Goal: Task Accomplishment & Management: Manage account settings

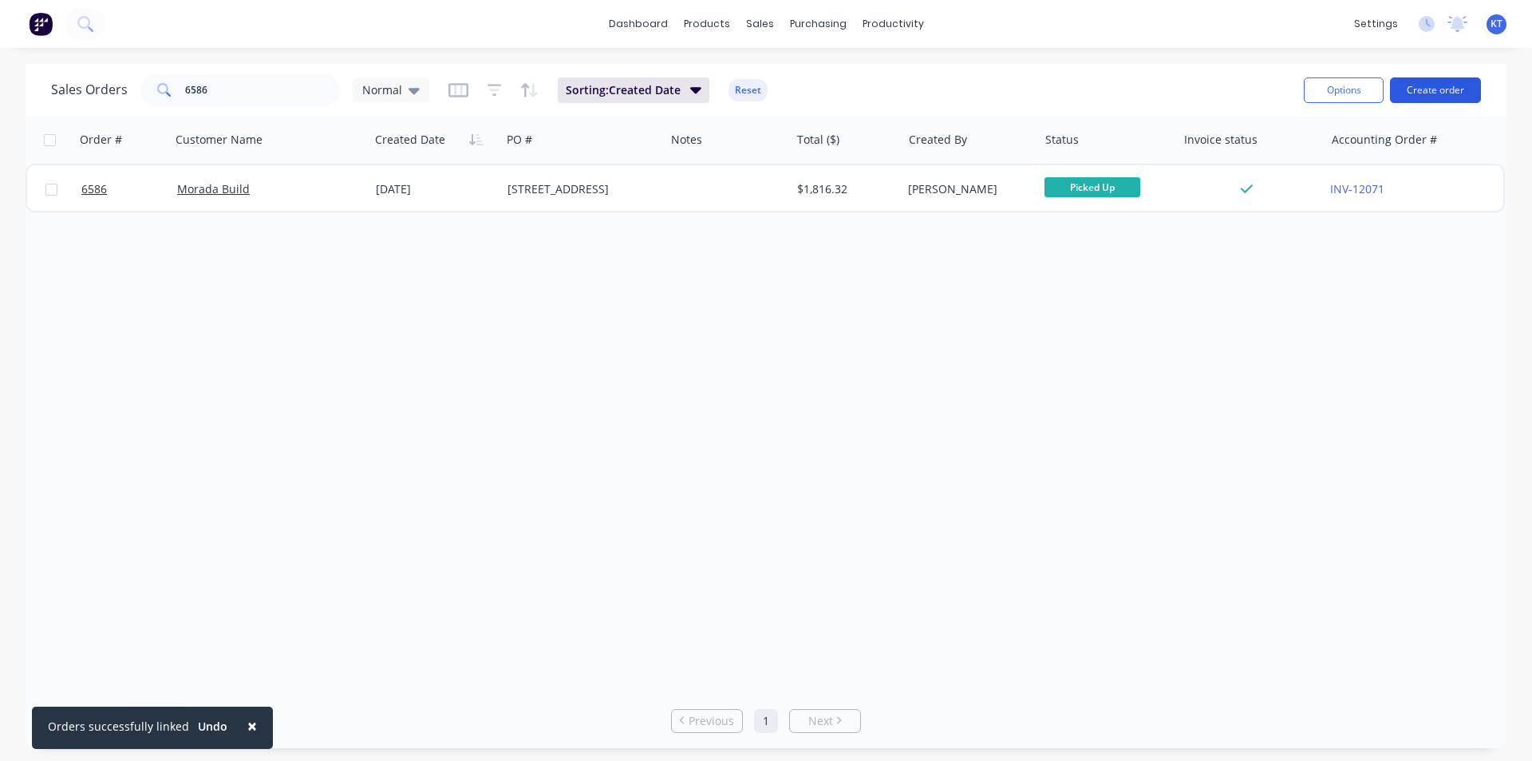
click at [1454, 86] on button "Create order" at bounding box center [1435, 90] width 91 height 26
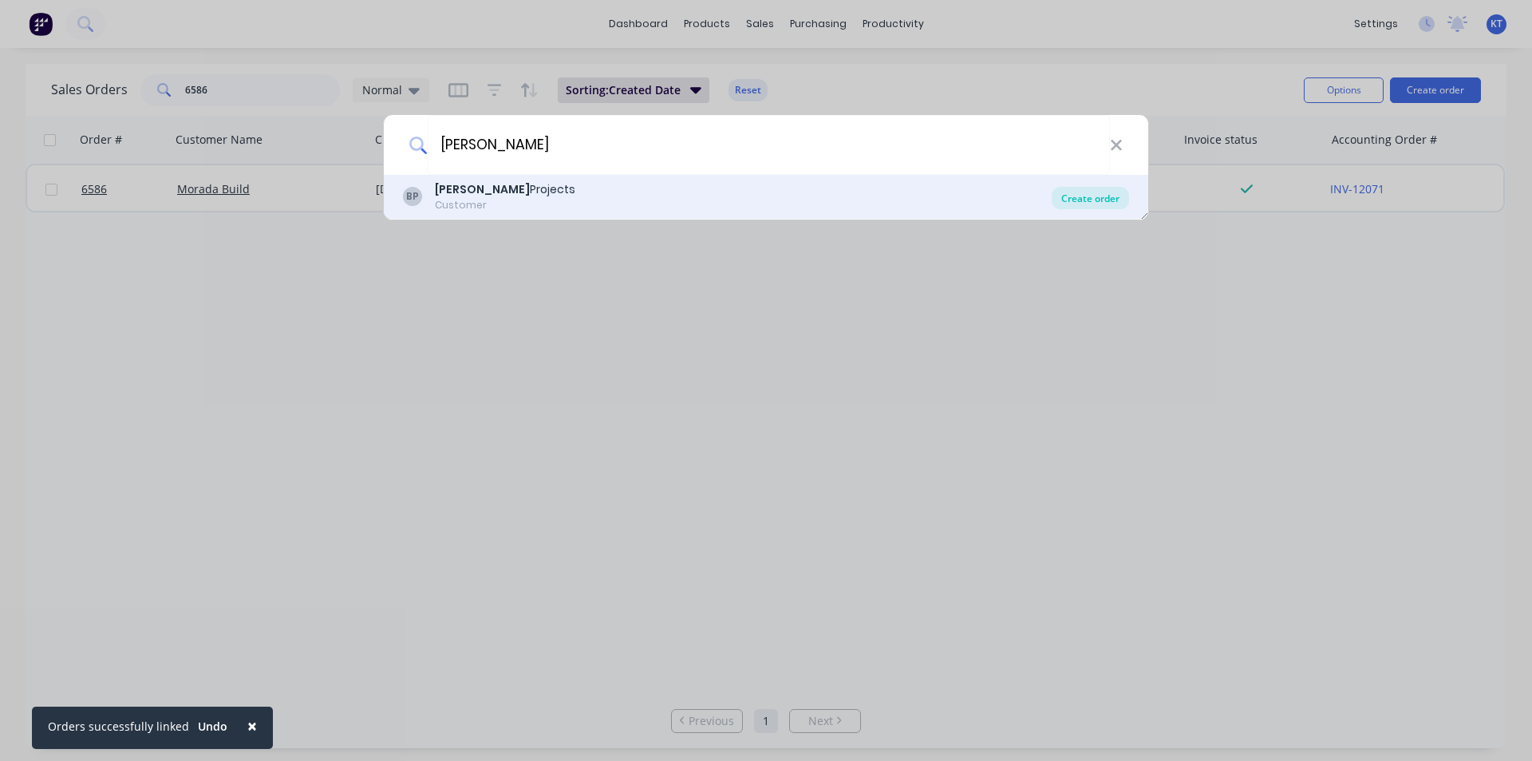
type input "betson"
click at [1117, 203] on div "Create order" at bounding box center [1090, 198] width 77 height 22
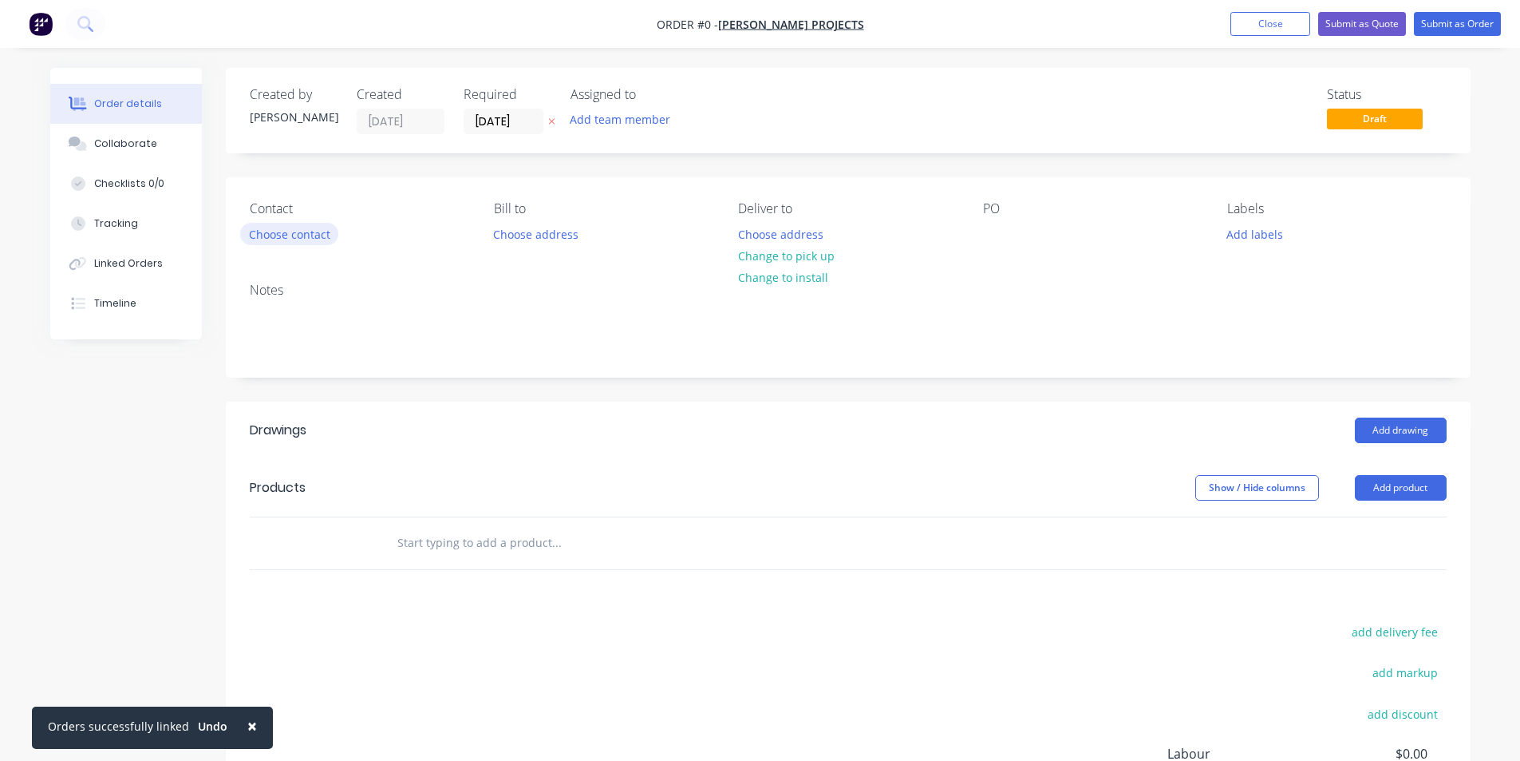
click at [288, 229] on button "Choose contact" at bounding box center [289, 234] width 98 height 22
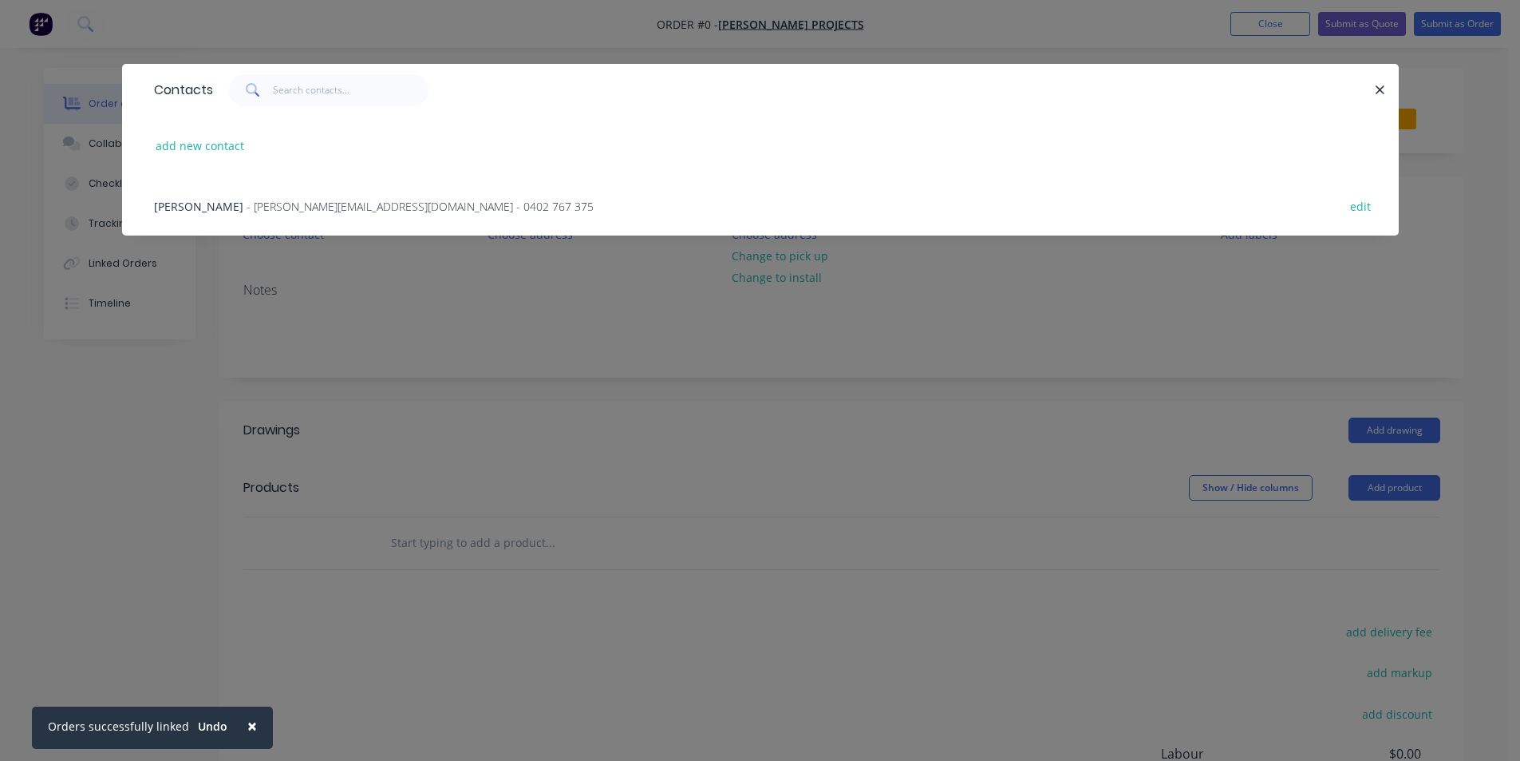
click at [257, 215] on div "Mitch - mitch@betsonprojects.com.au - 0402 767 375 edit" at bounding box center [760, 206] width 1229 height 60
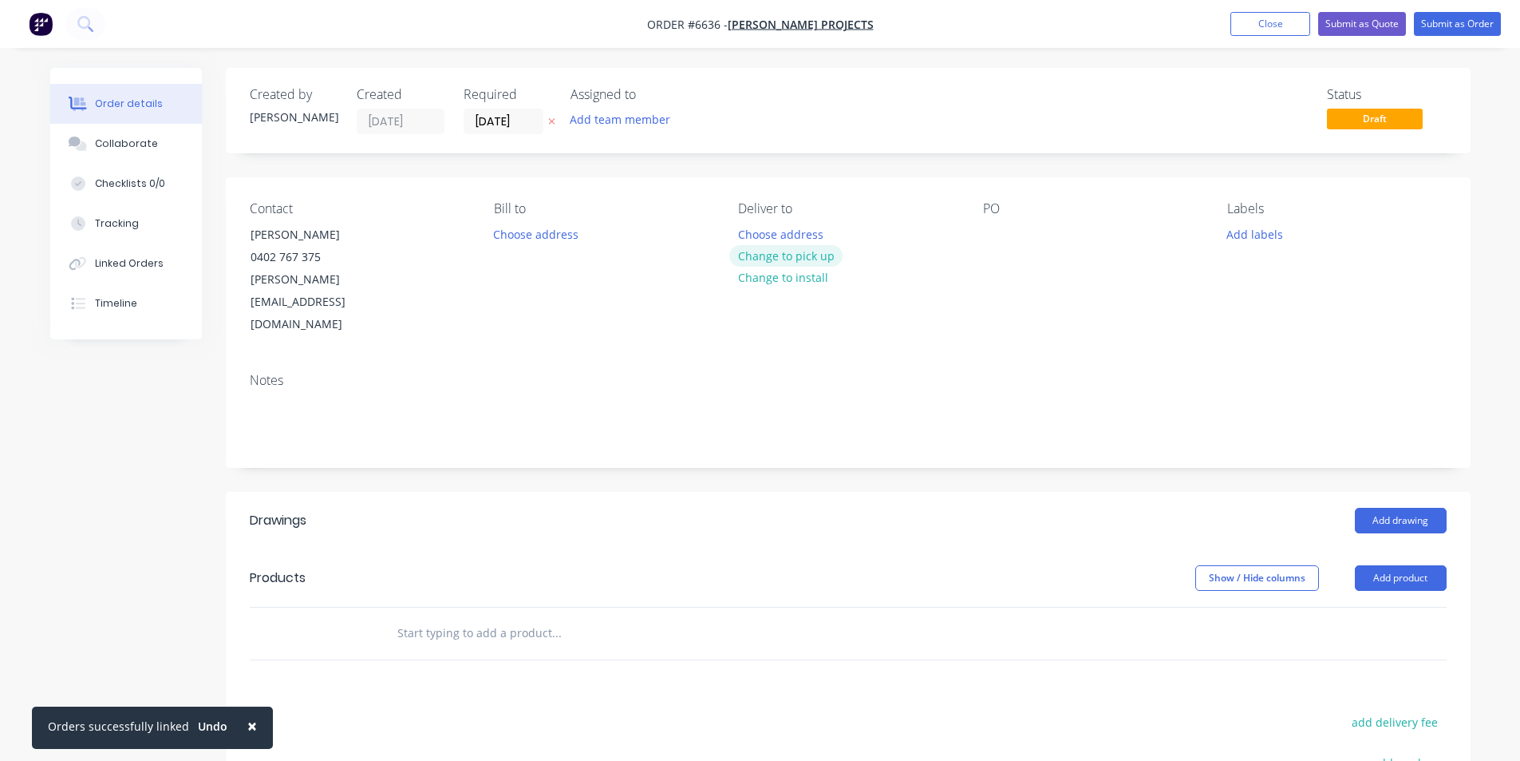
click at [750, 260] on button "Change to pick up" at bounding box center [785, 256] width 113 height 22
click at [1011, 233] on div "PO" at bounding box center [1092, 268] width 219 height 135
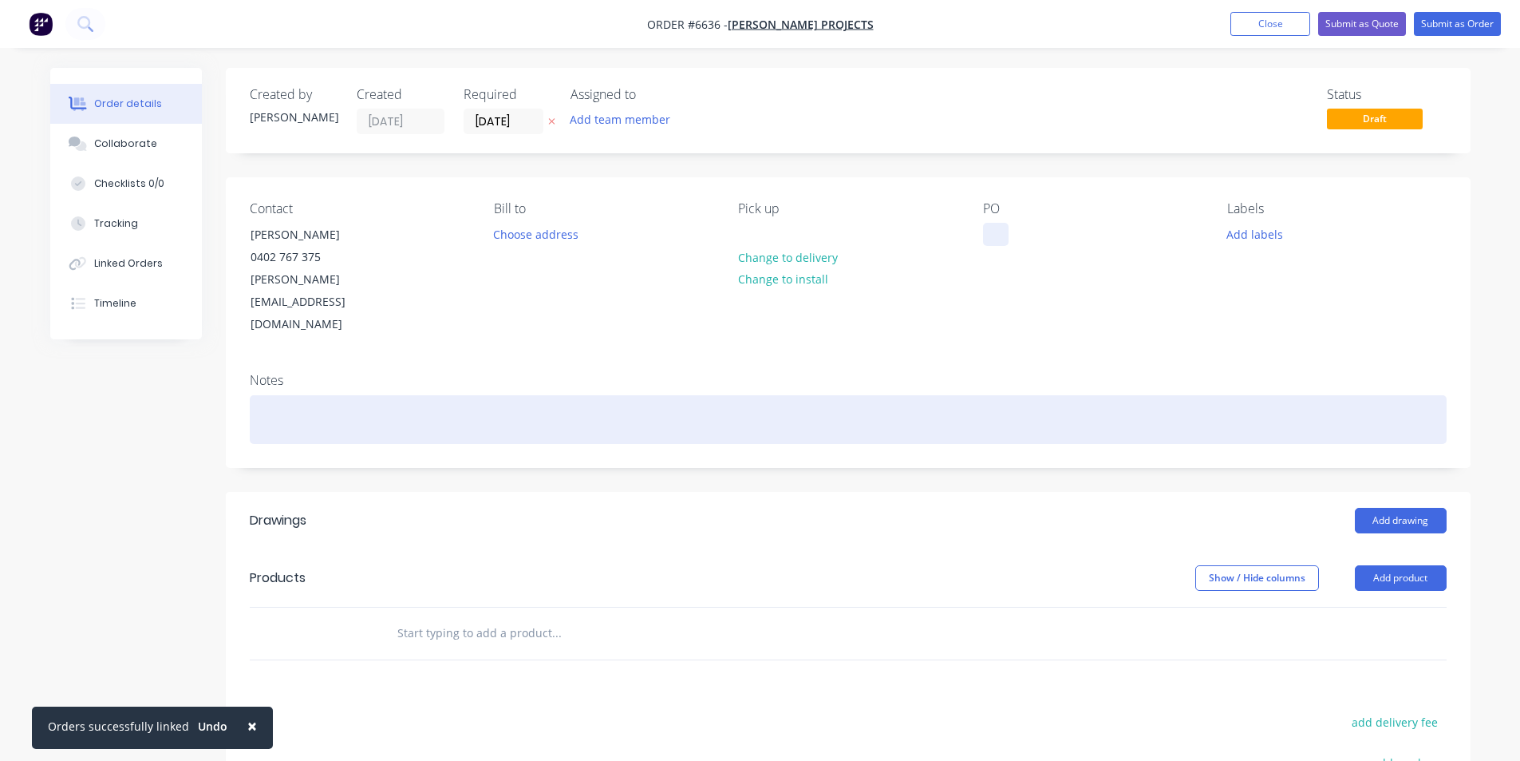
drag, startPoint x: 987, startPoint y: 231, endPoint x: 1314, endPoint y: 381, distance: 359.3
click at [988, 233] on div at bounding box center [996, 234] width 26 height 23
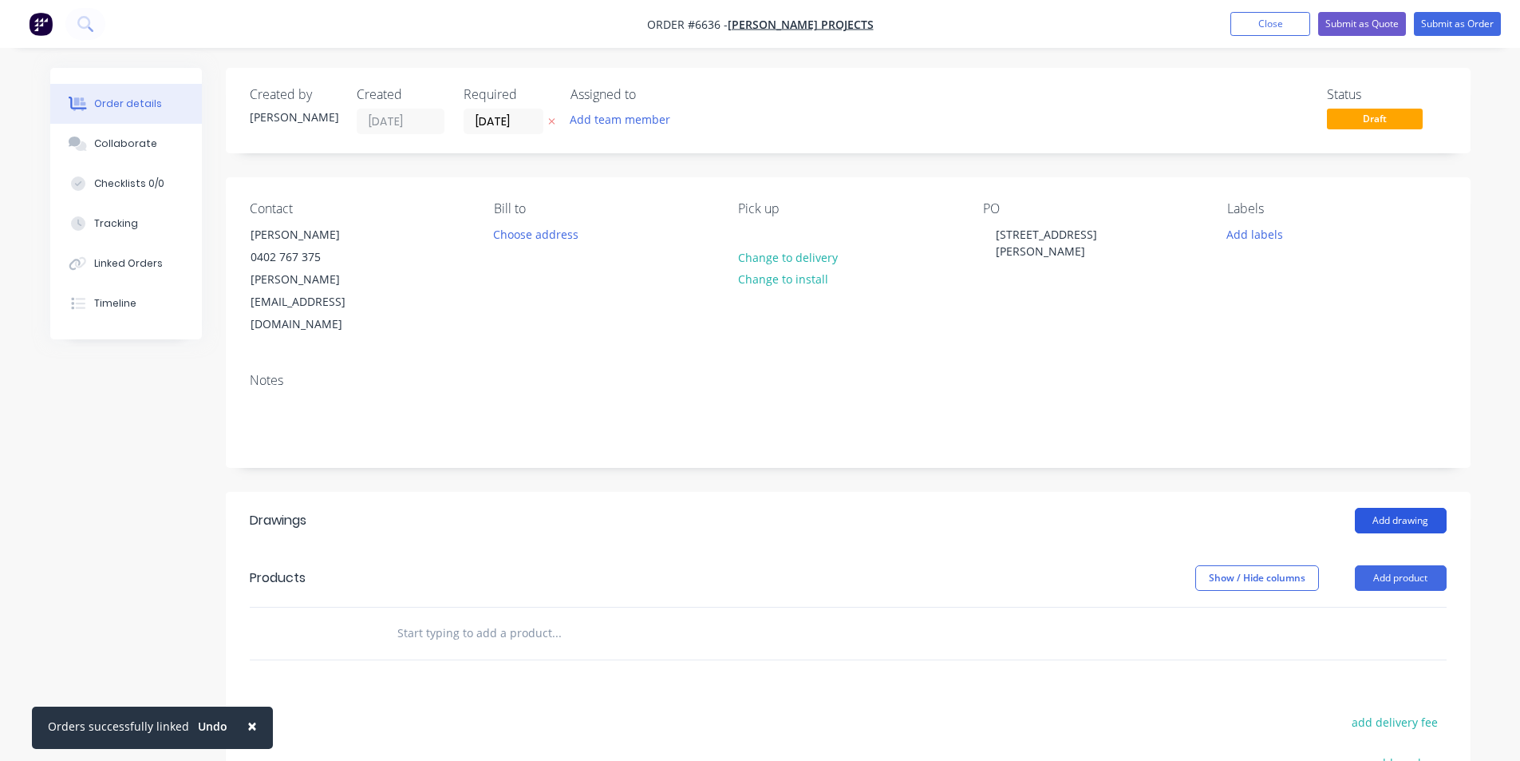
click at [1426, 508] on button "Add drawing" at bounding box center [1401, 521] width 92 height 26
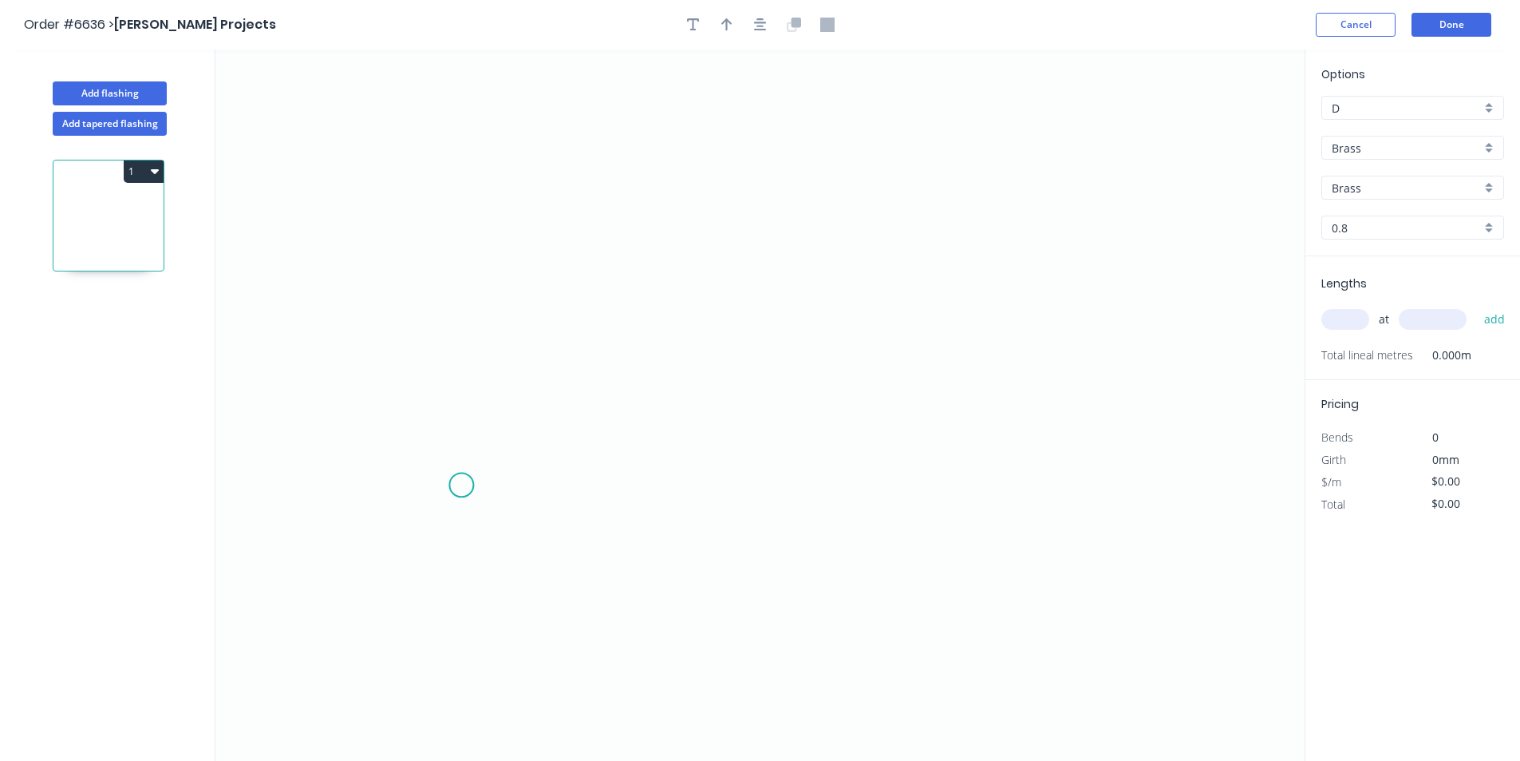
click at [453, 490] on icon "0" at bounding box center [759, 404] width 1089 height 711
click at [498, 444] on icon "0" at bounding box center [759, 404] width 1089 height 711
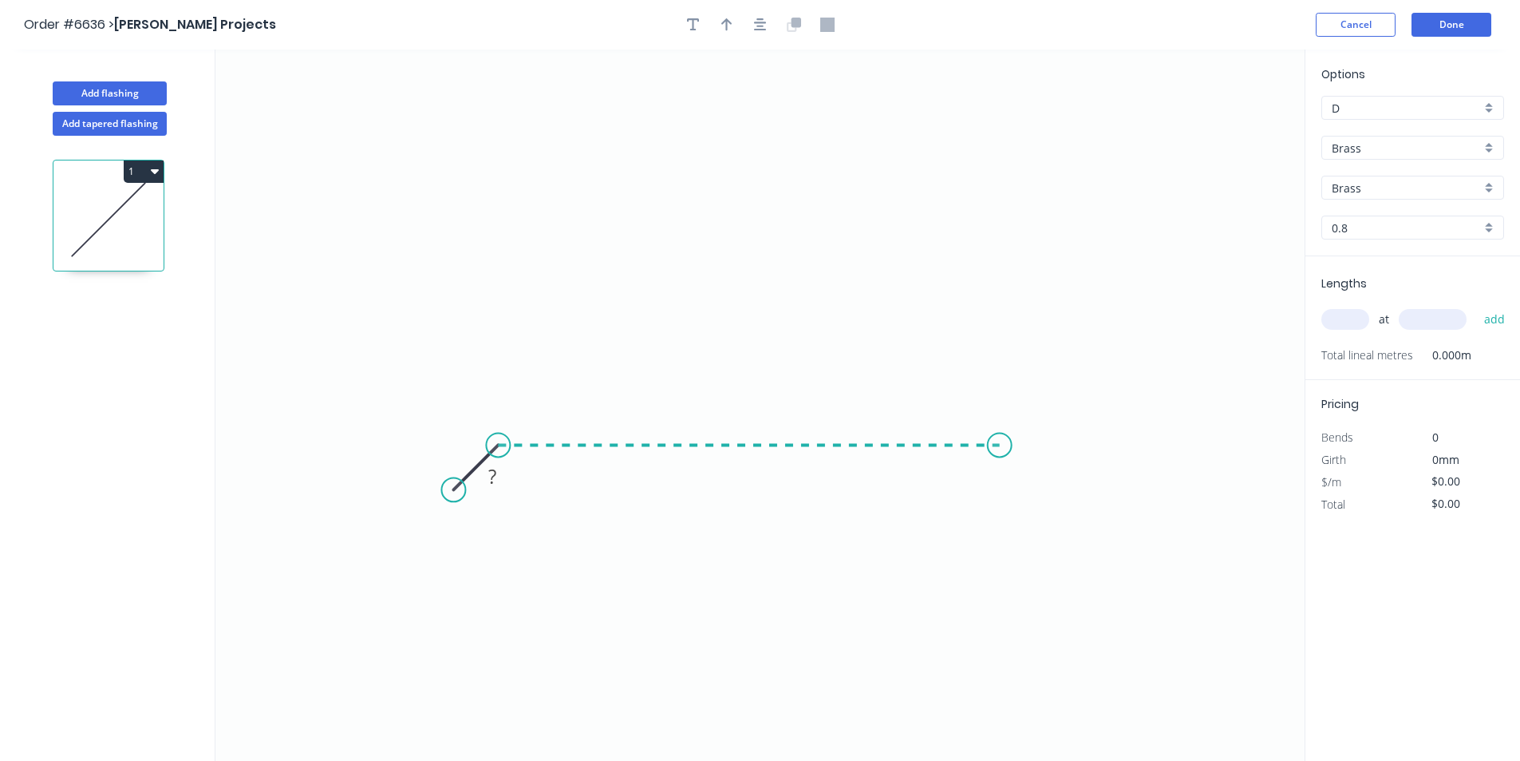
click at [1000, 457] on icon "0 ?" at bounding box center [759, 404] width 1089 height 711
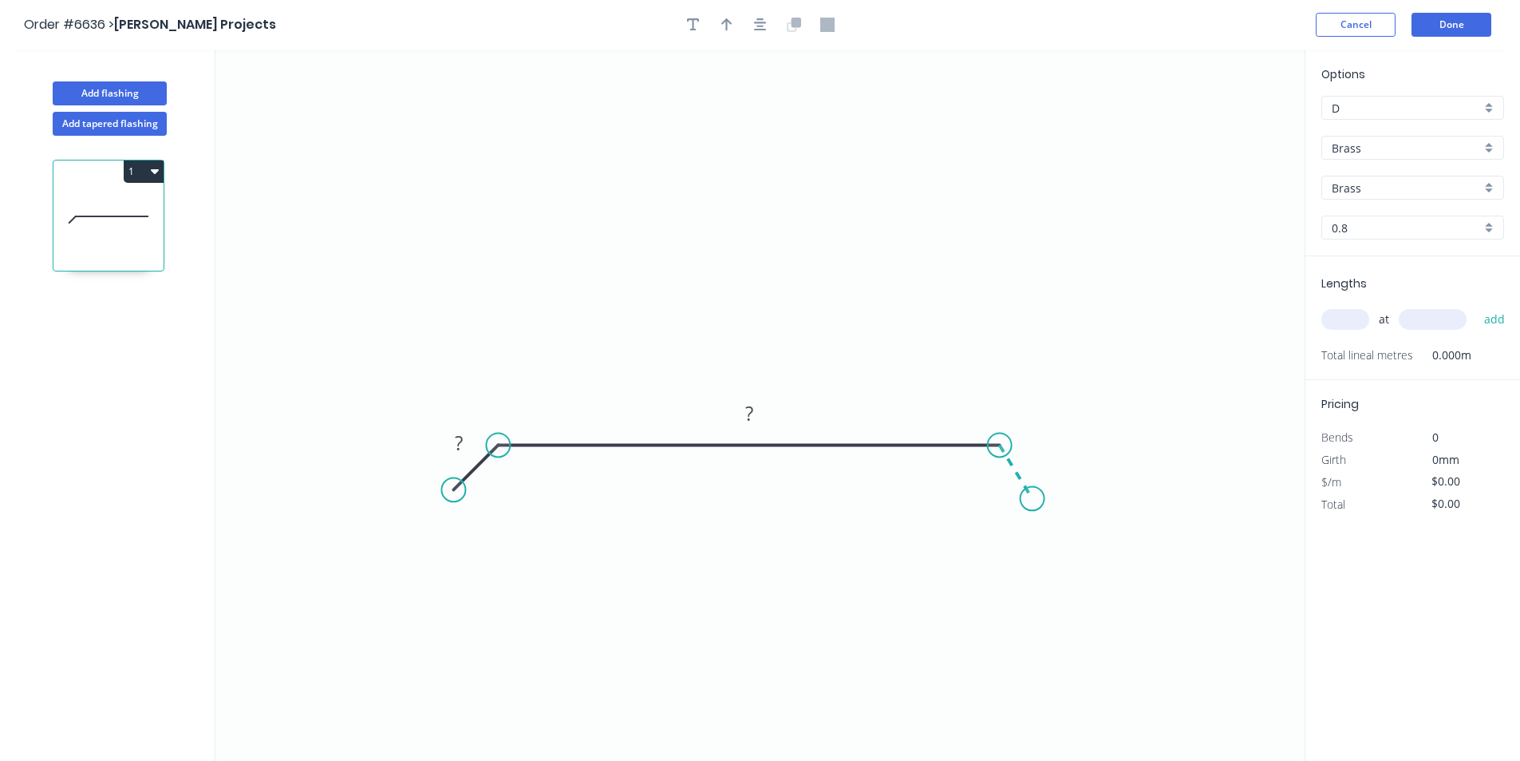
click at [1033, 499] on icon "0 ? ?" at bounding box center [759, 404] width 1089 height 711
click at [744, 25] on div at bounding box center [761, 25] width 168 height 24
click at [765, 26] on icon "button" at bounding box center [760, 25] width 13 height 14
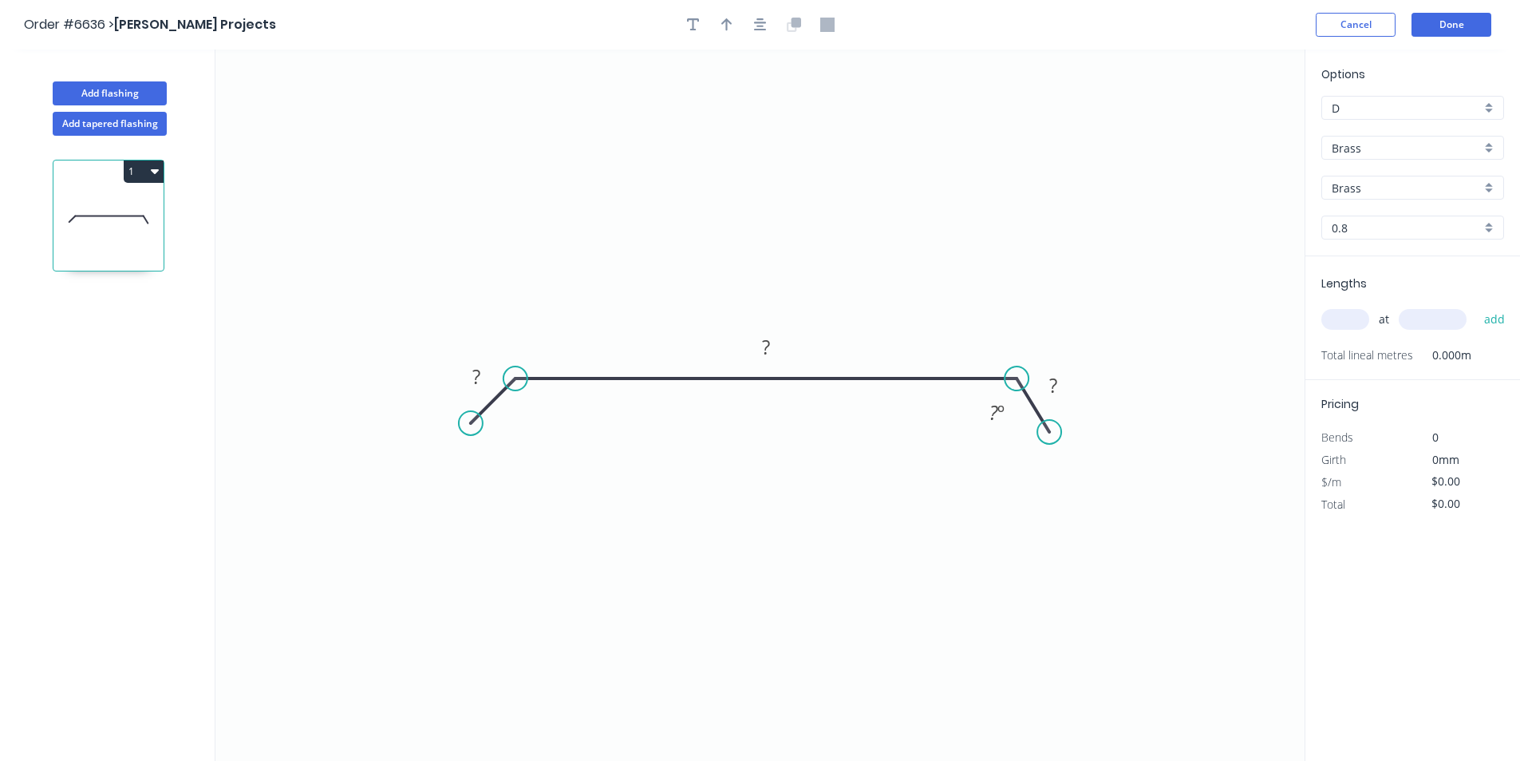
click at [733, 37] on header "Order #6636 > Betson Projects Cancel Done" at bounding box center [760, 24] width 1520 height 49
click at [725, 23] on icon "button" at bounding box center [726, 25] width 11 height 14
drag, startPoint x: 1224, startPoint y: 128, endPoint x: 732, endPoint y: 294, distance: 518.7
click at [732, 294] on icon at bounding box center [732, 270] width 14 height 51
click at [1374, 133] on div "Options D D Brass Brass Brass Brass 0.8 0.8" at bounding box center [1413, 160] width 215 height 191
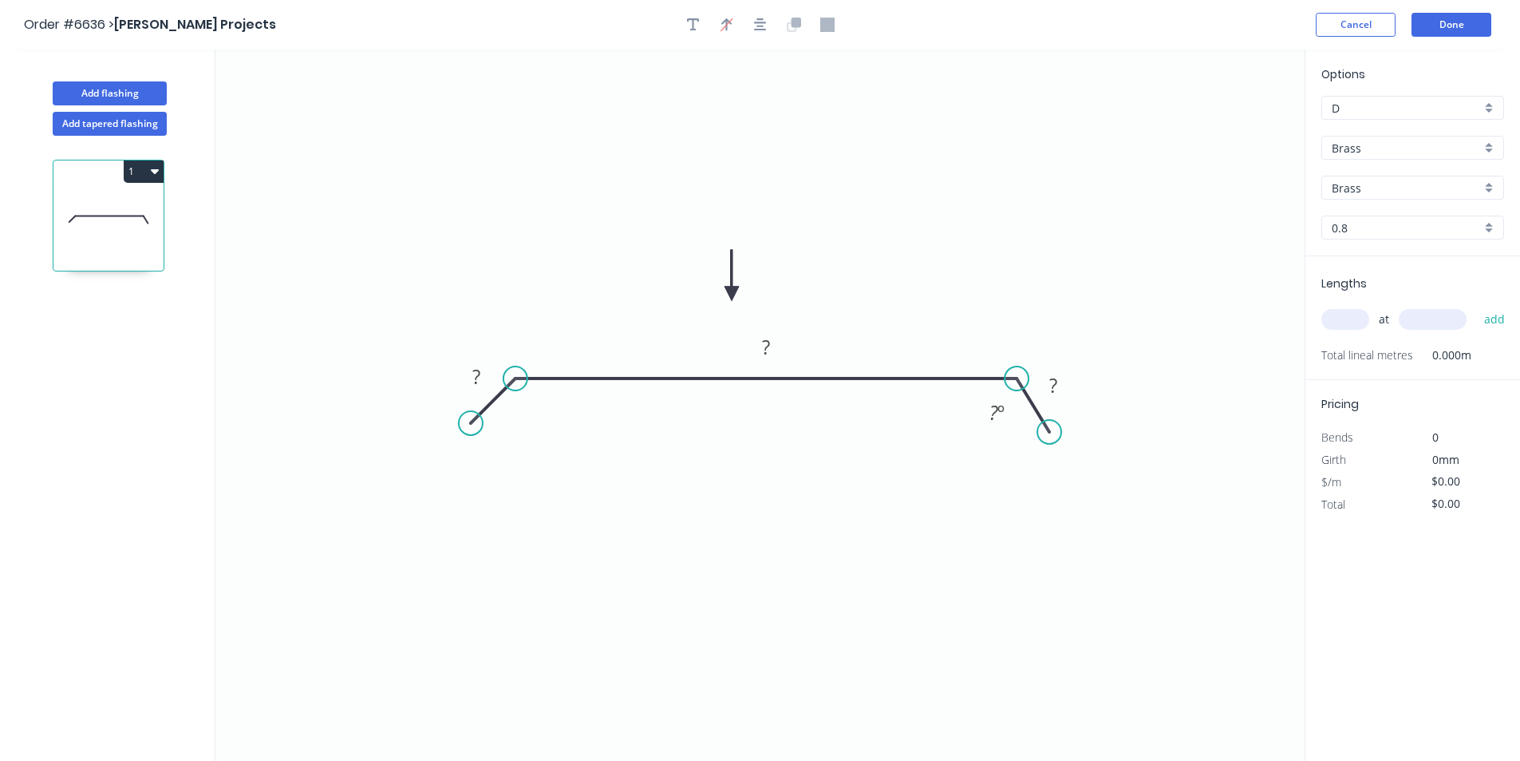
click at [1365, 145] on input "Brass" at bounding box center [1406, 148] width 149 height 17
click at [1362, 211] on div "Colorbond" at bounding box center [1412, 206] width 181 height 28
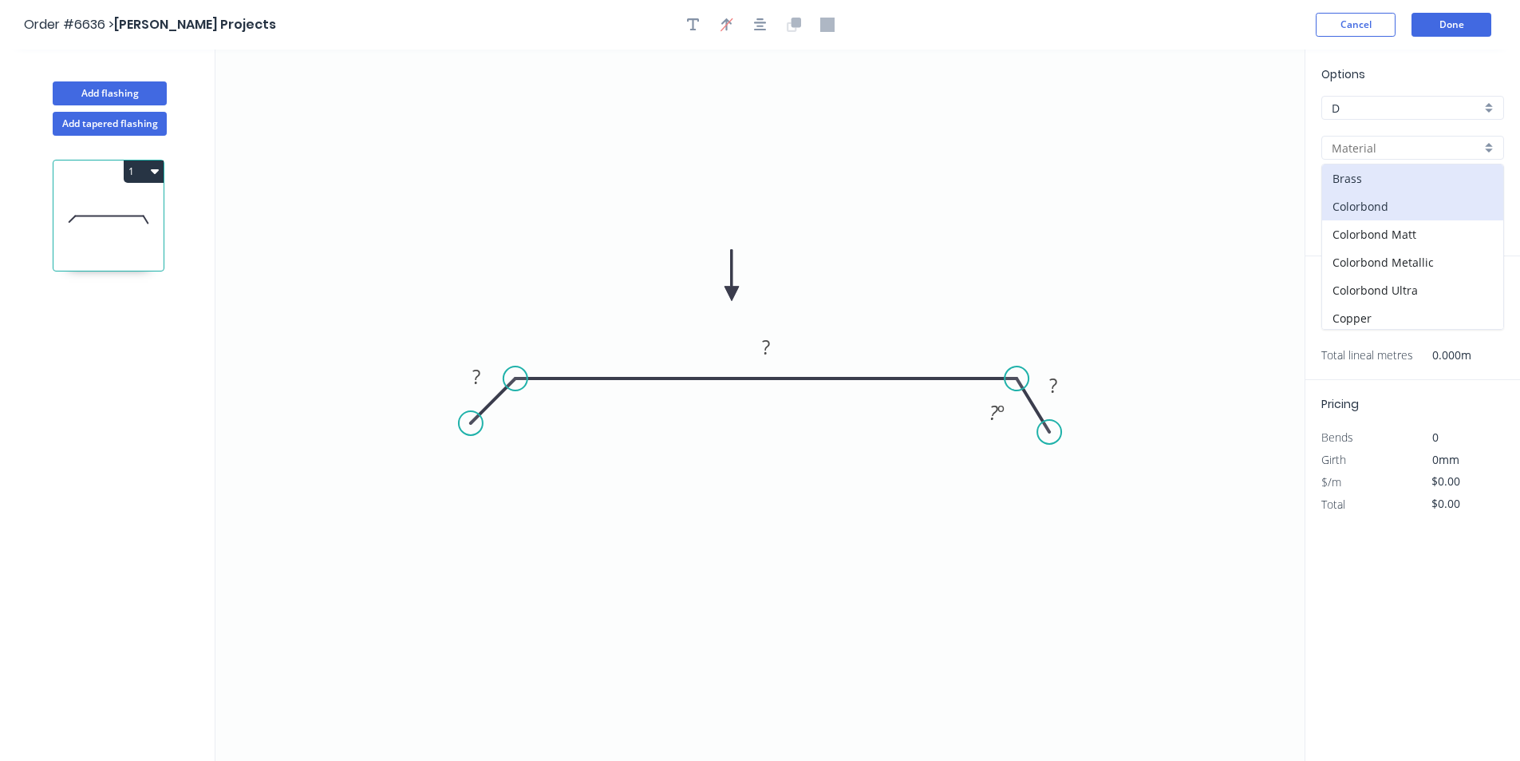
type input "Colorbond"
type input "Basalt"
type input "0.55"
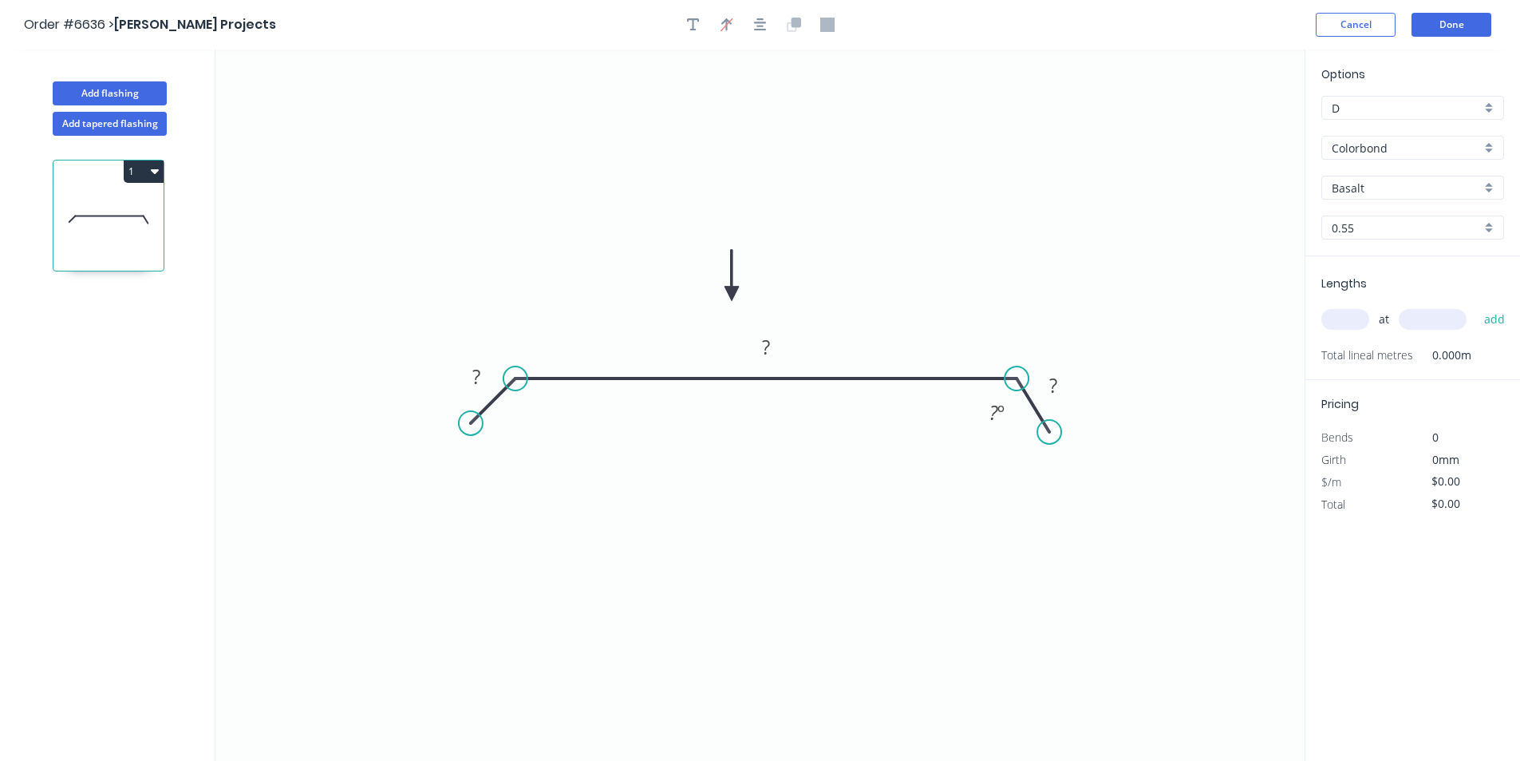
click at [1405, 175] on div "Options D D Colorbond Colorbond Colorbond Matt Colorbond Metallic Colorbond Ult…" at bounding box center [1413, 160] width 215 height 191
click at [1406, 191] on input "Basalt" at bounding box center [1406, 188] width 149 height 17
click at [1392, 251] on div "Monument" at bounding box center [1412, 263] width 181 height 28
type input "Monument"
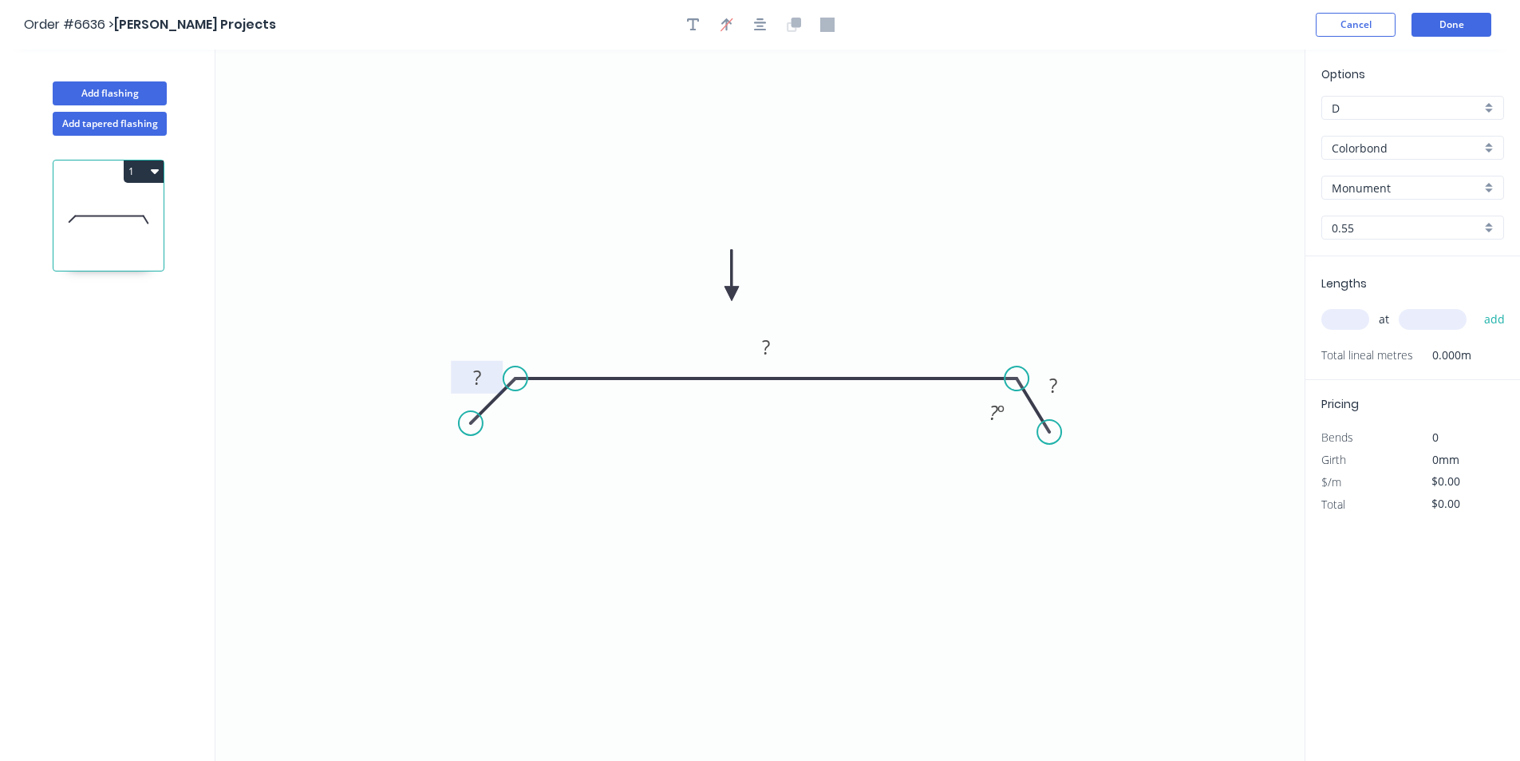
click at [482, 369] on g "?" at bounding box center [477, 377] width 52 height 33
click at [489, 378] on rect at bounding box center [478, 381] width 32 height 22
type input "$49.23"
click at [1334, 314] on input "text" at bounding box center [1346, 319] width 48 height 21
type input "4"
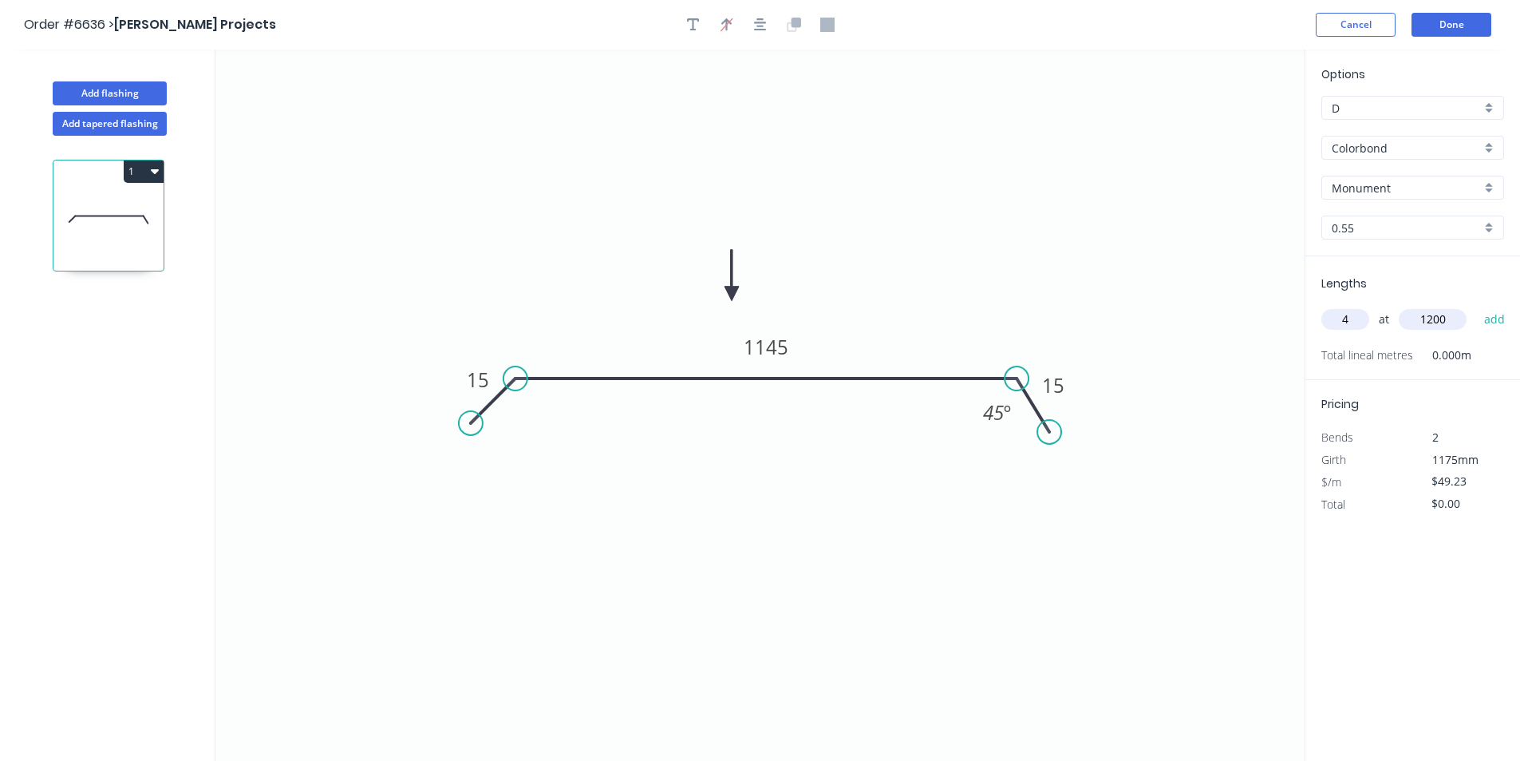
type input "1200"
click at [1477, 306] on button "add" at bounding box center [1496, 319] width 38 height 27
type input "$236.30"
click at [1439, 30] on button "Done" at bounding box center [1452, 25] width 80 height 24
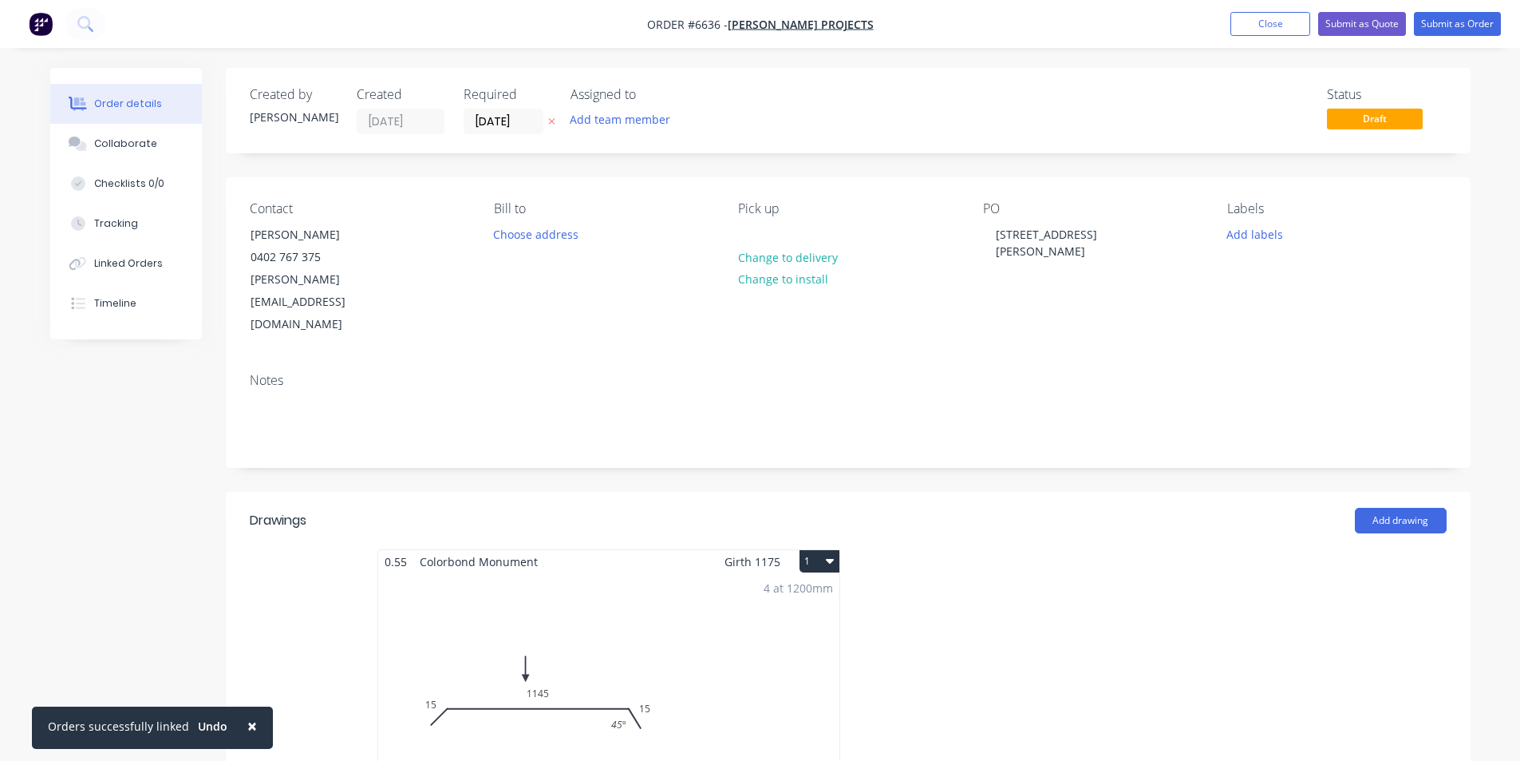
drag, startPoint x: 164, startPoint y: 142, endPoint x: 823, endPoint y: 714, distance: 872.4
click at [164, 142] on button "Collaborate" at bounding box center [126, 144] width 152 height 40
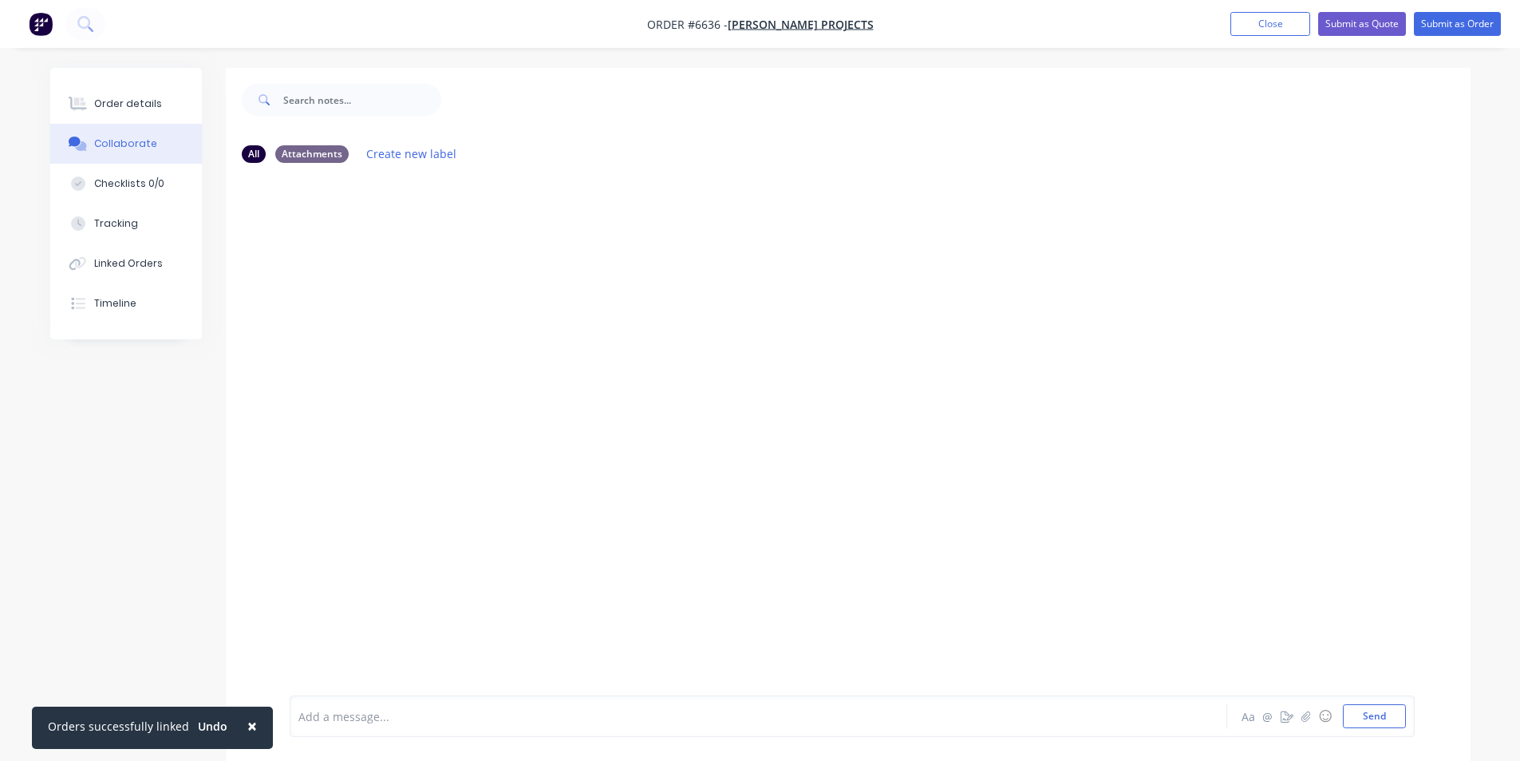
click at [1508, 749] on div at bounding box center [1508, 749] width 0 height 0
click at [1298, 717] on button "button" at bounding box center [1306, 715] width 19 height 19
click at [1393, 729] on div "Add a message... Aa @ ☺ Send" at bounding box center [852, 675] width 1125 height 123
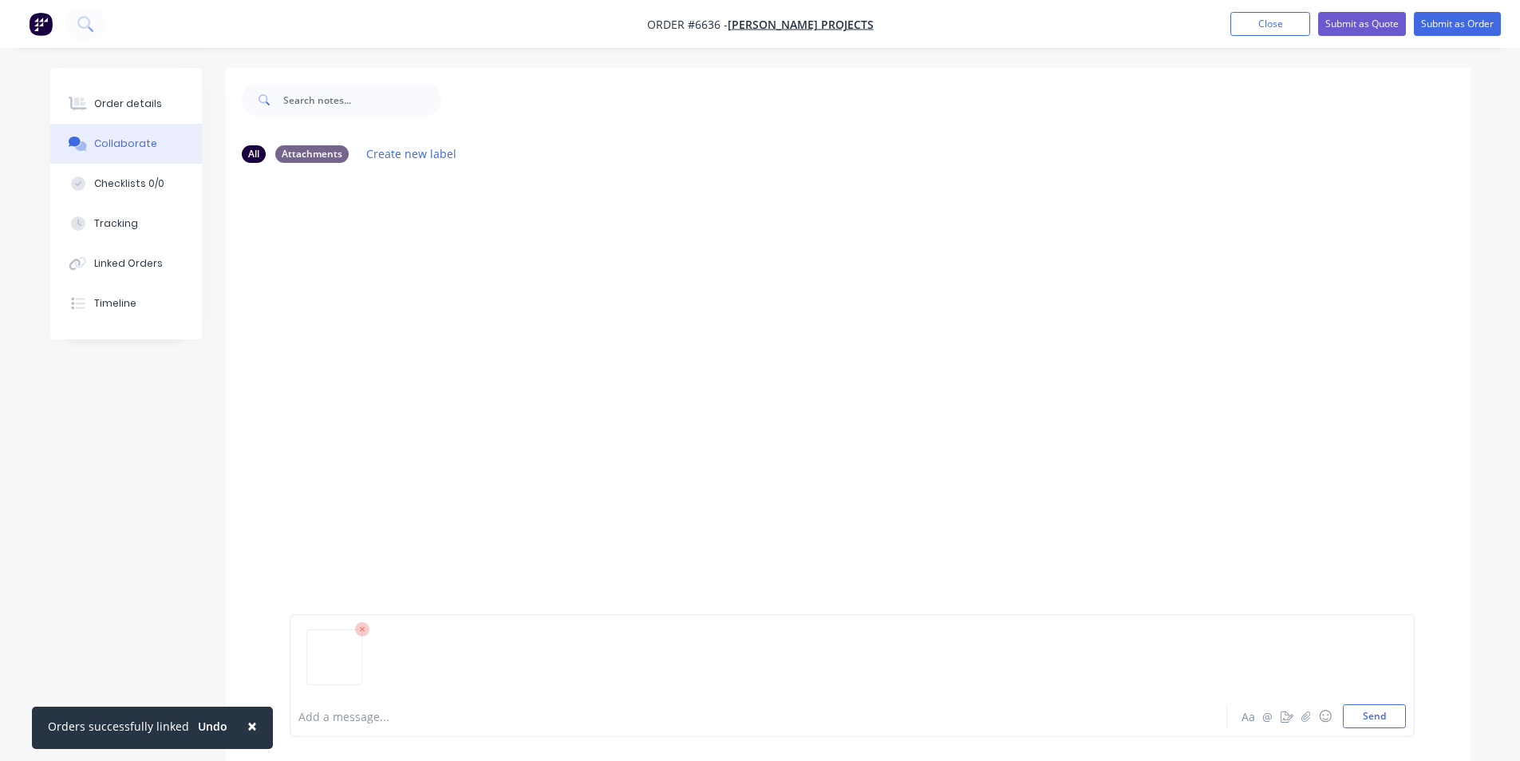
click at [1396, 695] on div at bounding box center [852, 663] width 1108 height 81
click at [1391, 721] on button "Send" at bounding box center [1374, 716] width 63 height 24
click at [143, 101] on div "Order details" at bounding box center [128, 104] width 68 height 14
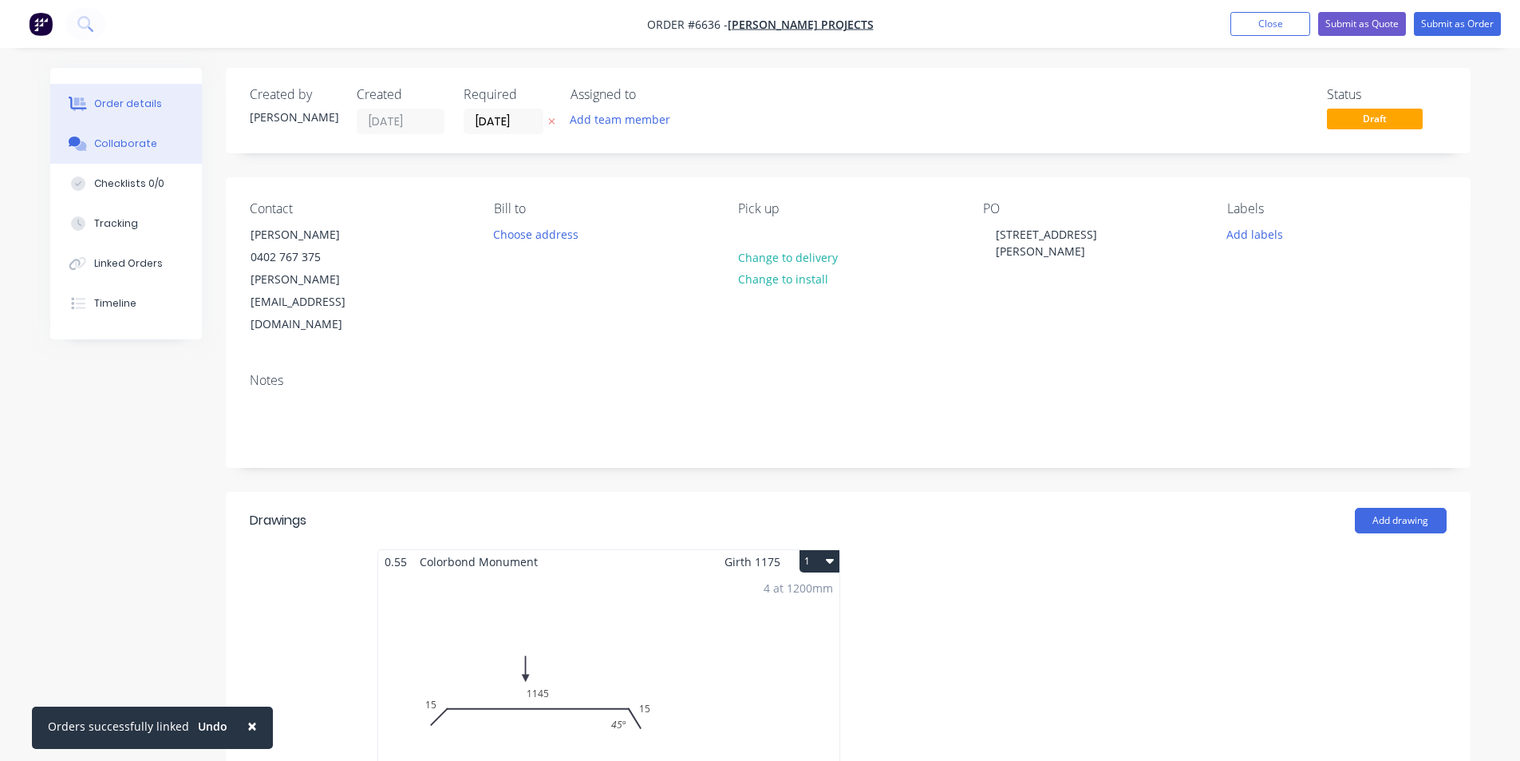
click at [122, 151] on button "Collaborate" at bounding box center [126, 144] width 152 height 40
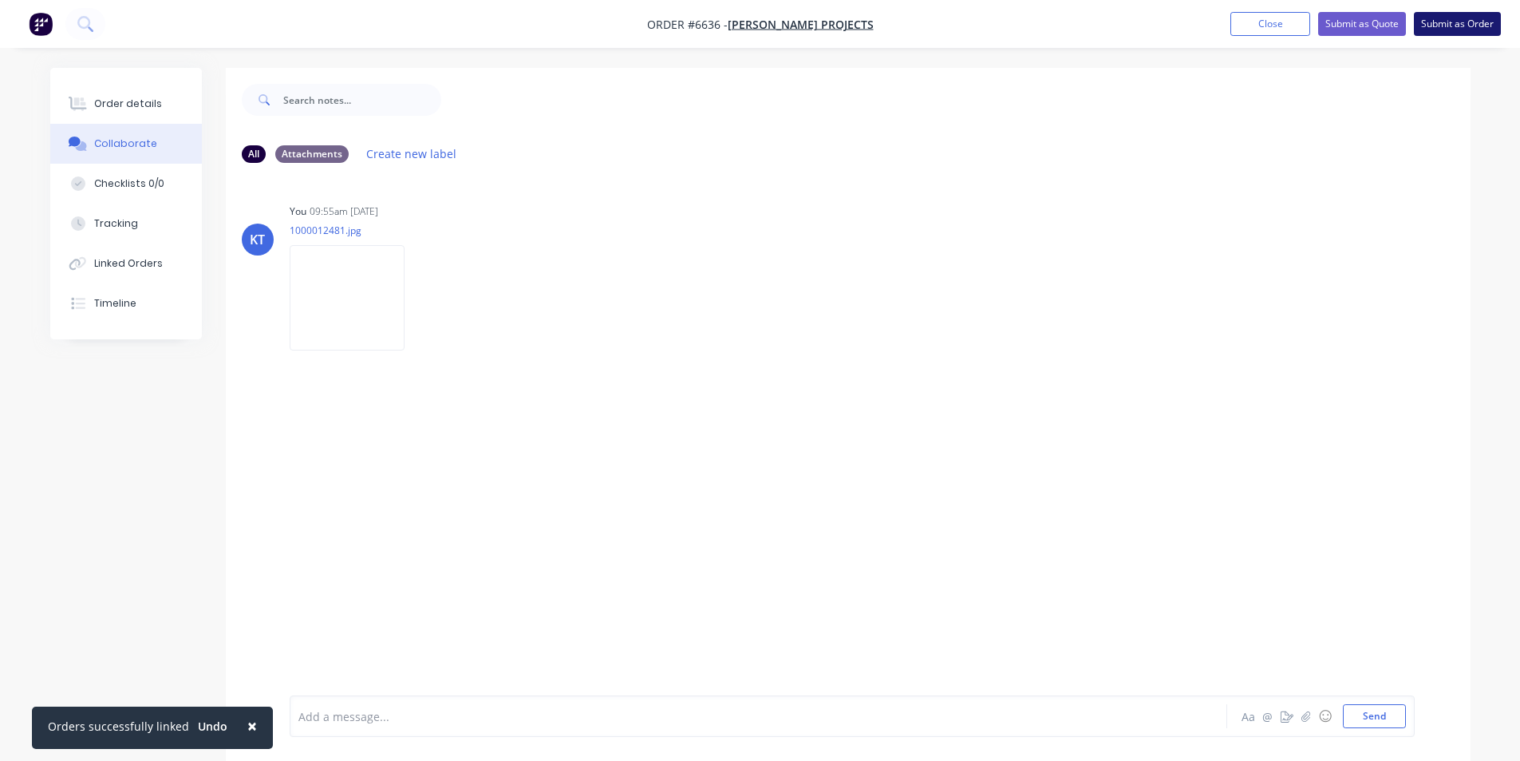
click at [1454, 27] on button "Submit as Order" at bounding box center [1457, 24] width 87 height 24
click at [113, 90] on button "Order details" at bounding box center [126, 104] width 152 height 40
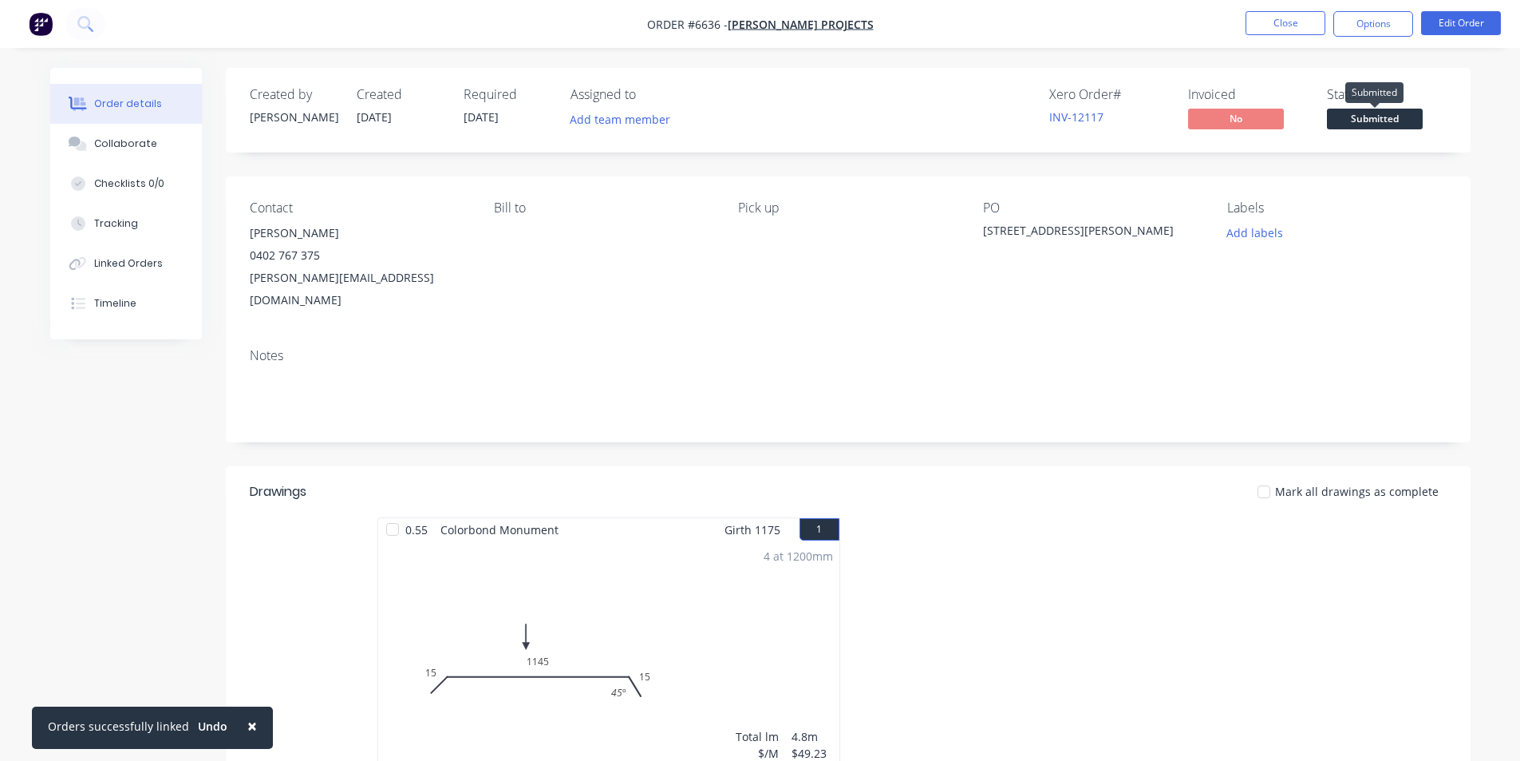
click at [1390, 117] on span "Submitted" at bounding box center [1375, 119] width 96 height 20
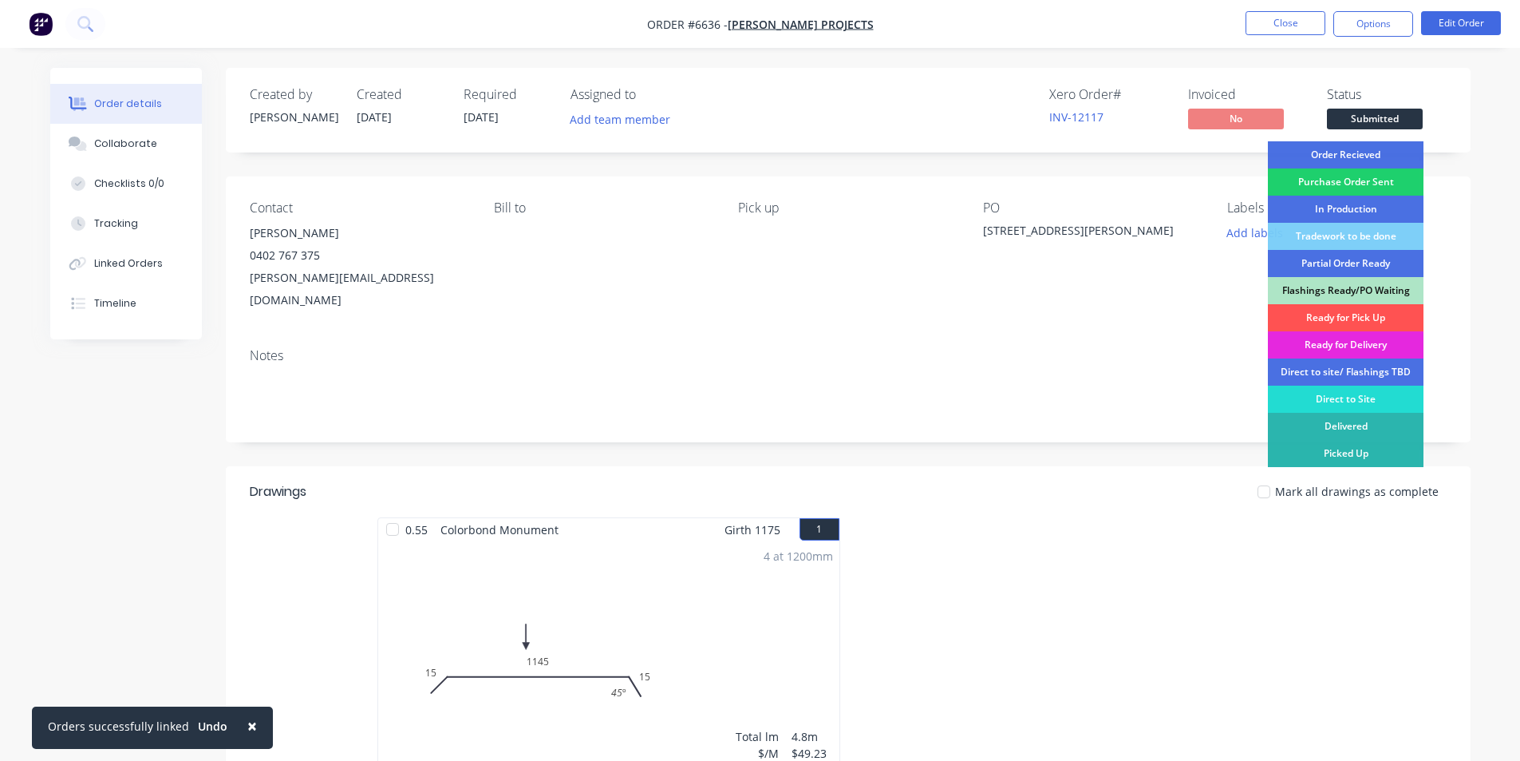
click at [1364, 162] on div "Order Recieved" at bounding box center [1346, 154] width 156 height 27
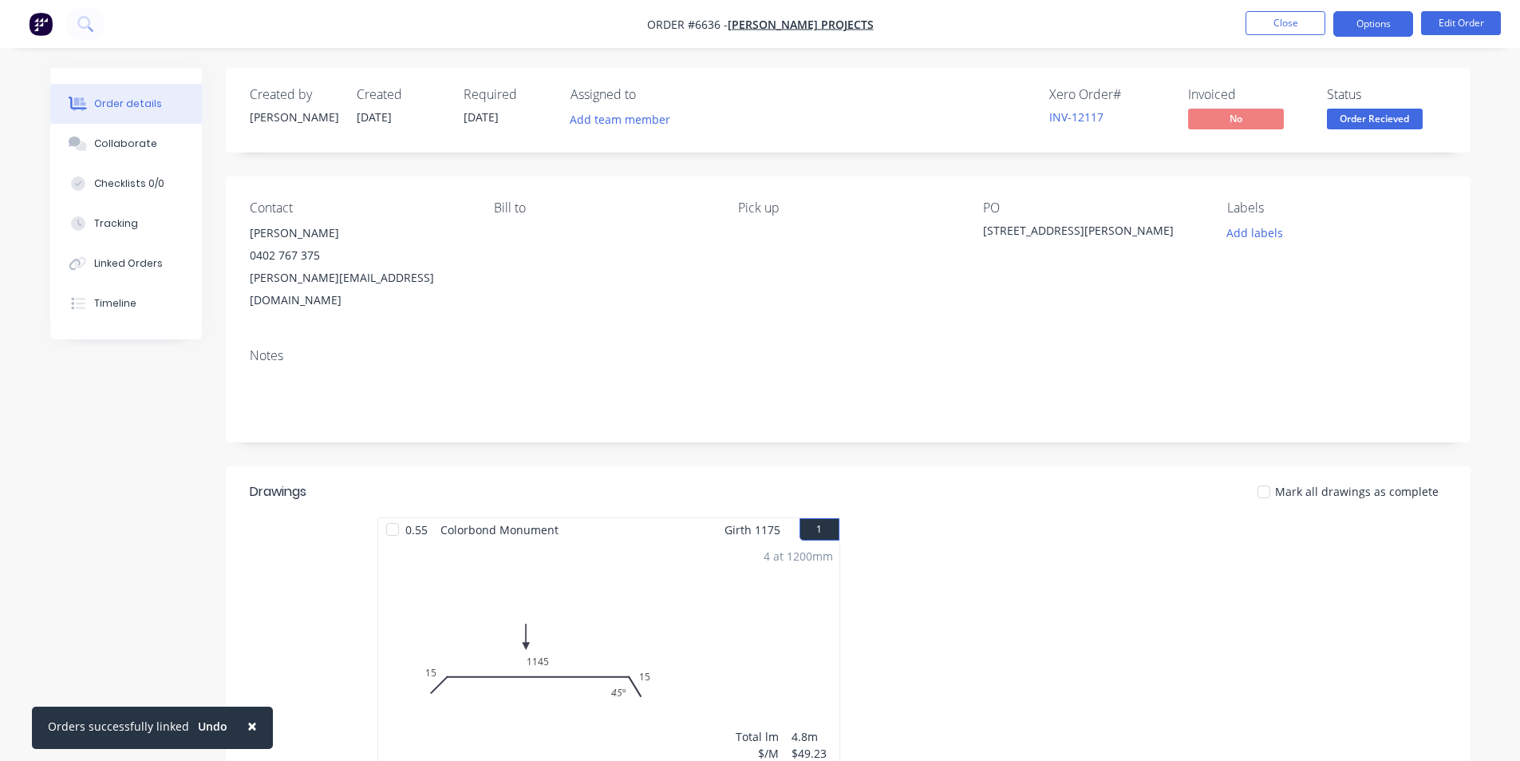
click at [1408, 13] on button "Options" at bounding box center [1374, 24] width 80 height 26
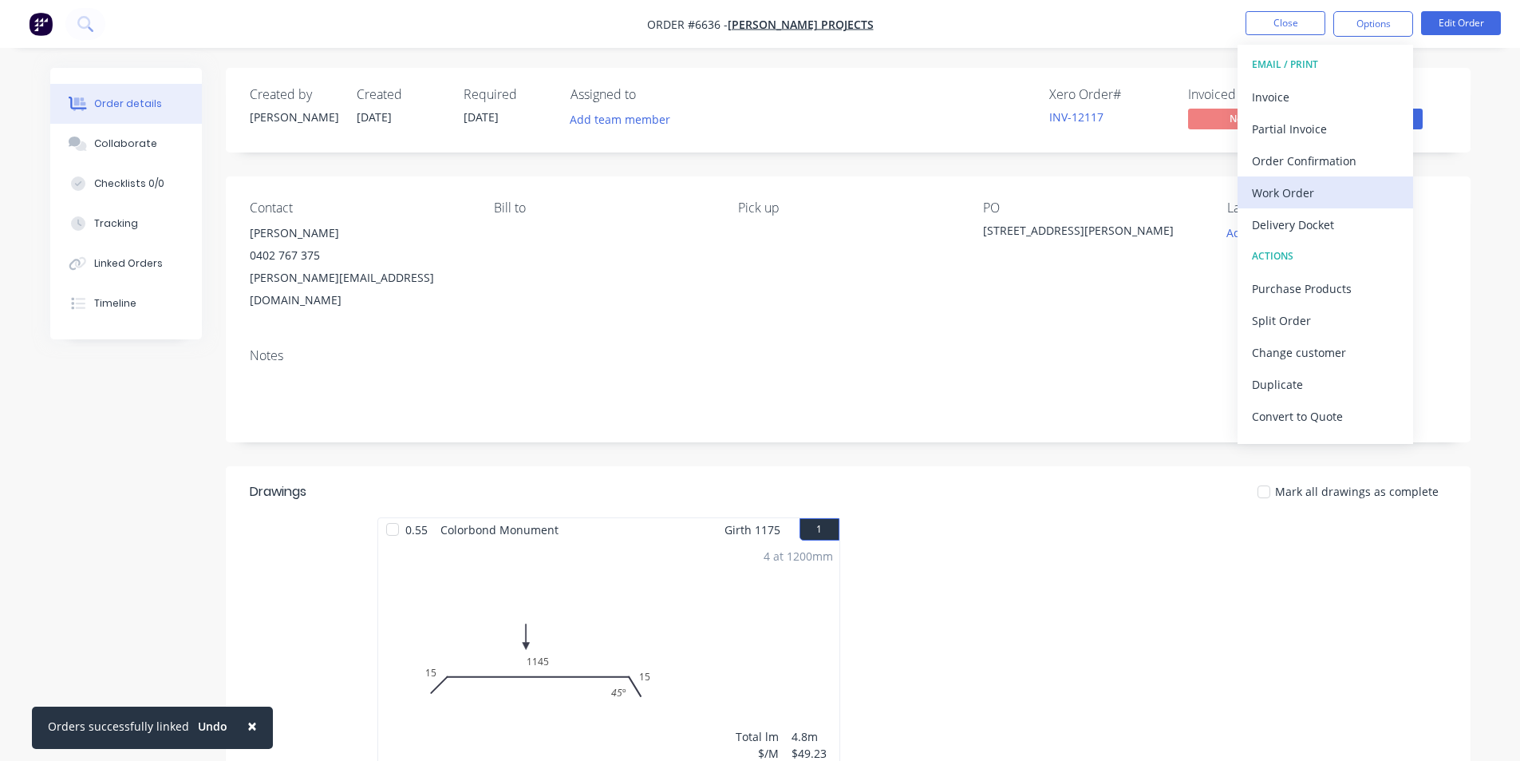
click at [1349, 181] on div "Work Order" at bounding box center [1325, 192] width 147 height 23
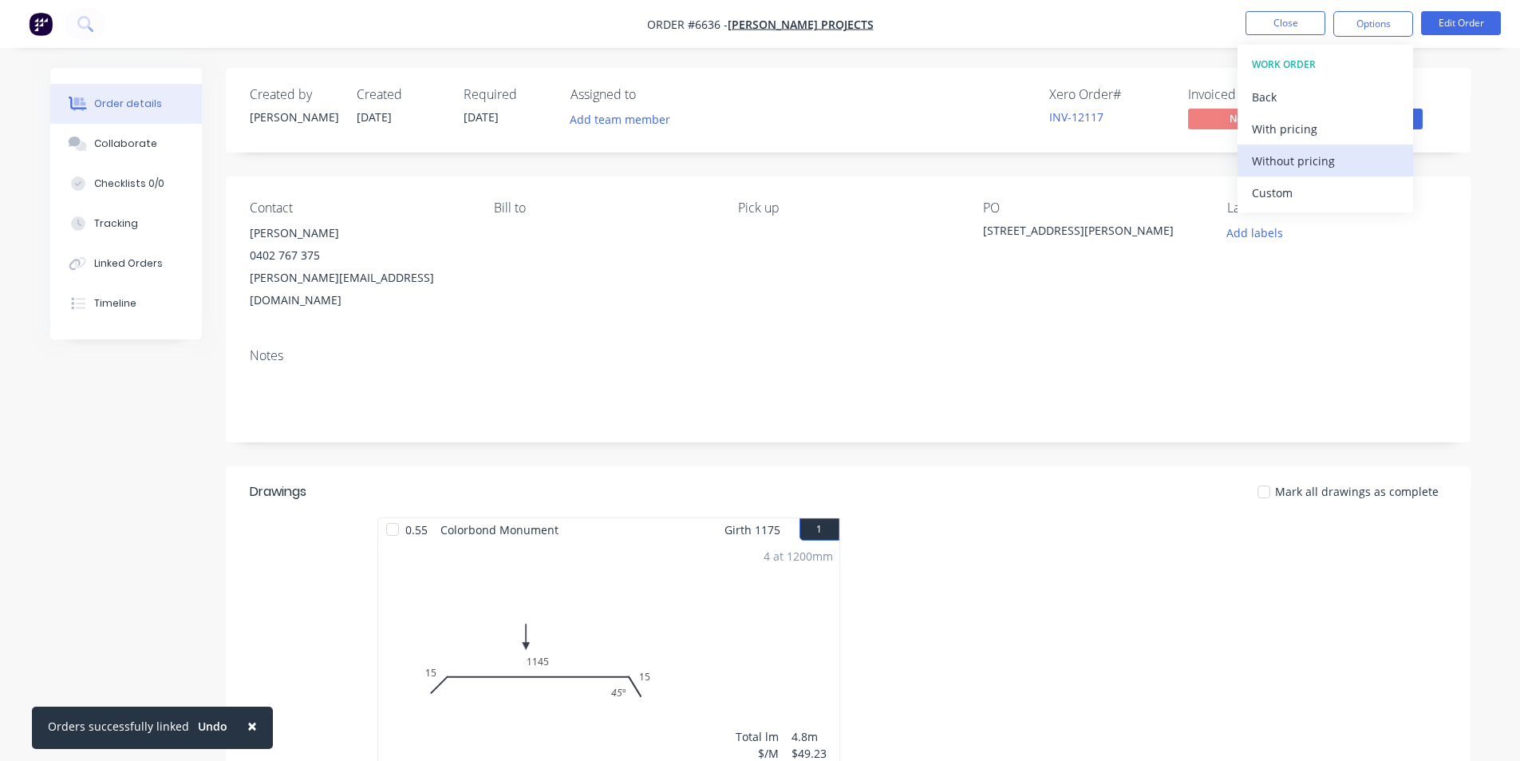
click at [1354, 168] on div "Without pricing" at bounding box center [1325, 160] width 147 height 23
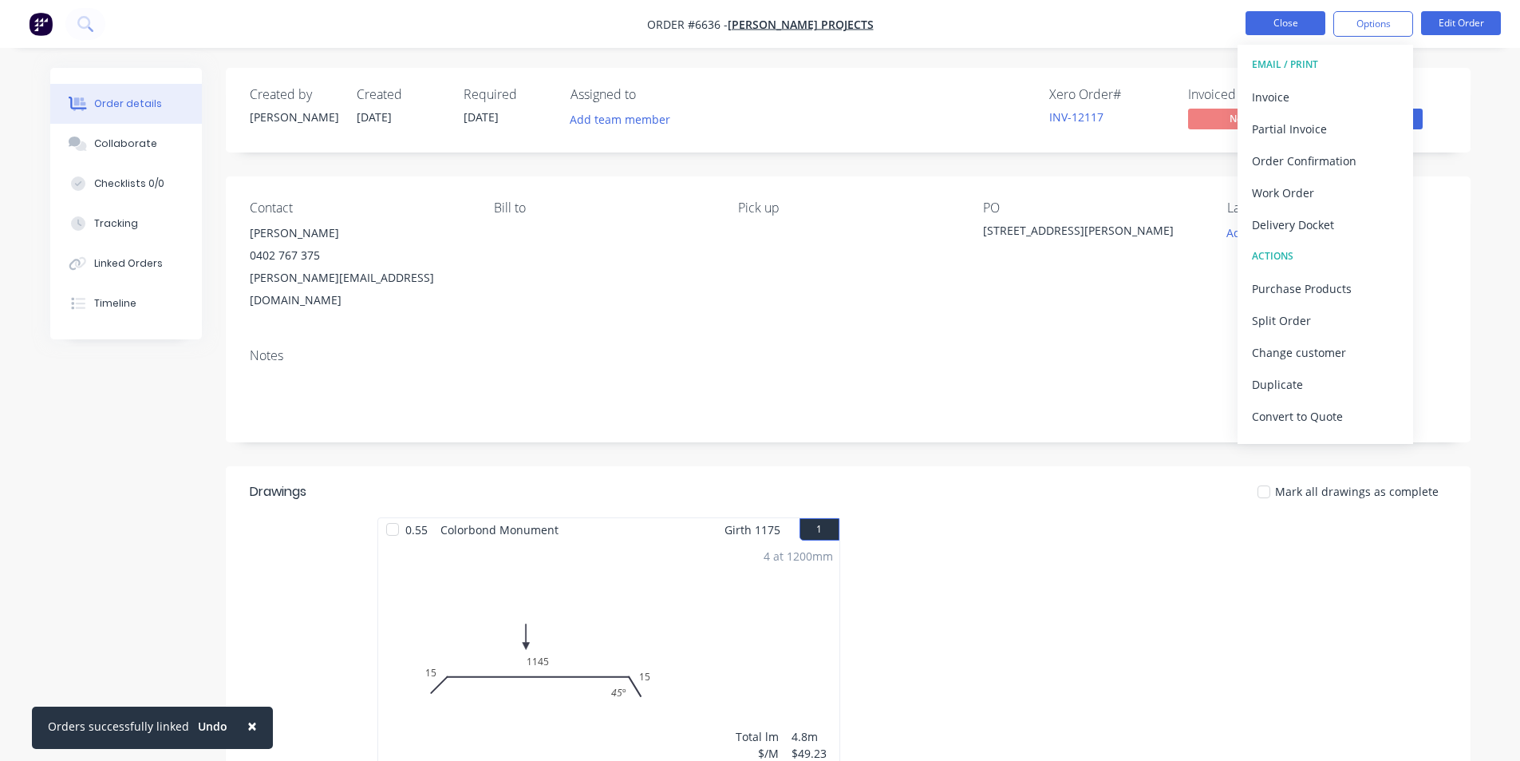
drag, startPoint x: 1299, startPoint y: 10, endPoint x: 1302, endPoint y: 18, distance: 9.3
click at [1299, 10] on nav "Order #6636 - Betson Projects Close Options EMAIL / PRINT Invoice Partial Invoi…" at bounding box center [760, 24] width 1520 height 48
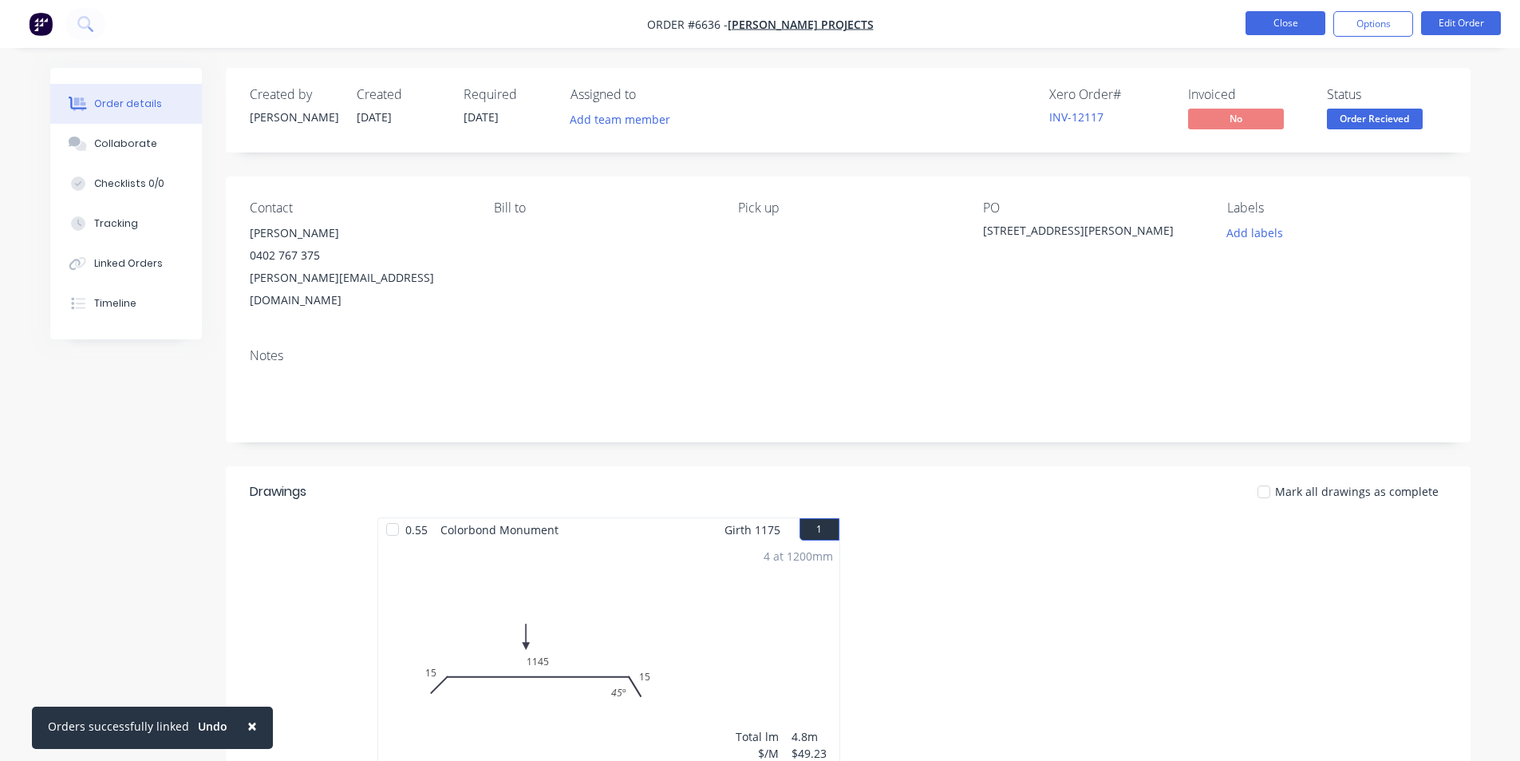
click at [1303, 27] on button "Close" at bounding box center [1286, 23] width 80 height 24
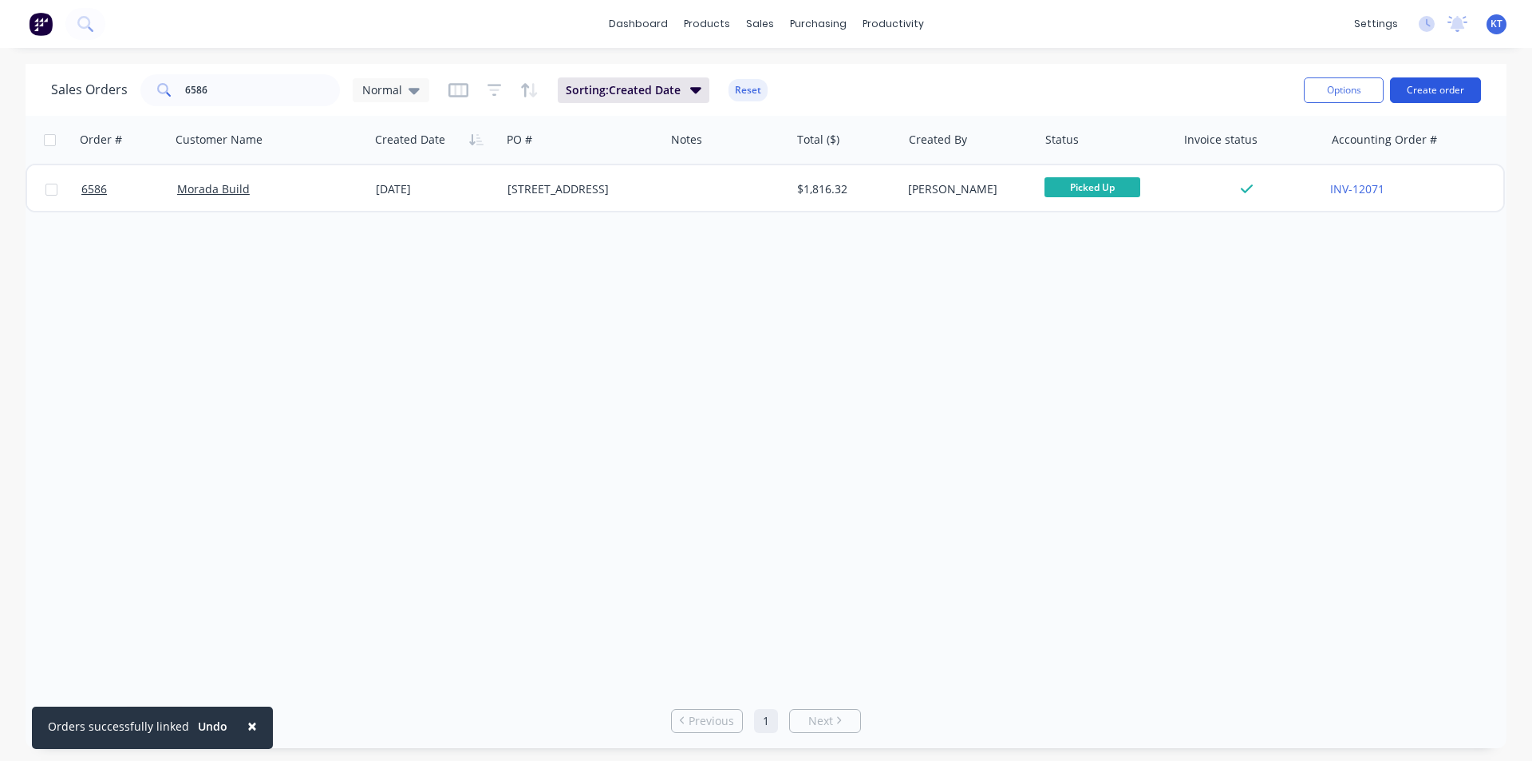
drag, startPoint x: 1425, startPoint y: 64, endPoint x: 1424, endPoint y: 84, distance: 20.0
click at [1425, 69] on div "Sales Orders 6586 Normal Sorting: Created Date Reset Options Create order" at bounding box center [766, 90] width 1481 height 52
click at [1424, 89] on button "Create order" at bounding box center [1435, 90] width 91 height 26
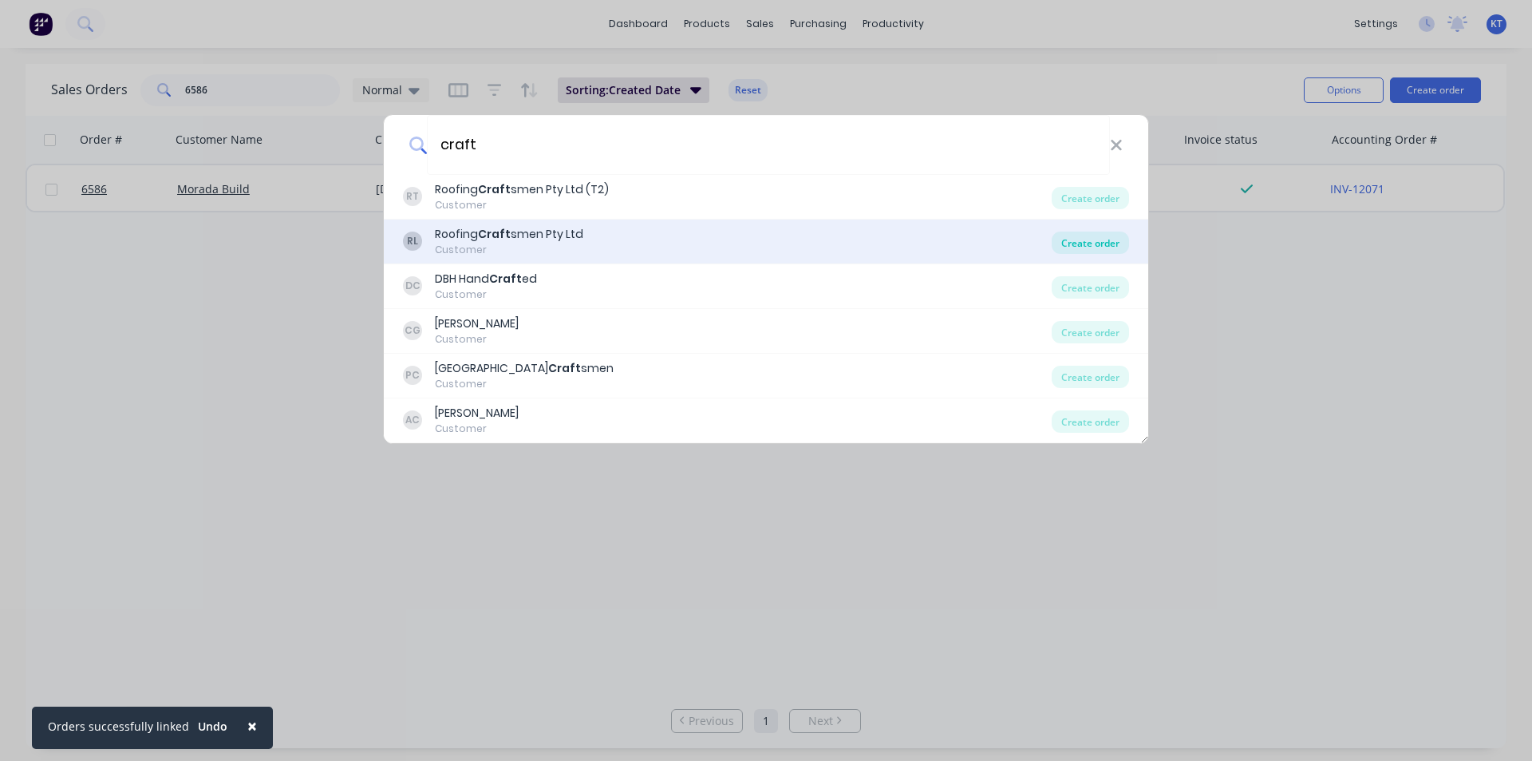
type input "craft"
click at [1093, 237] on div "Create order" at bounding box center [1090, 242] width 77 height 22
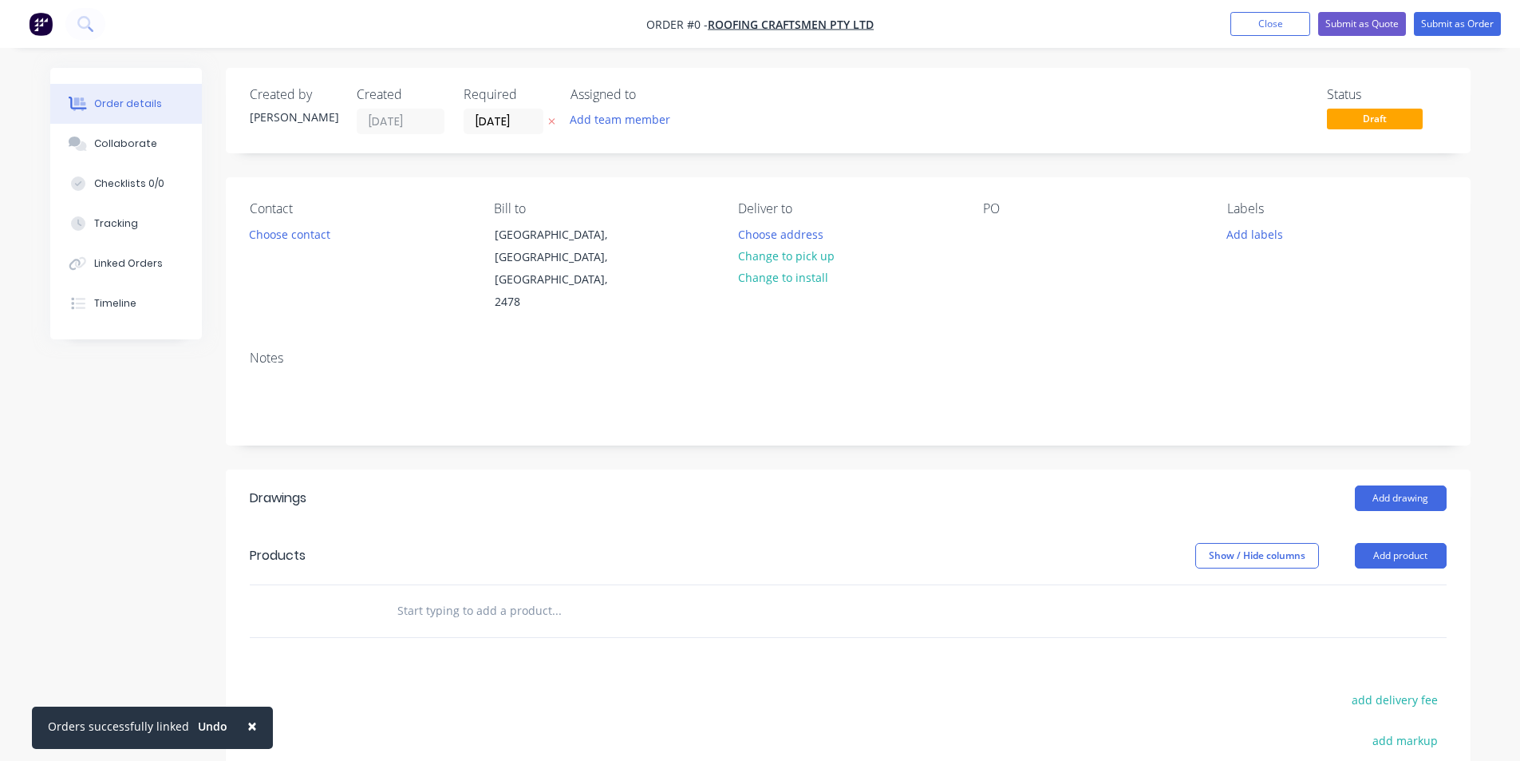
click at [255, 247] on div "Contact Choose contact" at bounding box center [359, 257] width 219 height 113
click at [259, 227] on button "Choose contact" at bounding box center [289, 234] width 98 height 22
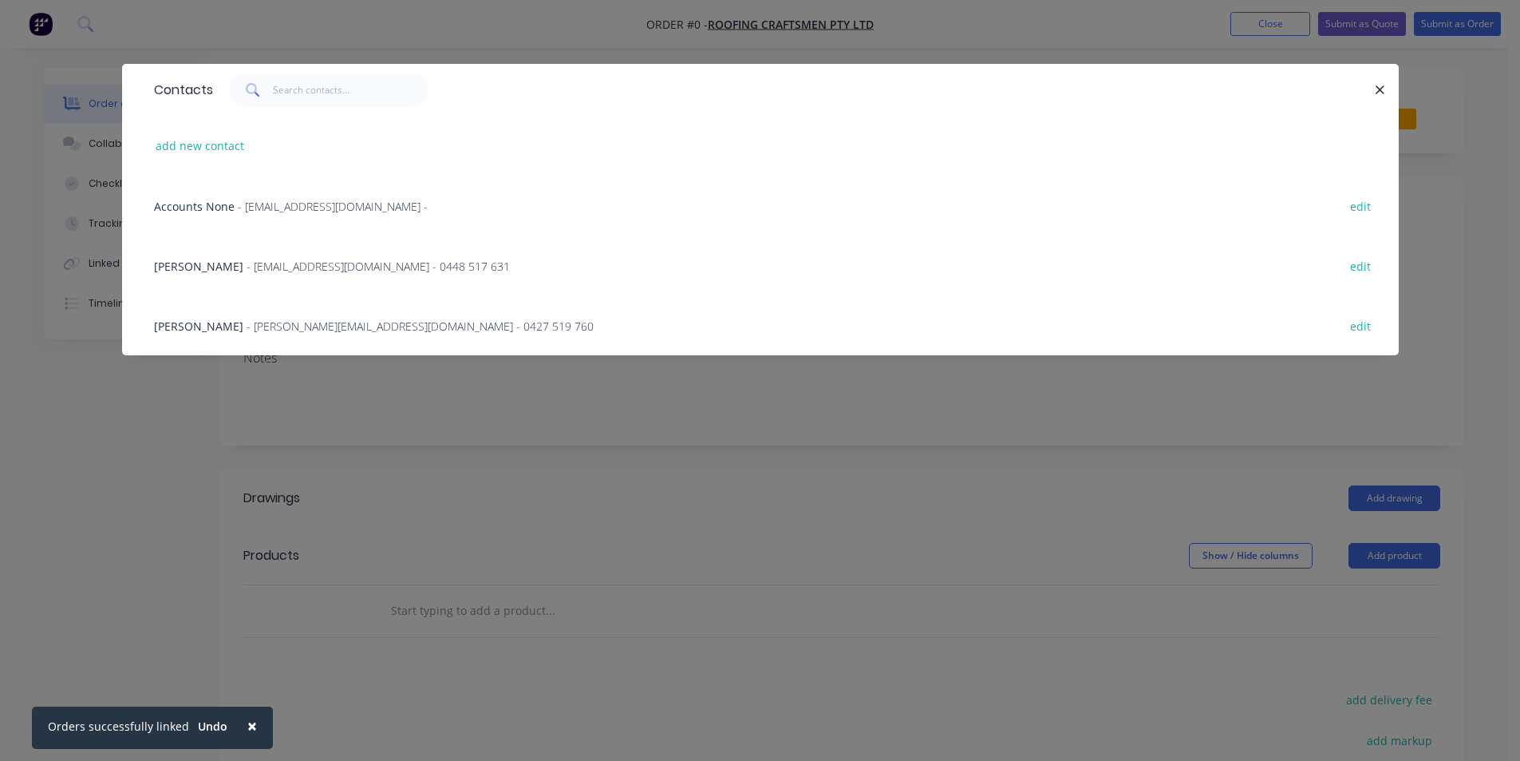
click at [439, 263] on span "- matt@roofingcraftsmen.com.au - 0448 517 631" at bounding box center [378, 266] width 263 height 15
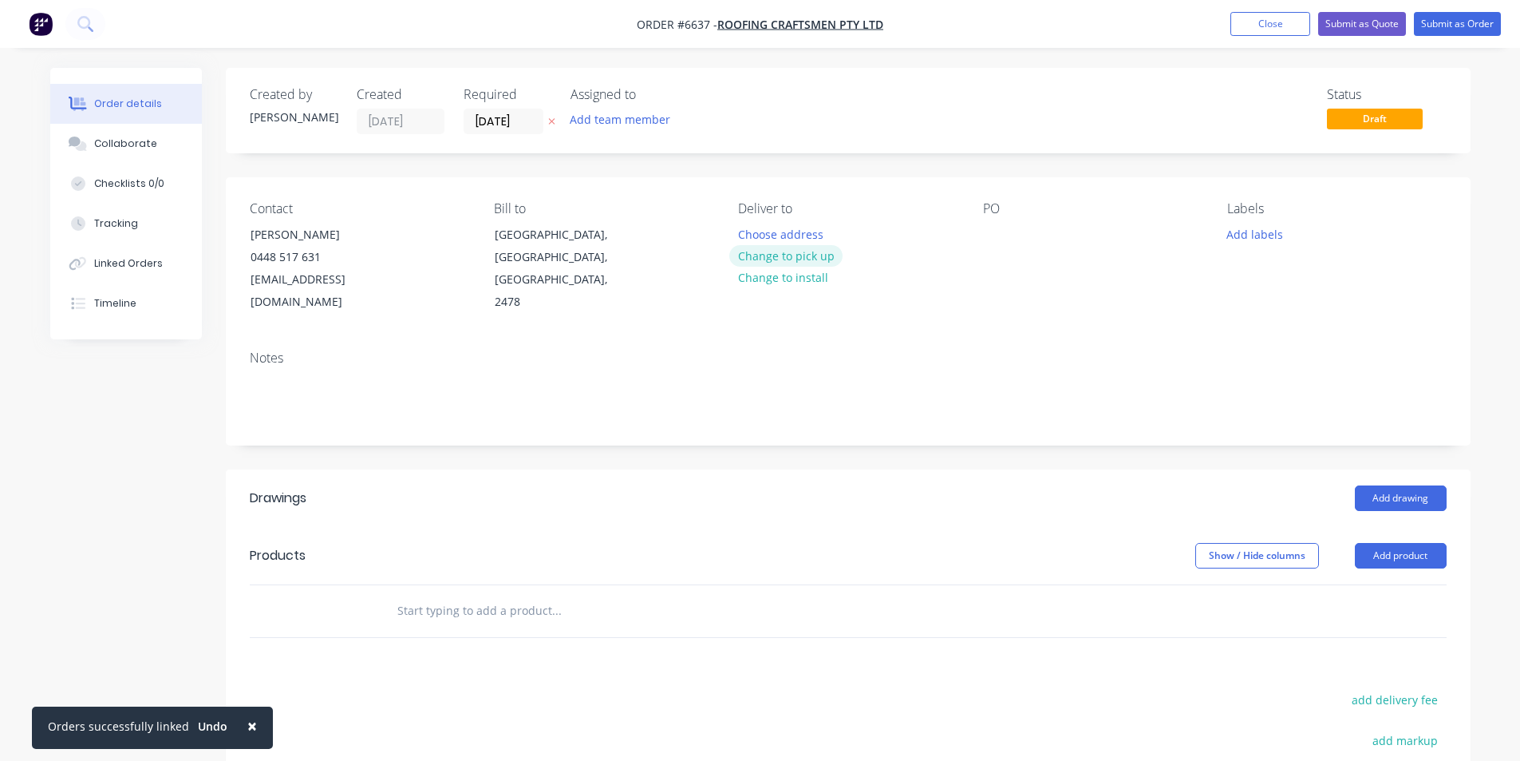
click at [814, 255] on button "Change to pick up" at bounding box center [785, 256] width 113 height 22
click at [970, 233] on div "Contact Matt Toohey 0448 517 631 matt@roofingcraftsmen.com.au Bill to Lennox He…" at bounding box center [848, 257] width 1245 height 160
click at [983, 227] on div at bounding box center [996, 234] width 26 height 23
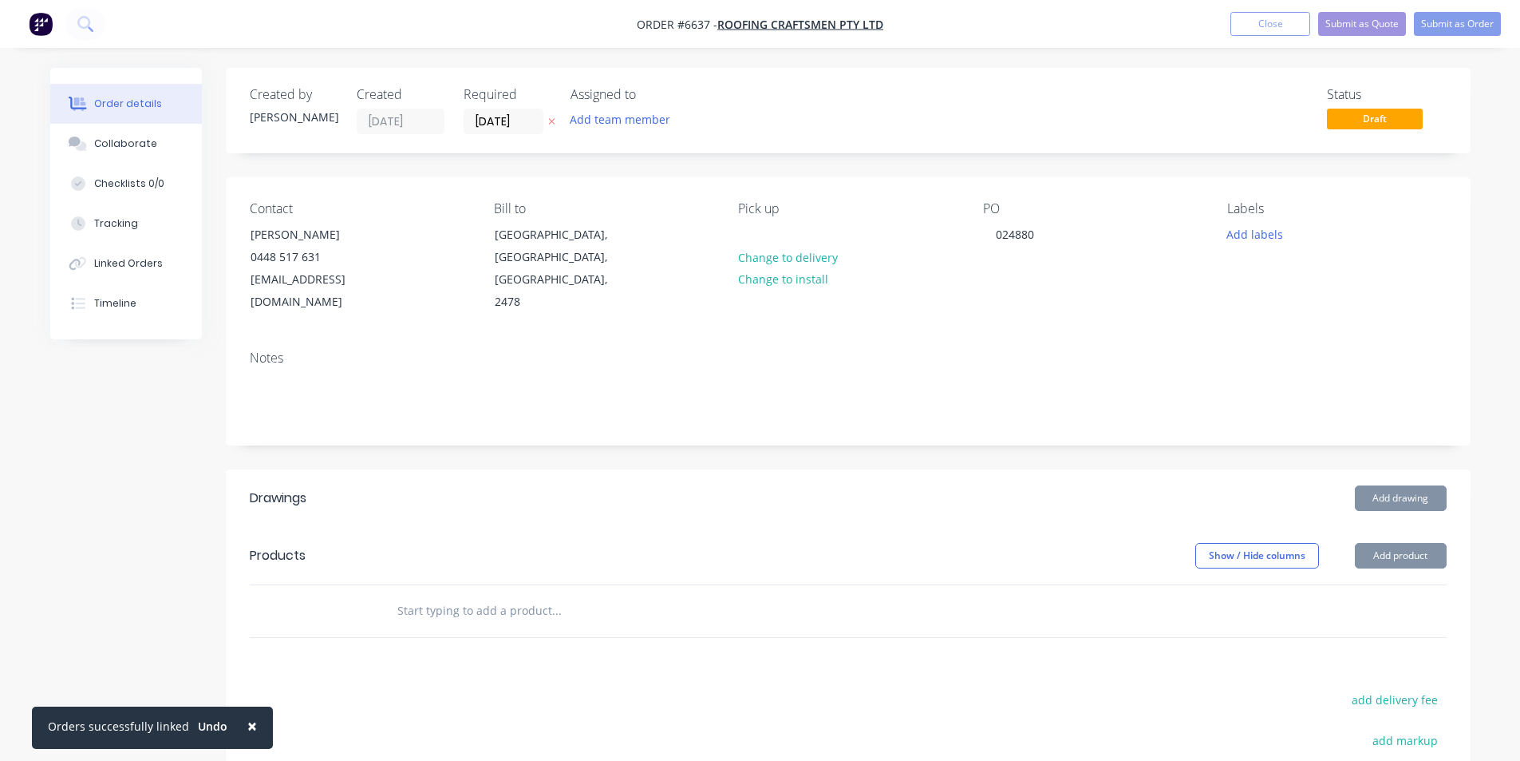
click at [1400, 551] on header "Products Show / Hide columns Add product" at bounding box center [848, 555] width 1245 height 57
drag, startPoint x: 1401, startPoint y: 499, endPoint x: 1405, endPoint y: 532, distance: 33.0
click at [1403, 499] on header "Drawings Add drawing" at bounding box center [848, 497] width 1245 height 57
click at [1407, 543] on button "Add product" at bounding box center [1401, 556] width 92 height 26
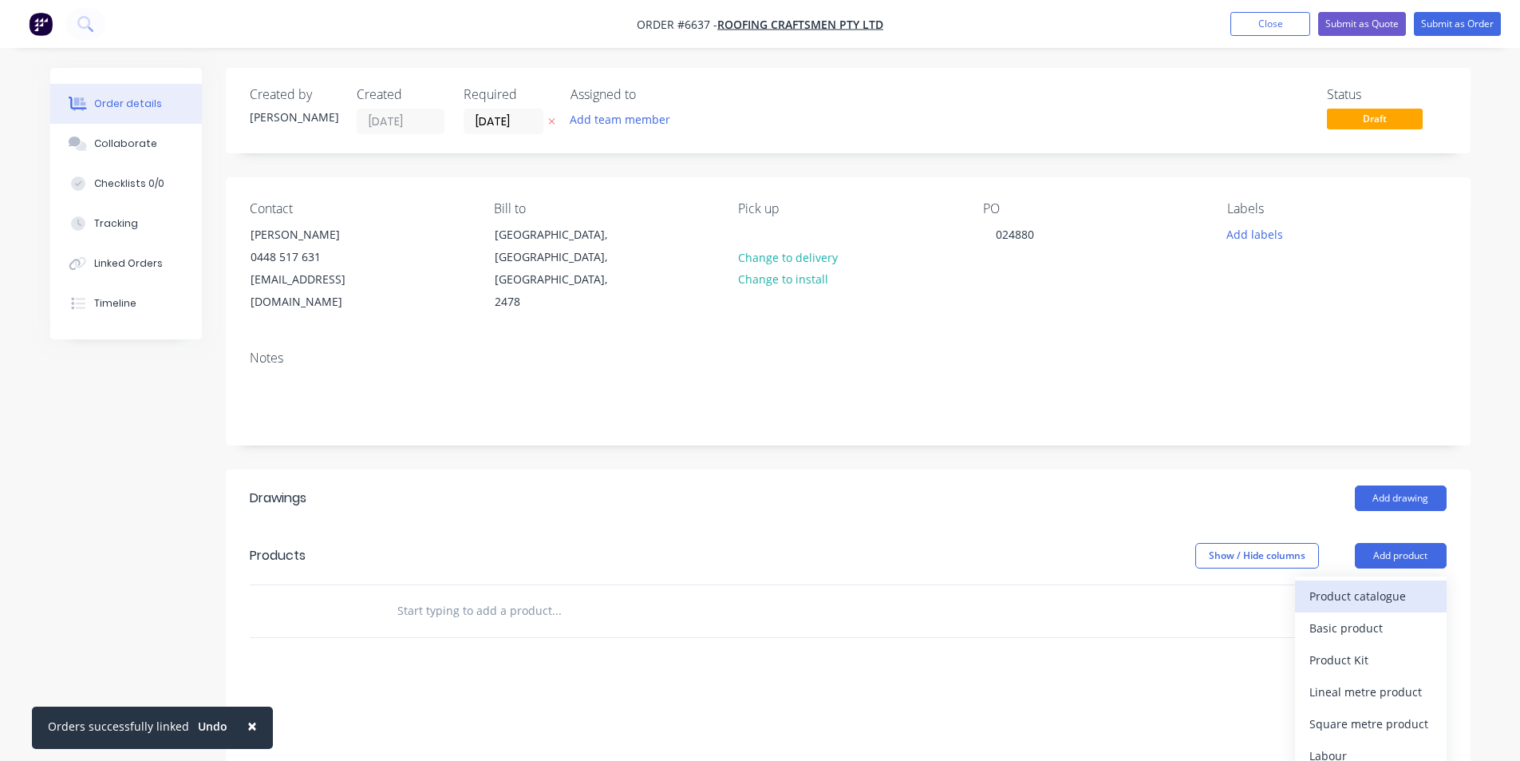
click at [1393, 584] on div "Product catalogue" at bounding box center [1371, 595] width 123 height 23
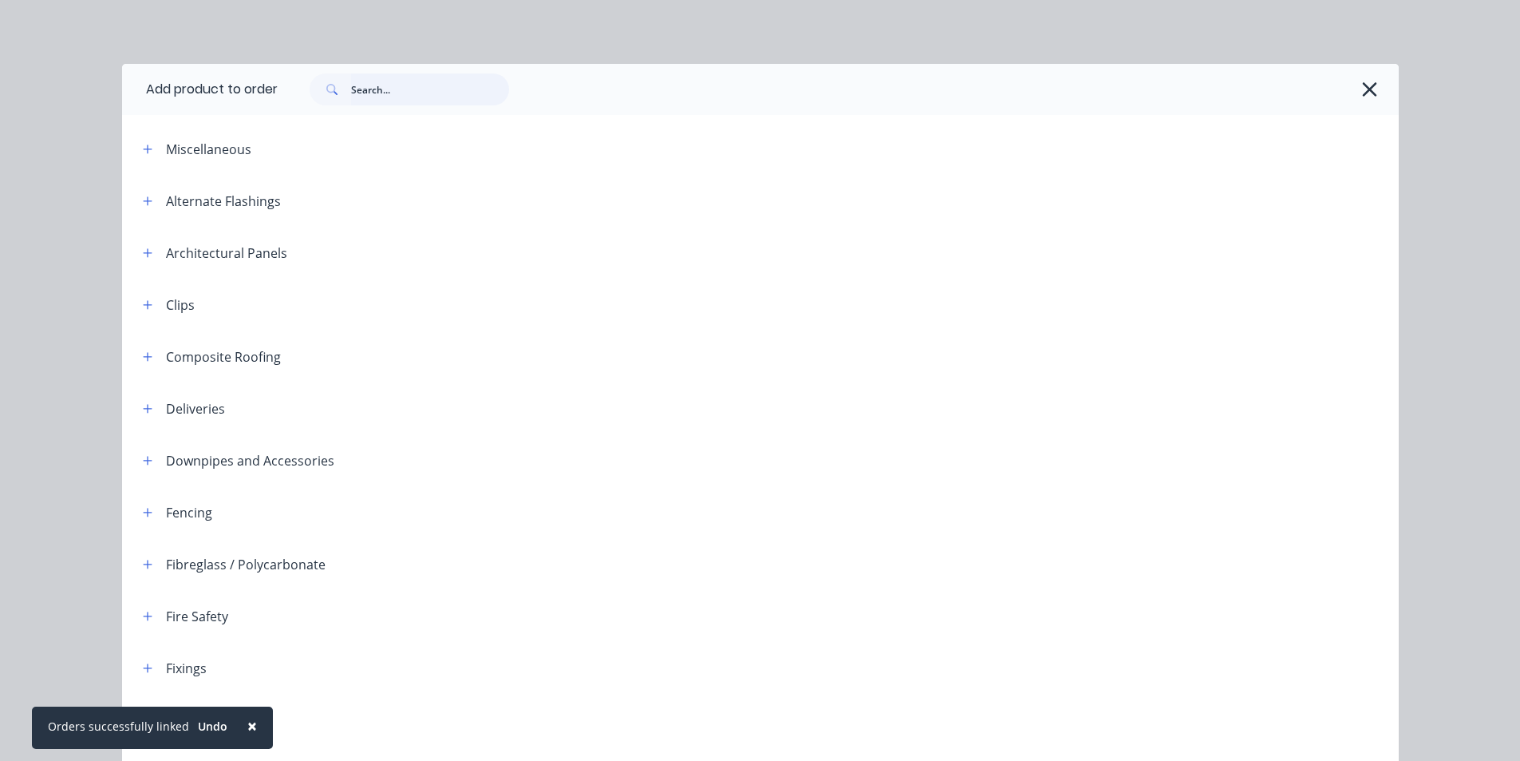
click at [454, 87] on input "text" at bounding box center [430, 89] width 158 height 32
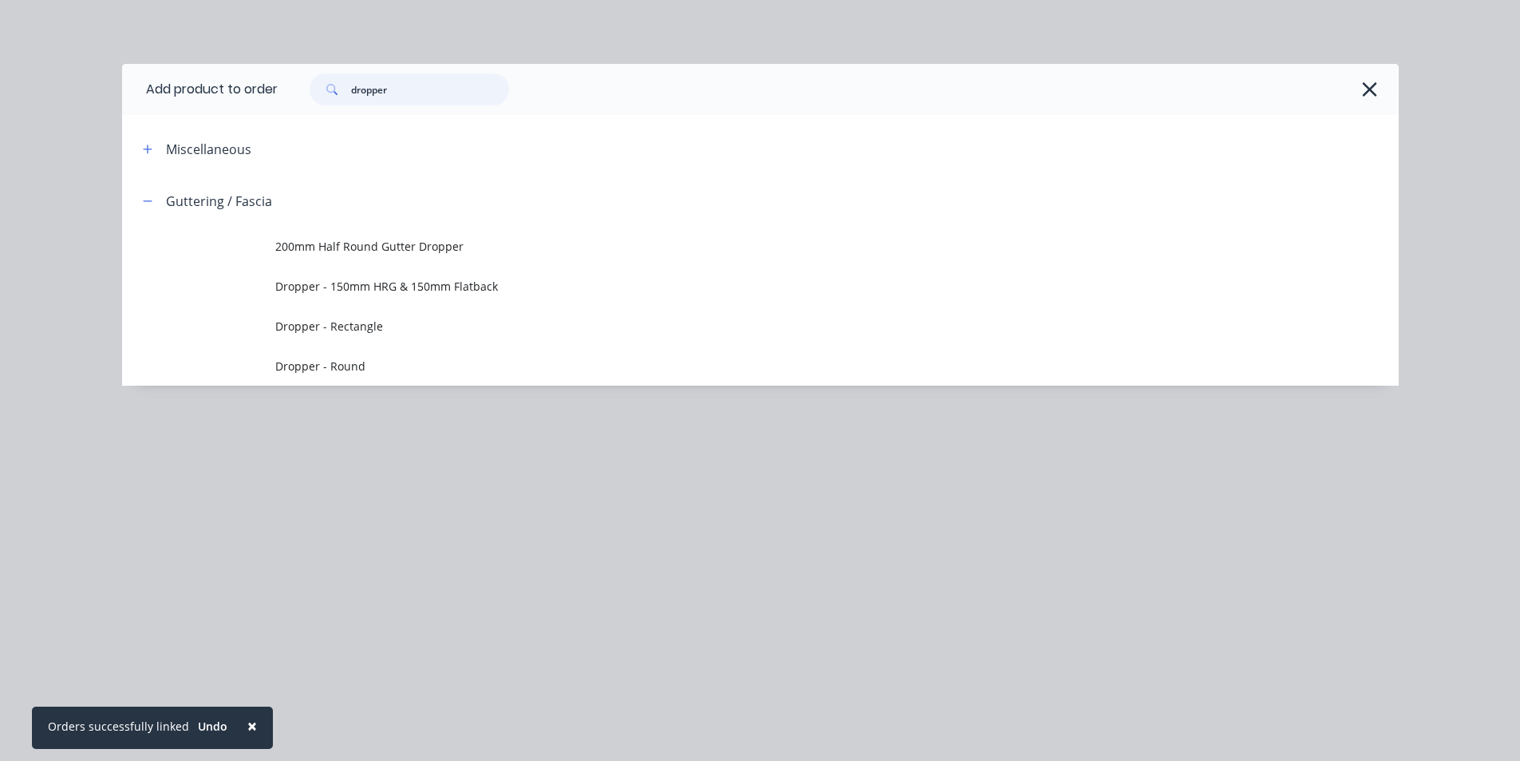
type input "dropper"
click at [336, 362] on span "Dropper - Round" at bounding box center [724, 366] width 899 height 17
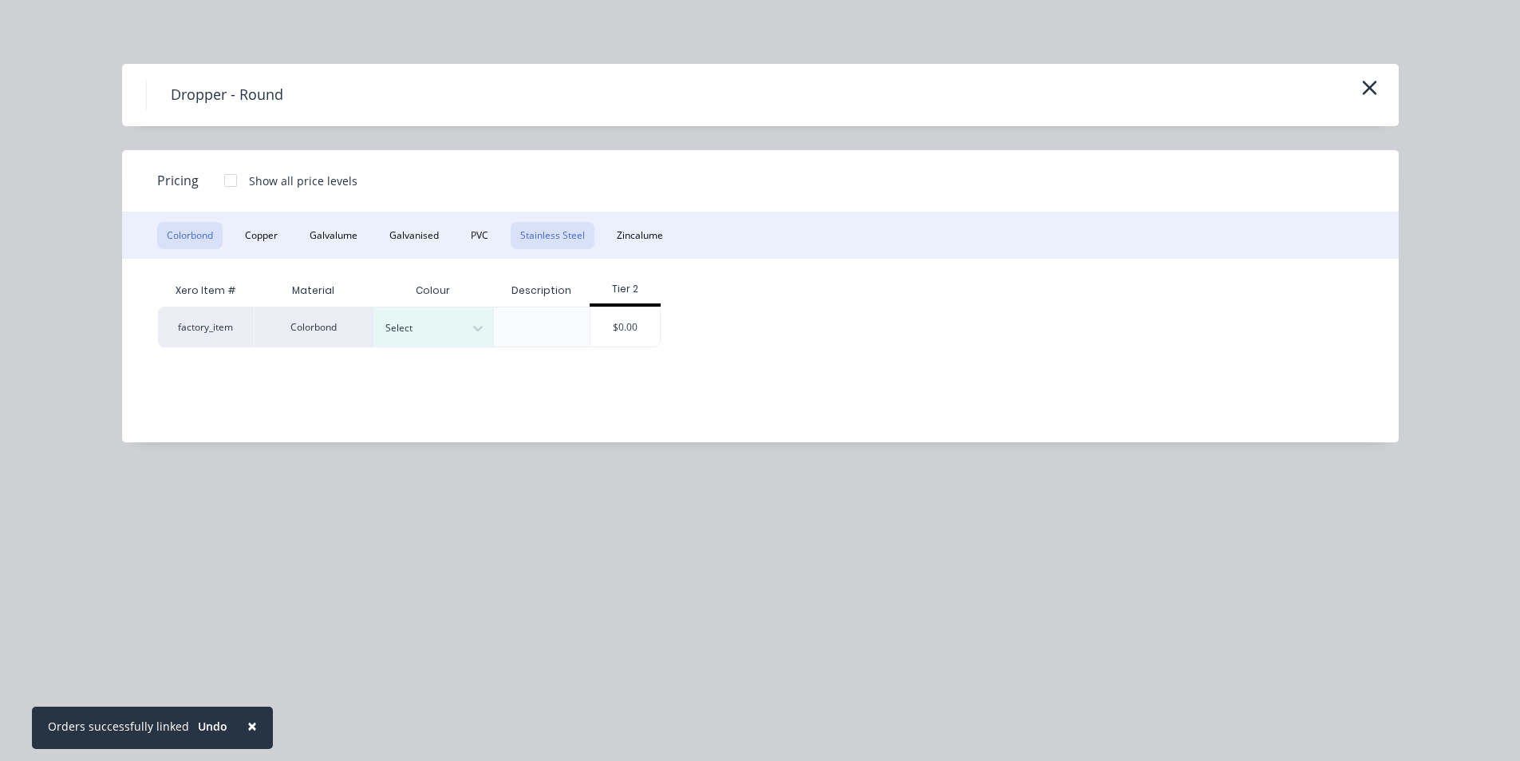
click at [521, 235] on button "Stainless Steel" at bounding box center [553, 235] width 84 height 27
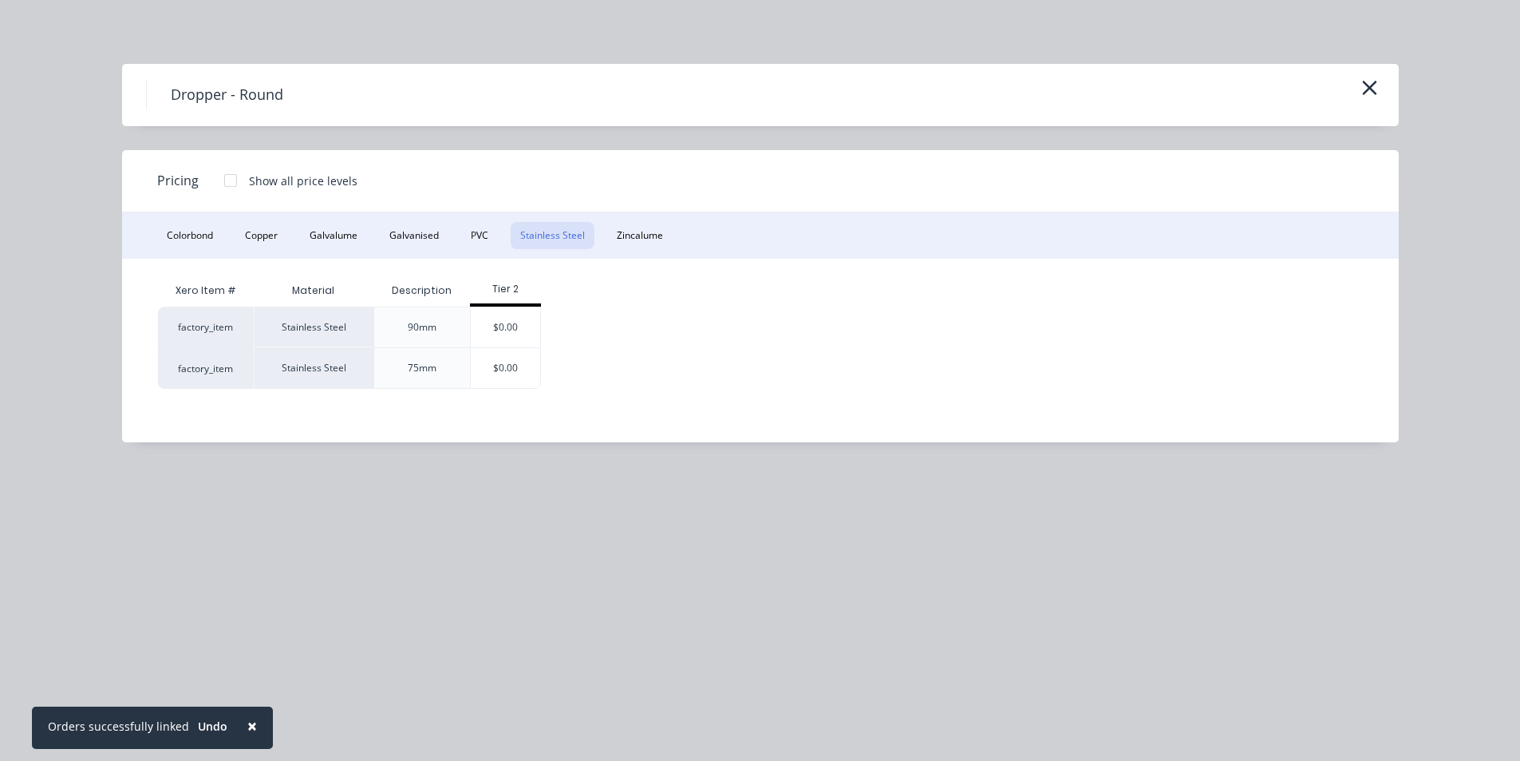
drag, startPoint x: 534, startPoint y: 319, endPoint x: 944, endPoint y: 725, distance: 577.3
click at [536, 322] on div "$0.00" at bounding box center [505, 327] width 69 height 40
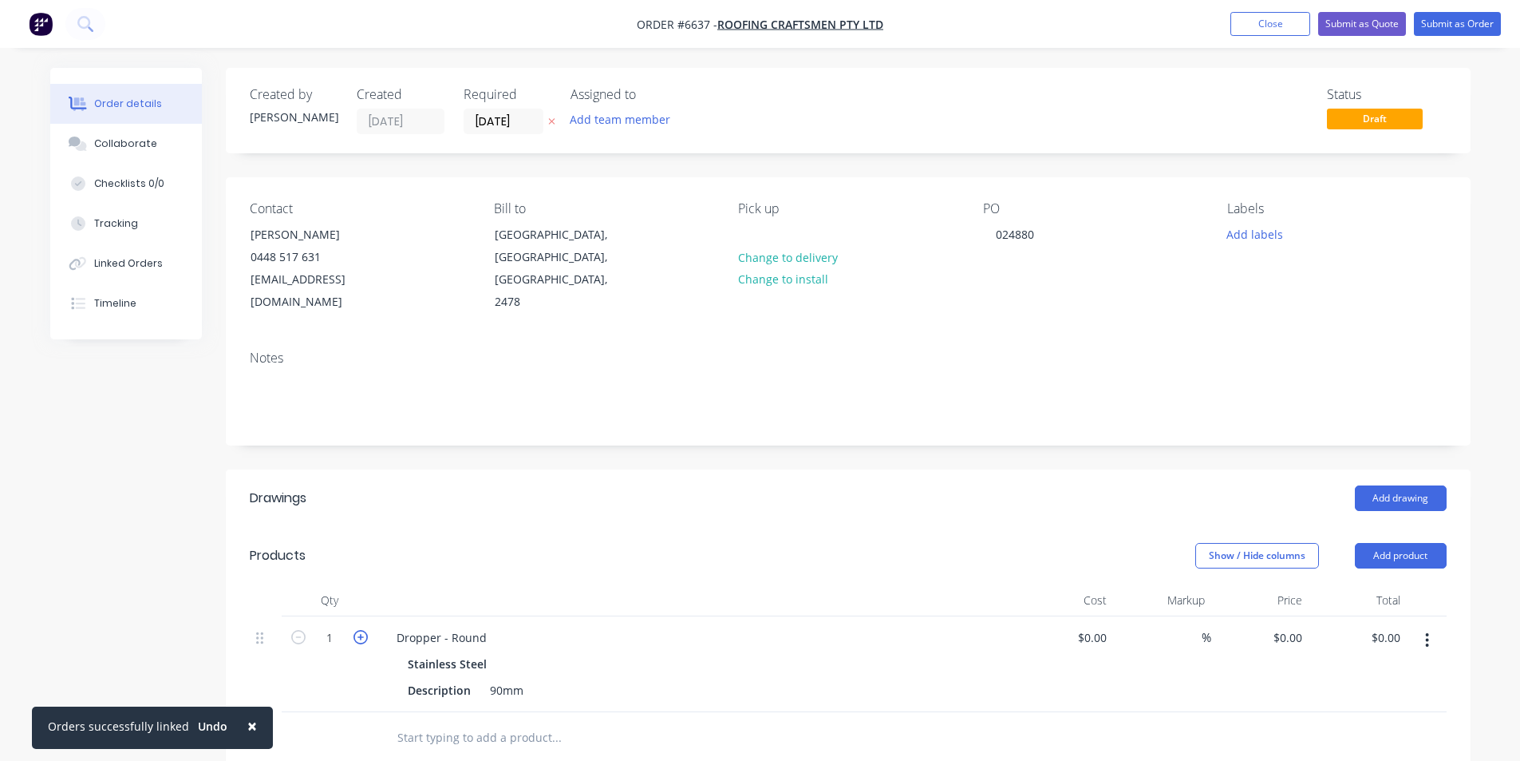
click at [363, 630] on icon "button" at bounding box center [361, 637] width 14 height 14
type input "2"
drag, startPoint x: 1097, startPoint y: 617, endPoint x: 1254, endPoint y: 615, distance: 157.2
click at [1095, 626] on input at bounding box center [1104, 637] width 18 height 23
type input "$25.00"
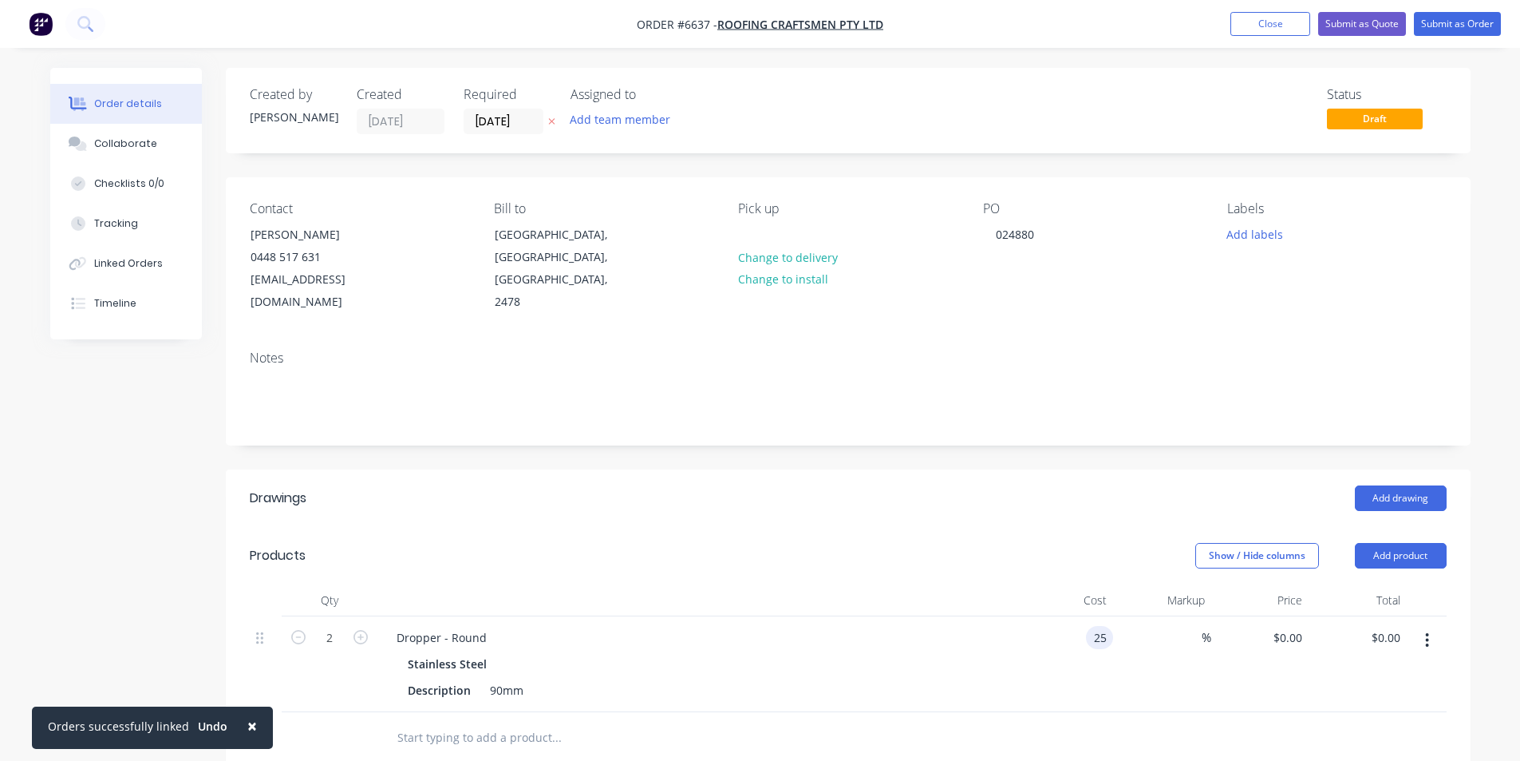
type input "$25.00"
type input "$50.00"
click at [709, 485] on div "Add drawing" at bounding box center [975, 498] width 943 height 26
click at [1474, 18] on button "Submit as Order" at bounding box center [1457, 24] width 87 height 24
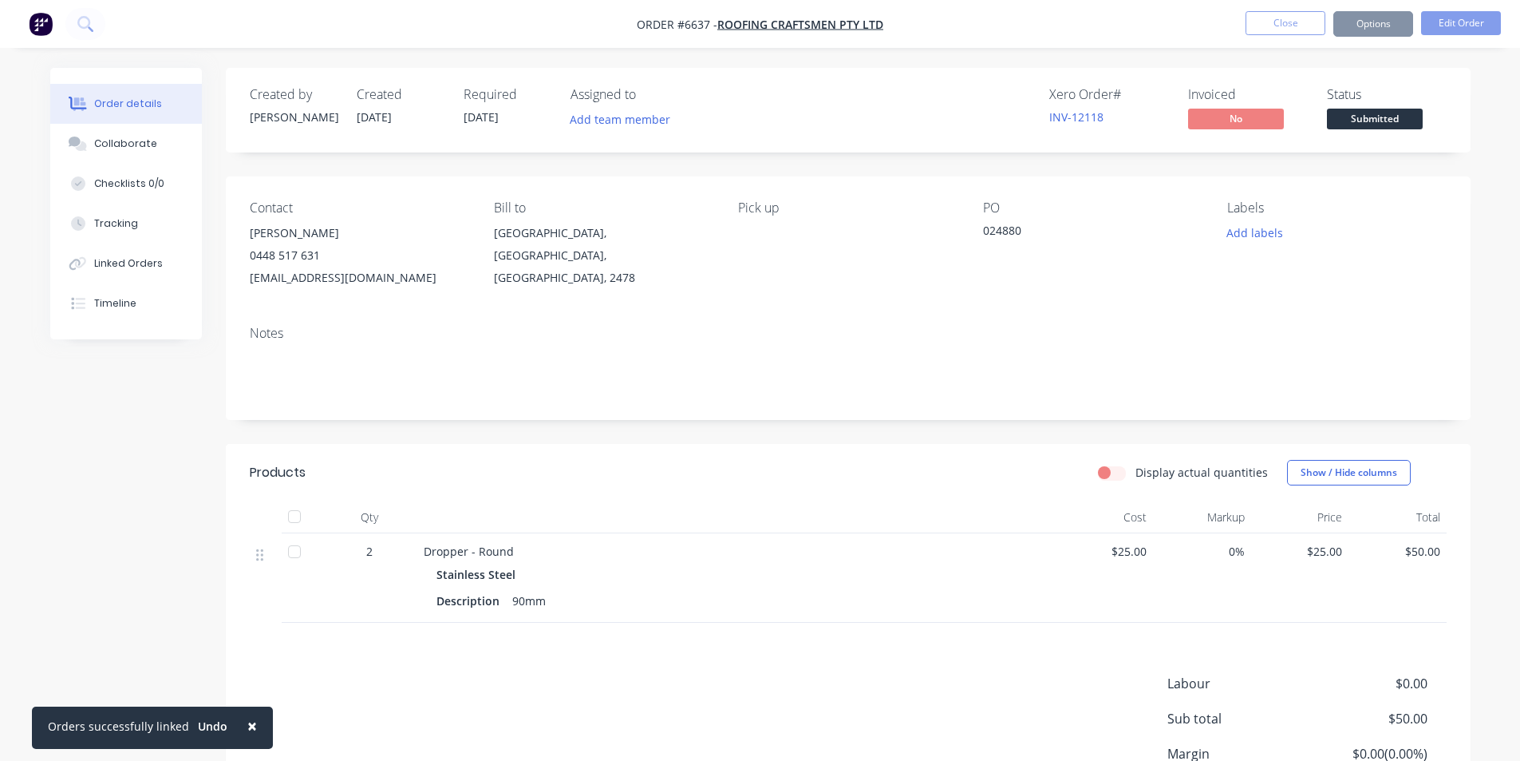
click at [1396, 121] on span "Submitted" at bounding box center [1375, 119] width 96 height 20
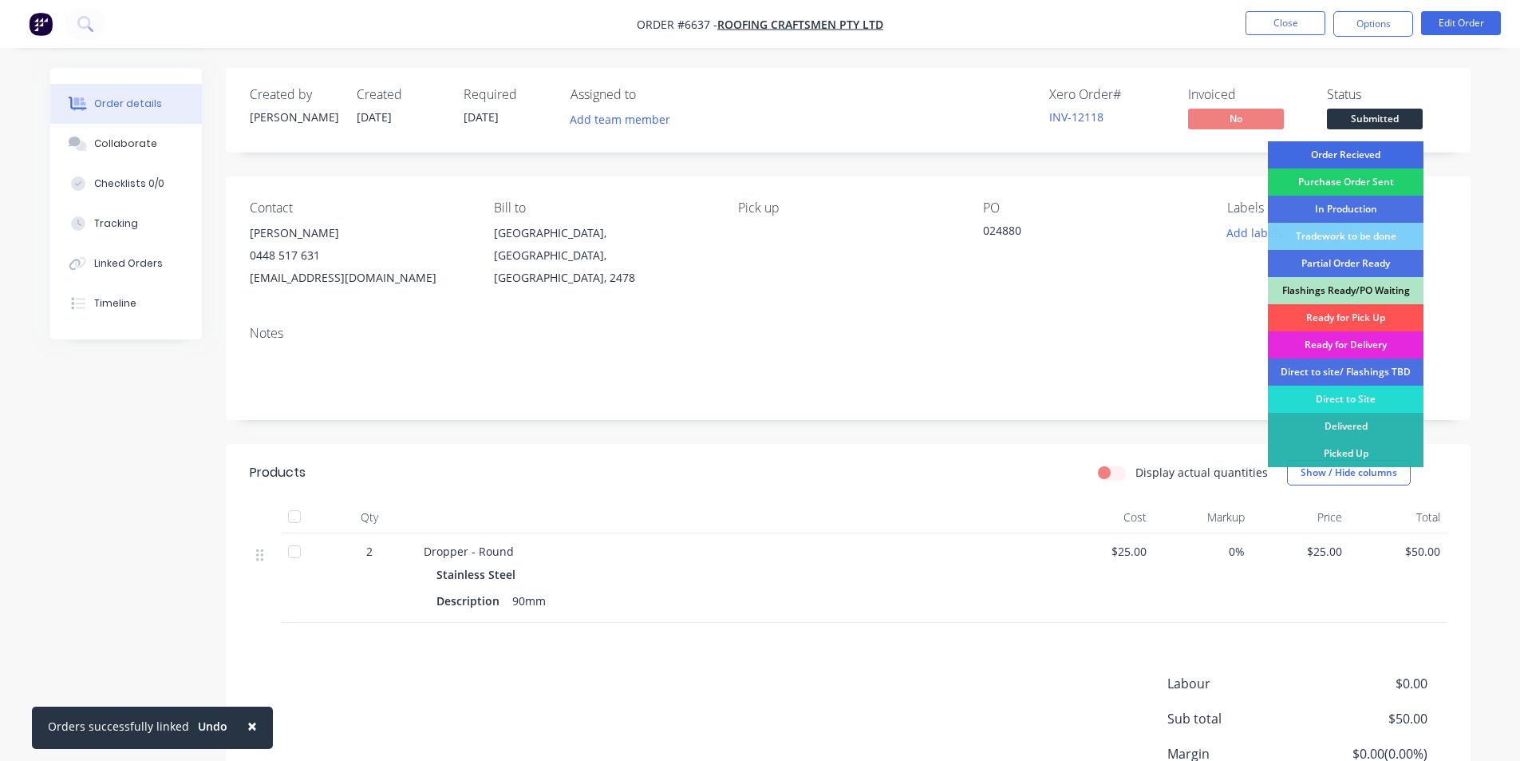
click at [1339, 156] on div "Order Recieved" at bounding box center [1346, 154] width 156 height 27
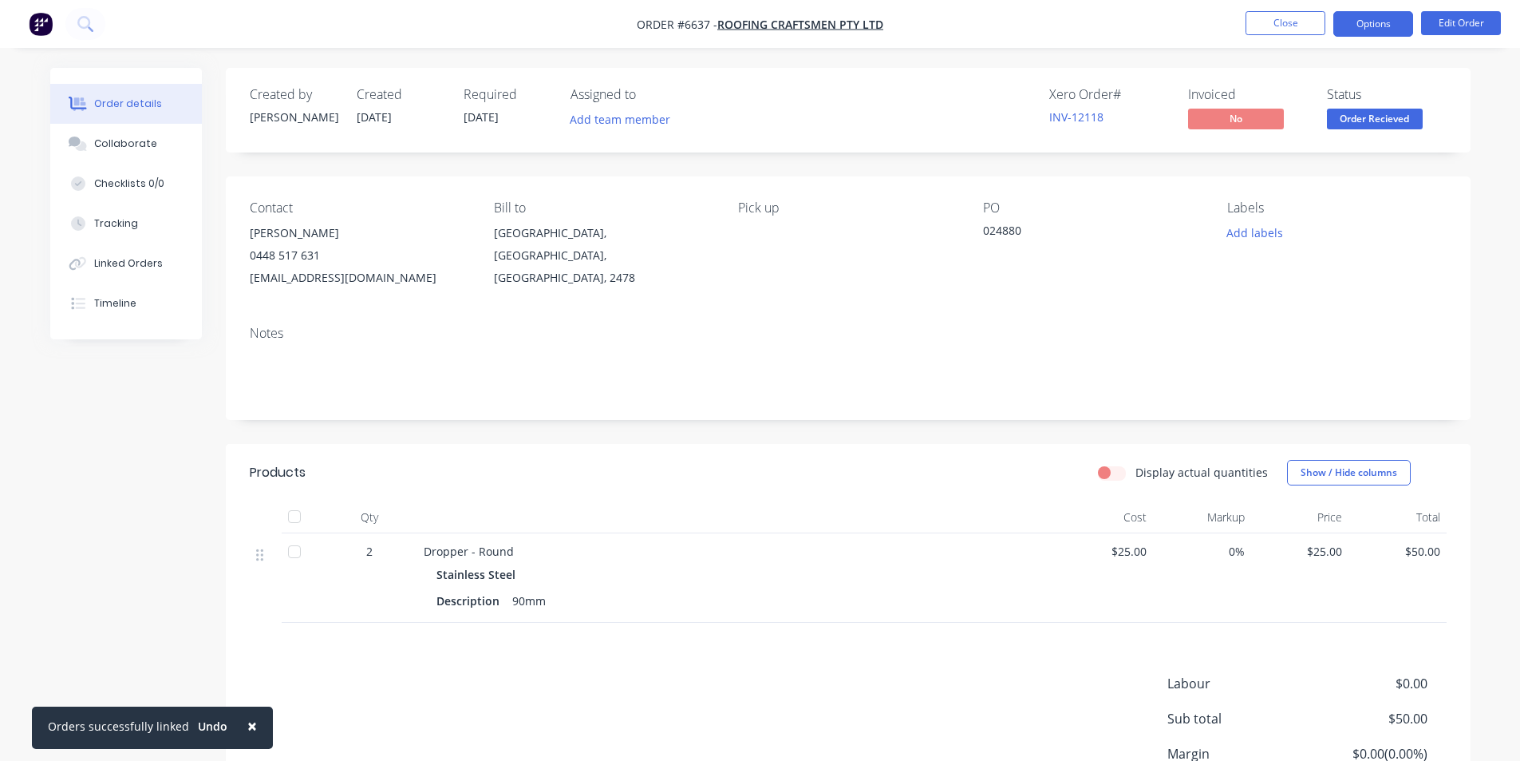
click at [1358, 29] on button "Options" at bounding box center [1374, 24] width 80 height 26
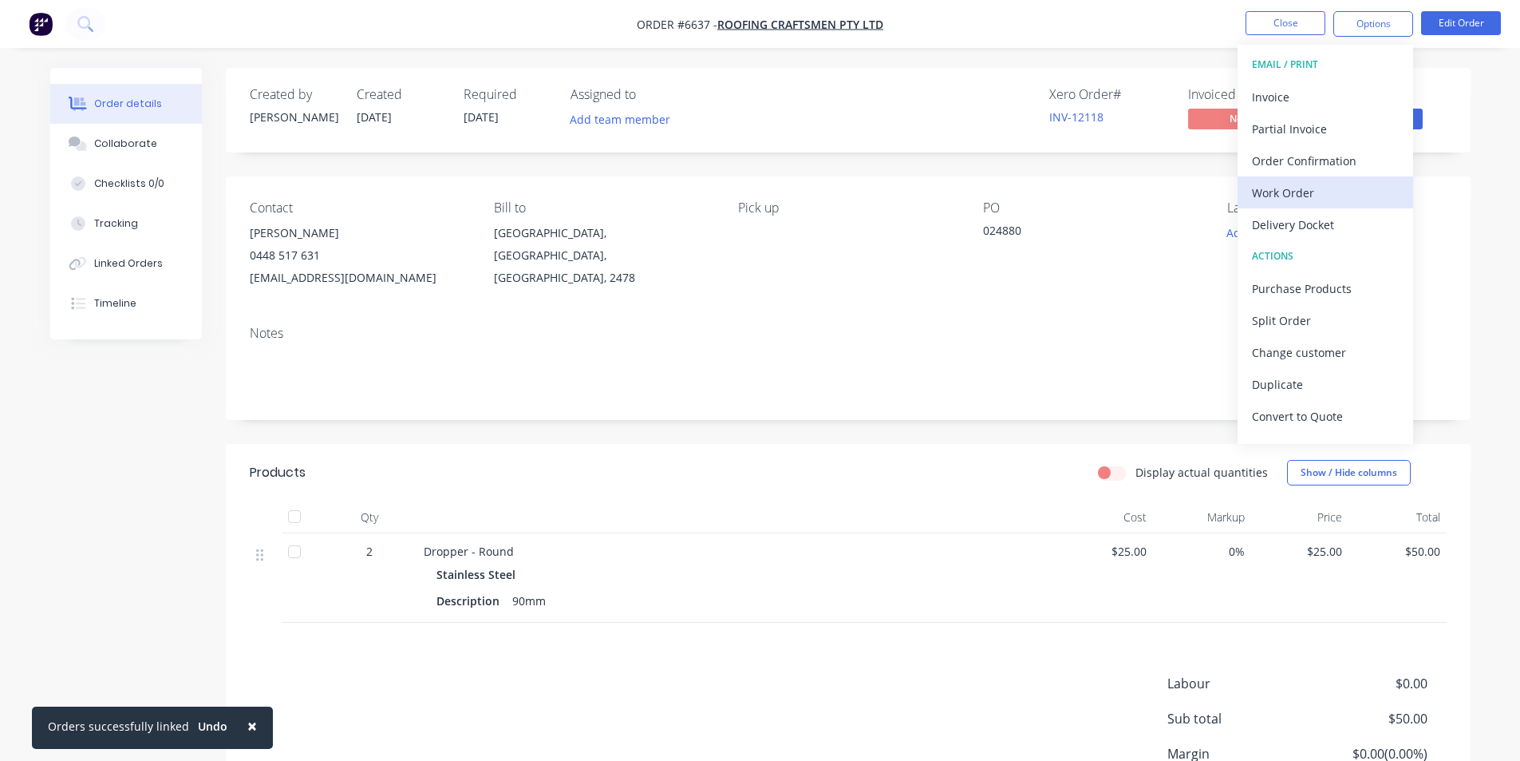
click at [1286, 198] on div "Work Order" at bounding box center [1325, 192] width 147 height 23
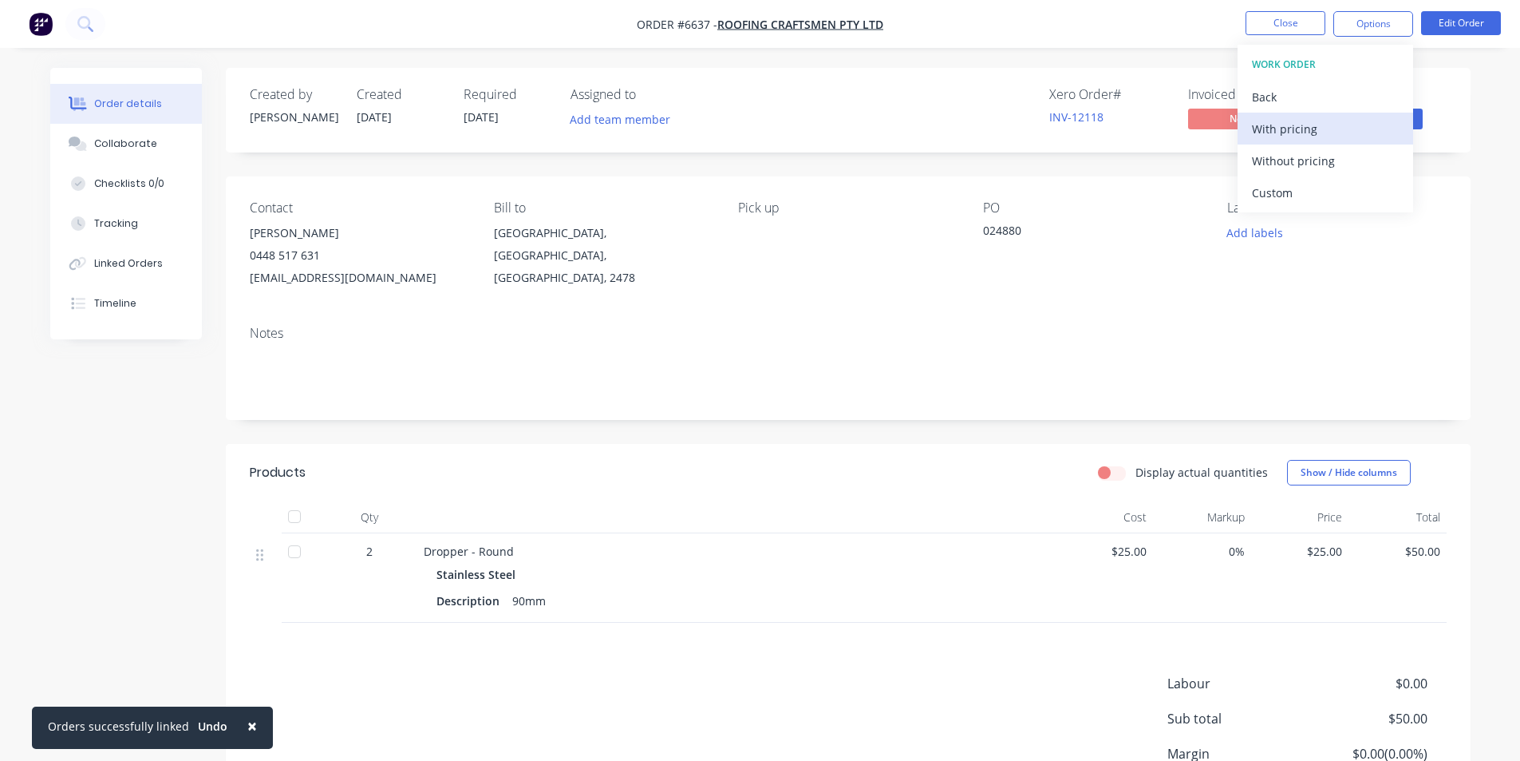
click at [1318, 168] on div "Without pricing" at bounding box center [1325, 160] width 147 height 23
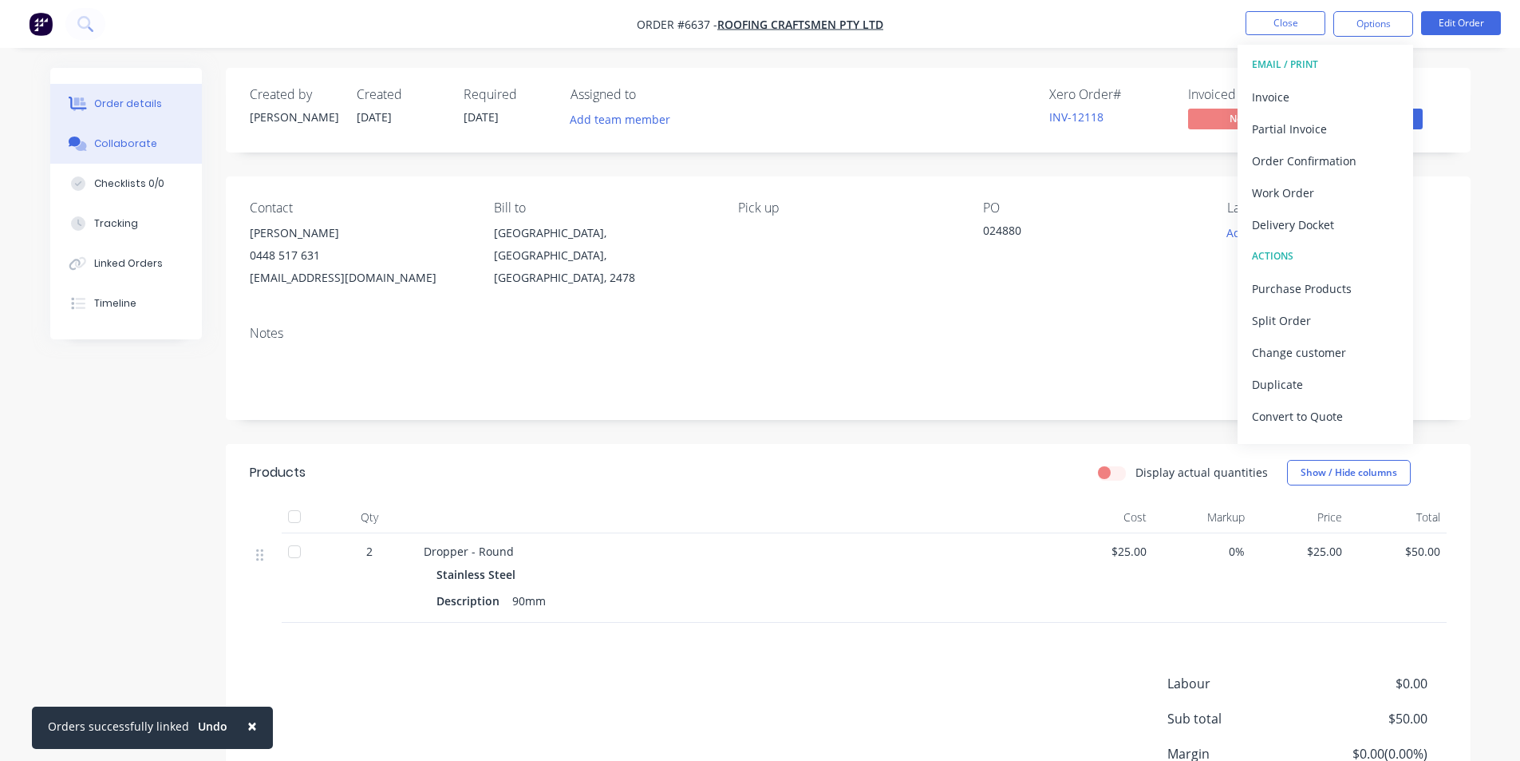
click at [139, 139] on div "Collaborate" at bounding box center [125, 143] width 63 height 14
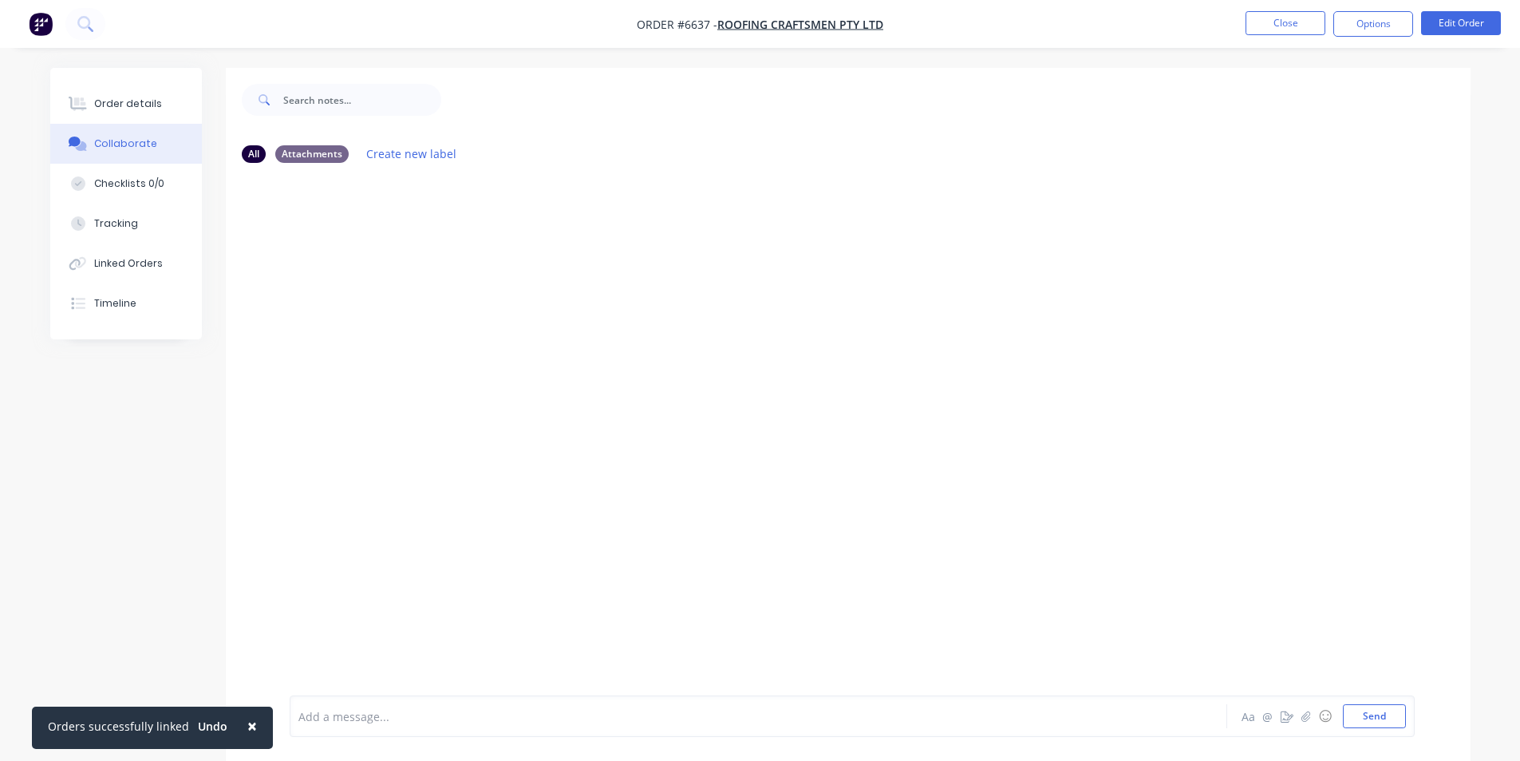
drag, startPoint x: 1484, startPoint y: 683, endPoint x: 1469, endPoint y: 690, distance: 16.8
click at [1508, 749] on div at bounding box center [1508, 749] width 0 height 0
click at [1317, 721] on button "☺" at bounding box center [1325, 715] width 19 height 19
click at [1303, 721] on div "Add a message... Aa @ ☺ Send" at bounding box center [852, 716] width 1125 height 42
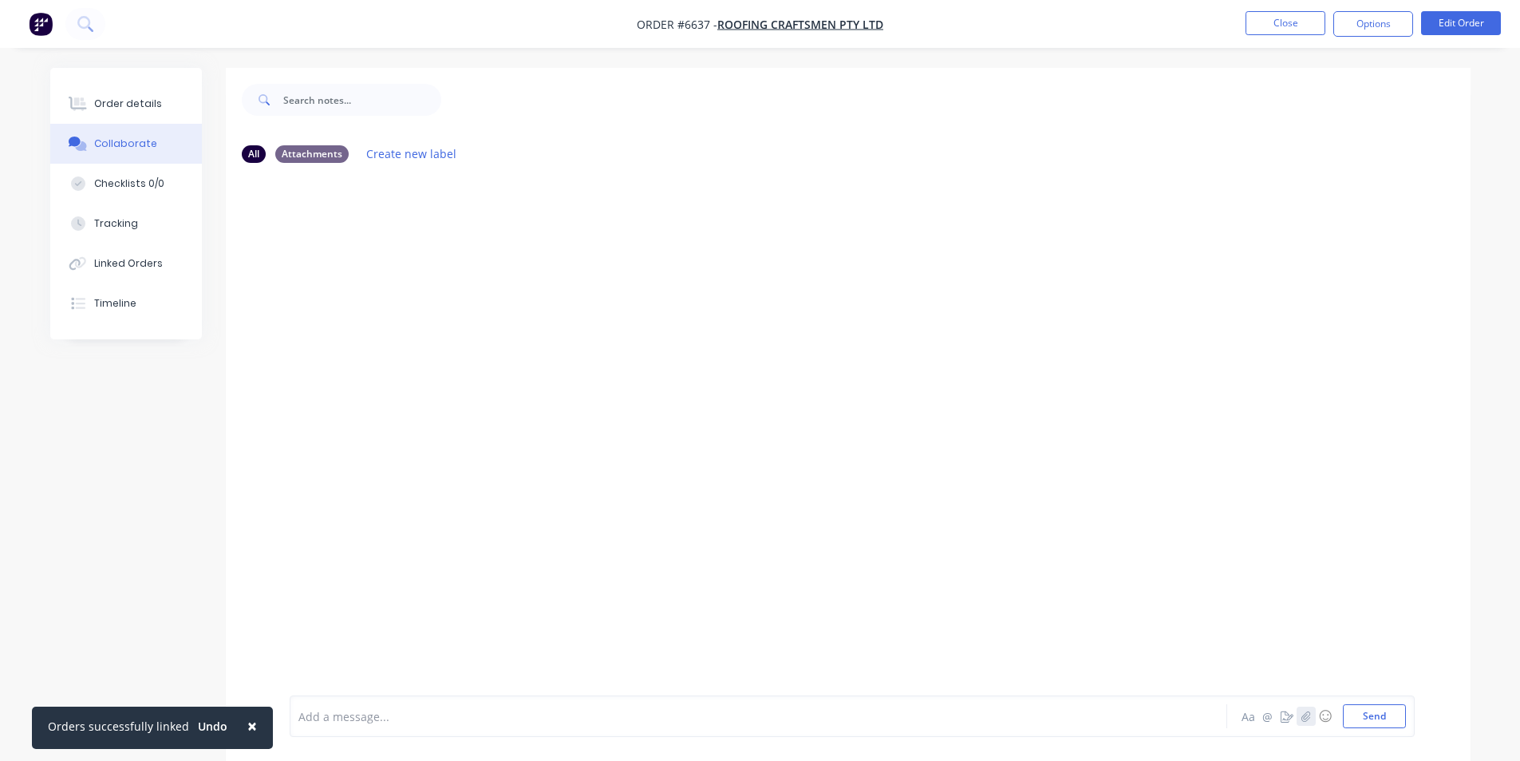
click at [1304, 717] on icon "button" at bounding box center [1306, 715] width 9 height 10
click at [1375, 723] on button "Send" at bounding box center [1374, 716] width 63 height 24
click at [1316, 26] on button "Close" at bounding box center [1286, 23] width 80 height 24
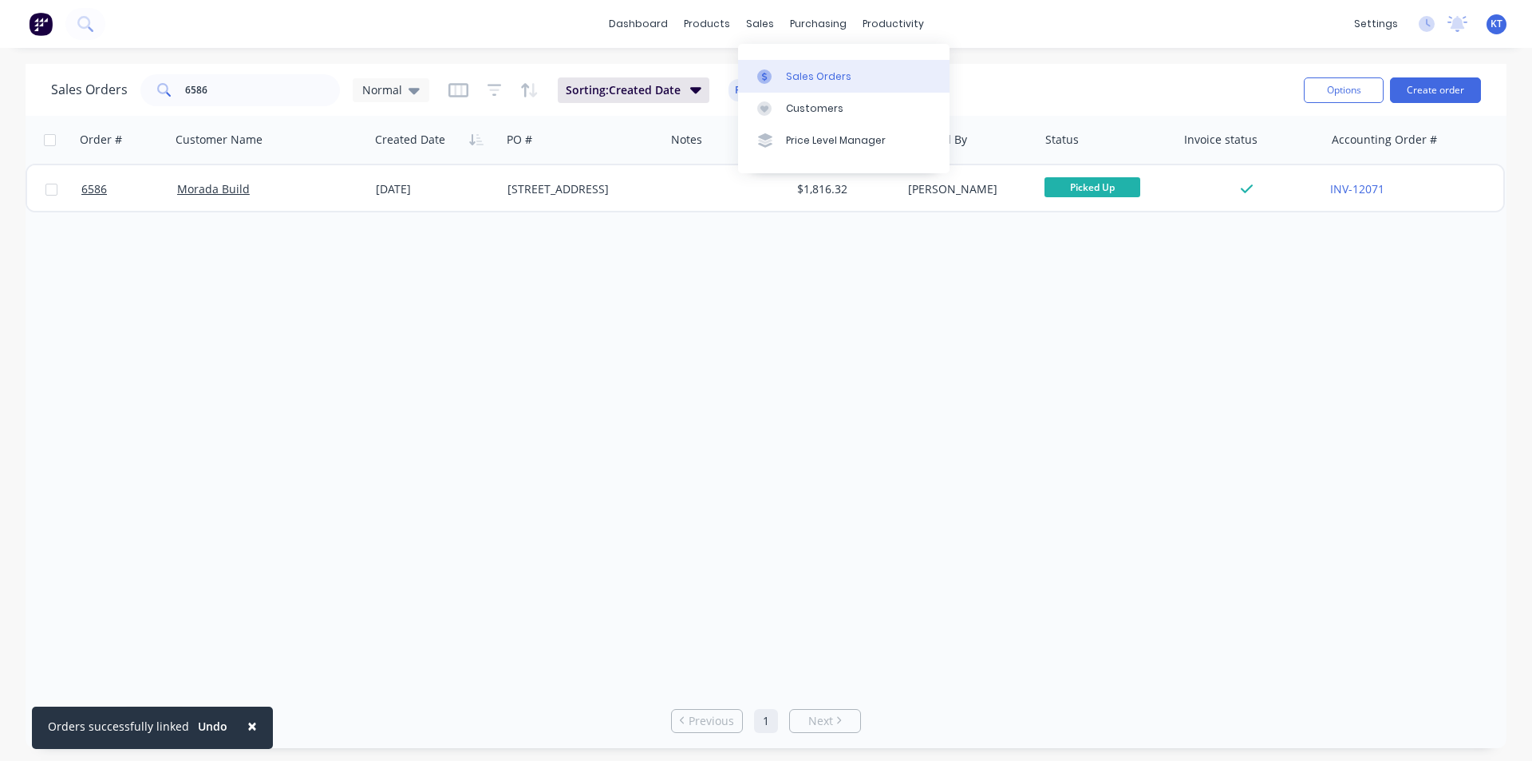
click at [828, 77] on div "Sales Orders" at bounding box center [818, 76] width 65 height 14
click at [828, 68] on link "Purchase Orders" at bounding box center [885, 76] width 211 height 32
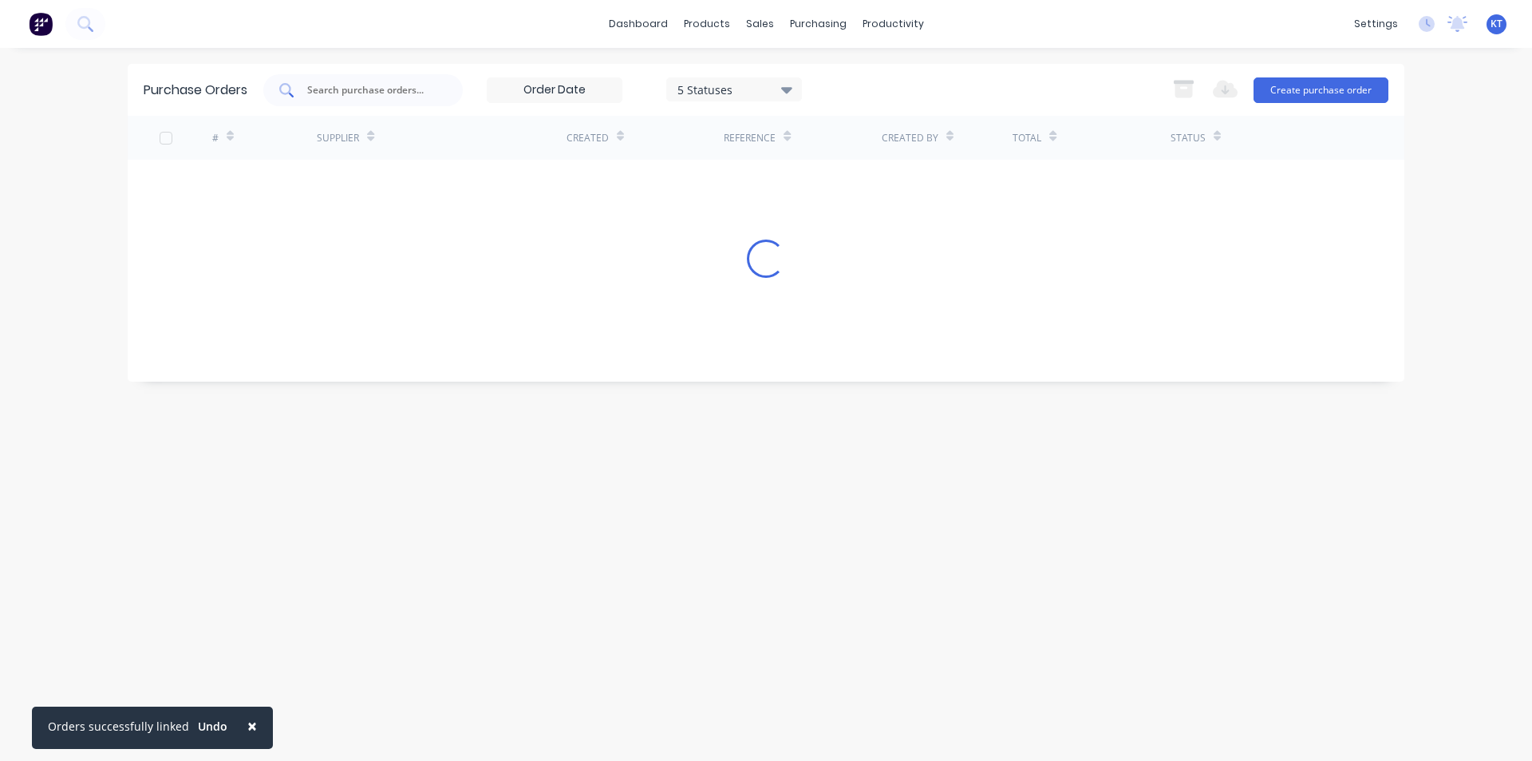
click at [370, 88] on input "text" at bounding box center [372, 90] width 132 height 16
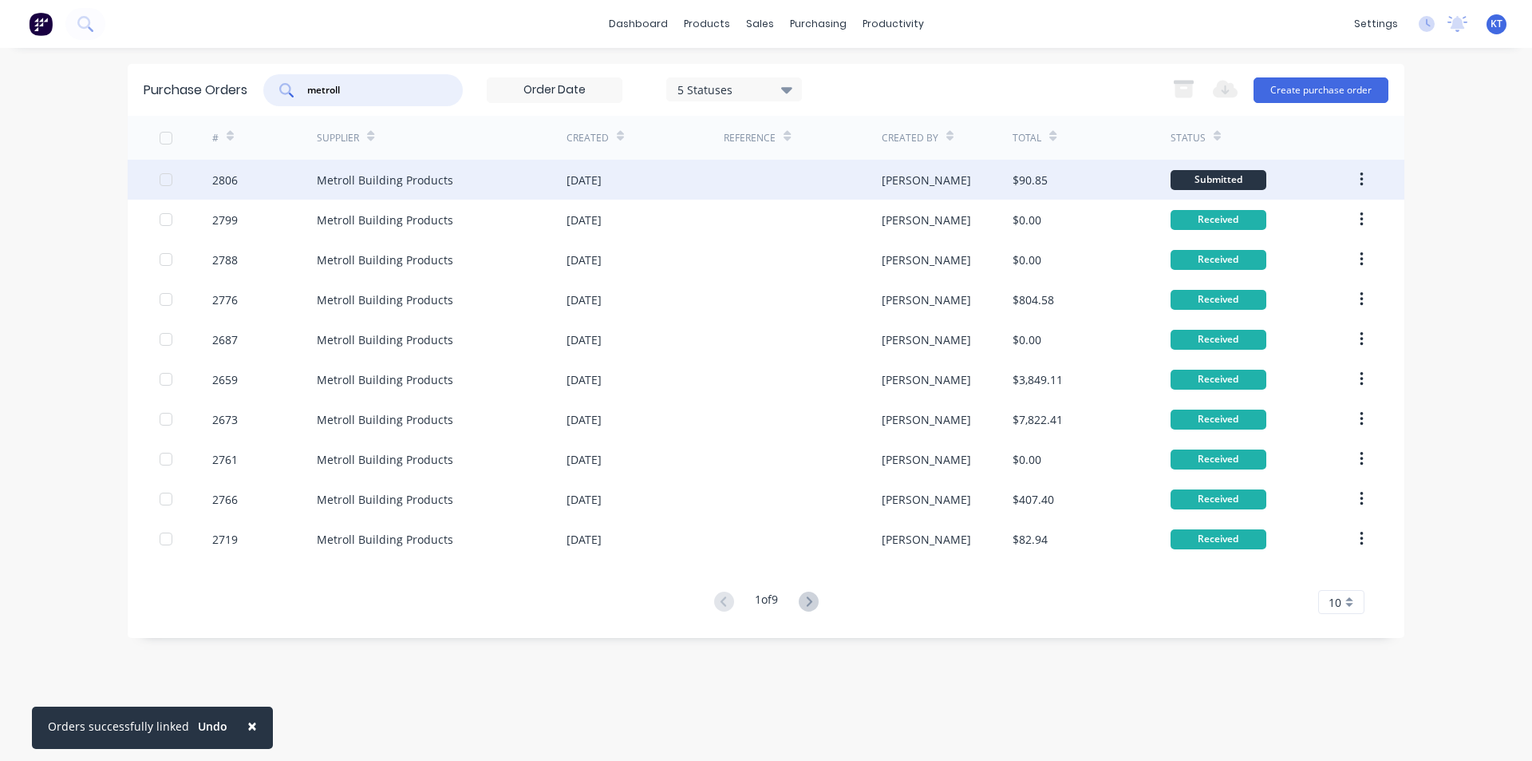
type input "metroll"
click at [645, 171] on div "21 Aug 2025" at bounding box center [645, 180] width 157 height 40
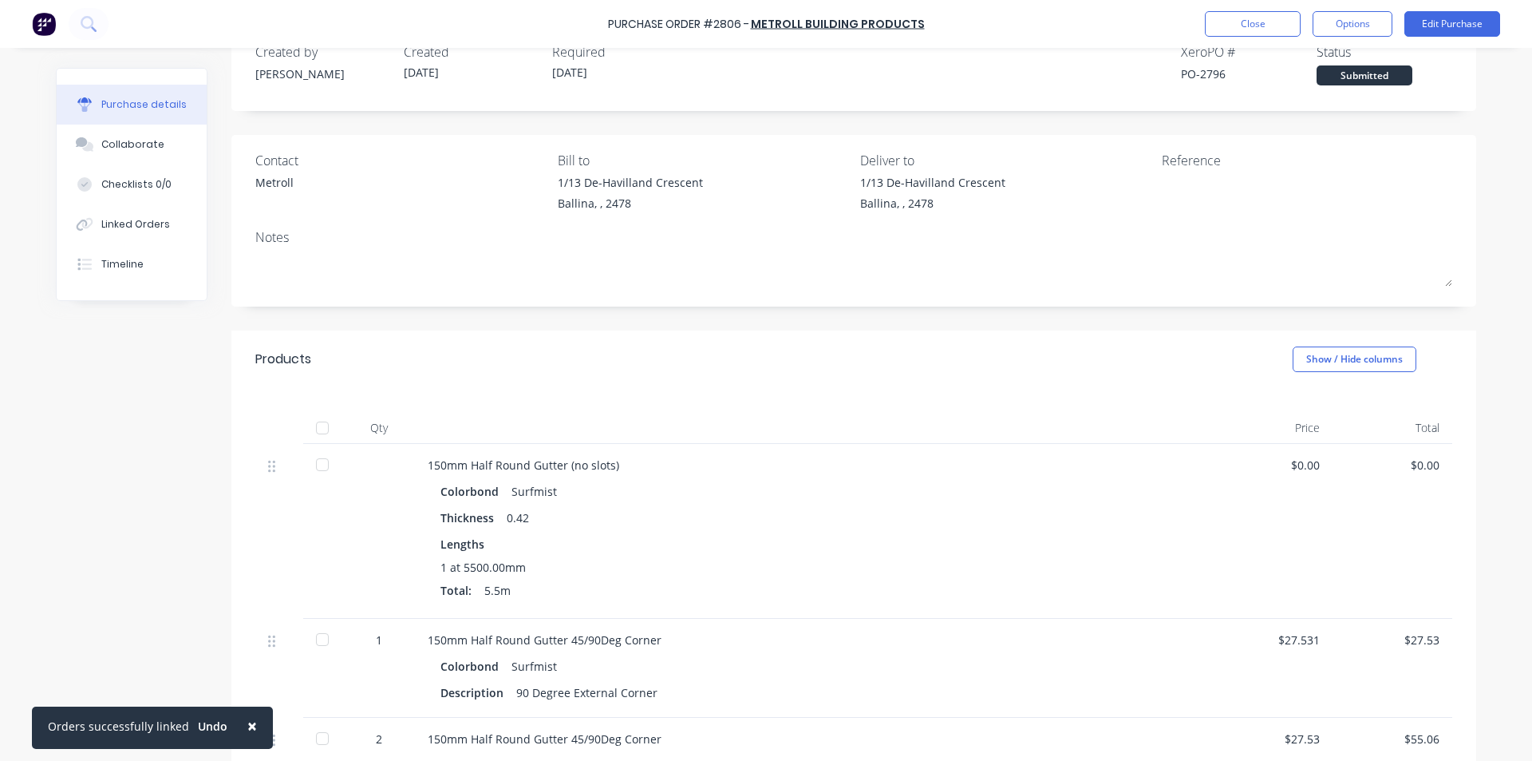
scroll to position [239, 0]
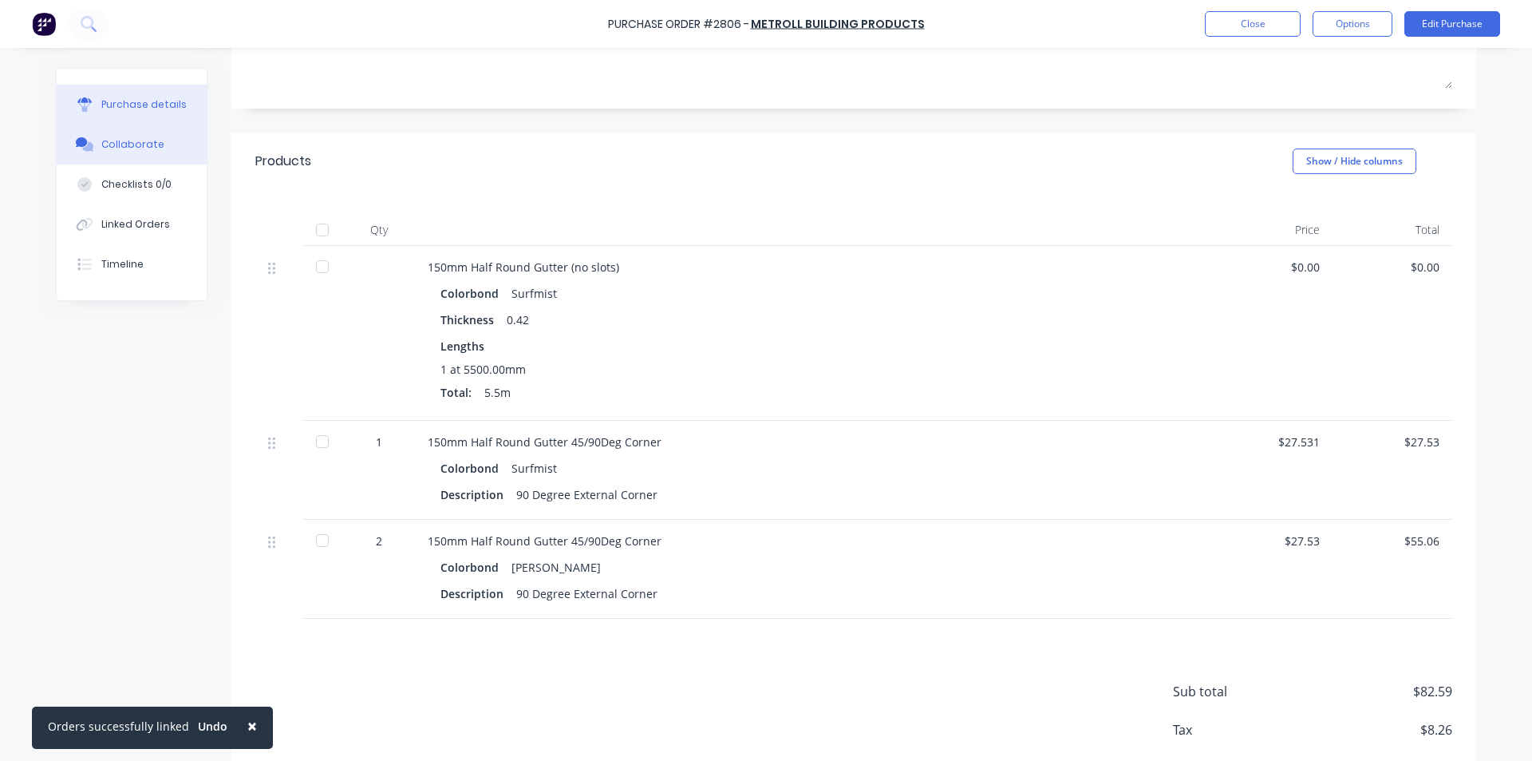
click at [133, 160] on button "Collaborate" at bounding box center [132, 145] width 150 height 40
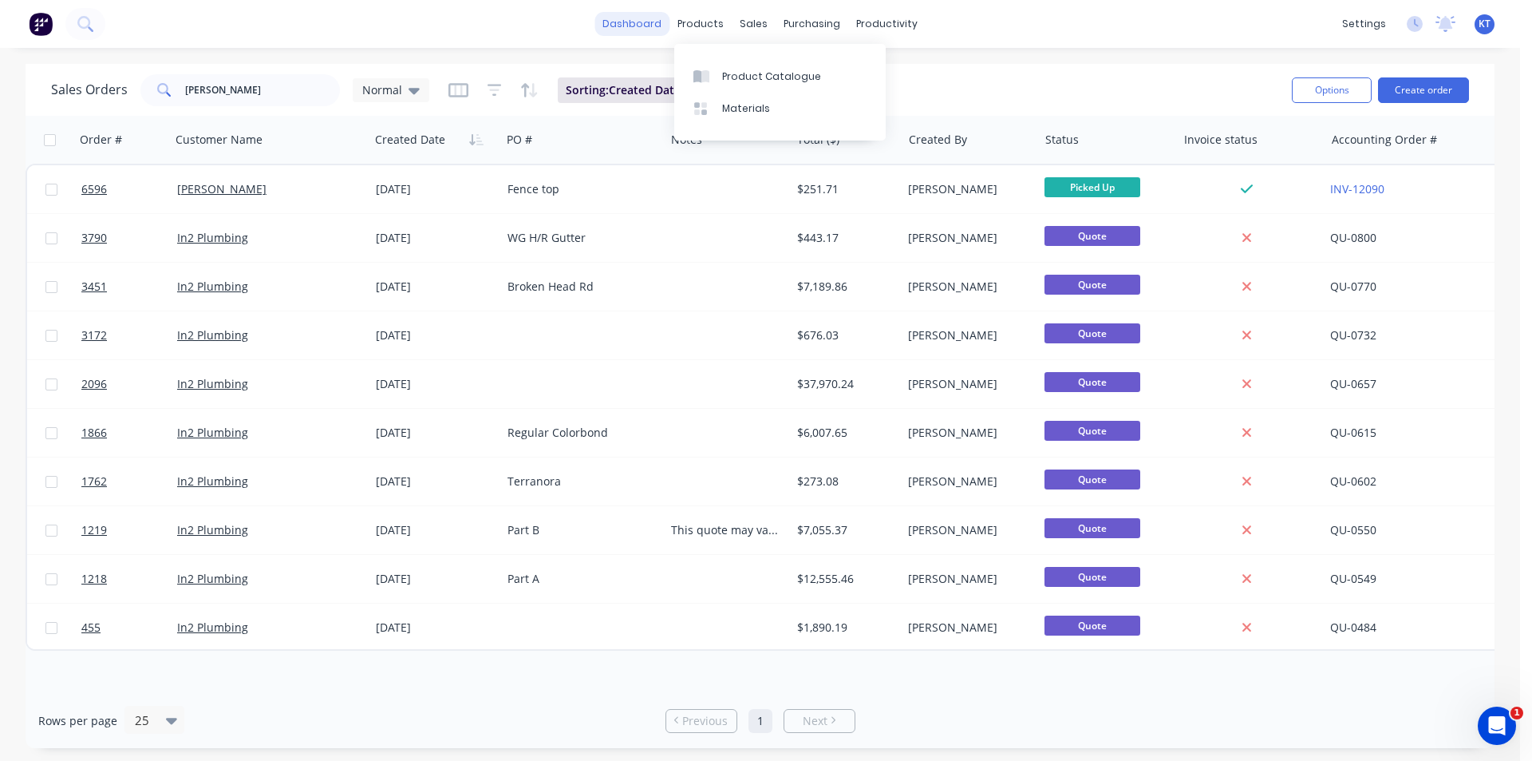
click at [629, 20] on link "dashboard" at bounding box center [632, 24] width 75 height 24
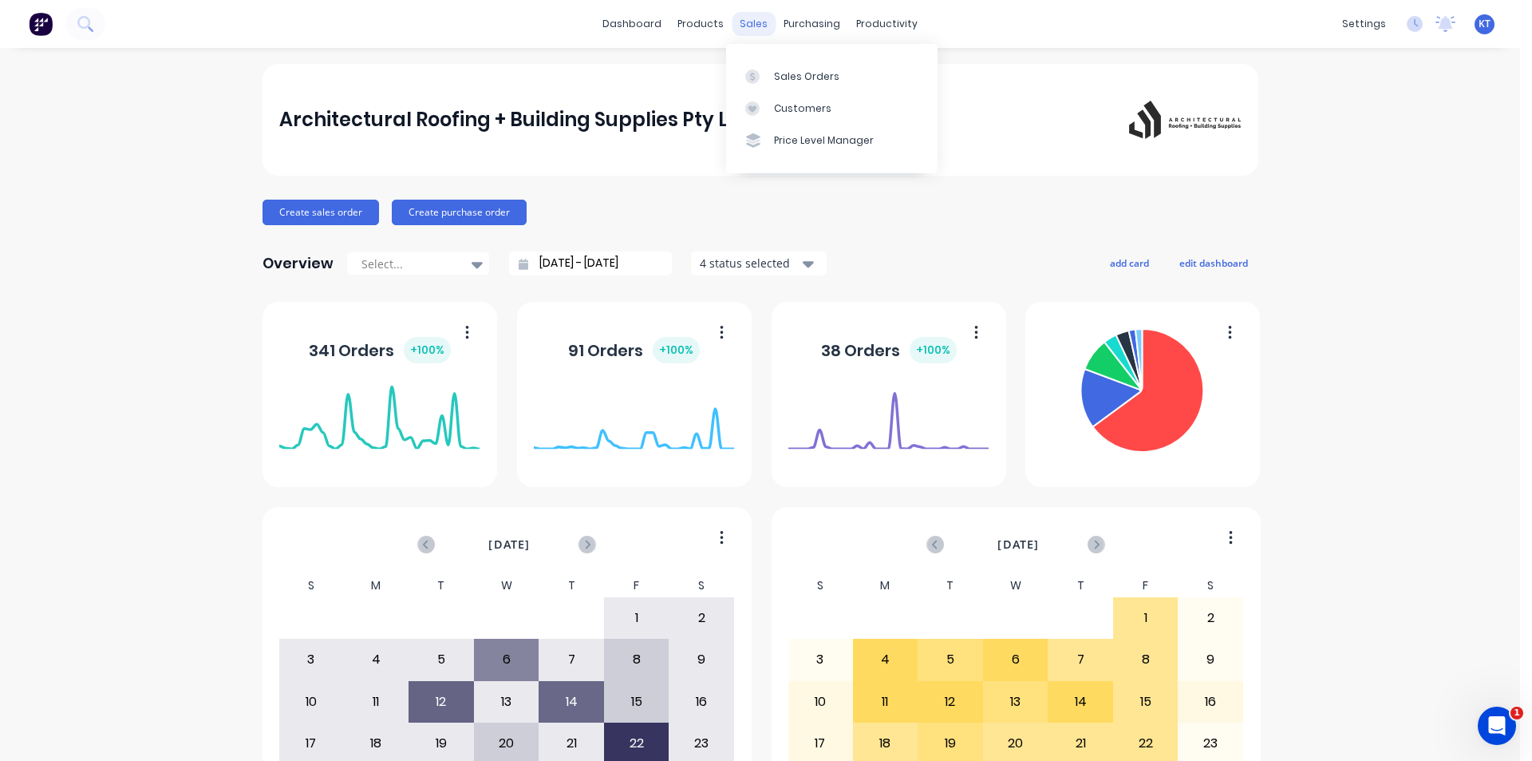
click at [755, 34] on div "sales" at bounding box center [754, 24] width 44 height 24
click at [761, 77] on div at bounding box center [757, 76] width 24 height 14
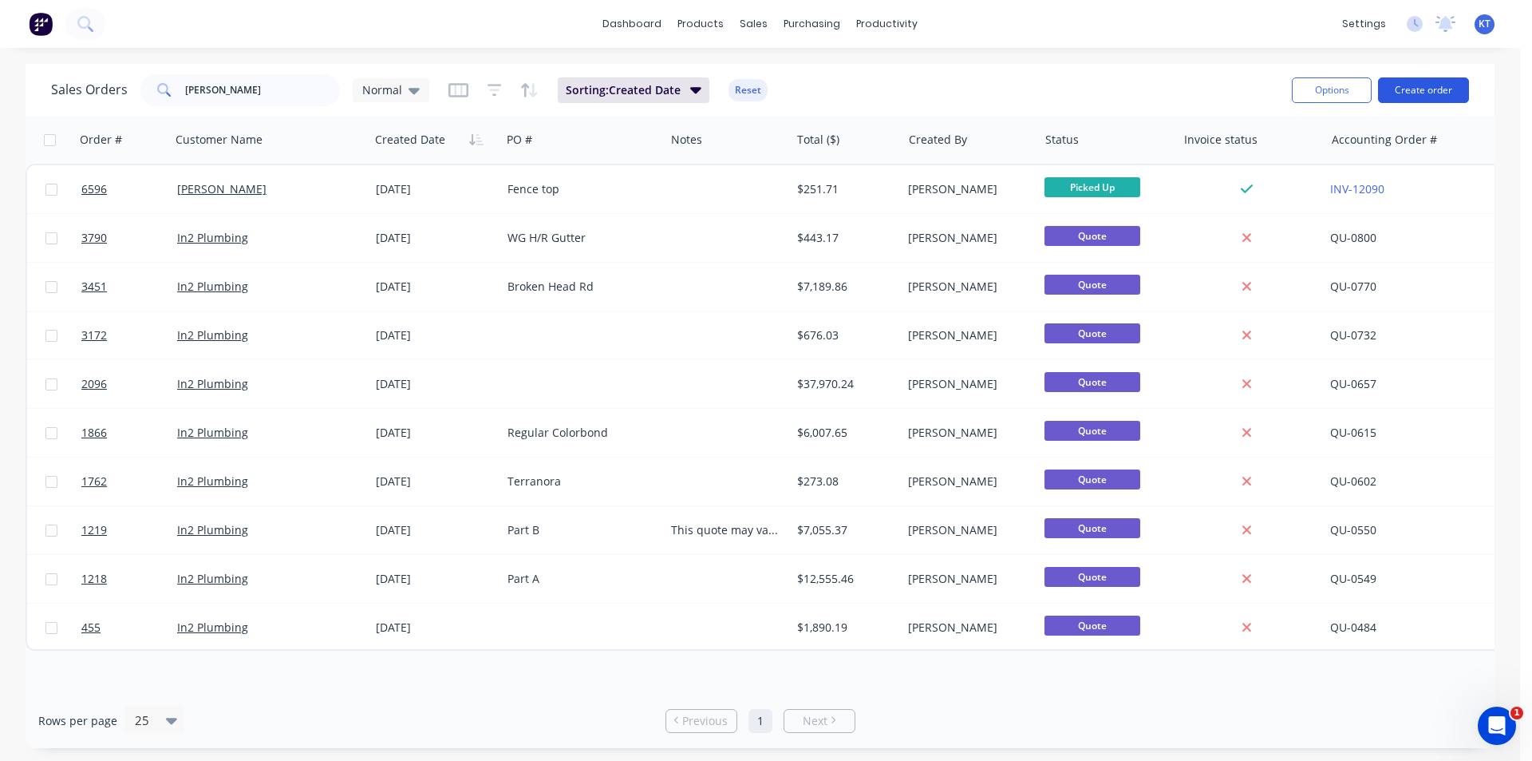
click at [1409, 102] on button "Create order" at bounding box center [1423, 90] width 91 height 26
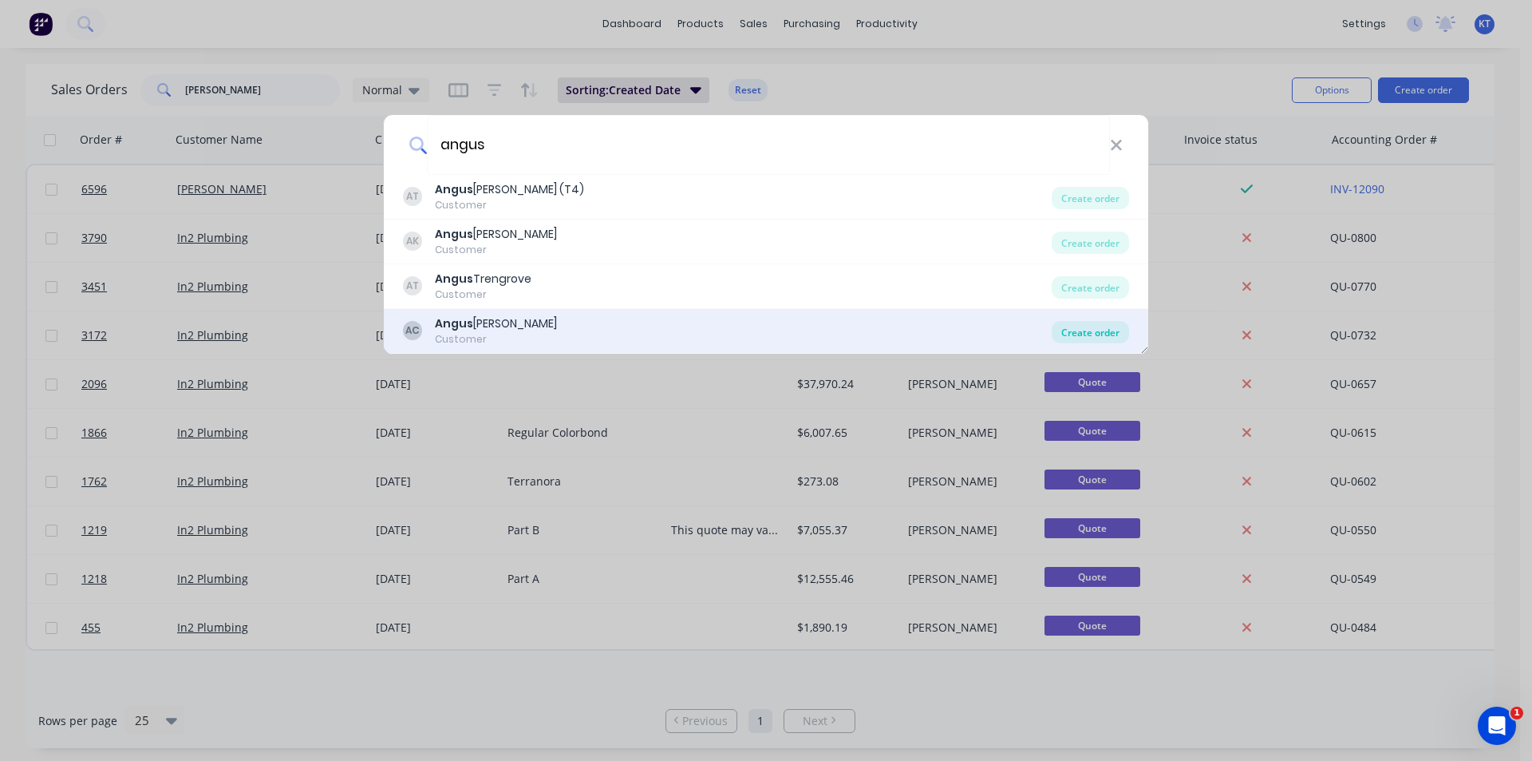
type input "angus"
click at [1059, 333] on div "Create order" at bounding box center [1090, 332] width 77 height 22
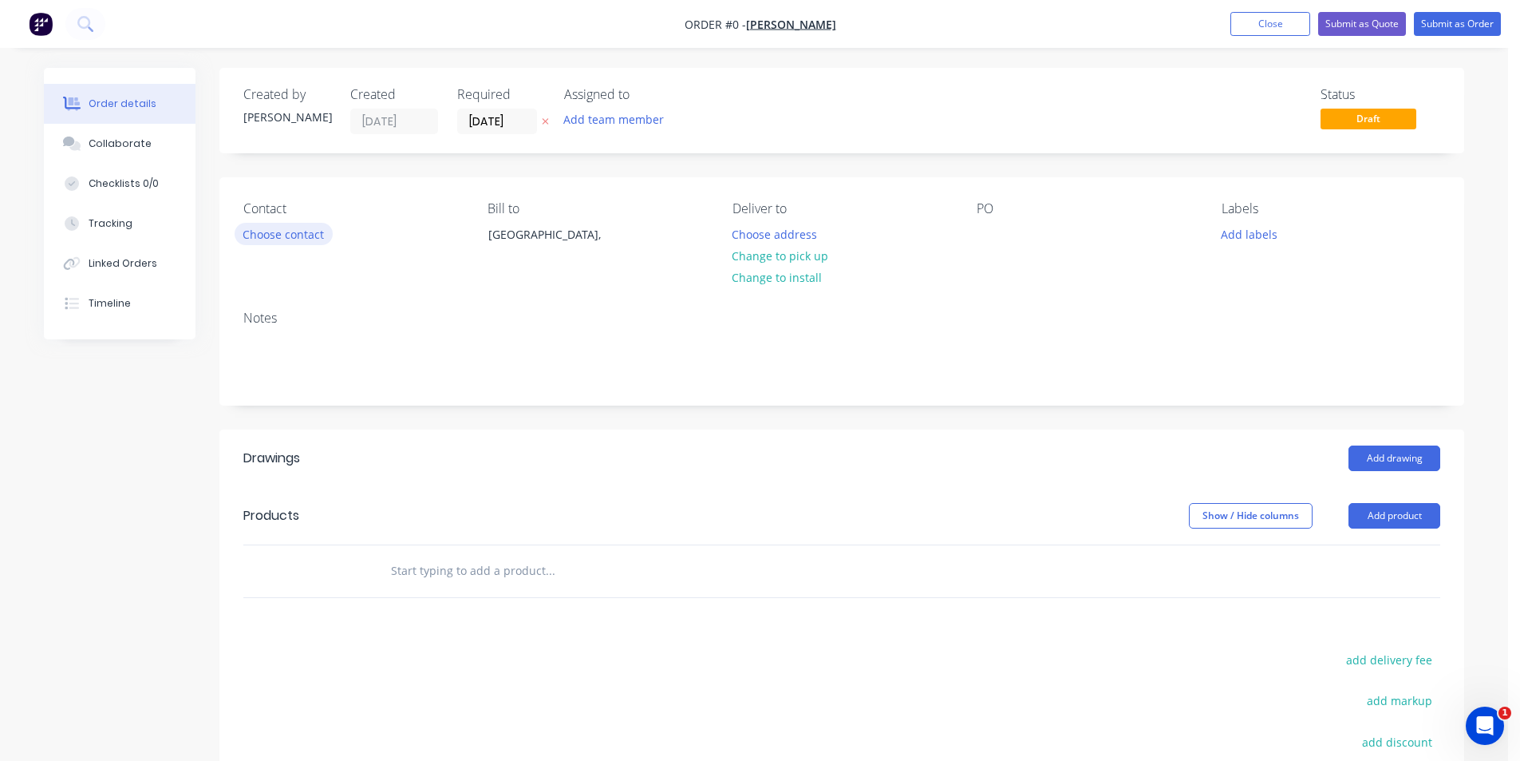
click at [309, 235] on button "Choose contact" at bounding box center [284, 234] width 98 height 22
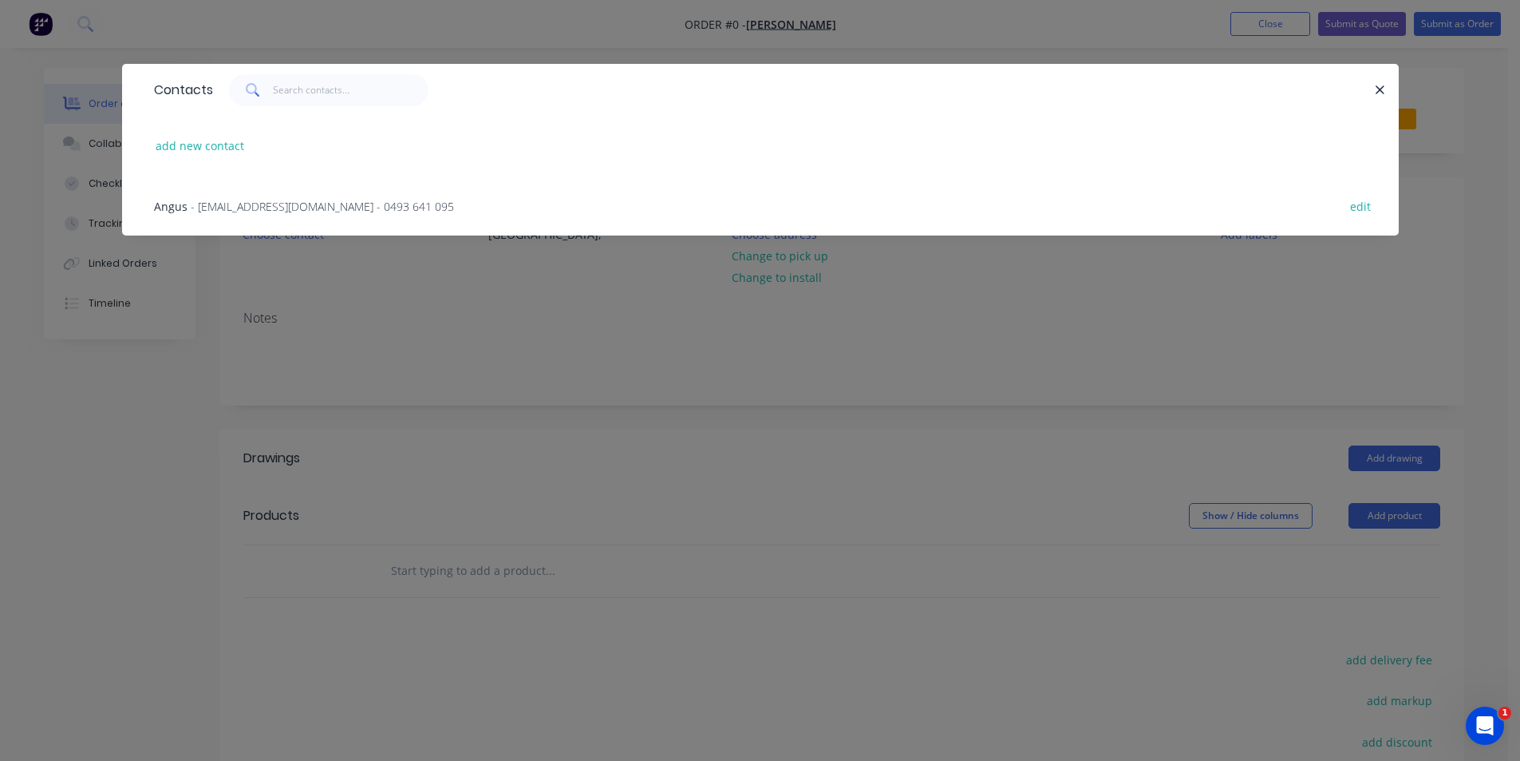
click at [306, 205] on span "- [EMAIL_ADDRESS][DOMAIN_NAME] - 0493 641 095" at bounding box center [322, 206] width 263 height 15
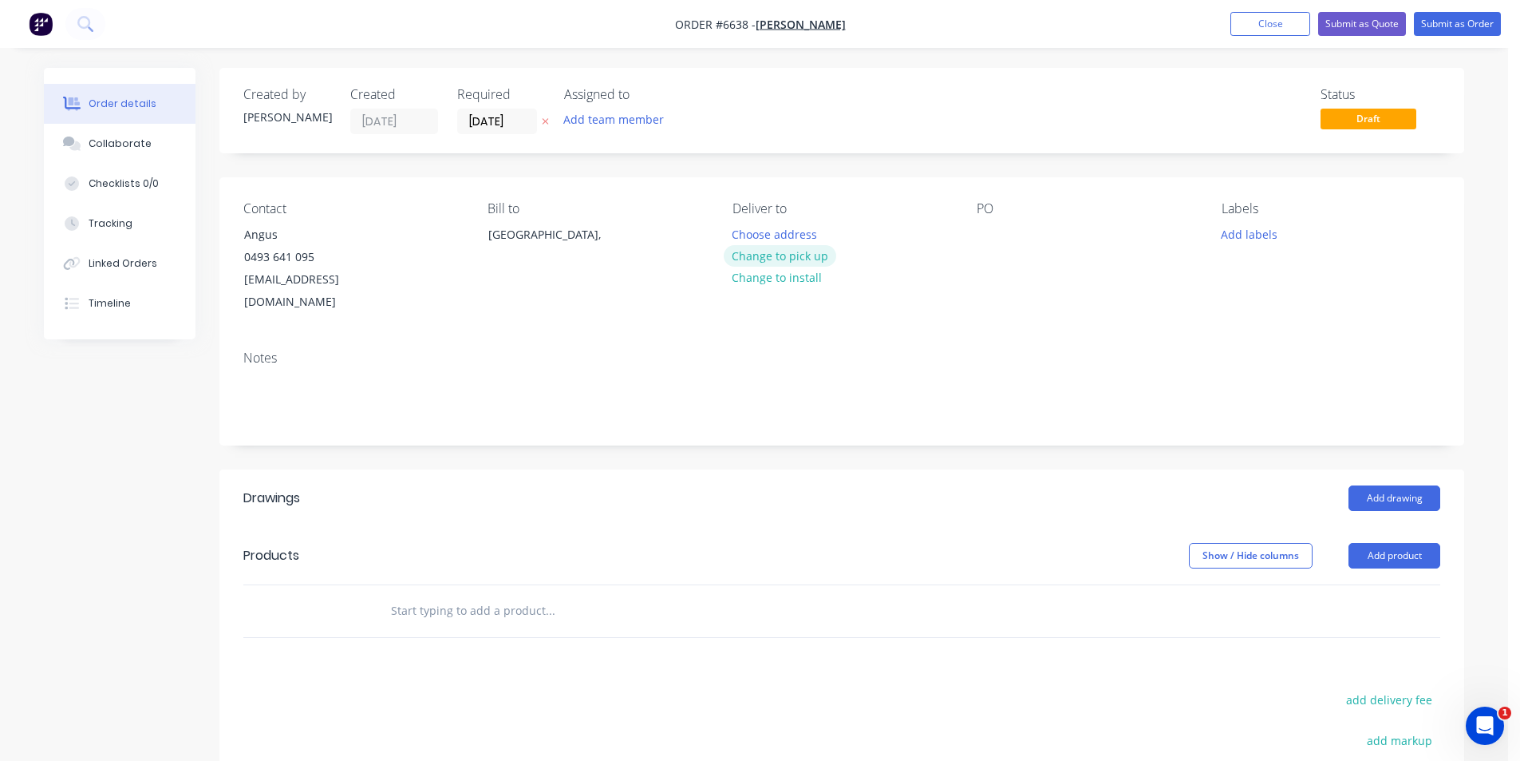
click at [812, 247] on button "Change to pick up" at bounding box center [780, 256] width 113 height 22
click at [992, 236] on div at bounding box center [990, 234] width 26 height 23
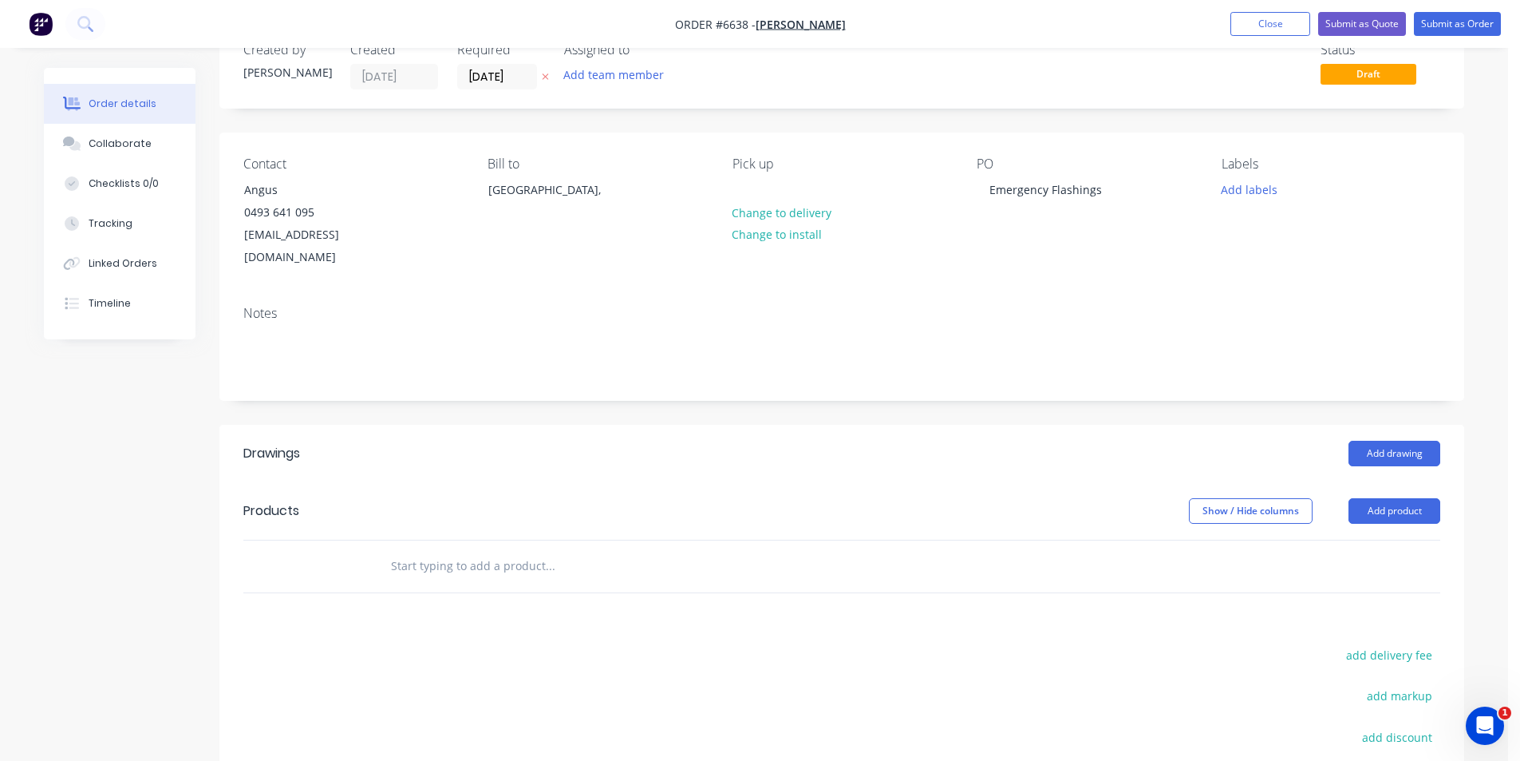
scroll to position [80, 0]
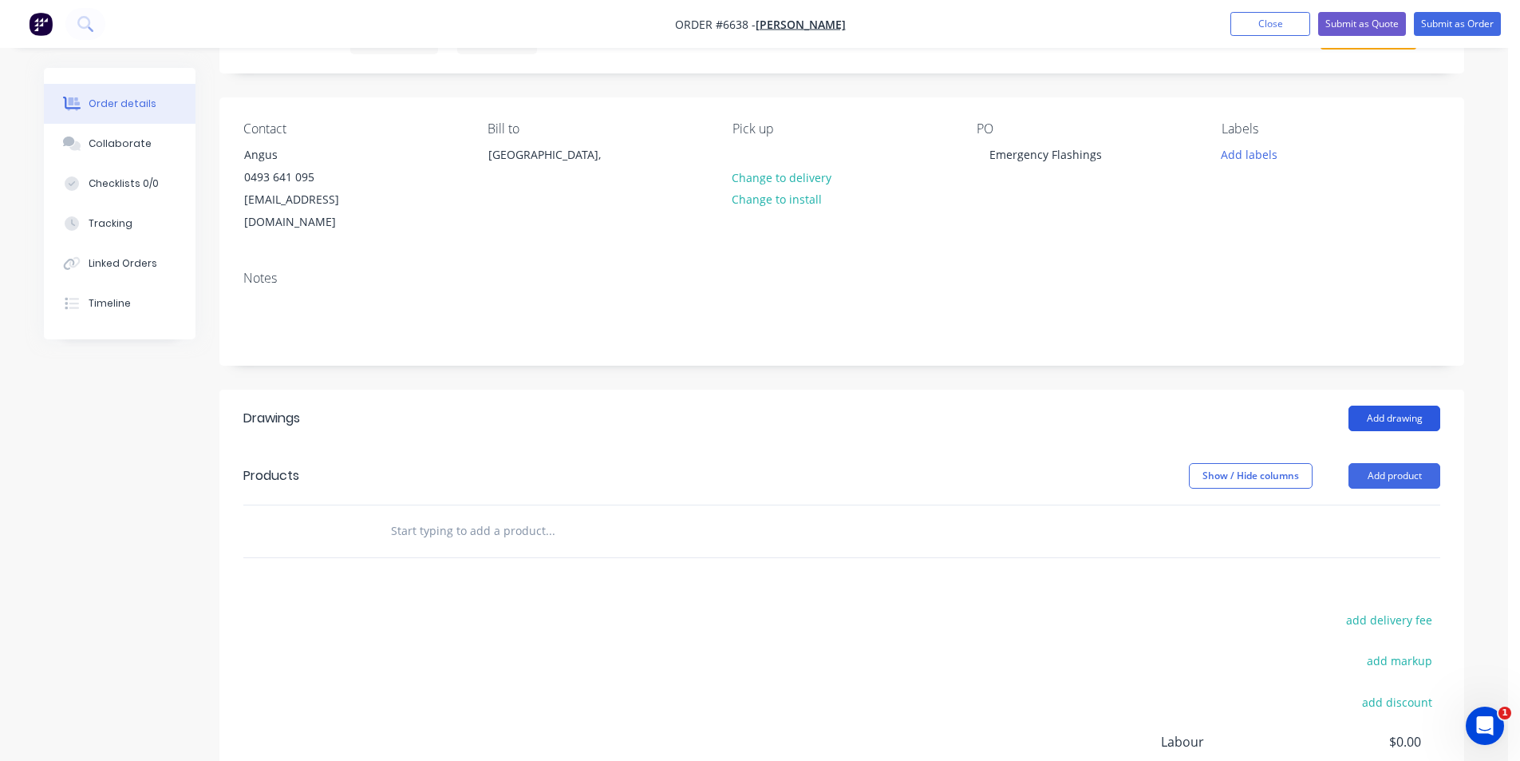
click at [1408, 405] on button "Add drawing" at bounding box center [1395, 418] width 92 height 26
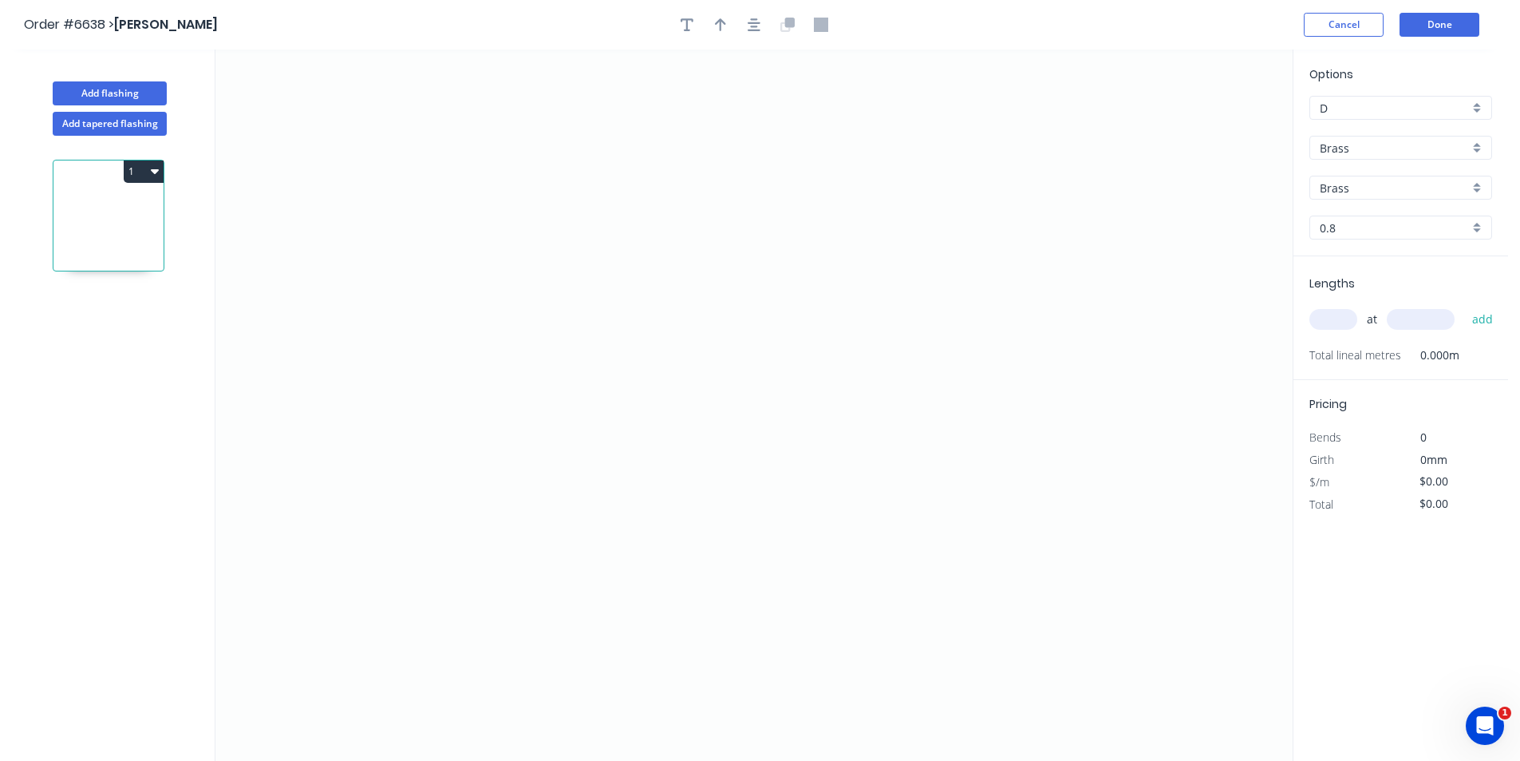
click at [1349, 156] on div "Brass" at bounding box center [1401, 148] width 183 height 24
click at [1331, 206] on div "Colorbond" at bounding box center [1400, 206] width 181 height 28
type input "Colorbond"
type input "Basalt"
type input "0.55"
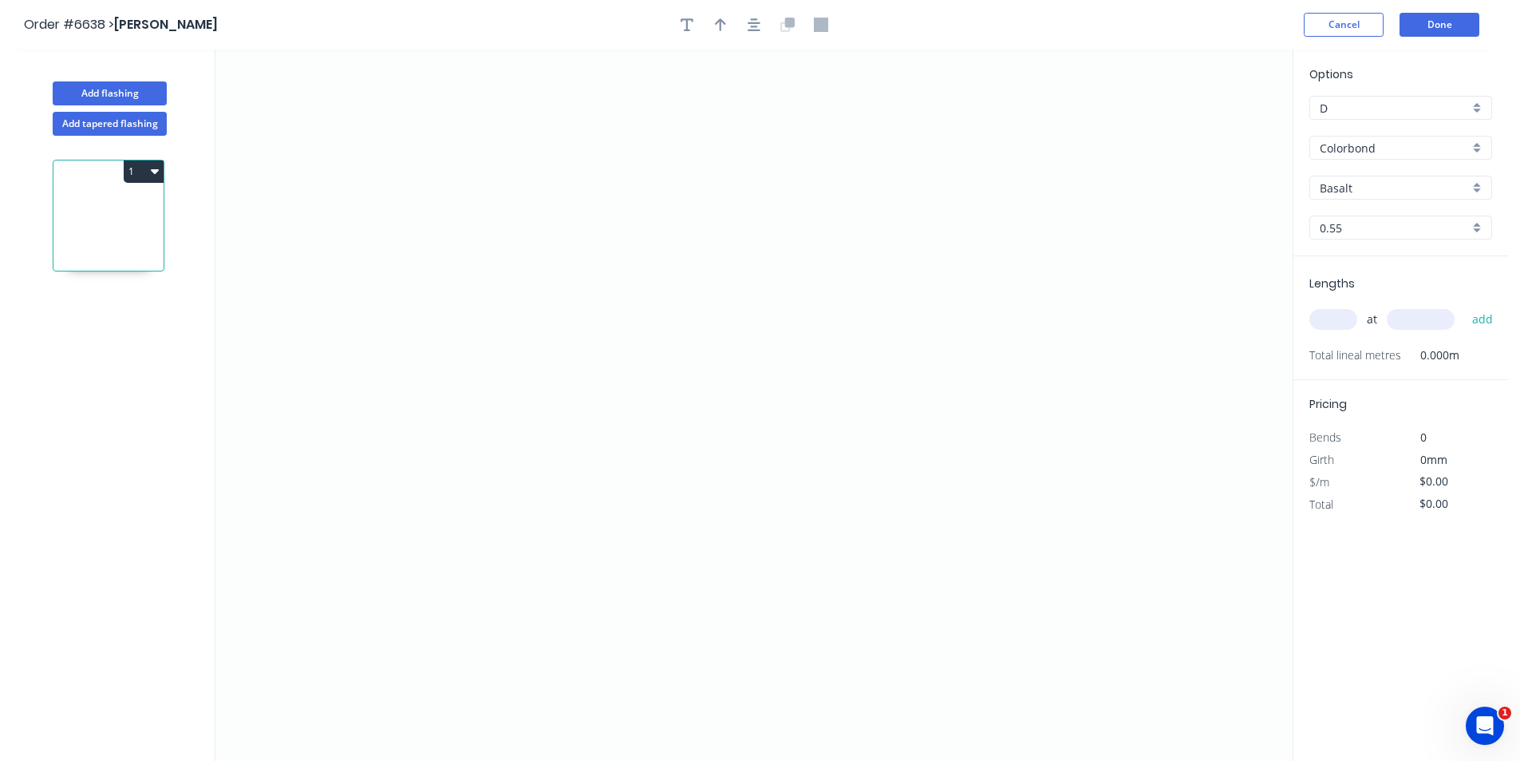
click at [1433, 184] on input "Basalt" at bounding box center [1394, 188] width 149 height 17
click at [1391, 299] on div "Cottage Green" at bounding box center [1400, 302] width 181 height 28
type input "Cottage Green"
click at [646, 233] on icon "0" at bounding box center [753, 404] width 1077 height 711
click at [641, 426] on icon "0" at bounding box center [753, 404] width 1077 height 711
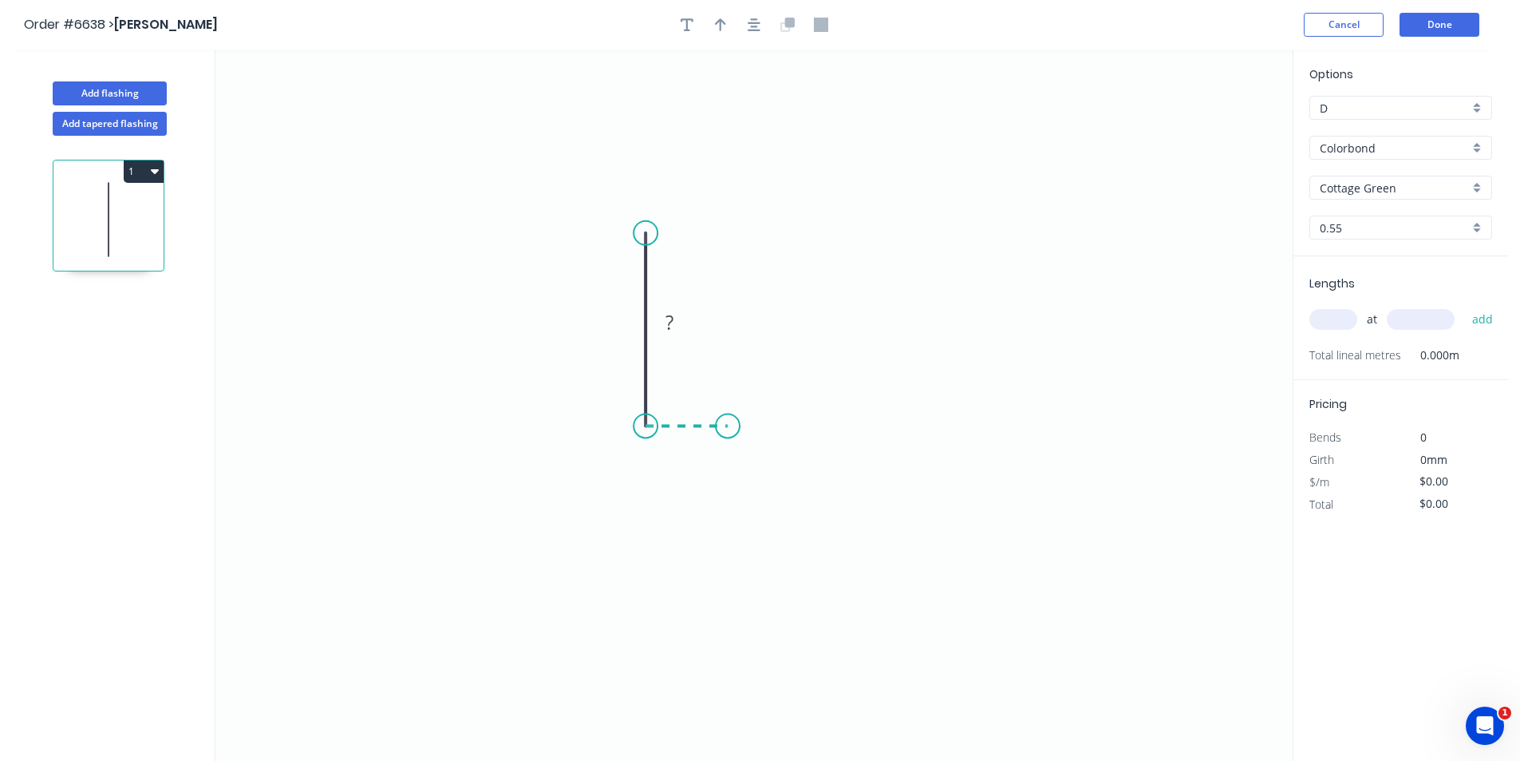
click at [728, 425] on icon at bounding box center [687, 425] width 82 height 0
click at [728, 471] on icon "0 ? ?" at bounding box center [753, 404] width 1077 height 711
click at [758, 14] on button "button" at bounding box center [754, 25] width 24 height 24
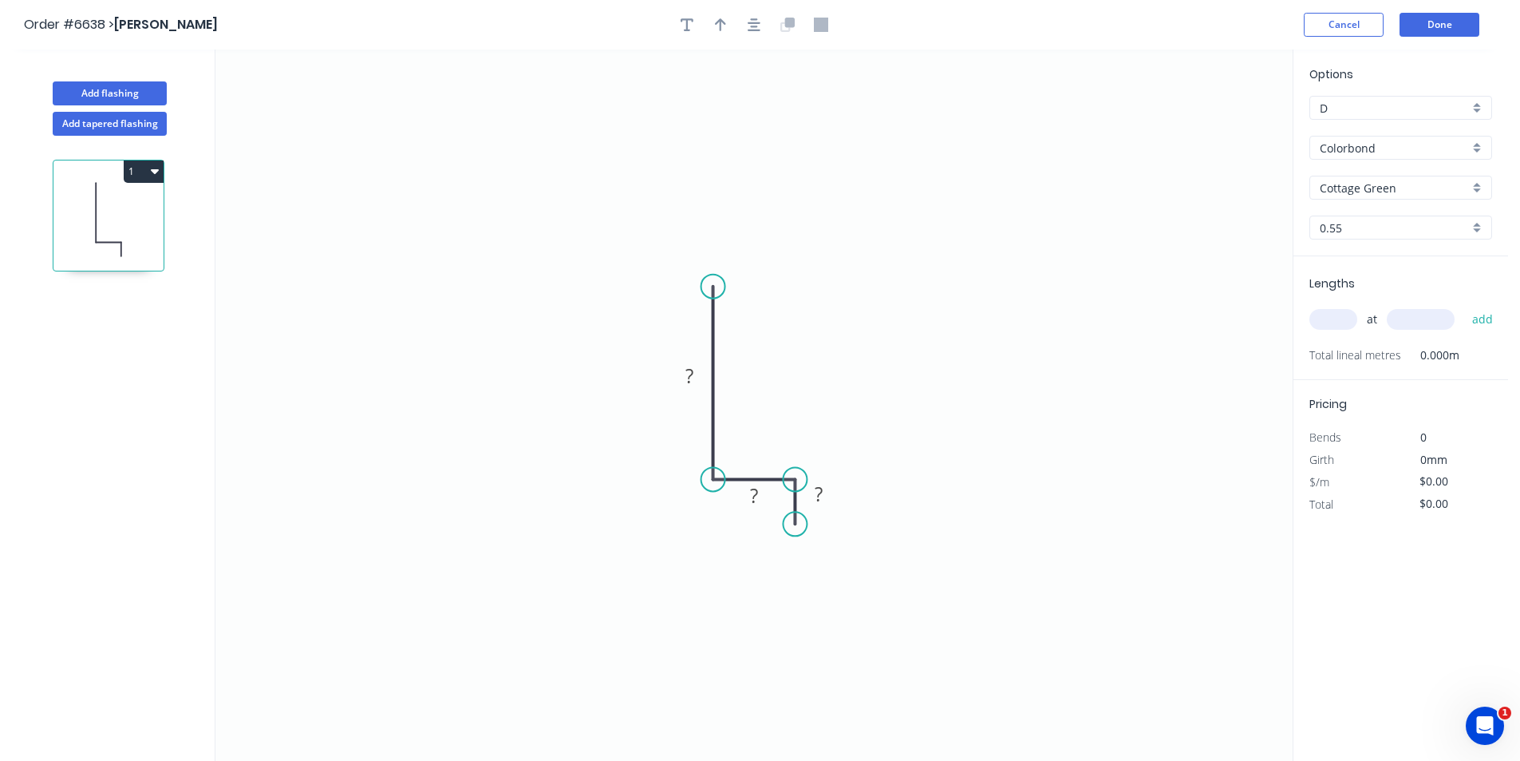
drag, startPoint x: 728, startPoint y: 24, endPoint x: 956, endPoint y: 77, distance: 234.3
click at [727, 24] on button "button" at bounding box center [721, 25] width 24 height 24
click at [1215, 132] on icon at bounding box center [1212, 110] width 14 height 51
drag, startPoint x: 1215, startPoint y: 132, endPoint x: 756, endPoint y: 412, distance: 537.7
click at [756, 412] on icon at bounding box center [768, 398] width 46 height 46
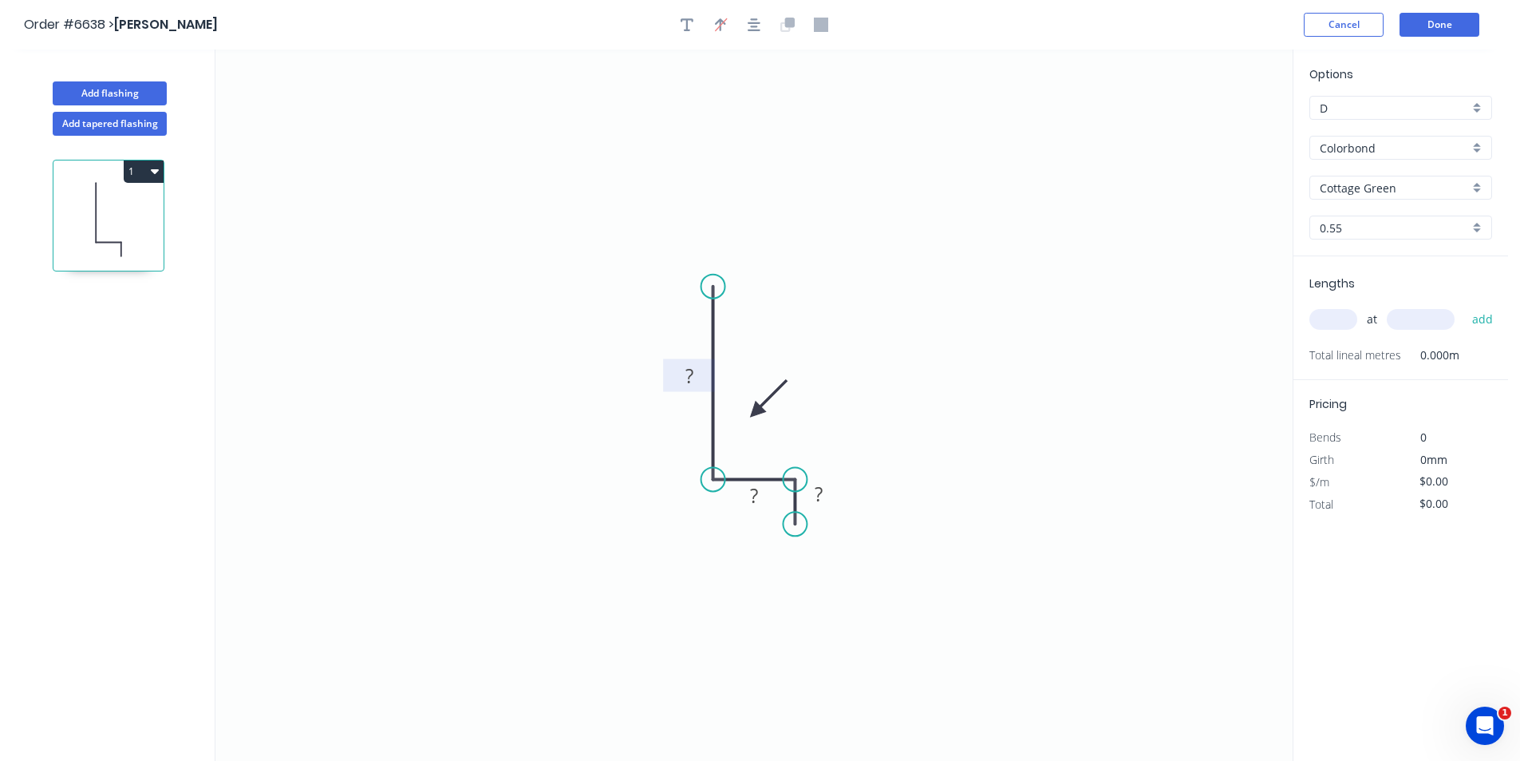
click at [698, 385] on rect at bounding box center [690, 377] width 32 height 22
type input "$8.22"
click at [1319, 327] on input "text" at bounding box center [1334, 319] width 48 height 21
type input "3"
type input "1300"
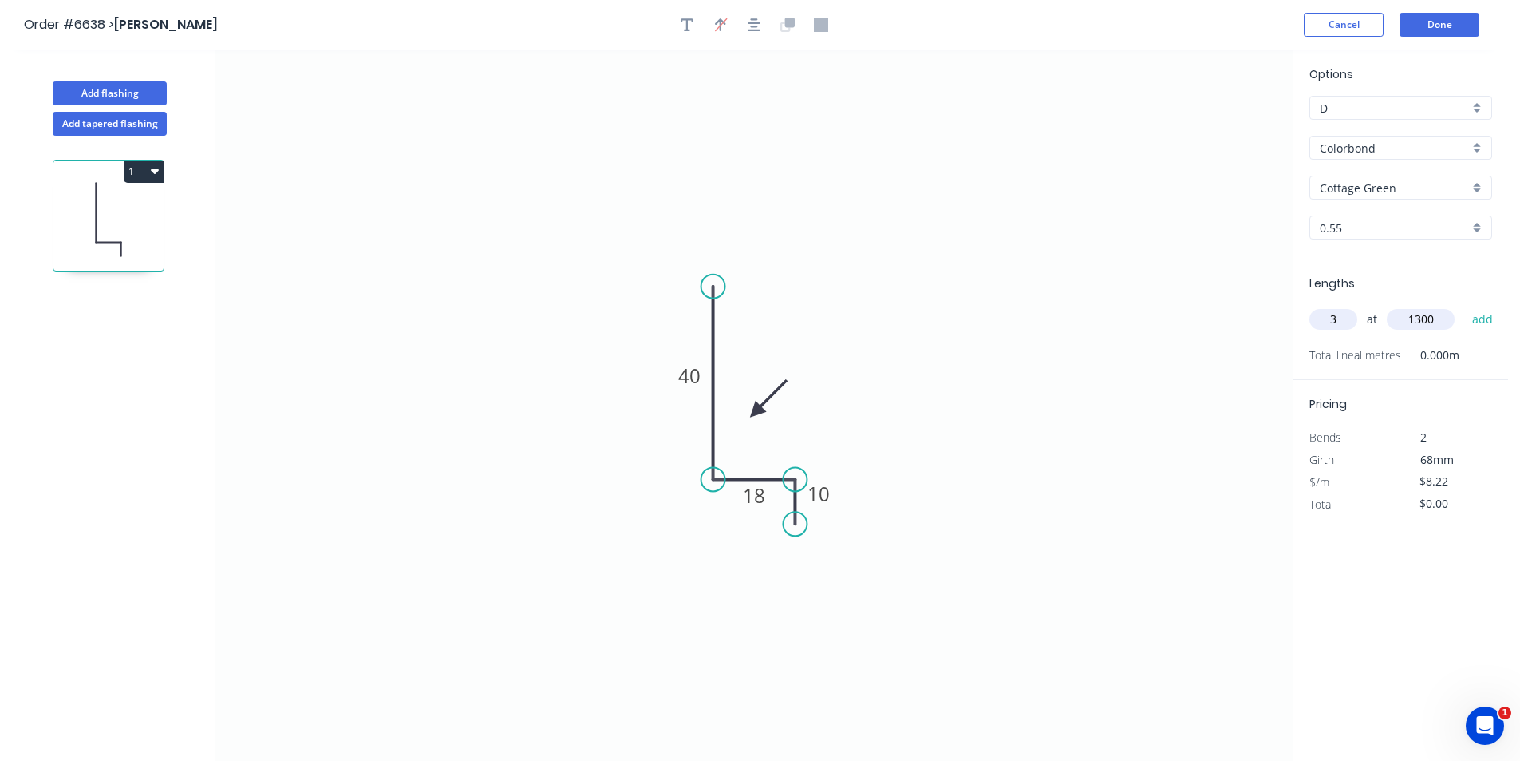
click at [1465, 306] on button "add" at bounding box center [1484, 319] width 38 height 27
type input "$32.06"
click at [99, 100] on button "Add flashing" at bounding box center [110, 93] width 114 height 24
type input "$0.00"
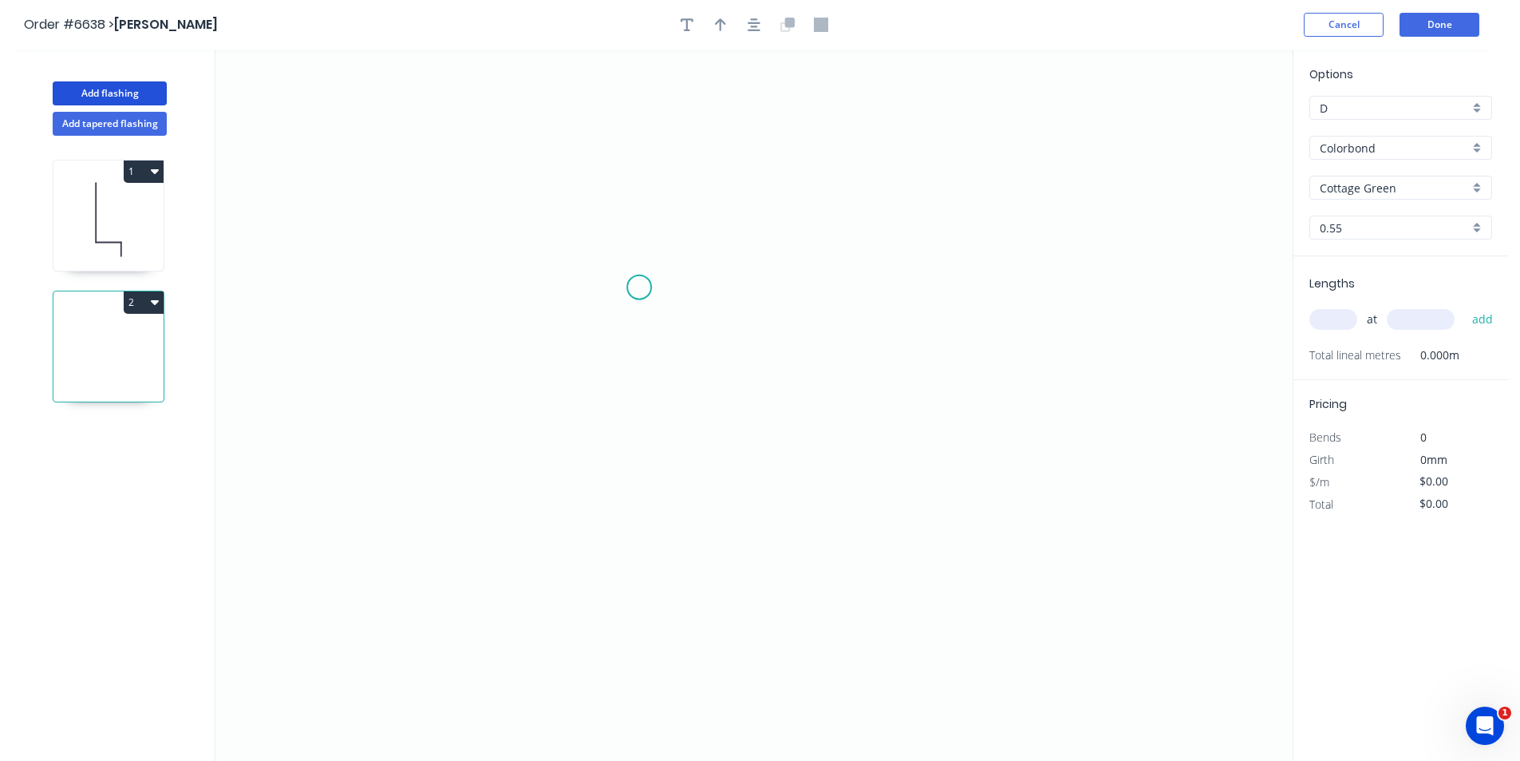
click at [639, 287] on icon "0" at bounding box center [753, 404] width 1077 height 711
click at [771, 289] on icon "0" at bounding box center [753, 404] width 1077 height 711
click at [769, 372] on icon "0 ?" at bounding box center [753, 404] width 1077 height 711
click at [797, 323] on tspan "?" at bounding box center [795, 322] width 8 height 26
type input "$7.34"
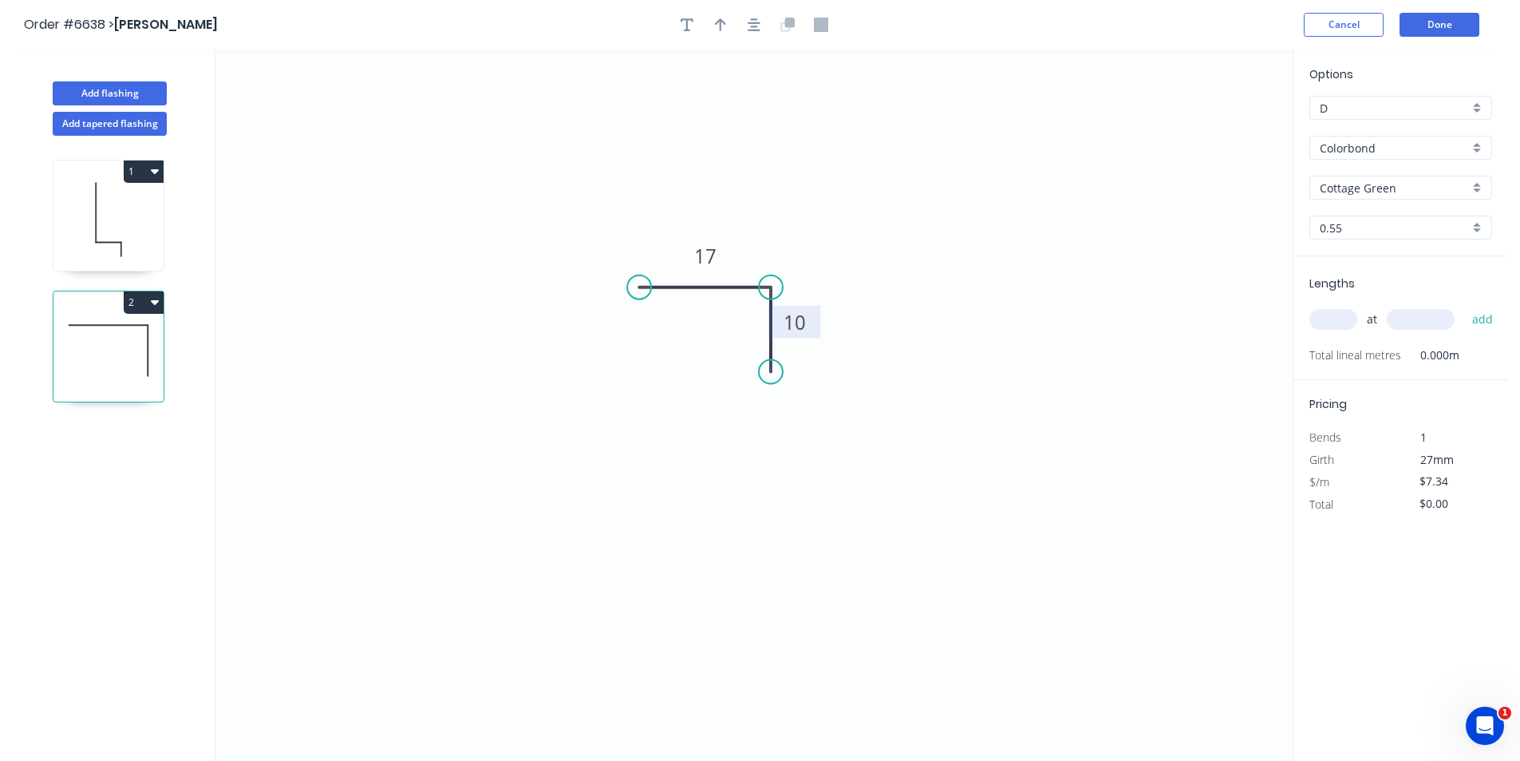
click at [748, 13] on div at bounding box center [754, 25] width 168 height 24
click at [742, 29] on button "button" at bounding box center [754, 25] width 24 height 24
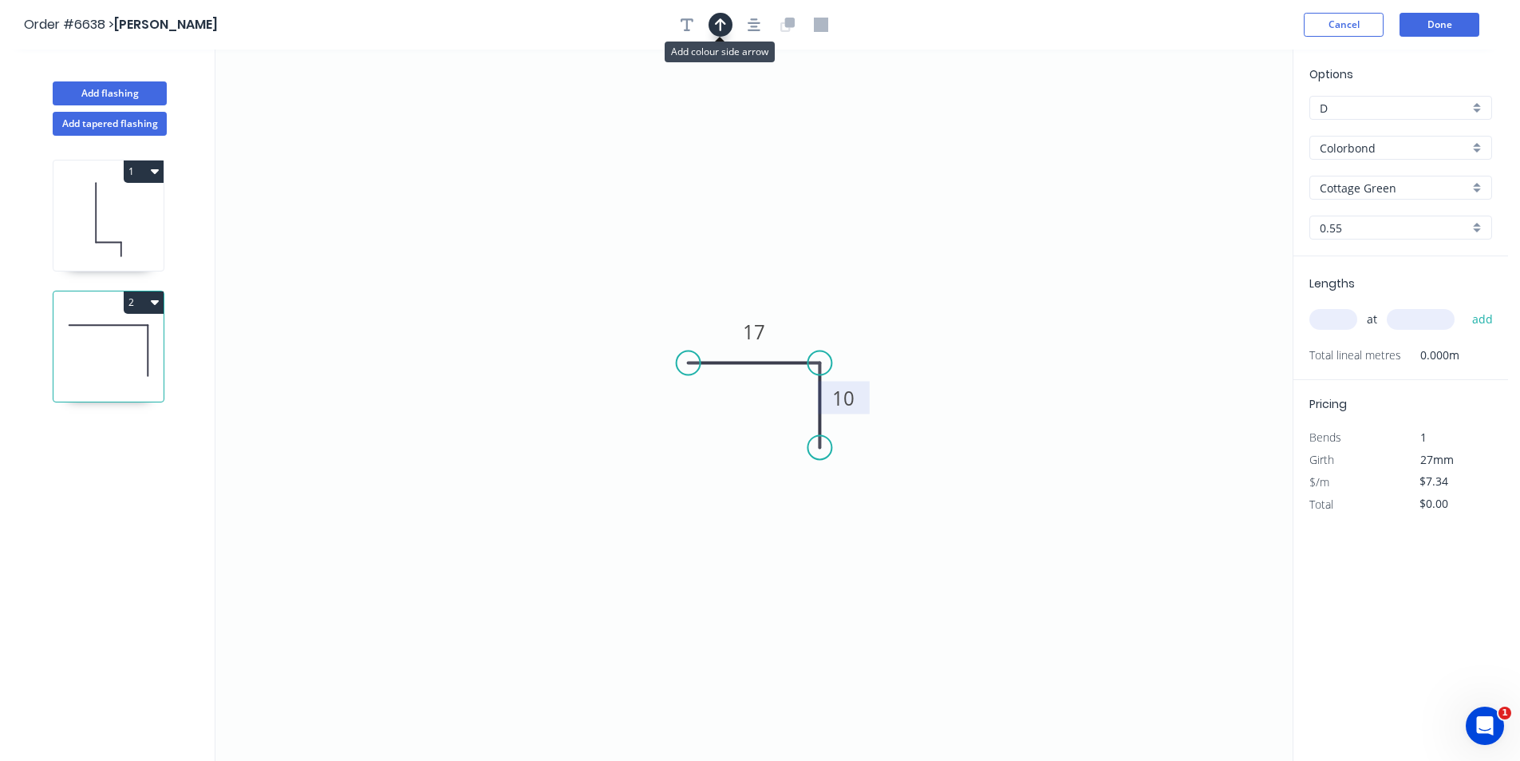
click at [720, 26] on icon "button" at bounding box center [720, 24] width 11 height 13
click at [1218, 128] on icon "0 17 10" at bounding box center [753, 404] width 1077 height 711
click at [1215, 129] on icon at bounding box center [1212, 110] width 14 height 51
drag, startPoint x: 1212, startPoint y: 137, endPoint x: 777, endPoint y: 362, distance: 489.4
click at [773, 364] on icon "0 17 10" at bounding box center [753, 404] width 1077 height 711
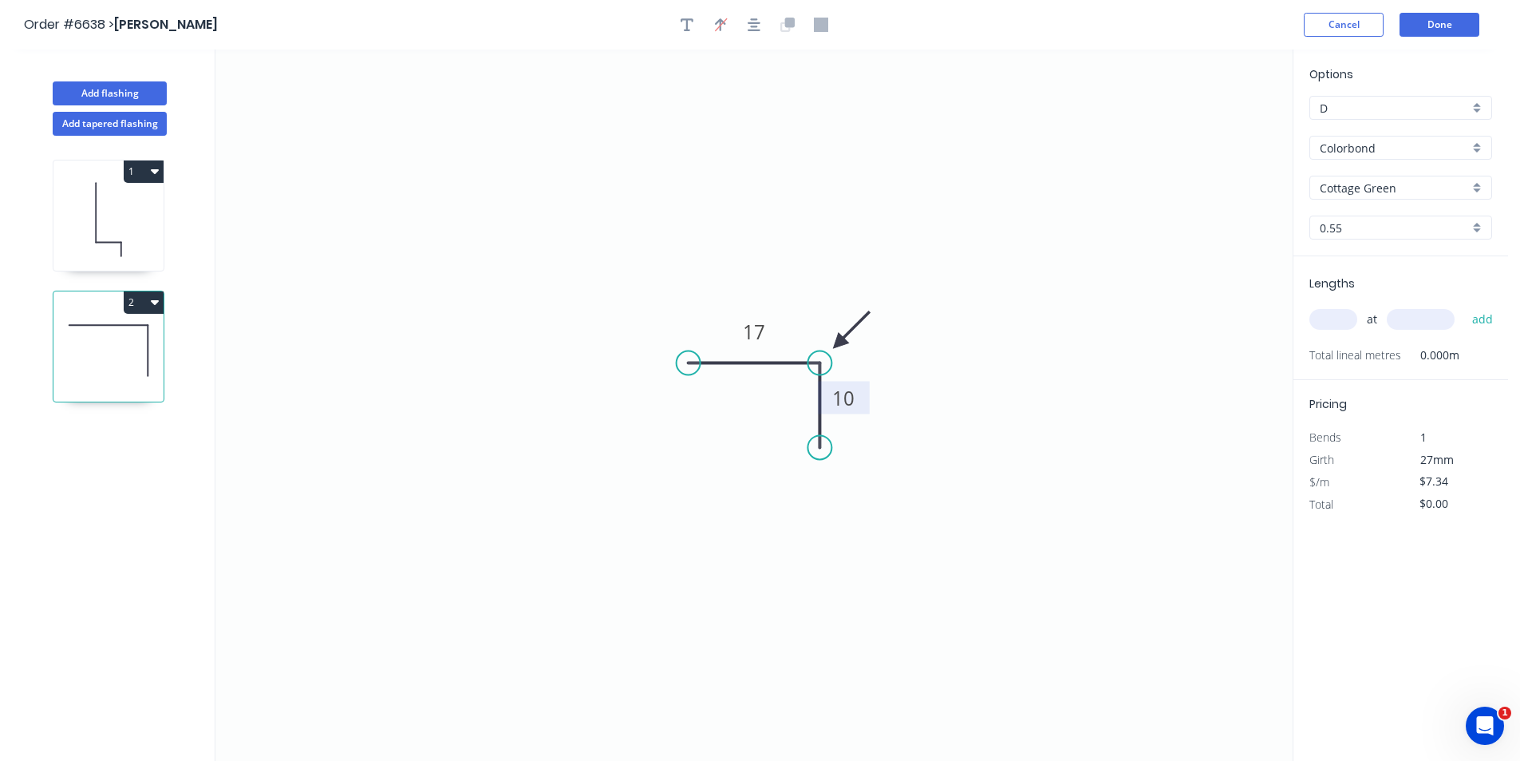
drag, startPoint x: 1219, startPoint y: 125, endPoint x: 839, endPoint y: 343, distance: 438.3
click at [839, 343] on icon at bounding box center [851, 329] width 46 height 46
click at [1334, 319] on input "text" at bounding box center [1334, 319] width 48 height 21
type input "2"
type input "1300"
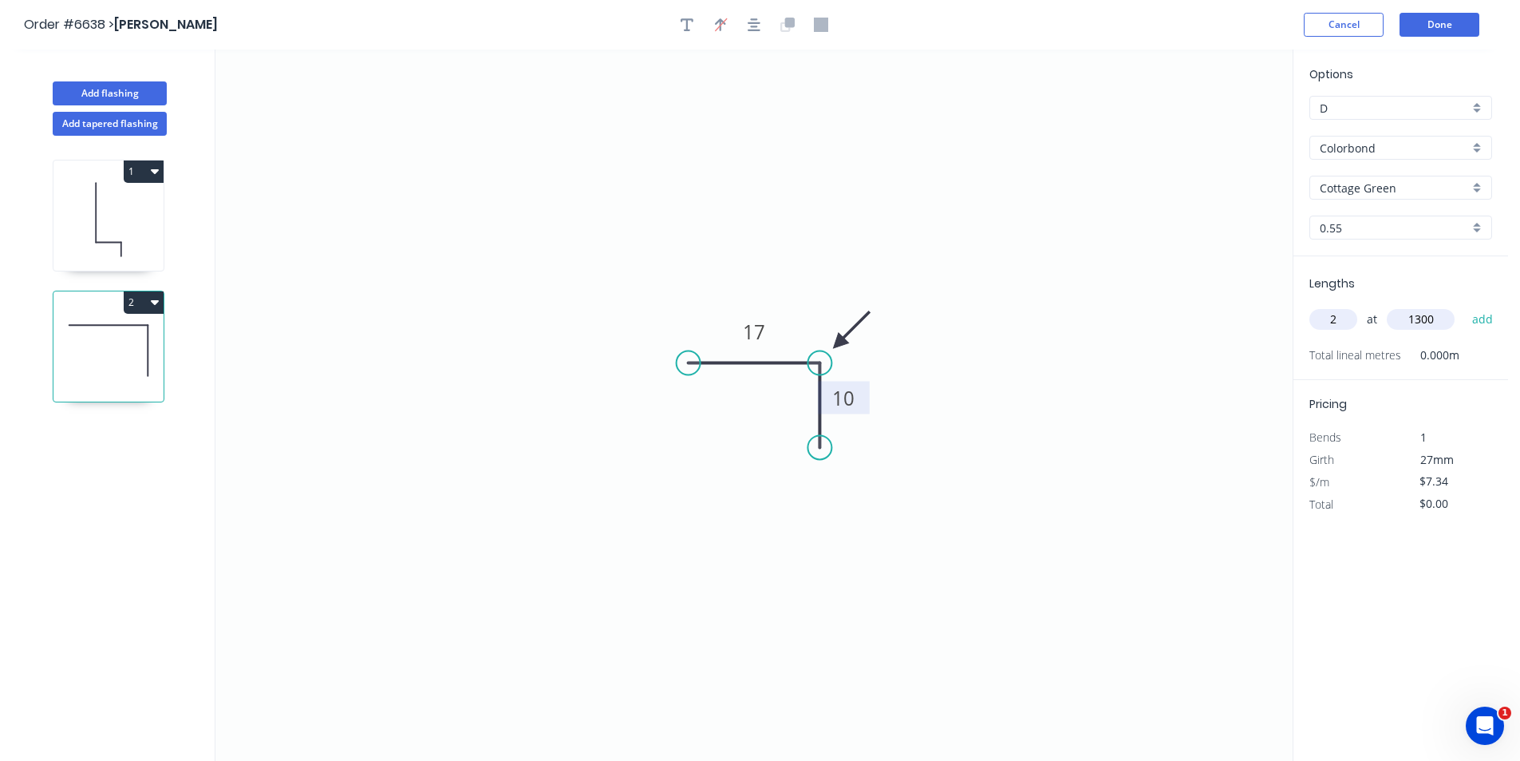
click at [1465, 306] on button "add" at bounding box center [1484, 319] width 38 height 27
type input "$19.08"
click at [1409, 16] on button "Done" at bounding box center [1440, 25] width 80 height 24
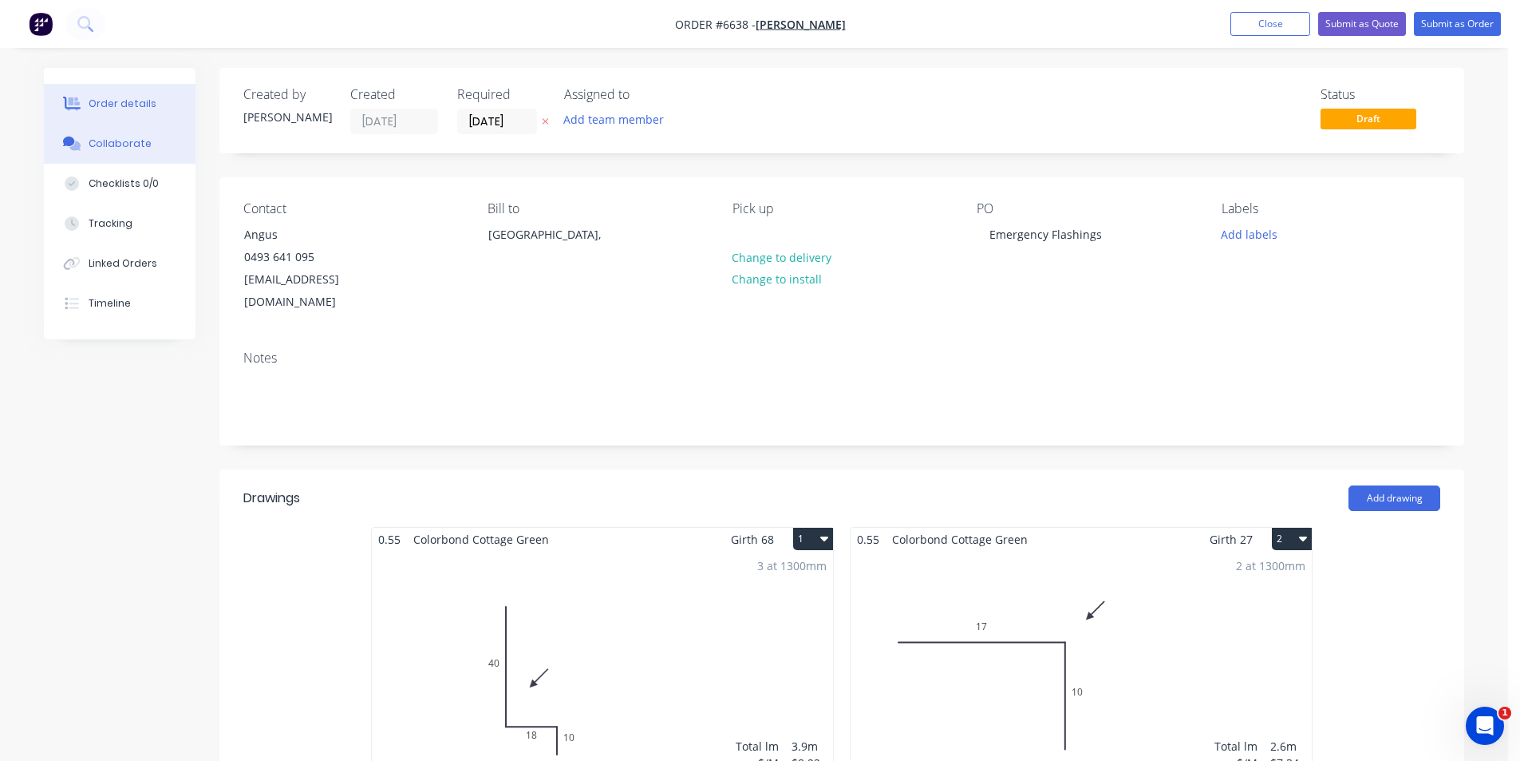
click at [138, 158] on button "Collaborate" at bounding box center [120, 144] width 152 height 40
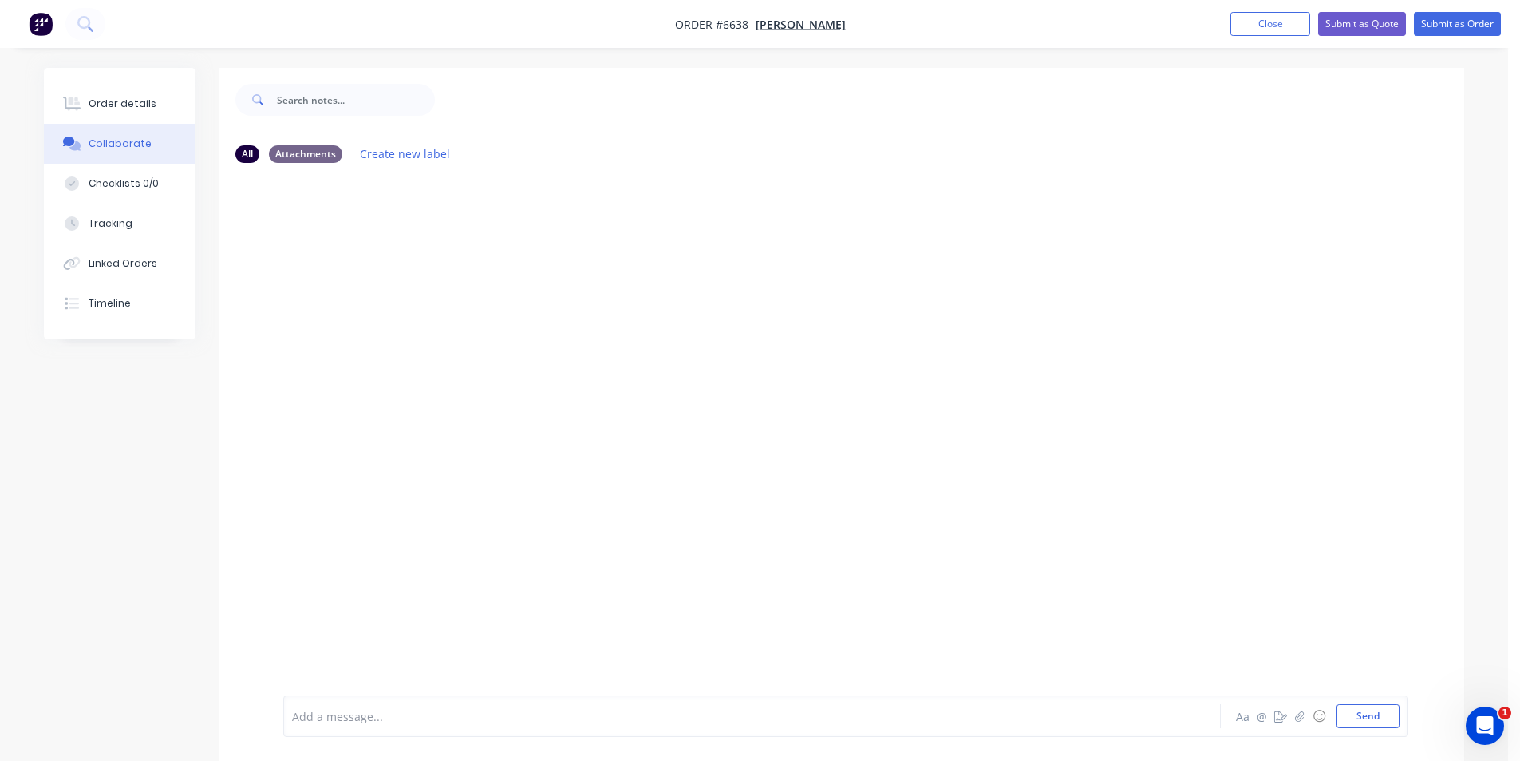
click at [1508, 749] on div at bounding box center [1508, 749] width 0 height 0
click at [816, 719] on div at bounding box center [708, 716] width 830 height 17
click at [396, 729] on div "Add a message... Aa @ ☺ Send" at bounding box center [845, 716] width 1125 height 42
click at [1301, 720] on icon "button" at bounding box center [1299, 715] width 9 height 10
click at [1366, 711] on button "Send" at bounding box center [1368, 716] width 63 height 24
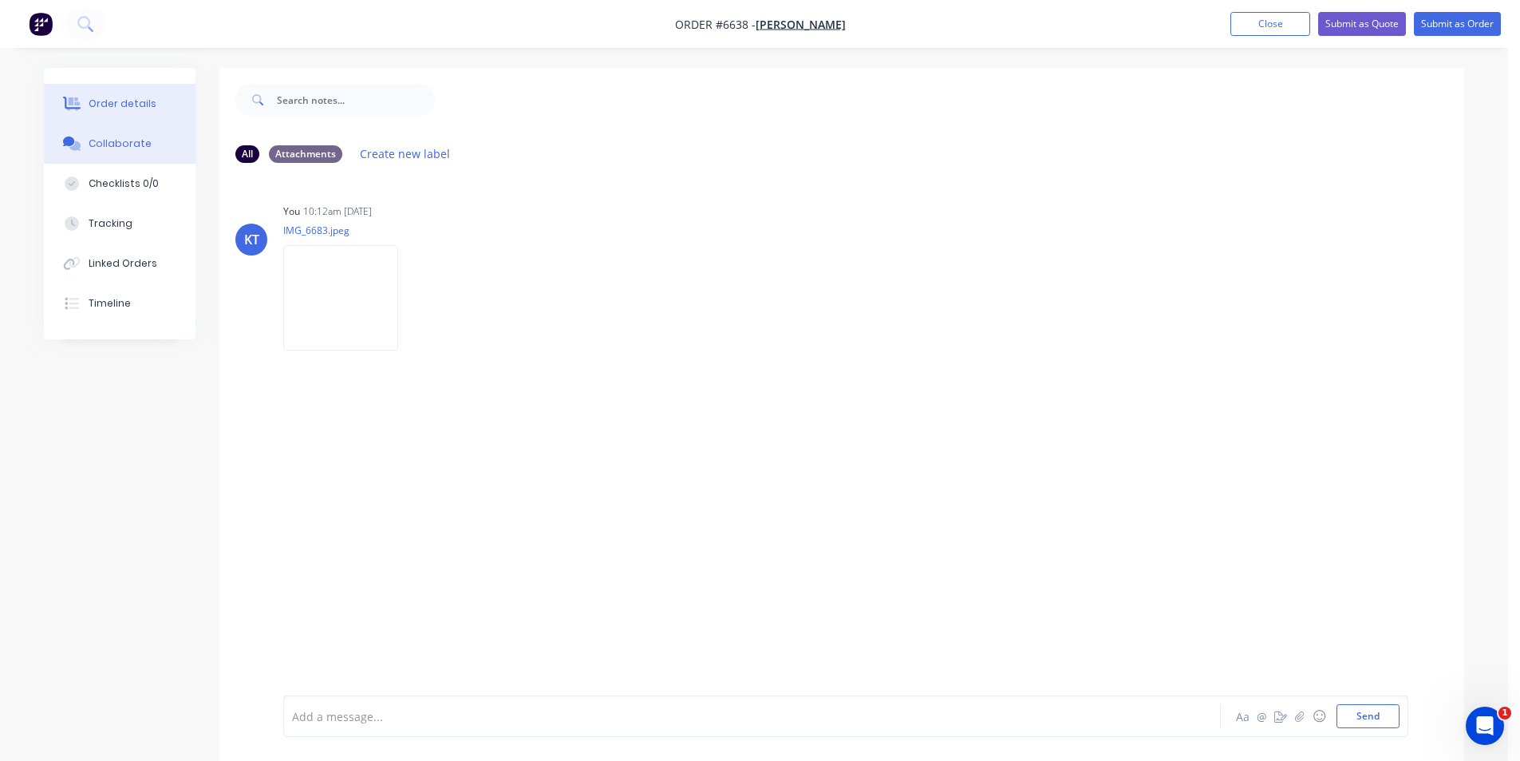
click at [132, 104] on div "Order details" at bounding box center [123, 104] width 68 height 14
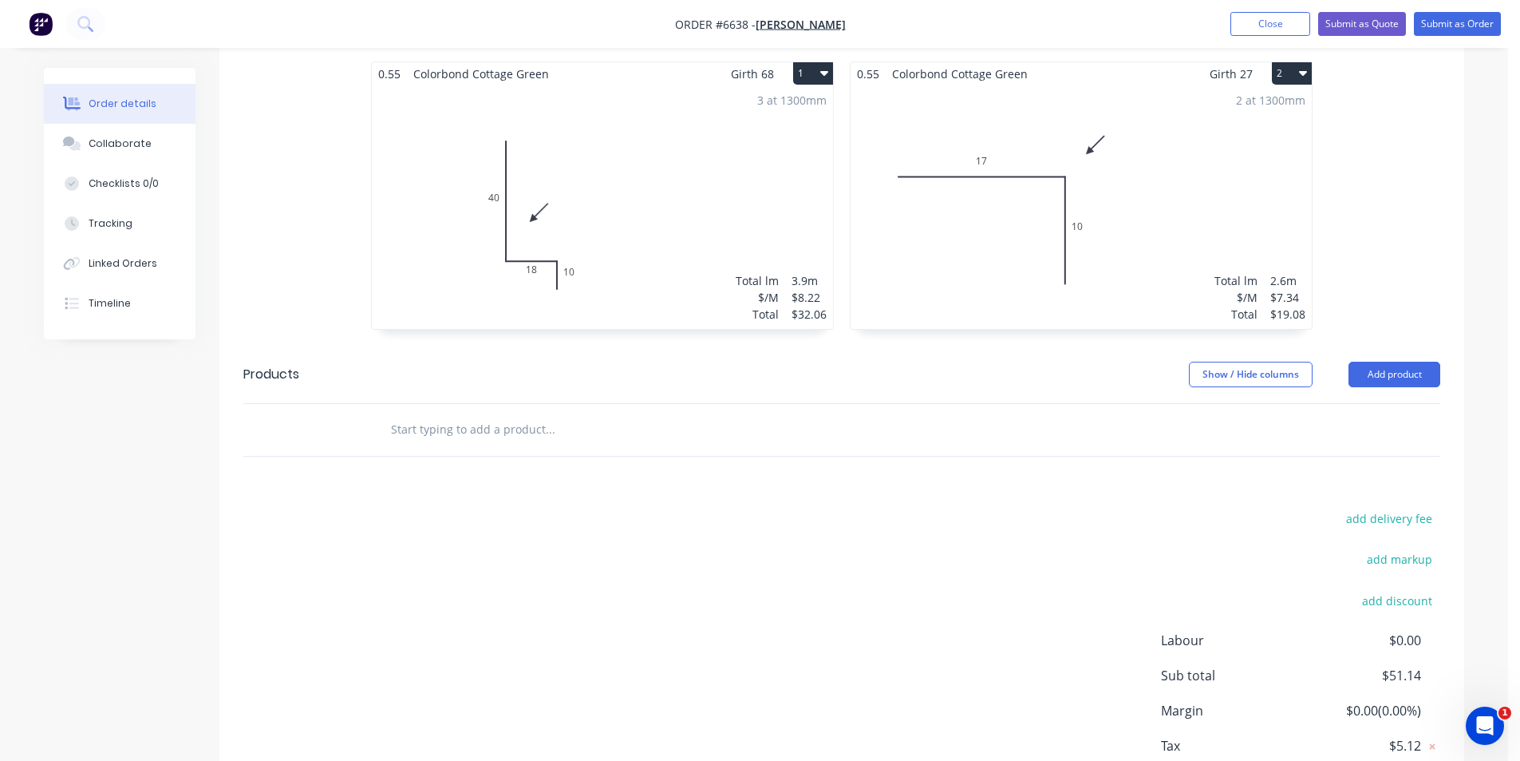
scroll to position [546, 0]
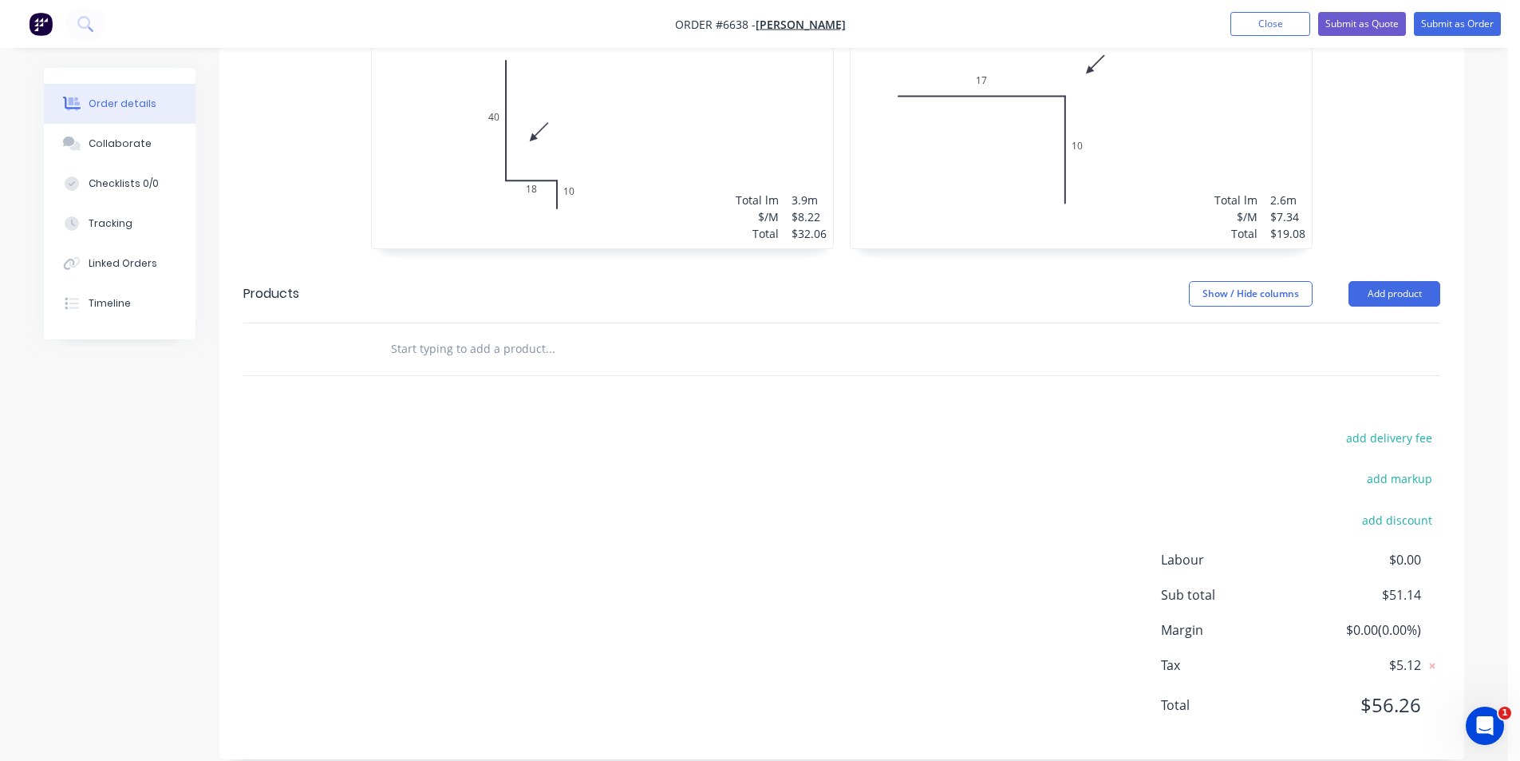
click at [1393, 281] on button "Add product" at bounding box center [1395, 294] width 92 height 26
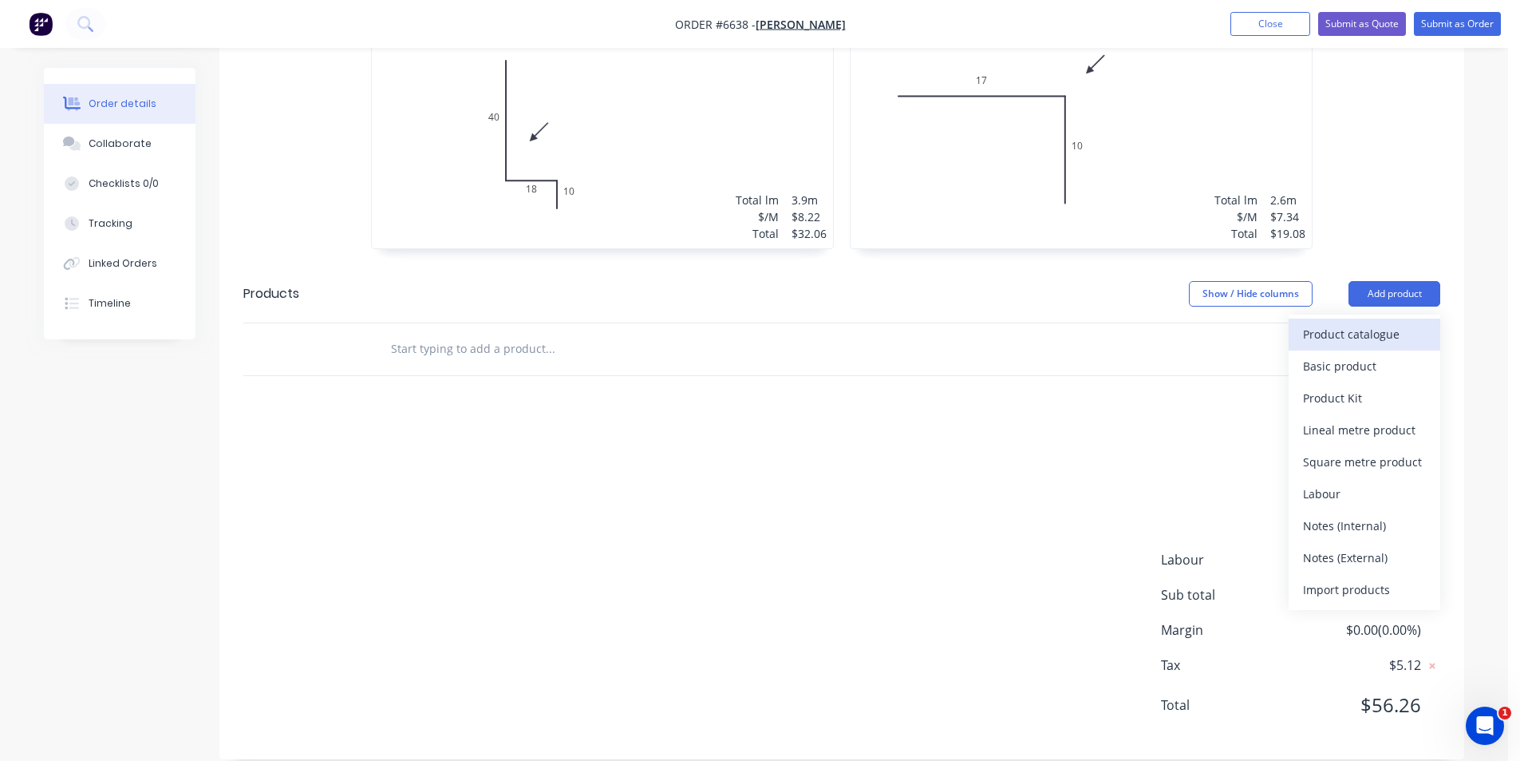
click at [1334, 322] on div "Product catalogue" at bounding box center [1364, 333] width 123 height 23
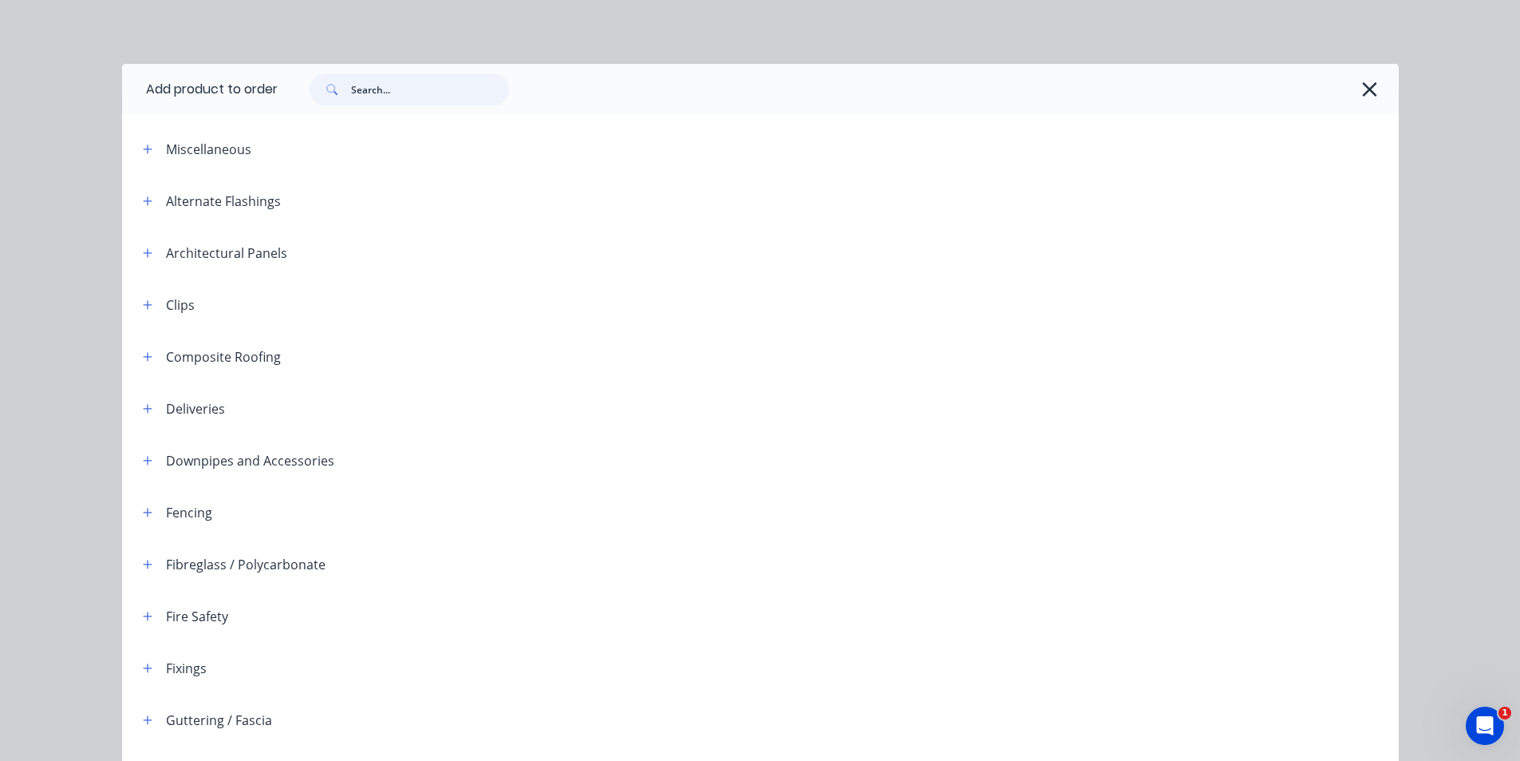
click at [421, 95] on input "text" at bounding box center [430, 89] width 158 height 32
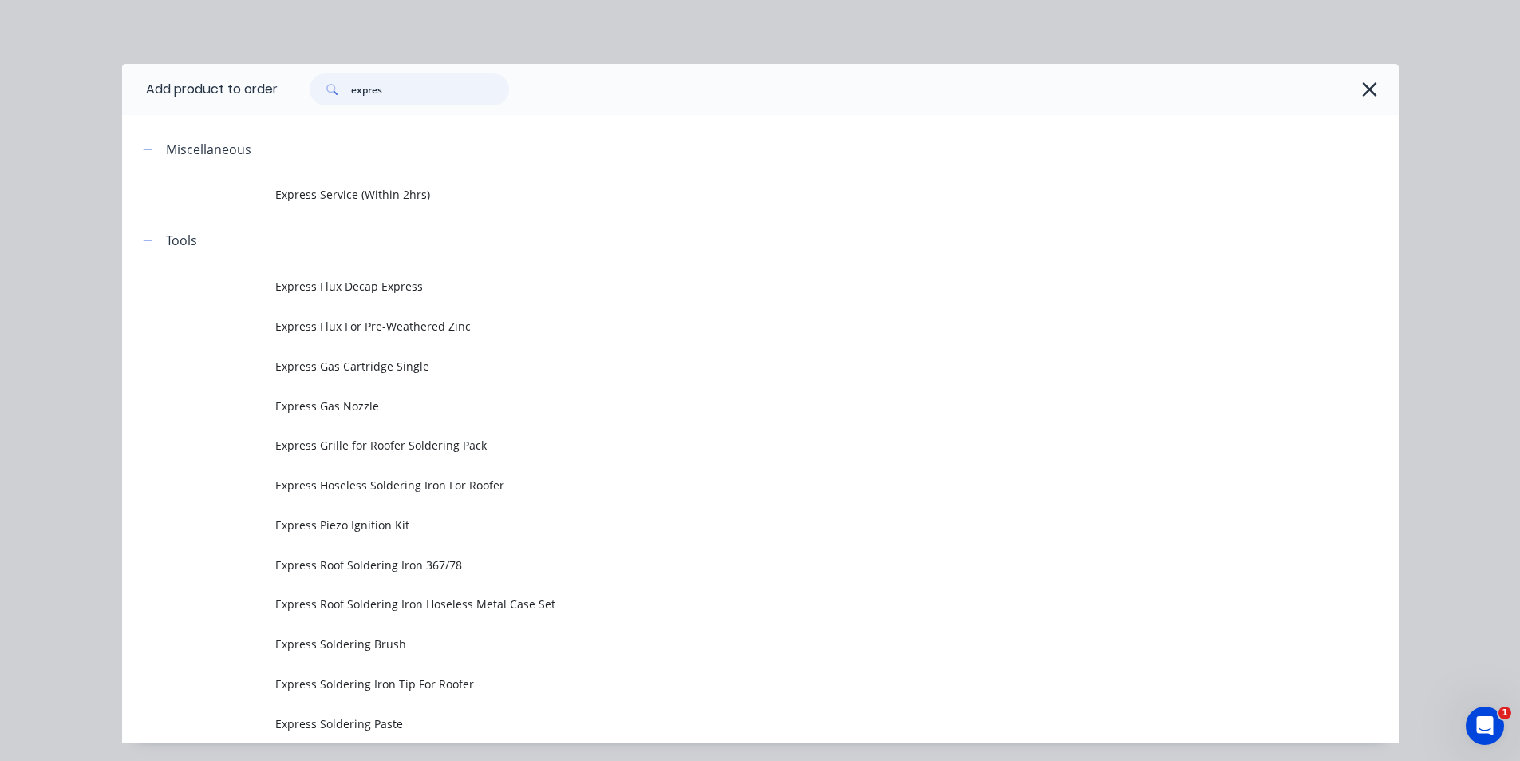
type input "expres"
click at [321, 217] on header "Tools" at bounding box center [760, 241] width 1277 height 52
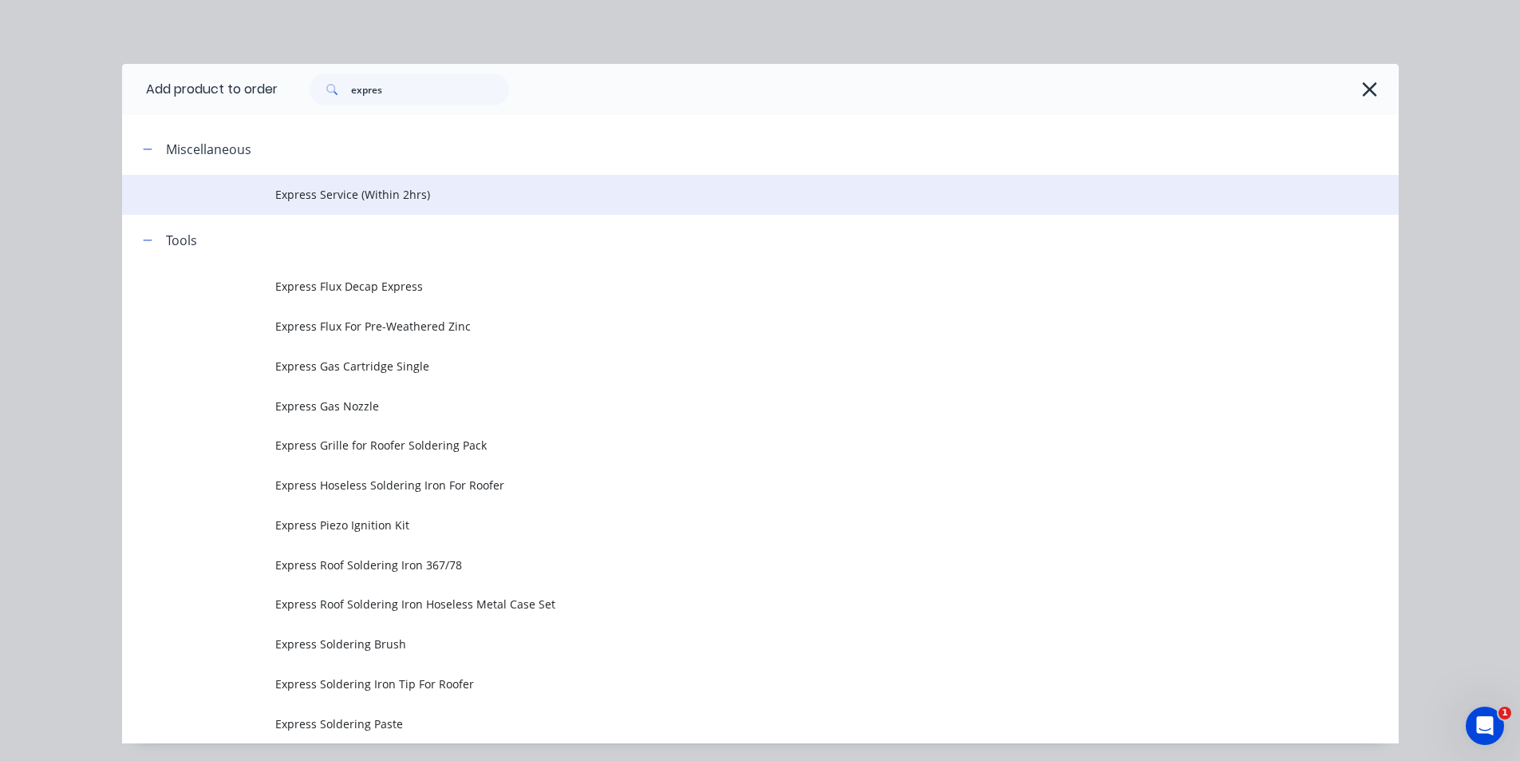
click at [322, 201] on span "Express Service (Within 2hrs)" at bounding box center [724, 194] width 899 height 17
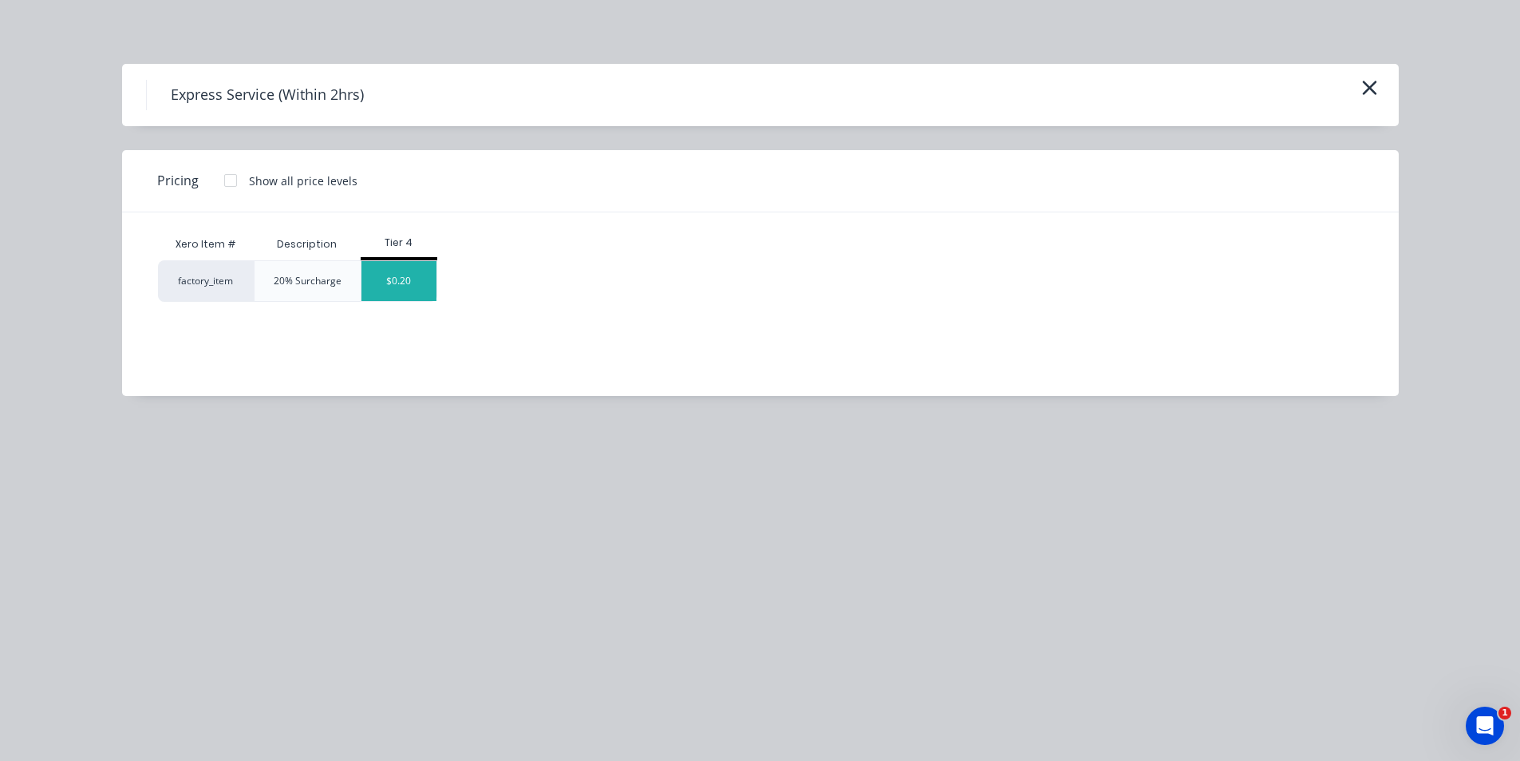
click at [385, 275] on div "$0.20" at bounding box center [399, 281] width 75 height 40
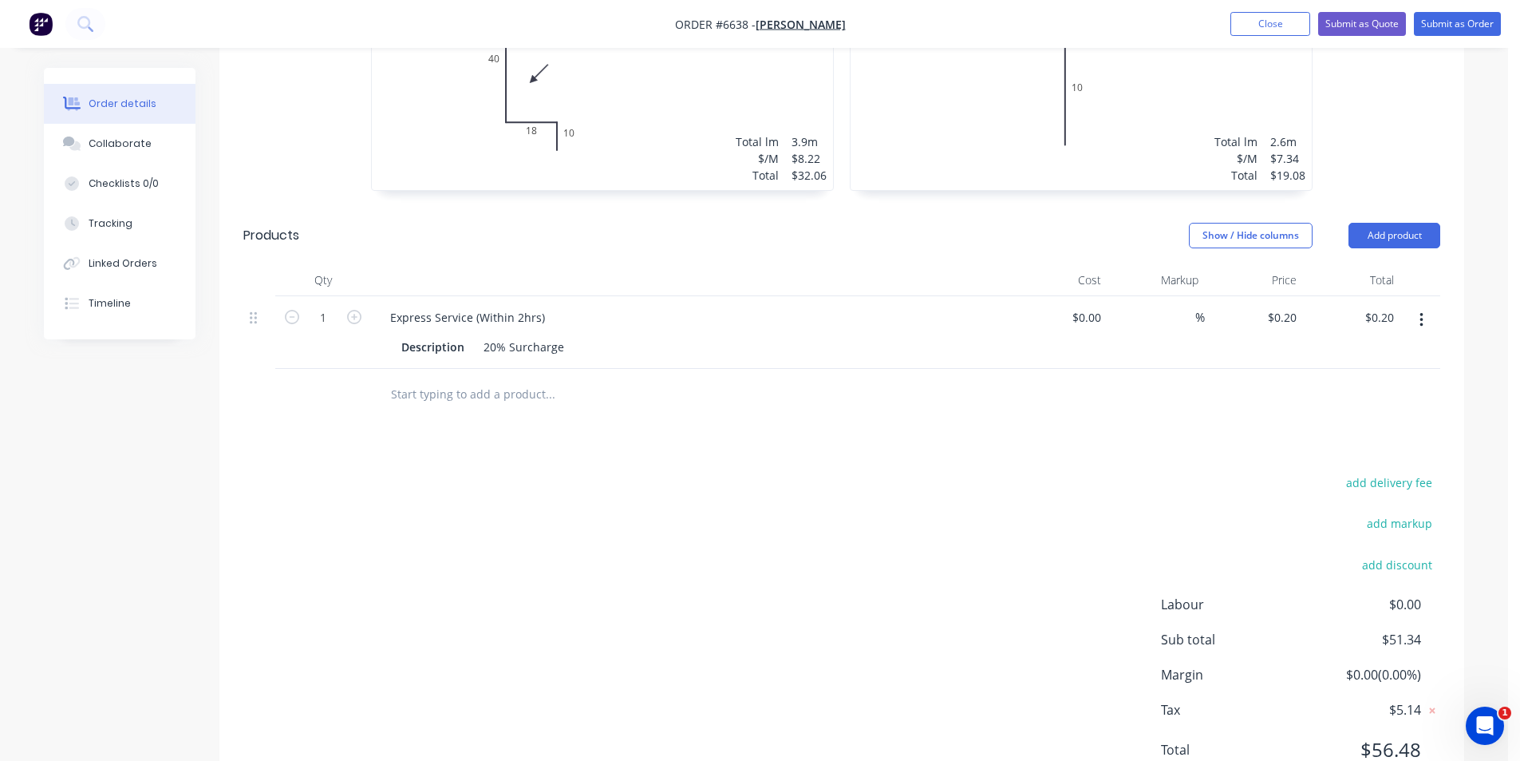
scroll to position [649, 0]
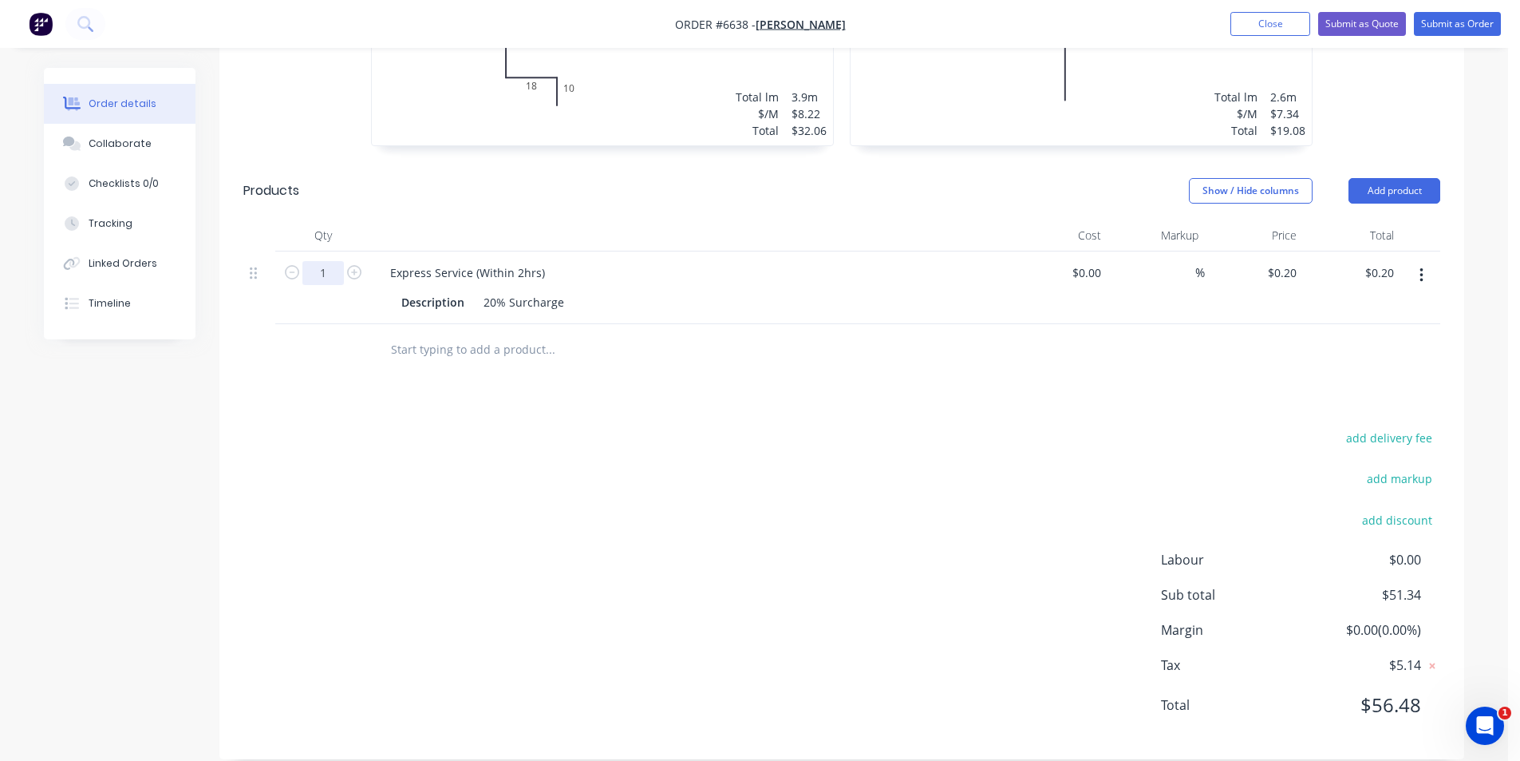
click at [324, 261] on input "1" at bounding box center [323, 273] width 42 height 24
type input "51.31"
type input "$10.26"
click at [921, 447] on div "add delivery fee add markup add discount Labour $0.00 Sub total $51.34 Margin $…" at bounding box center [841, 581] width 1197 height 308
click at [1464, 25] on button "Submit as Order" at bounding box center [1457, 24] width 87 height 24
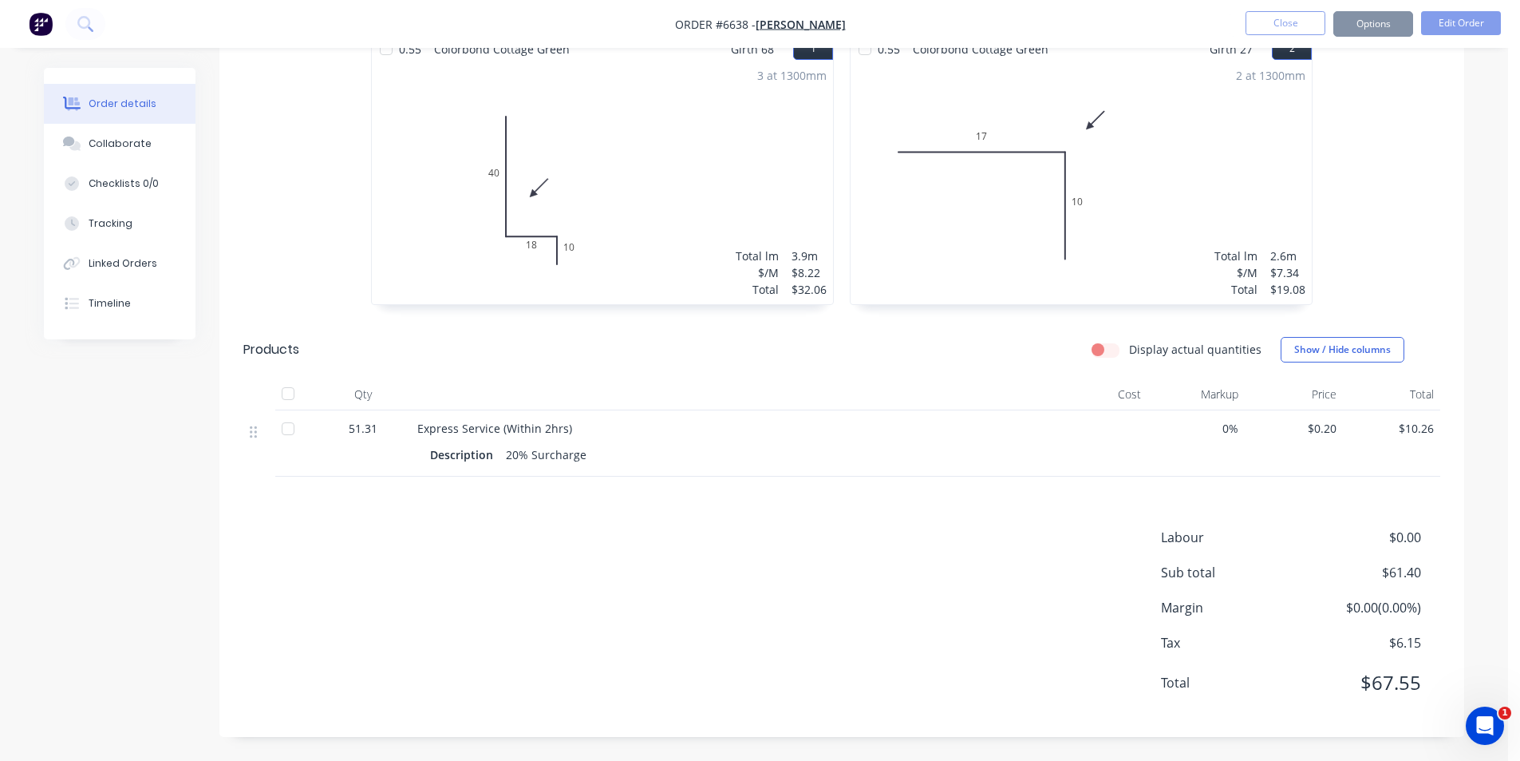
scroll to position [0, 0]
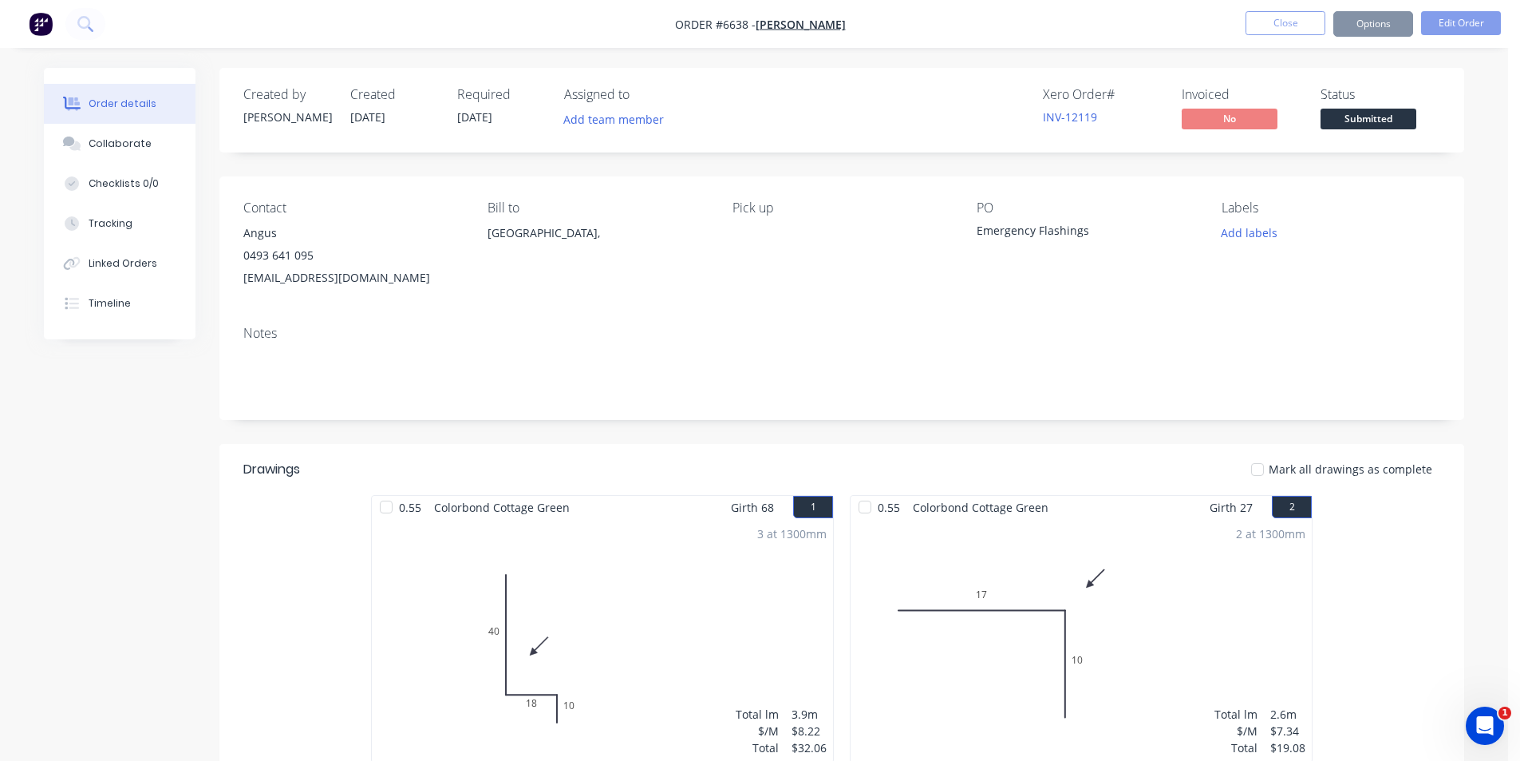
click at [1397, 128] on span "Submitted" at bounding box center [1369, 119] width 96 height 20
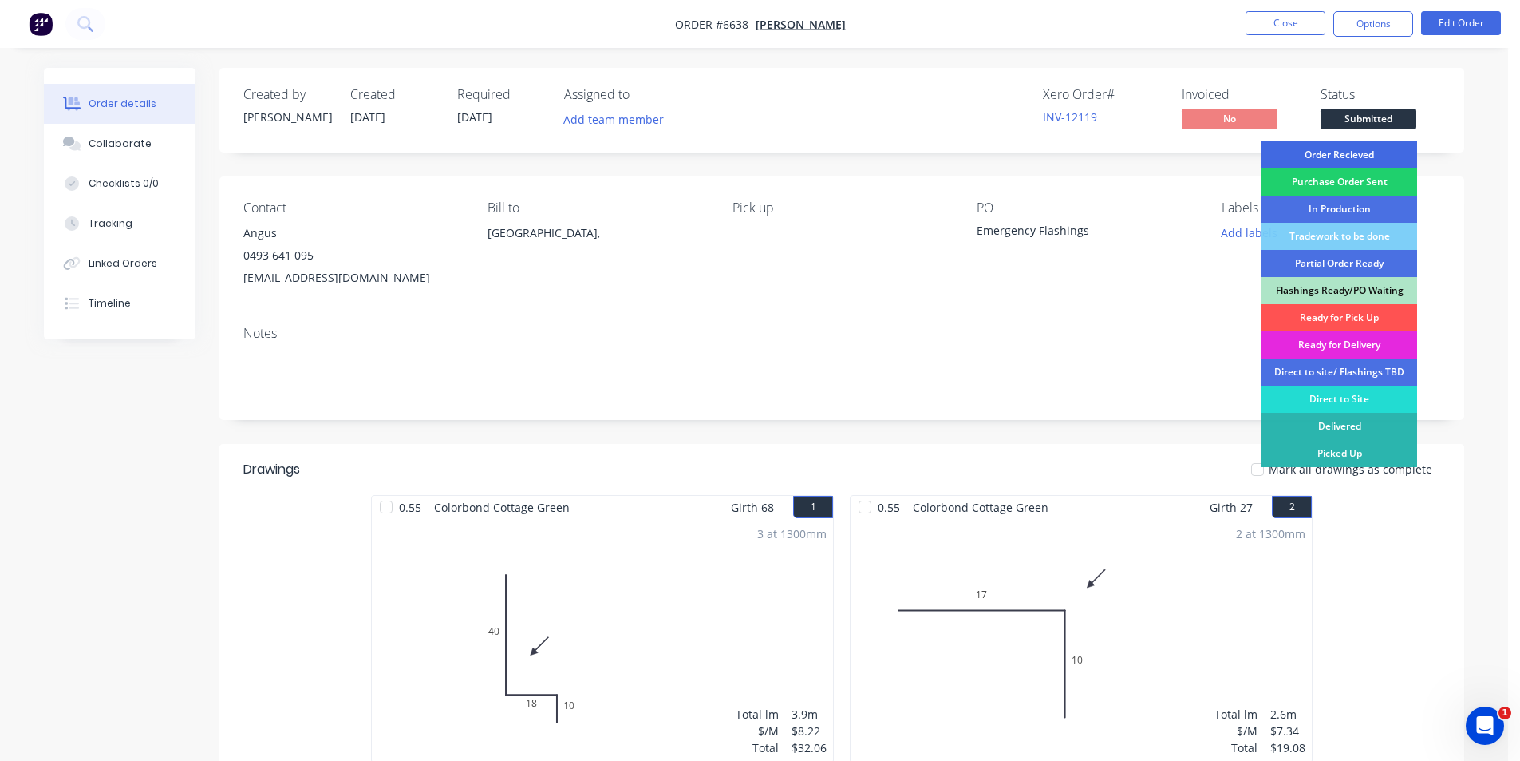
click at [1387, 147] on div "Order Recieved" at bounding box center [1340, 154] width 156 height 27
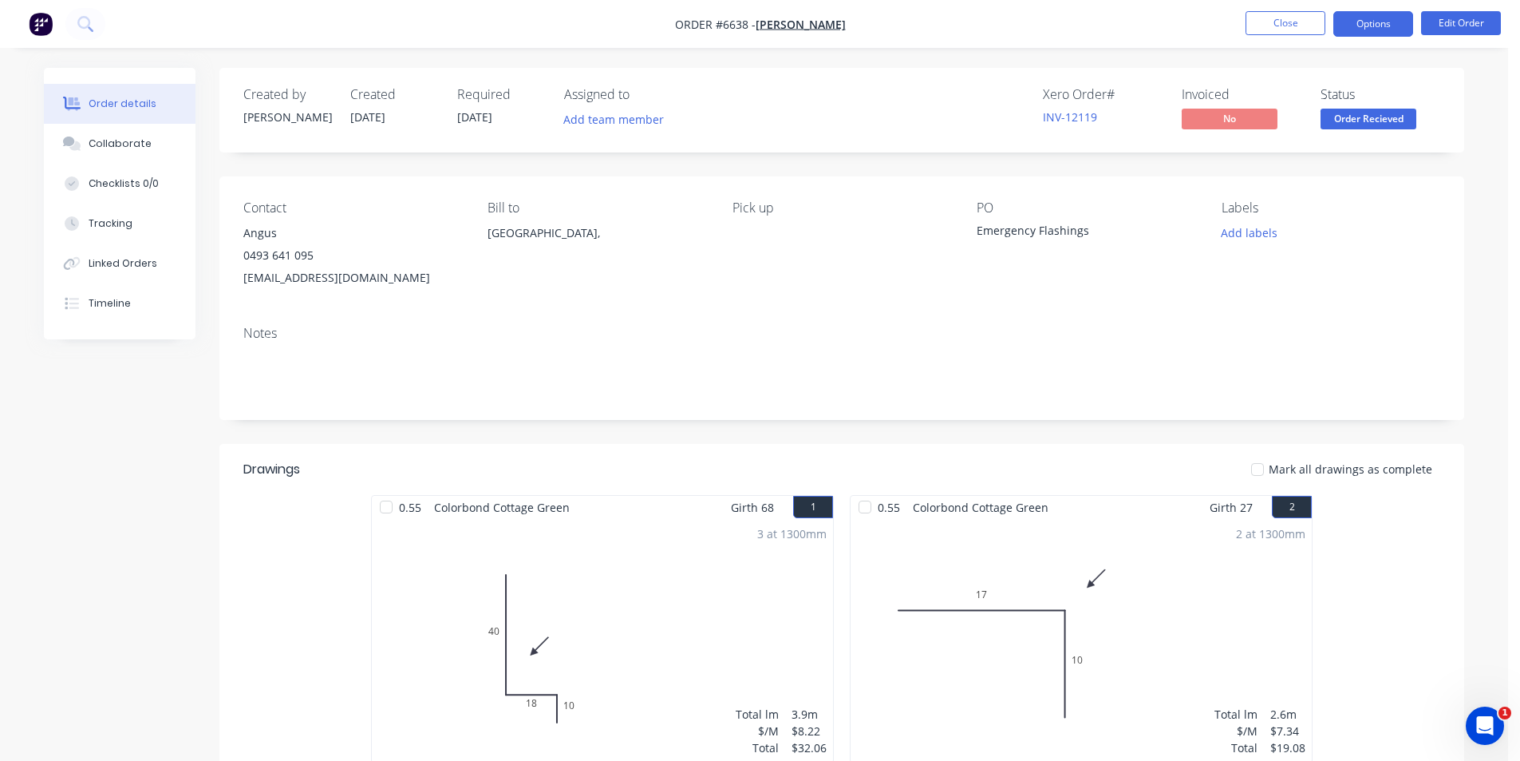
click at [1360, 31] on button "Options" at bounding box center [1374, 24] width 80 height 26
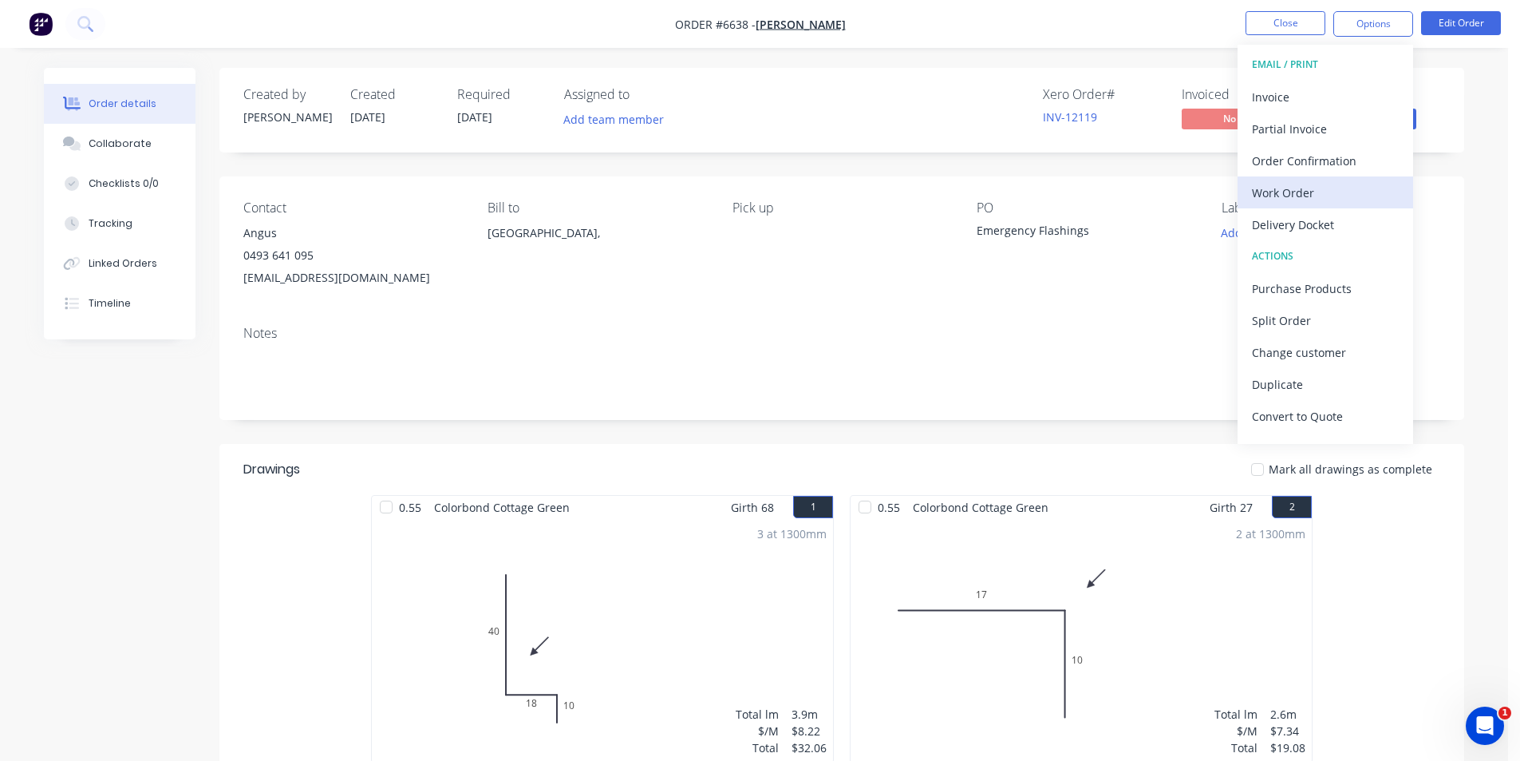
click at [1336, 203] on div "Work Order" at bounding box center [1325, 192] width 147 height 23
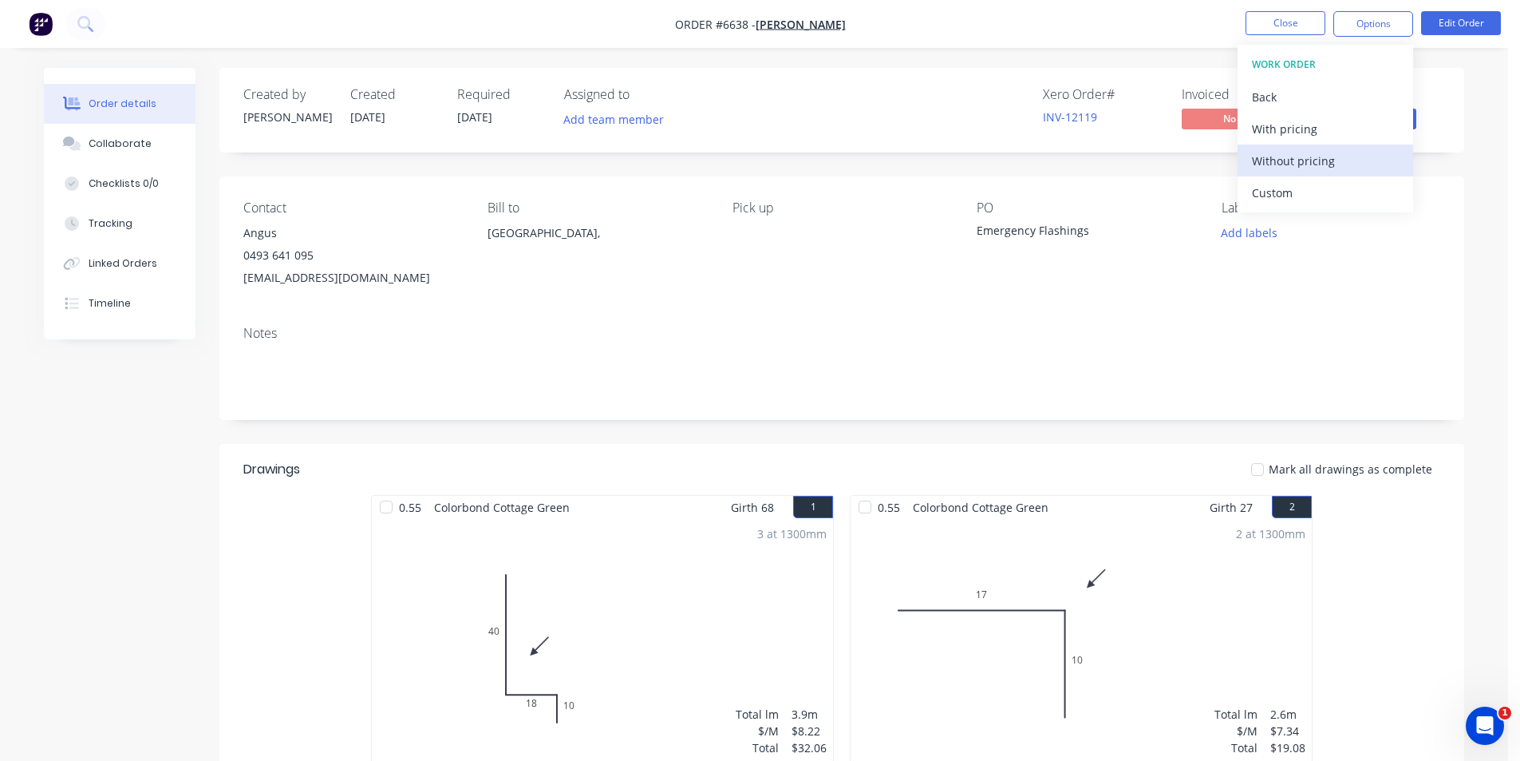
click at [1330, 160] on div "Without pricing" at bounding box center [1325, 160] width 147 height 23
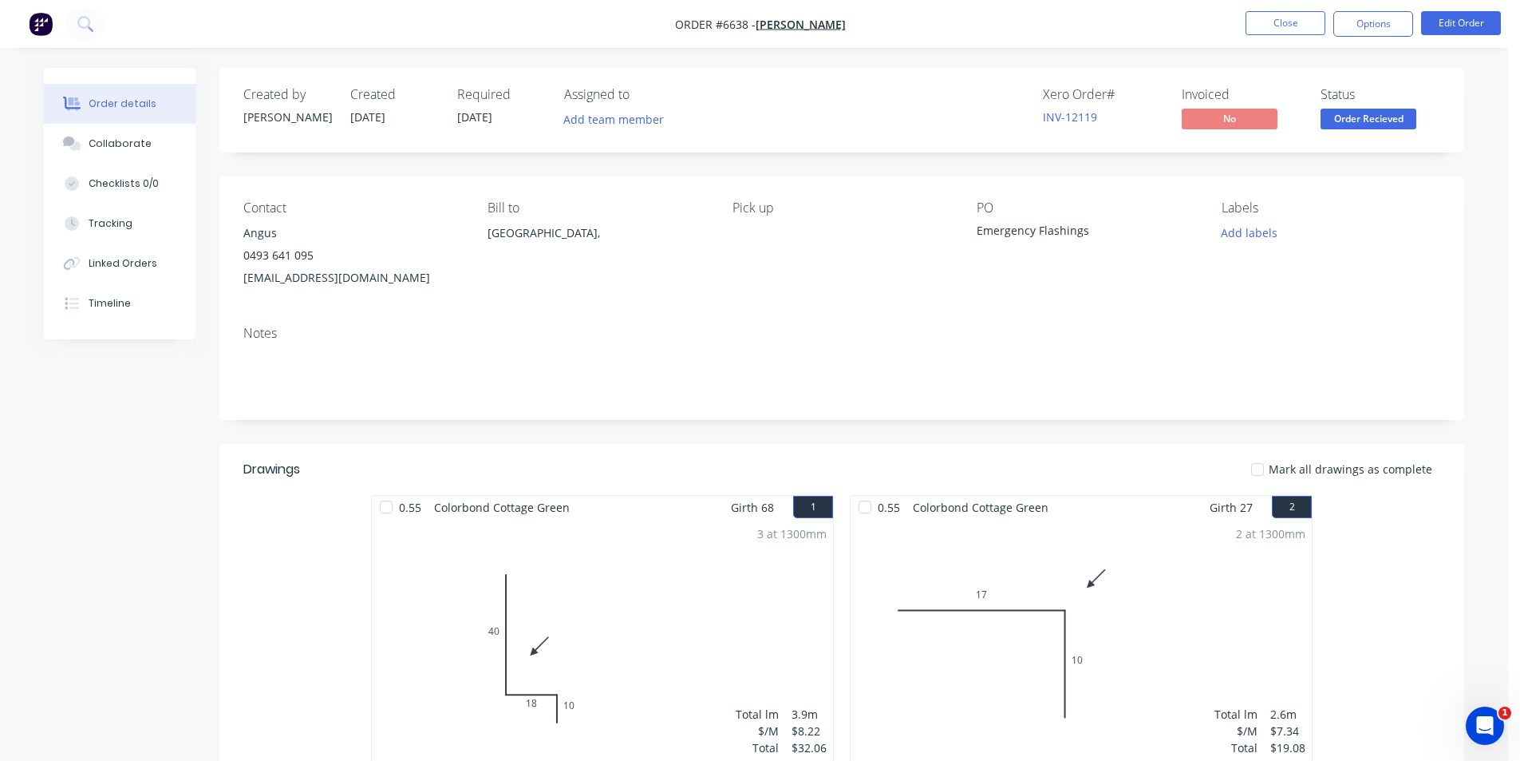
click at [1487, 208] on div "Order details Collaborate Checklists 0/0 Tracking Linked Orders Timeline Order …" at bounding box center [754, 609] width 1508 height 1219
click at [1256, 38] on nav "Order #6638 - [PERSON_NAME] Close Options Edit Order" at bounding box center [760, 24] width 1520 height 48
click at [1268, 26] on button "Close" at bounding box center [1286, 23] width 80 height 24
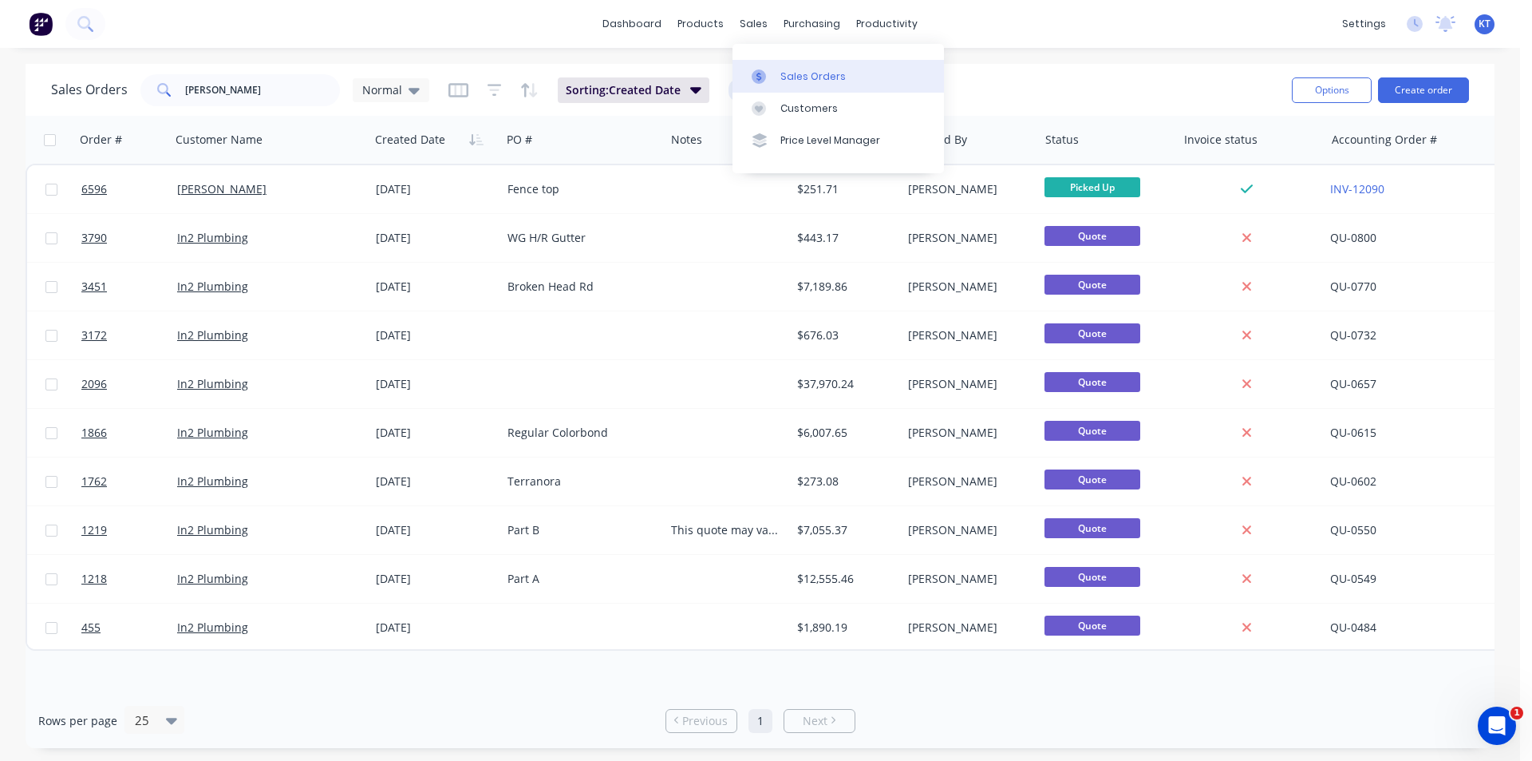
click at [774, 82] on div at bounding box center [764, 76] width 24 height 14
click at [874, 84] on link "Sales Orders" at bounding box center [838, 76] width 211 height 32
click at [244, 97] on input "[PERSON_NAME]" at bounding box center [263, 90] width 156 height 32
click at [244, 96] on input "[PERSON_NAME]" at bounding box center [263, 90] width 156 height 32
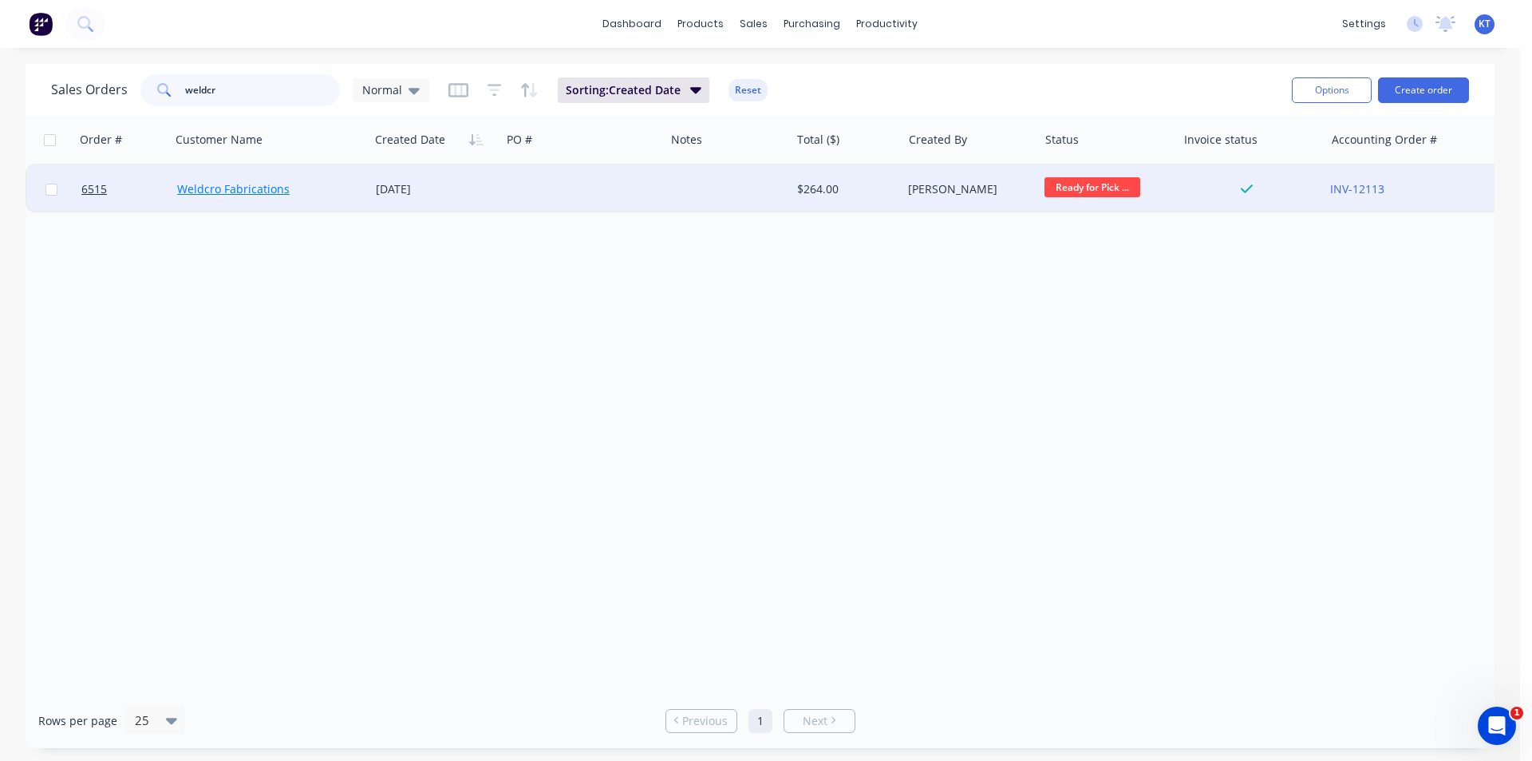
type input "weldcr"
click at [265, 188] on link "Weldcro Fabrications" at bounding box center [233, 188] width 113 height 15
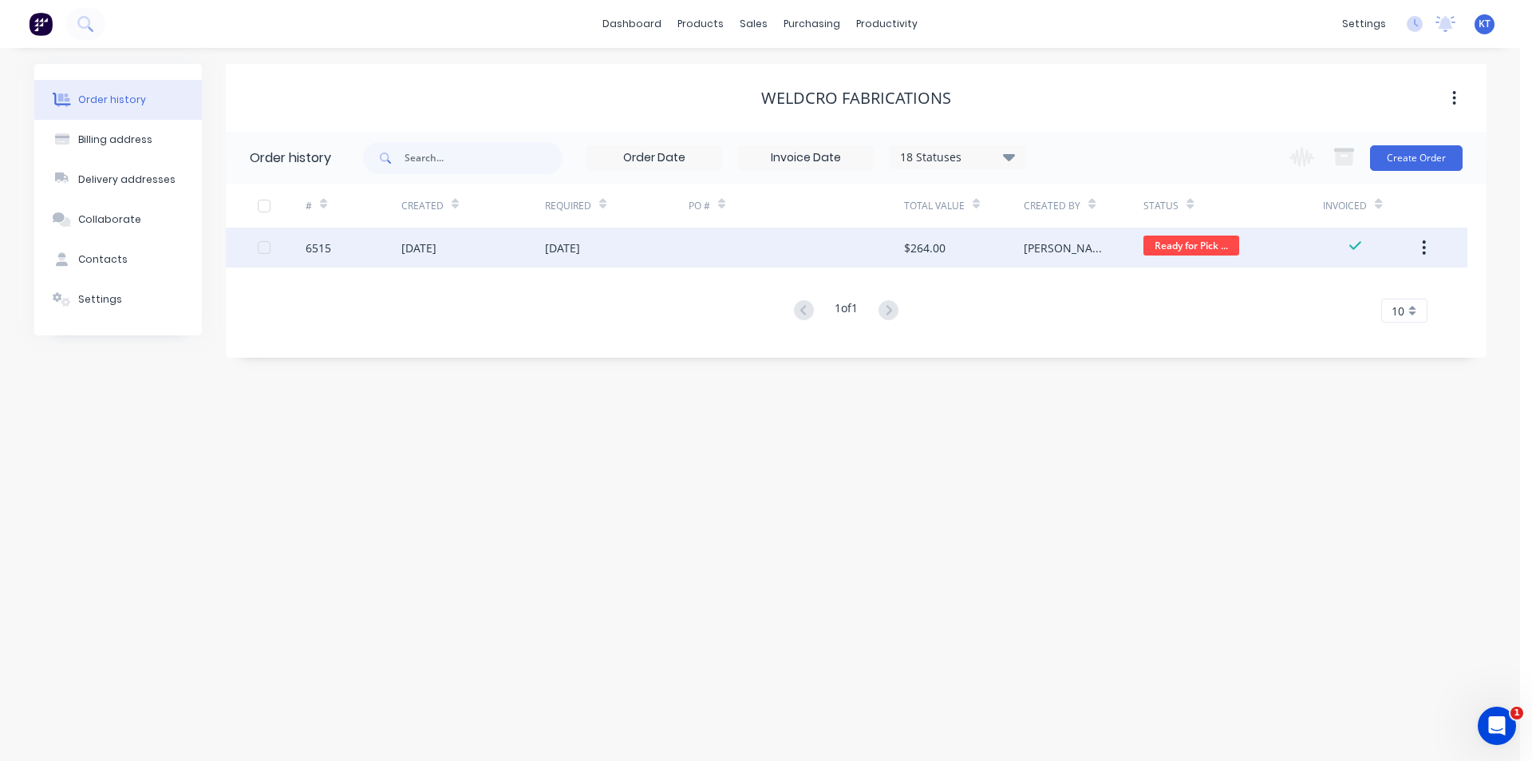
click at [532, 241] on div "[DATE]" at bounding box center [473, 247] width 144 height 40
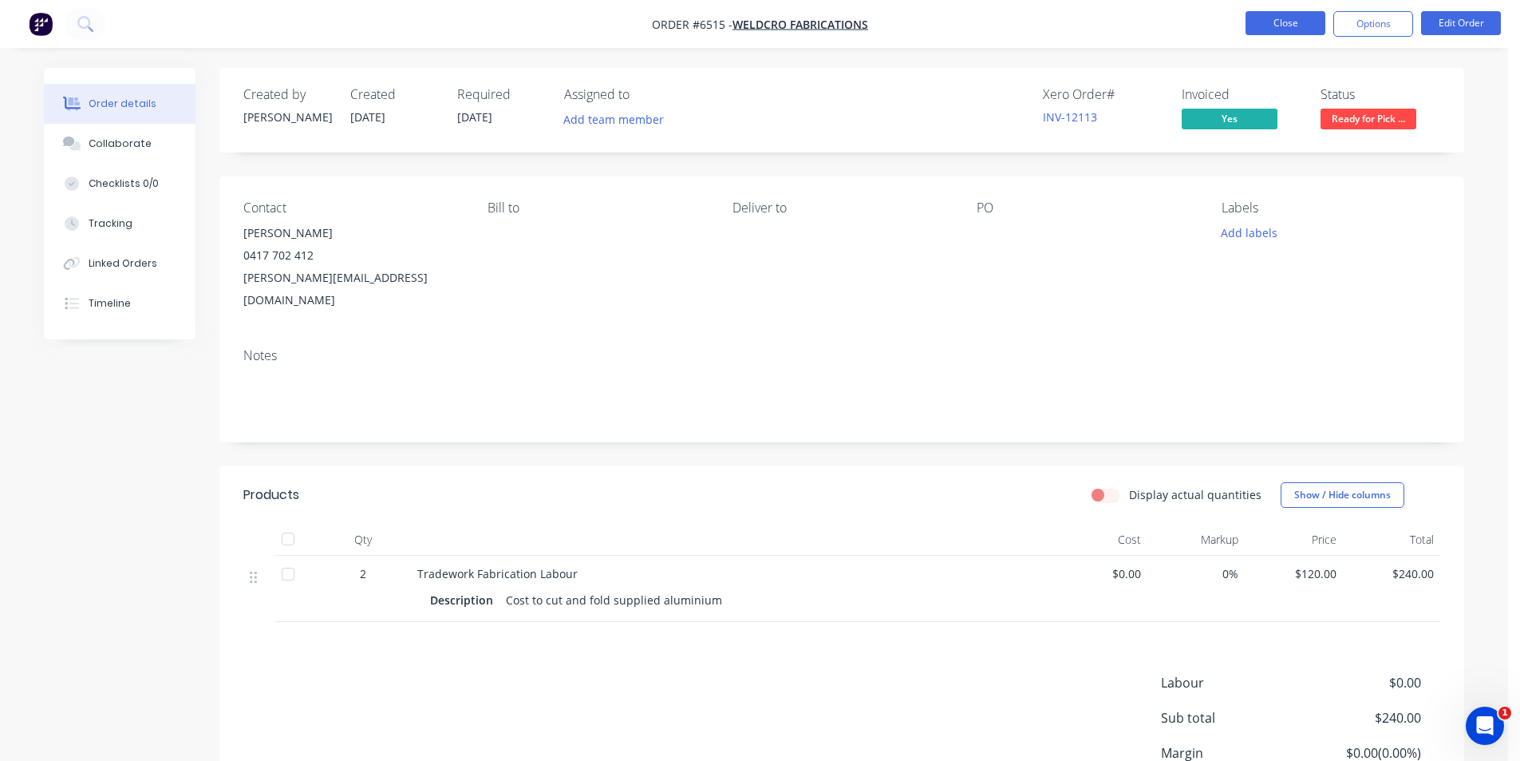
click at [1277, 22] on button "Close" at bounding box center [1286, 23] width 80 height 24
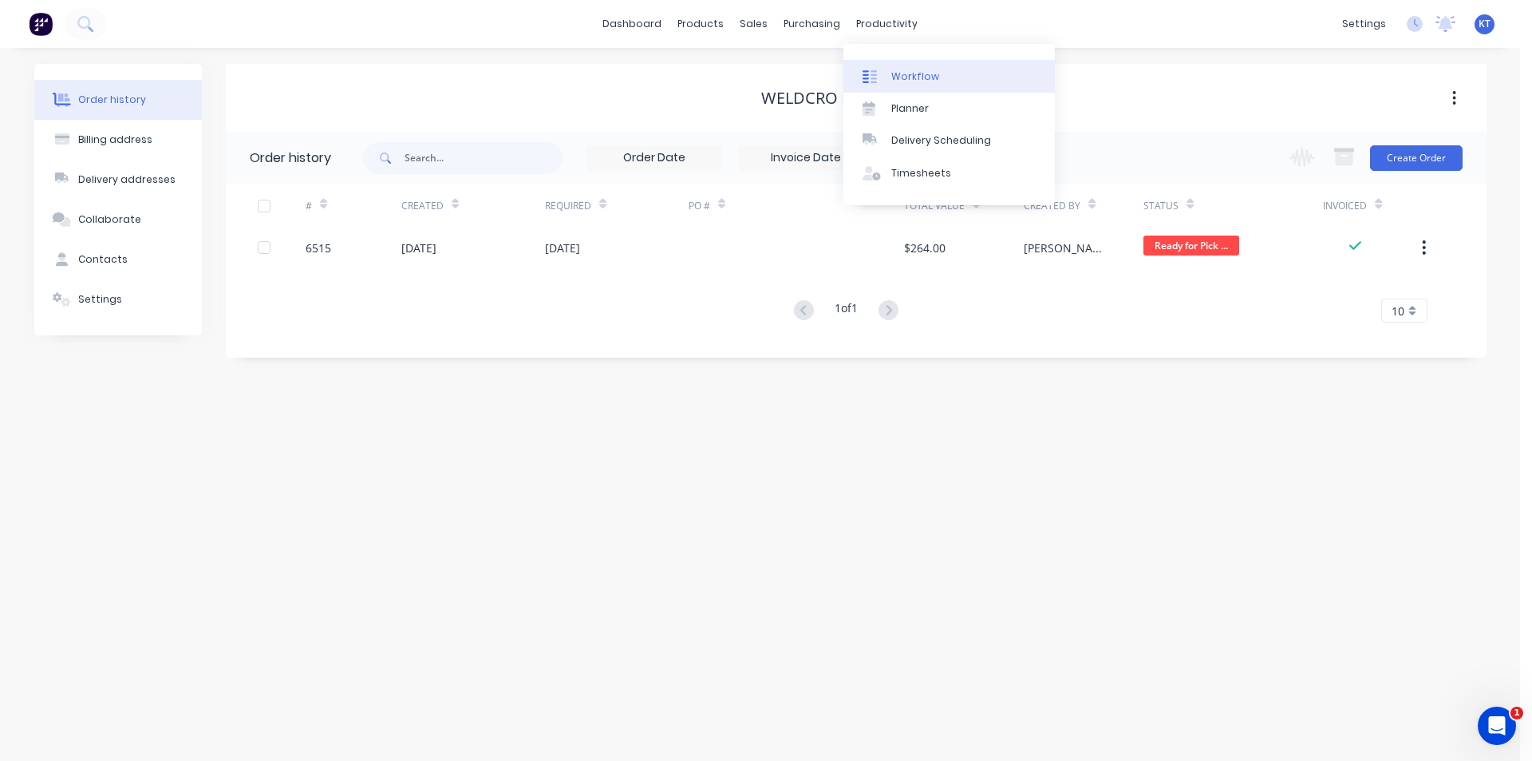
click at [931, 82] on div "Workflow" at bounding box center [915, 76] width 48 height 14
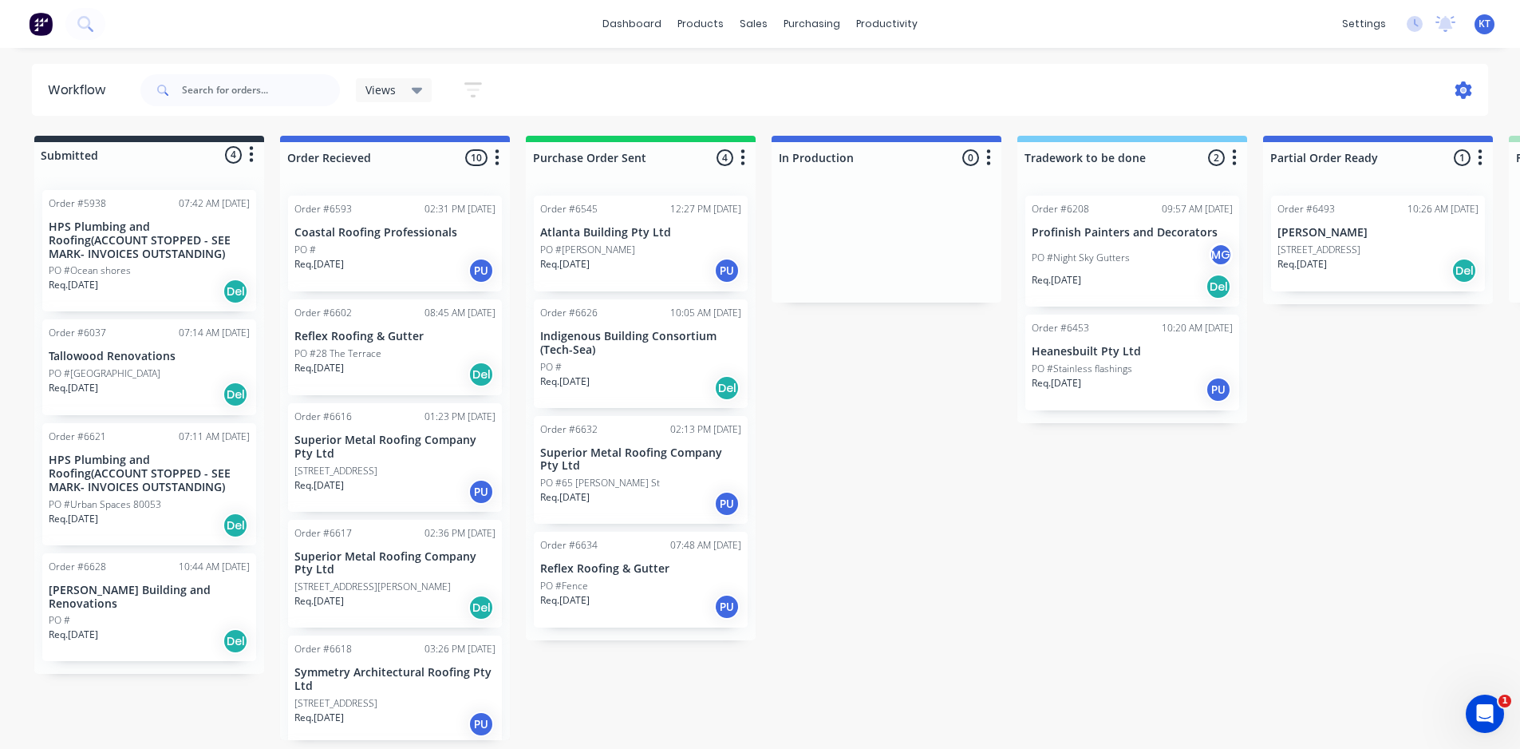
click at [1470, 87] on icon at bounding box center [1464, 90] width 17 height 18
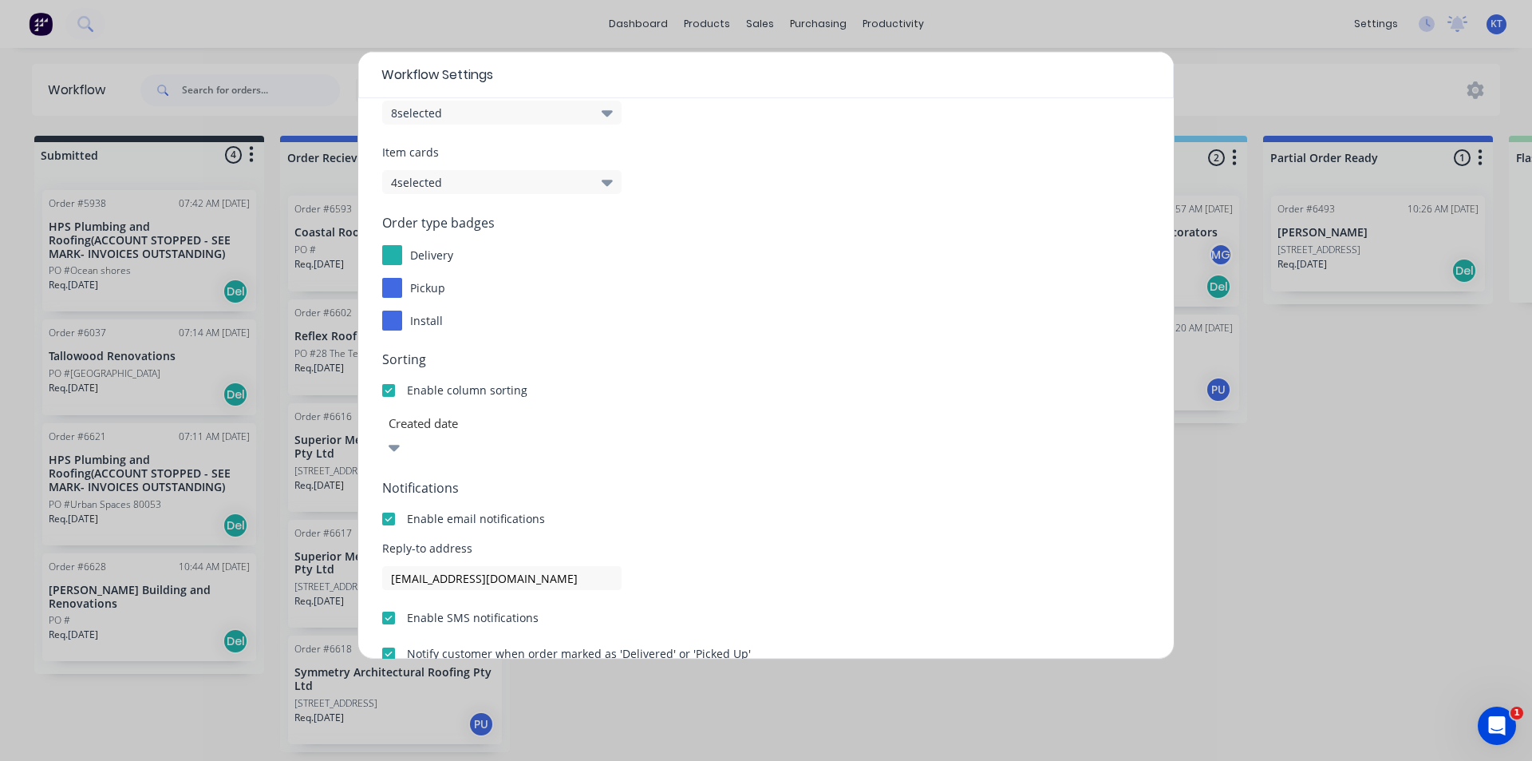
scroll to position [145, 0]
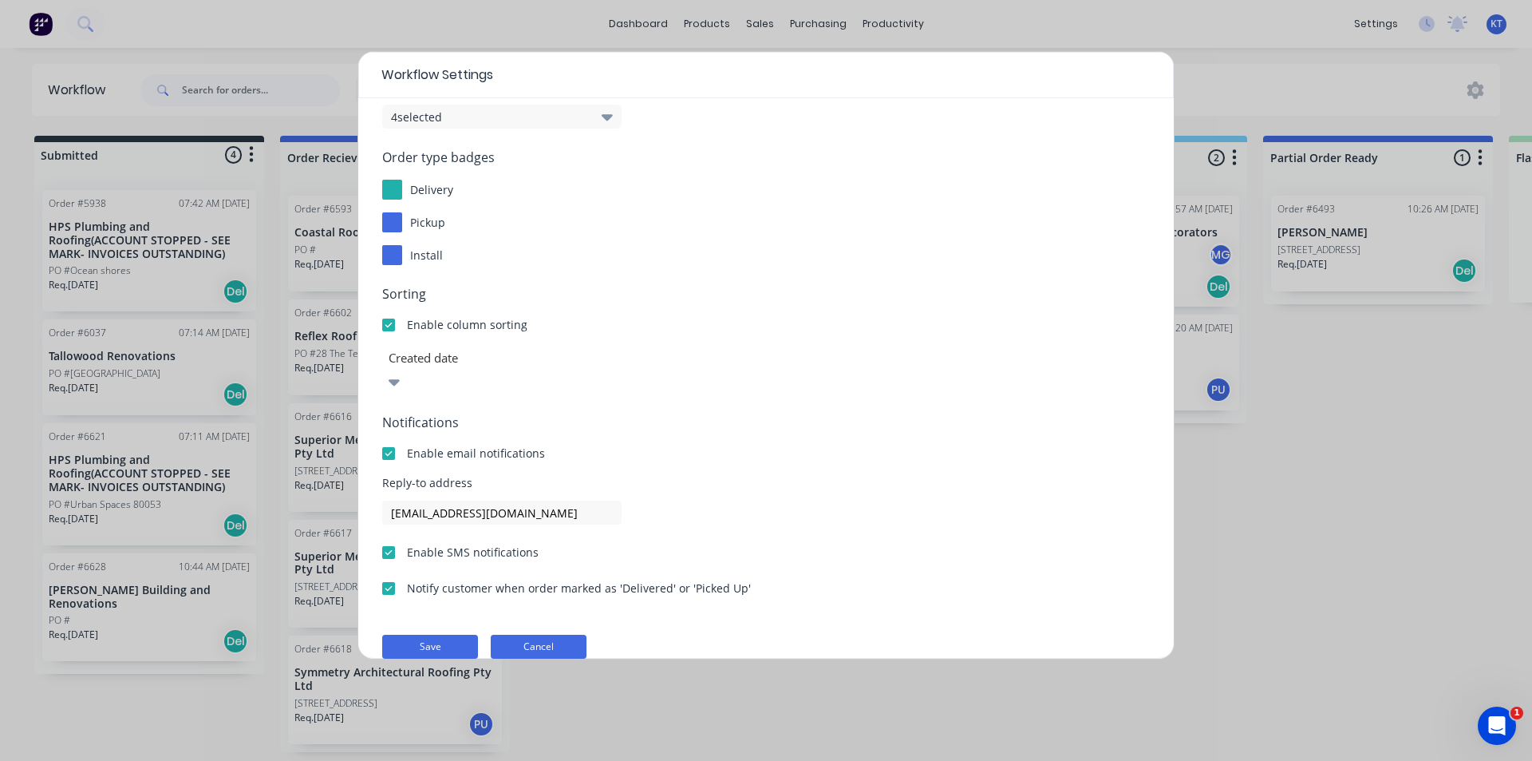
click at [529, 634] on button "Cancel" at bounding box center [539, 646] width 96 height 24
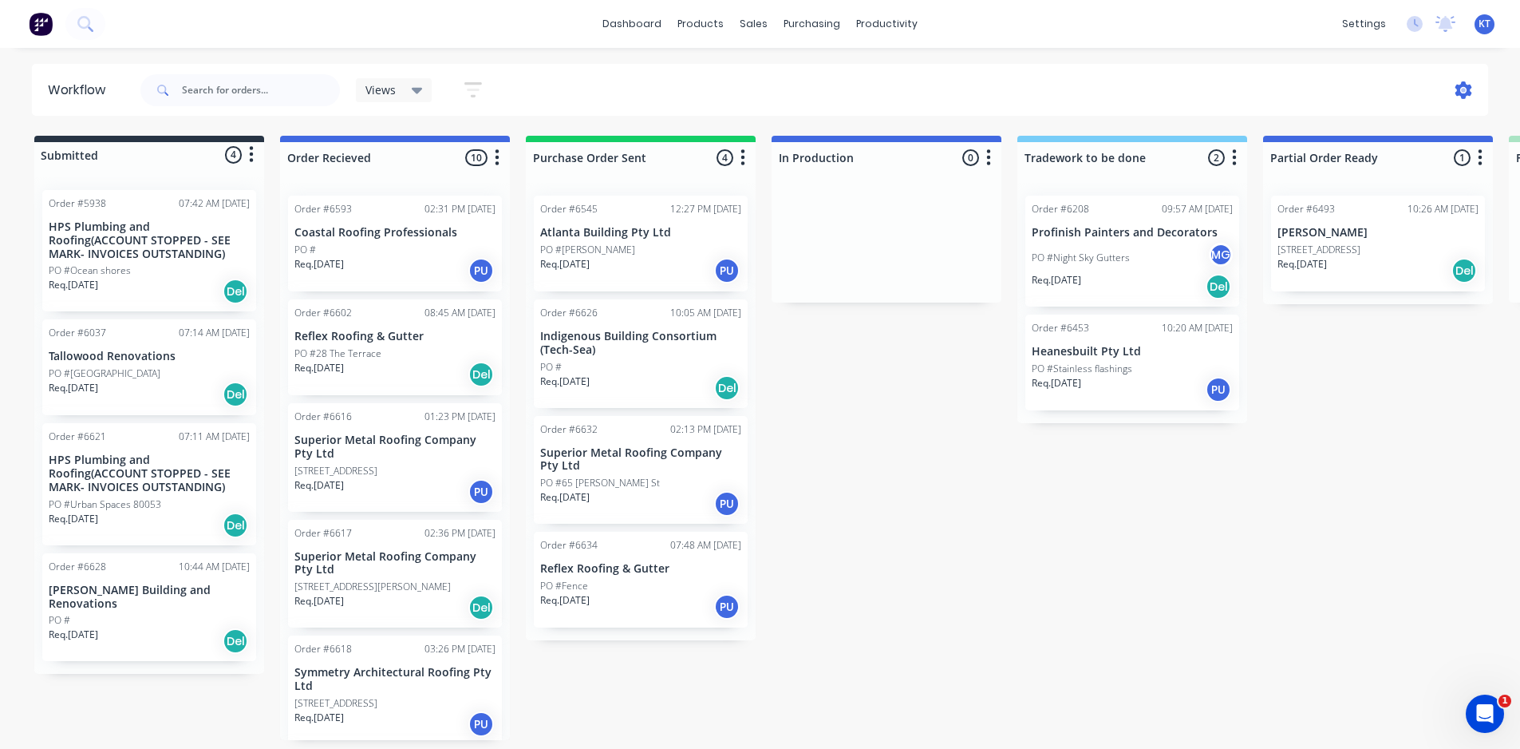
click at [1469, 89] on icon at bounding box center [1464, 90] width 17 height 18
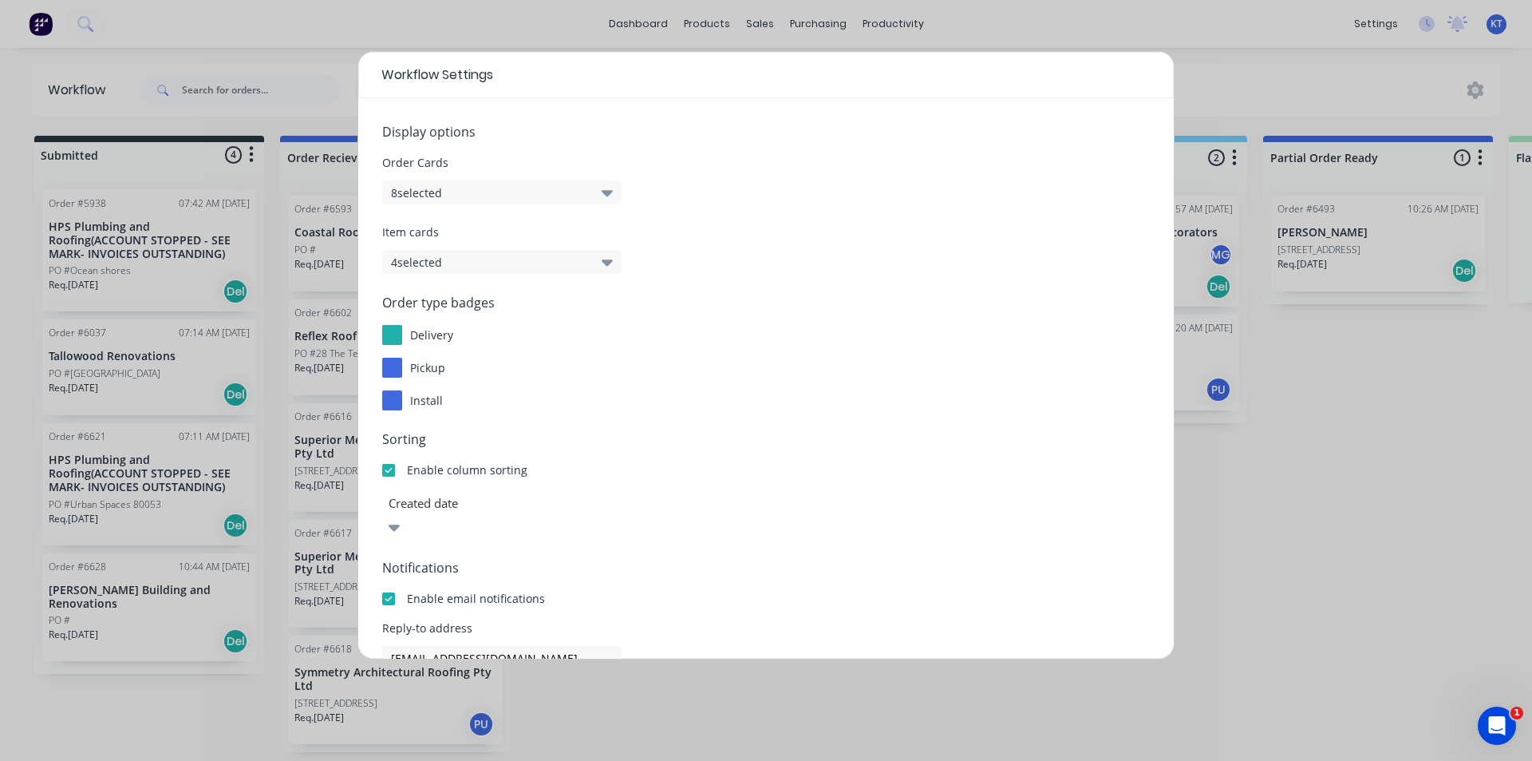
click at [1477, 484] on div "Workflow Settings Display options Order Cards 8 selected Item cards 4 selected …" at bounding box center [766, 380] width 1532 height 761
click at [1311, 81] on div "Workflow Settings Display options Order Cards 8 selected Item cards 4 selected …" at bounding box center [766, 380] width 1532 height 761
click at [1500, 74] on div "Workflow Settings Display options Order Cards 8 selected Item cards 4 selected …" at bounding box center [766, 380] width 1532 height 761
click at [1451, 85] on div "Workflow Settings Display options Order Cards 8 selected Item cards 4 selected …" at bounding box center [766, 380] width 1532 height 761
click at [1490, 95] on div "Workflow Settings Display options Order Cards 8 selected Item cards 4 selected …" at bounding box center [766, 380] width 1532 height 761
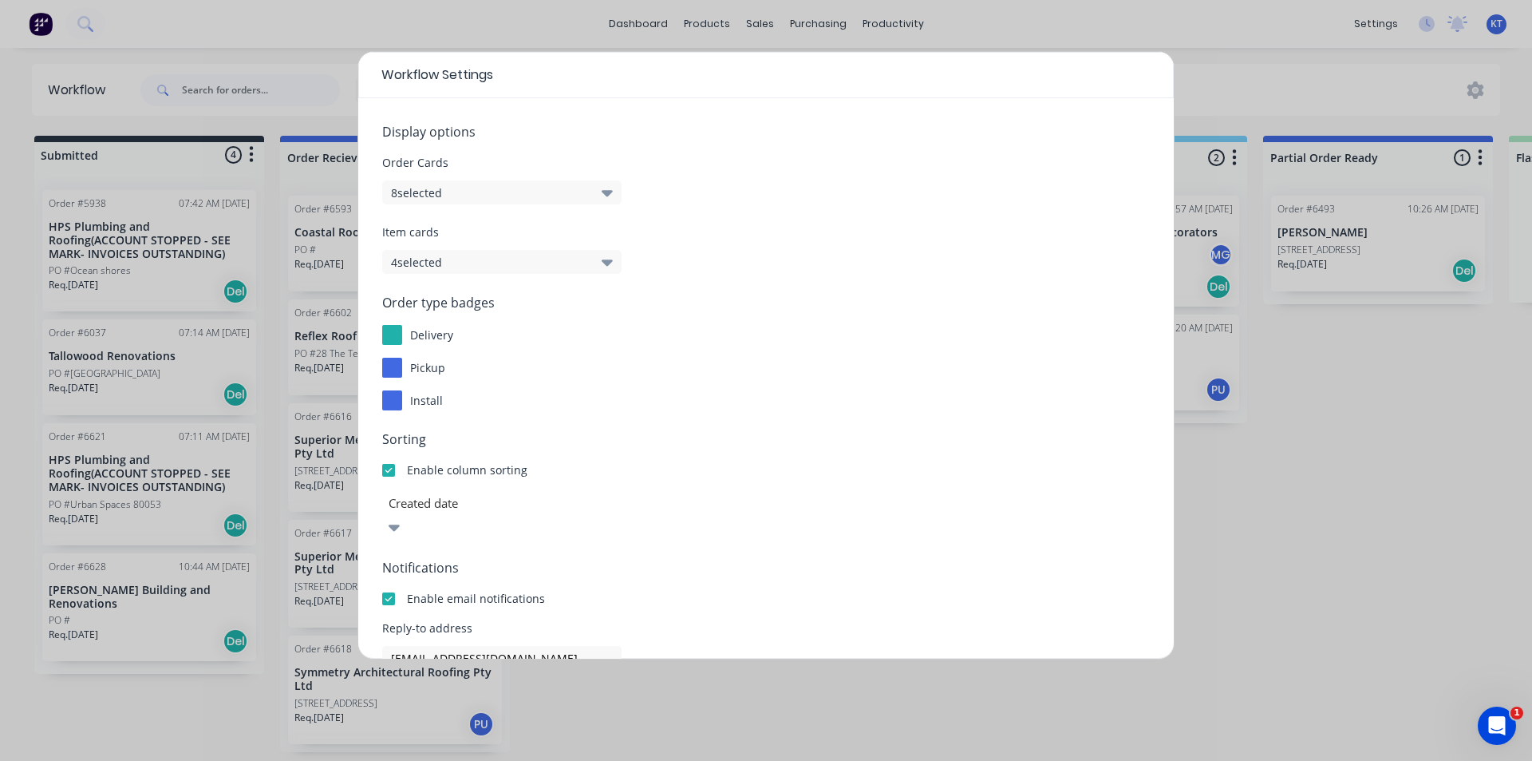
click at [433, 8] on div "Workflow Settings Display options Order Cards 8 selected Item cards 4 selected …" at bounding box center [766, 380] width 1532 height 761
click at [409, 89] on div "Workflow Settings" at bounding box center [766, 75] width 816 height 46
drag, startPoint x: 1455, startPoint y: 559, endPoint x: 1469, endPoint y: 547, distance: 18.1
click at [1461, 551] on div "Workflow Settings Display options Order Cards 8 selected Item cards 4 selected …" at bounding box center [766, 380] width 1532 height 761
click at [1373, 14] on div "Workflow Settings Display options Order Cards 8 selected Item cards 4 selected …" at bounding box center [766, 380] width 1532 height 761
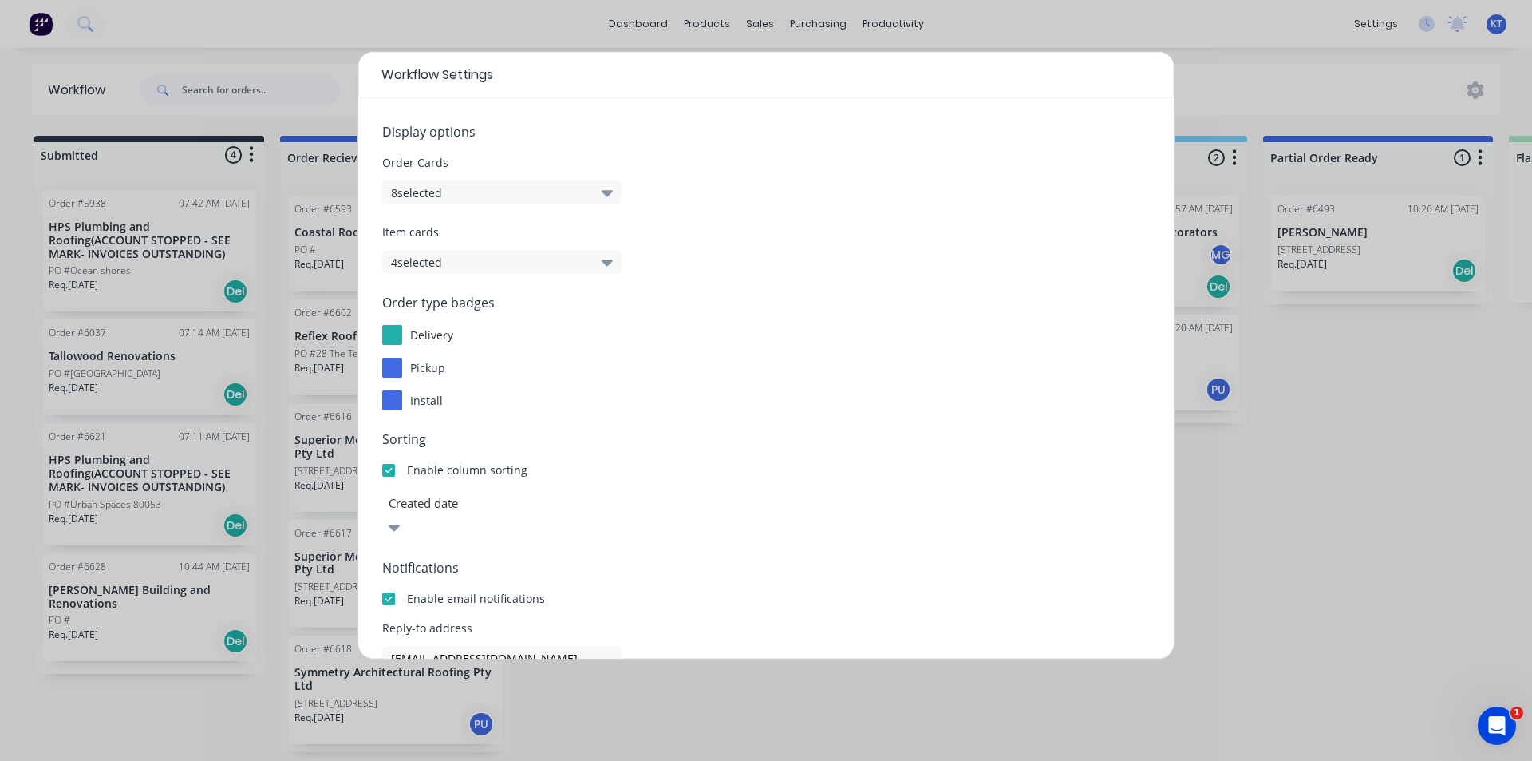
click at [1406, 632] on div "Workflow Settings Display options Order Cards 8 selected Item cards 4 selected …" at bounding box center [766, 380] width 1532 height 761
drag, startPoint x: 1399, startPoint y: 640, endPoint x: 361, endPoint y: 487, distance: 1049.6
click at [361, 487] on div "Display options Order Cards 8 selected Item cards 4 selected Order type badges …" at bounding box center [766, 378] width 816 height 560
click at [567, 15] on div "Workflow Settings Display options Order Cards 8 selected Item cards 4 selected …" at bounding box center [766, 380] width 1532 height 761
drag, startPoint x: 330, startPoint y: 7, endPoint x: 322, endPoint y: 13, distance: 9.7
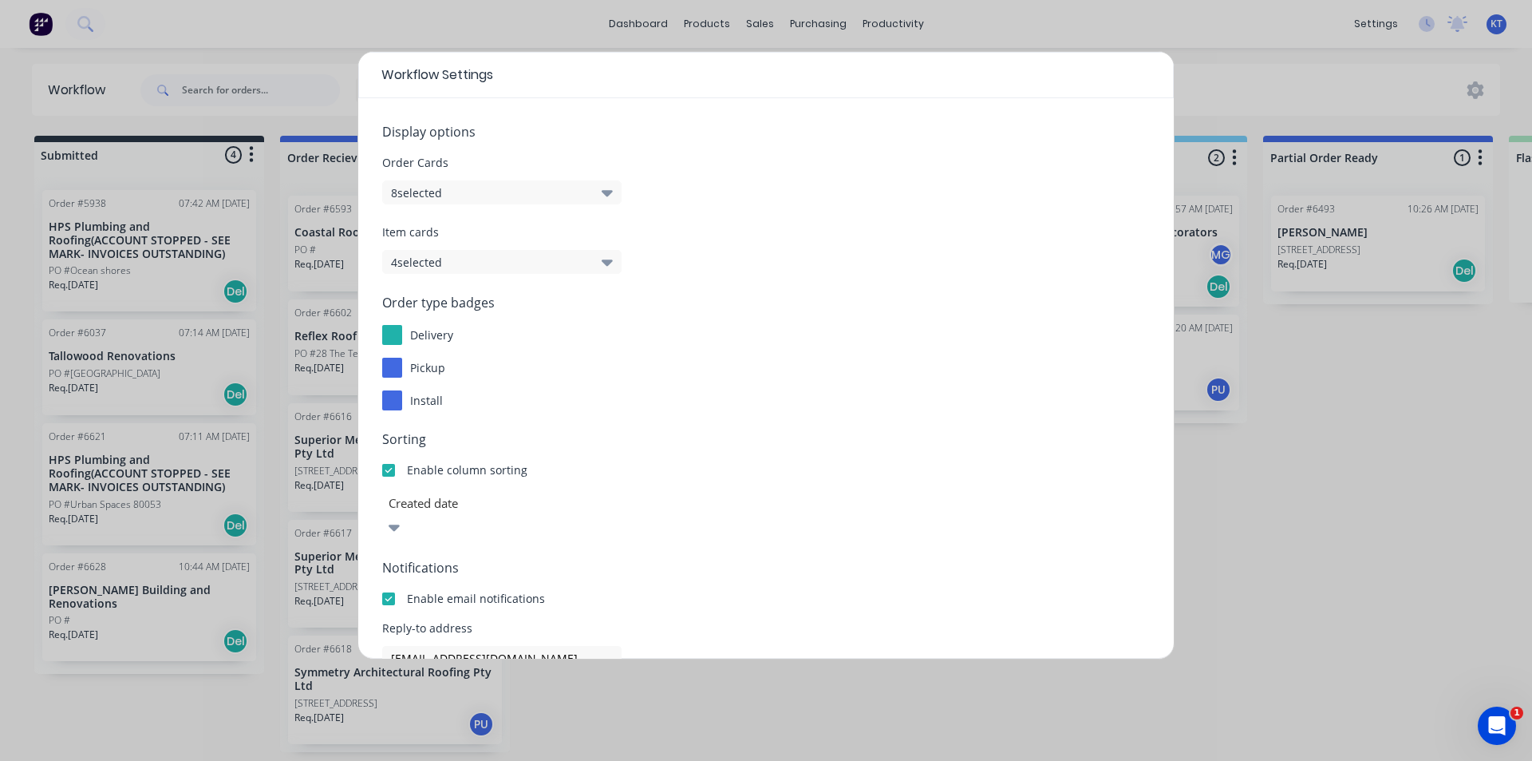
click at [322, 13] on div "Workflow Settings Display options Order Cards 8 selected Item cards 4 selected …" at bounding box center [766, 380] width 1532 height 761
click at [662, 97] on div "Workflow Settings" at bounding box center [766, 75] width 816 height 46
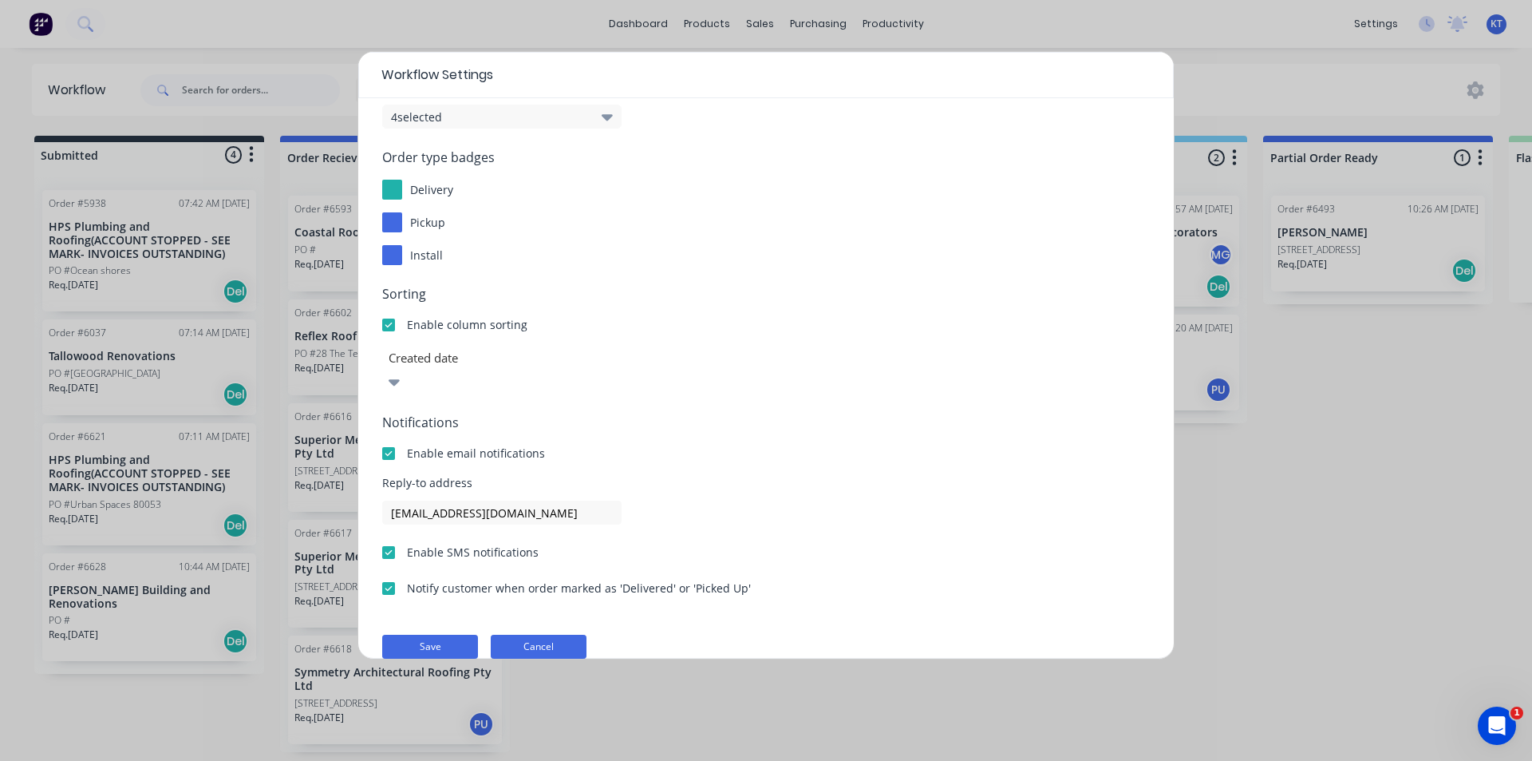
click at [568, 634] on button "Cancel" at bounding box center [539, 646] width 96 height 24
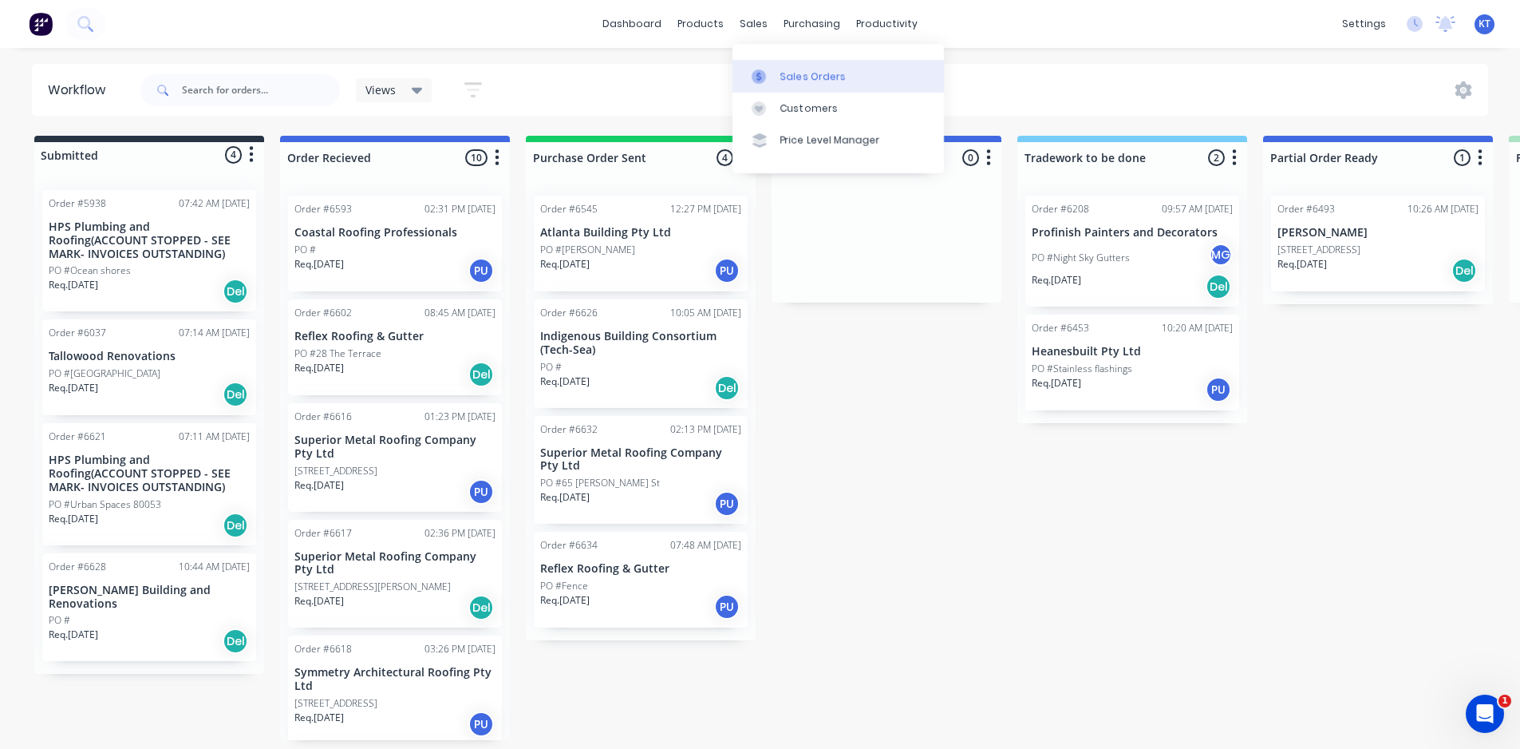
click at [786, 69] on div "Sales Orders" at bounding box center [813, 76] width 65 height 14
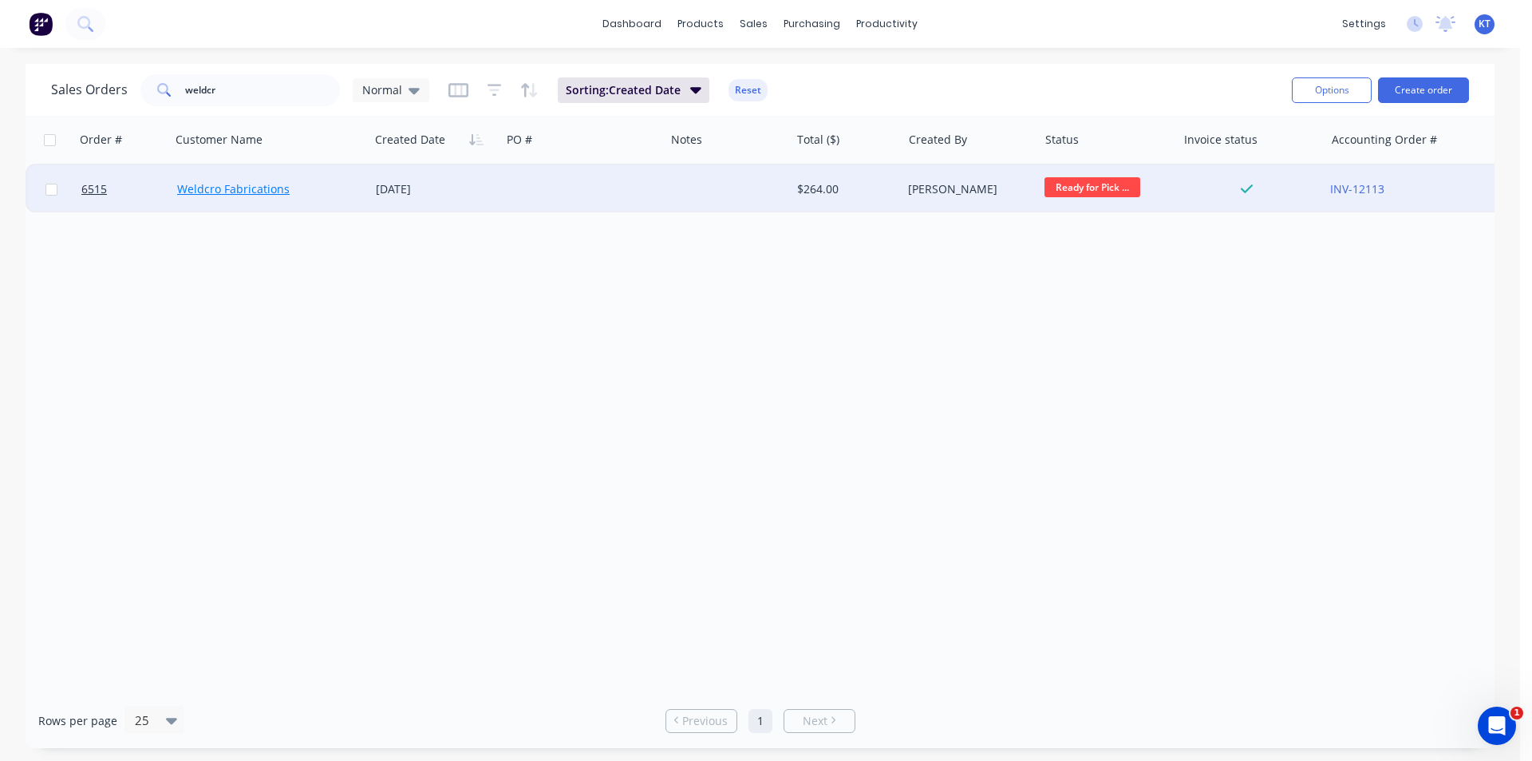
click at [231, 190] on link "Weldcro Fabrications" at bounding box center [233, 188] width 113 height 15
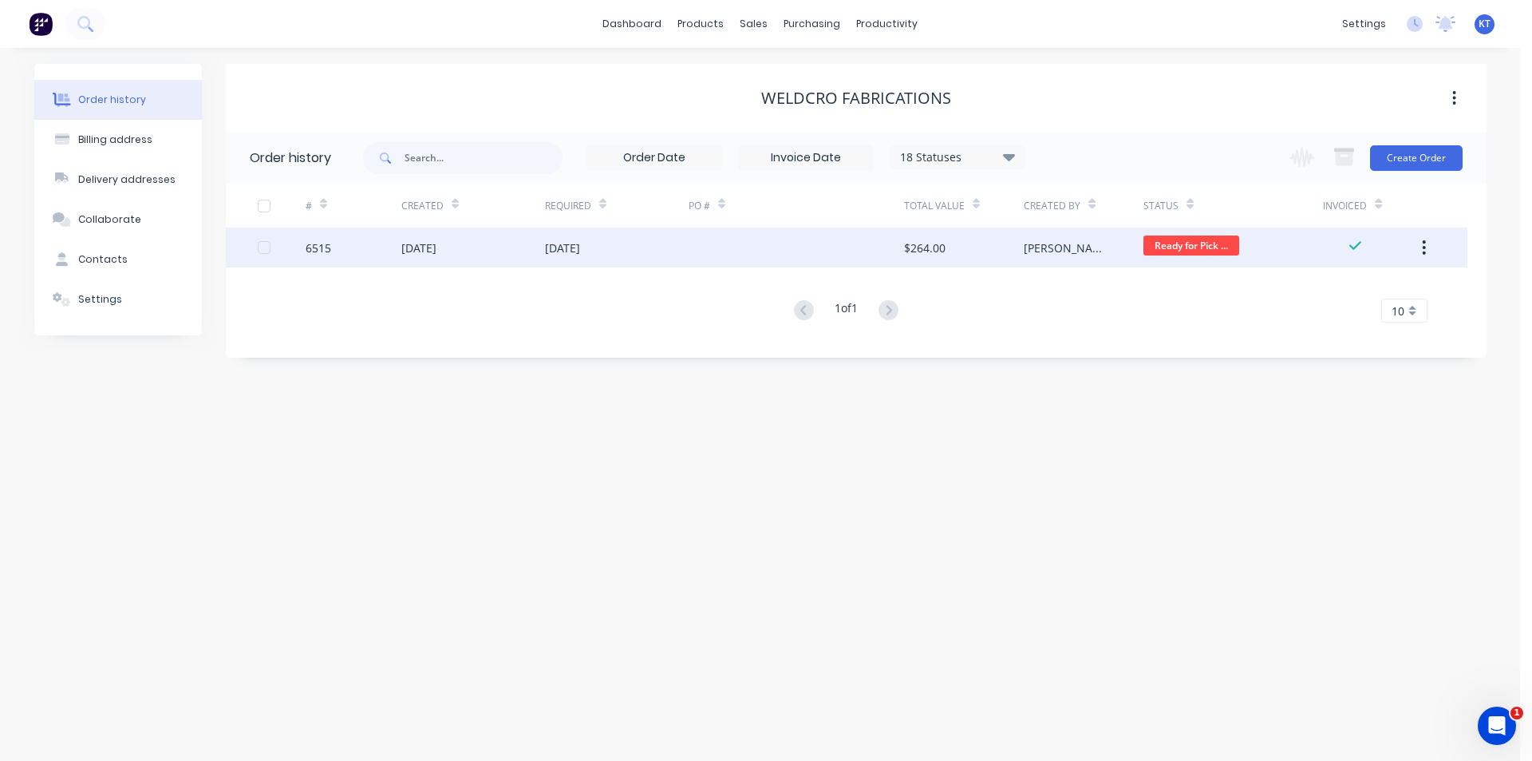
click at [437, 251] on div "[DATE]" at bounding box center [418, 247] width 35 height 17
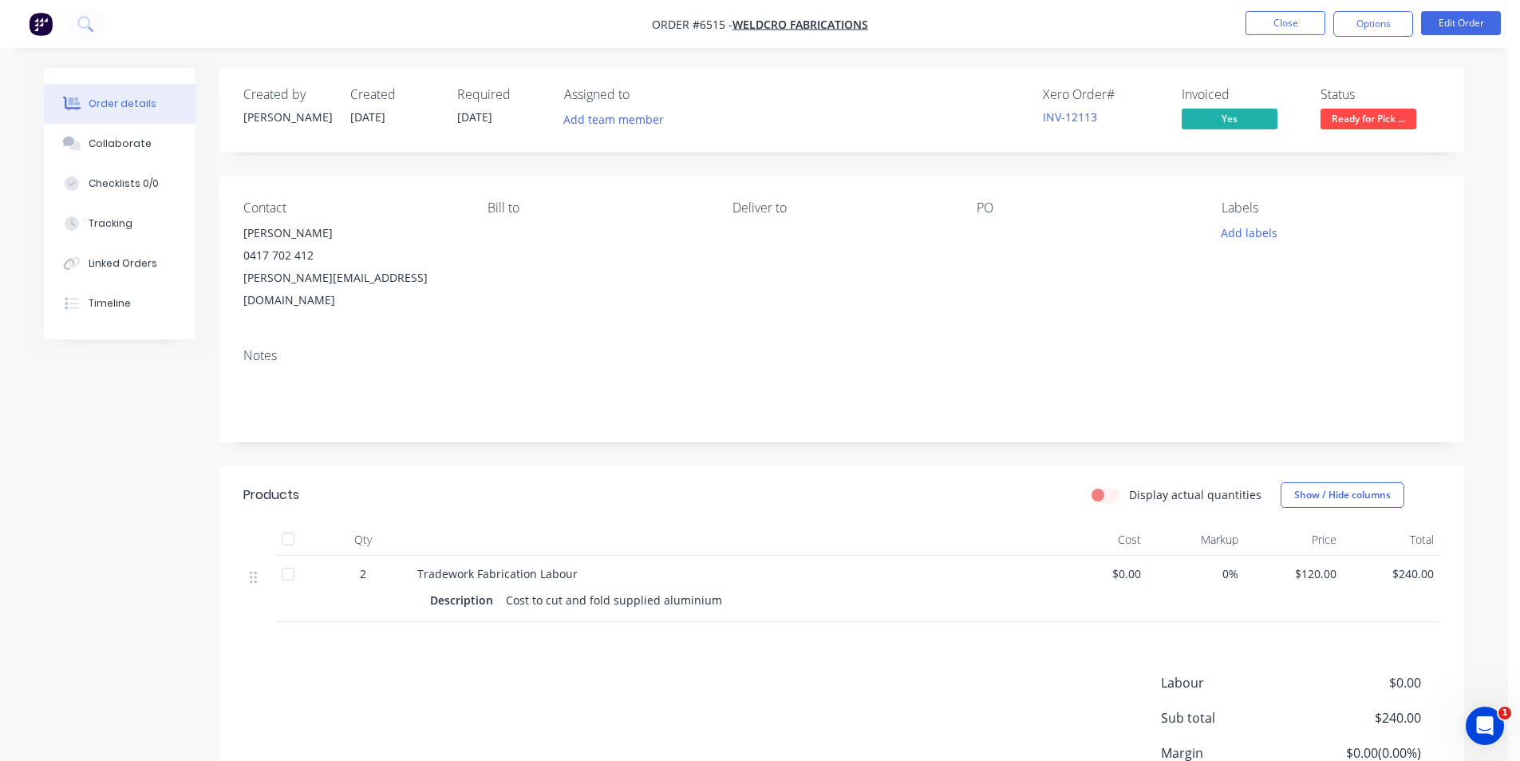
click at [291, 258] on div "0417 702 412" at bounding box center [352, 255] width 219 height 22
click at [1455, 27] on button "Edit Order" at bounding box center [1461, 23] width 80 height 24
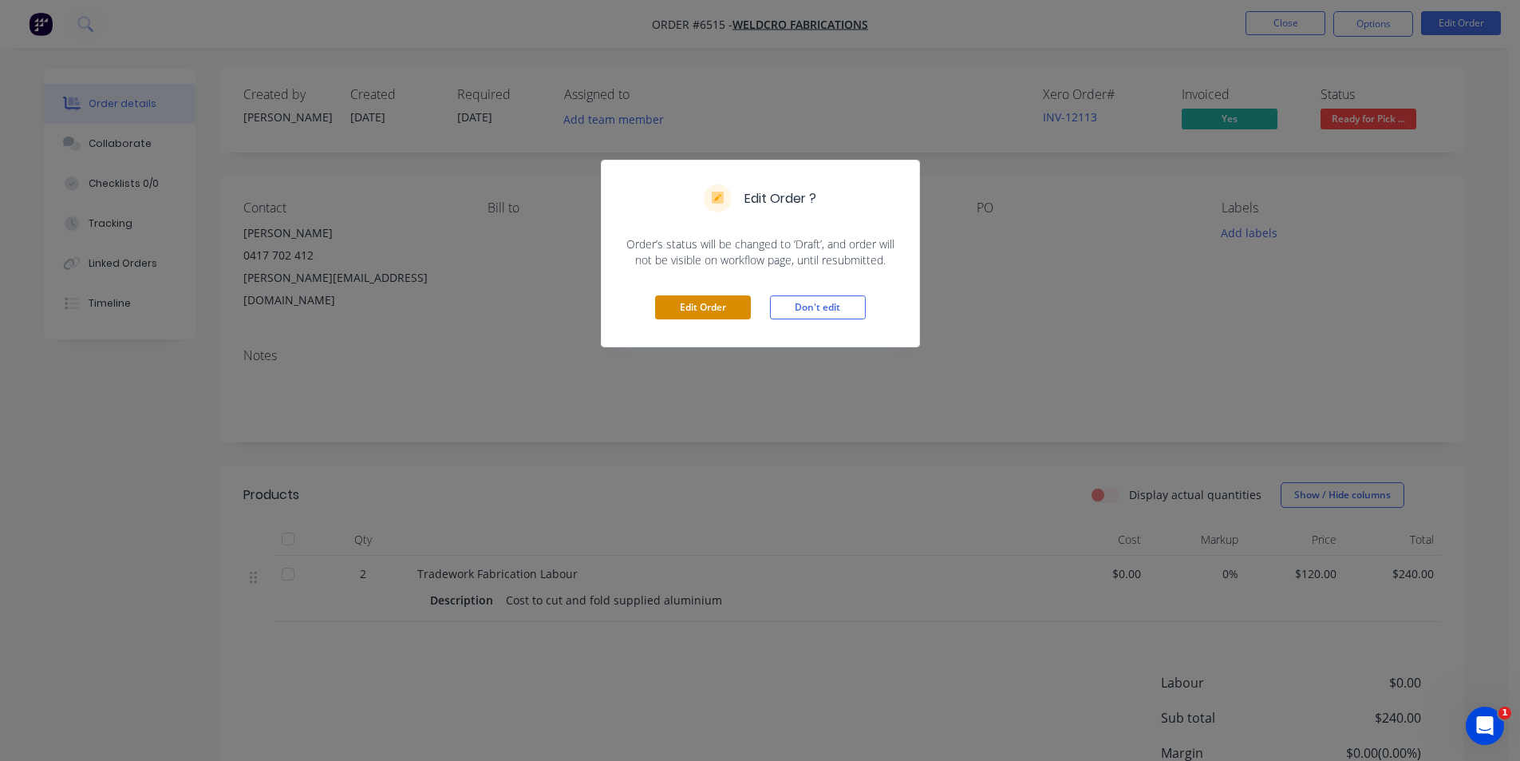
click at [719, 305] on button "Edit Order" at bounding box center [703, 307] width 96 height 24
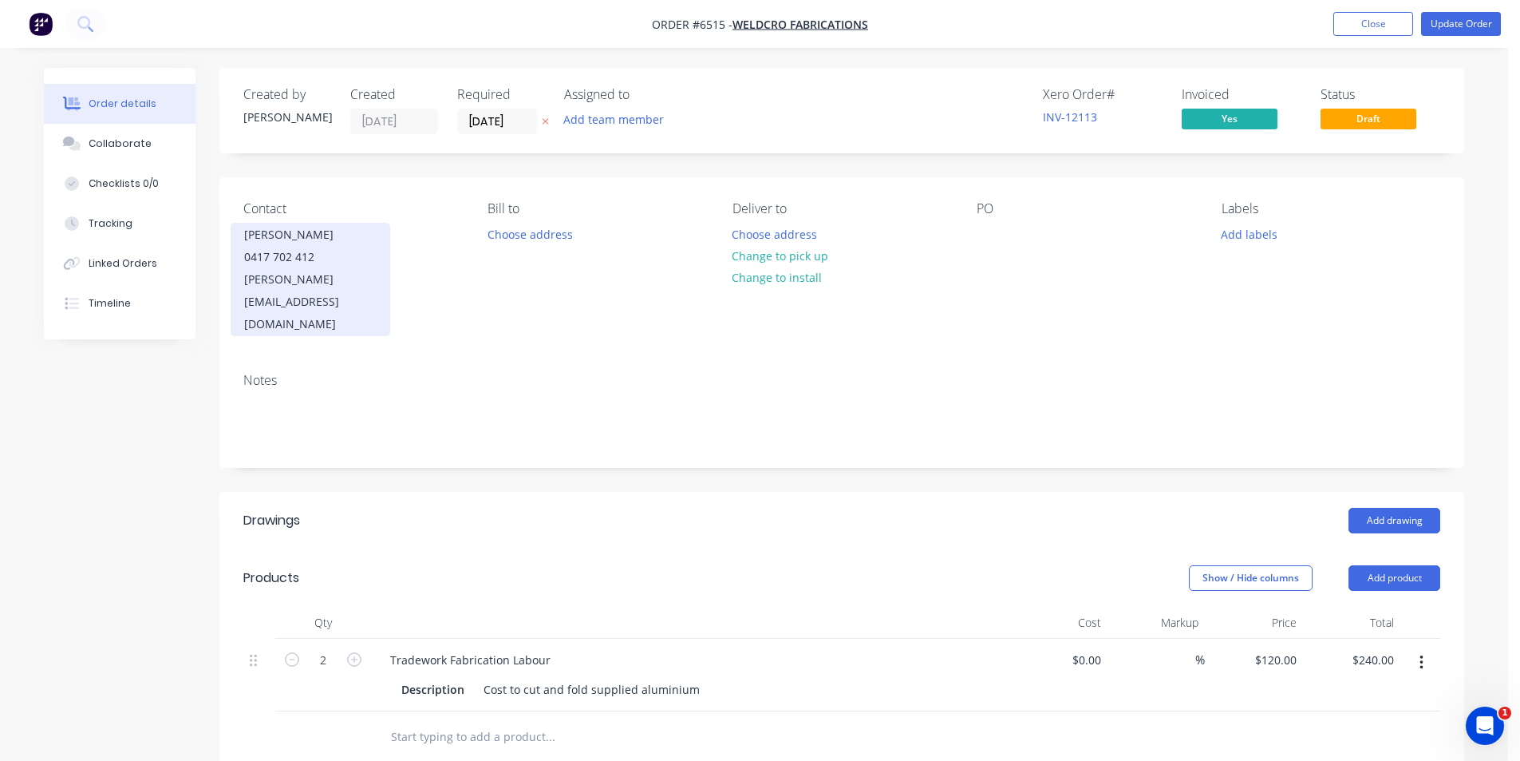
click at [315, 265] on div "0417 702 412" at bounding box center [310, 257] width 132 height 22
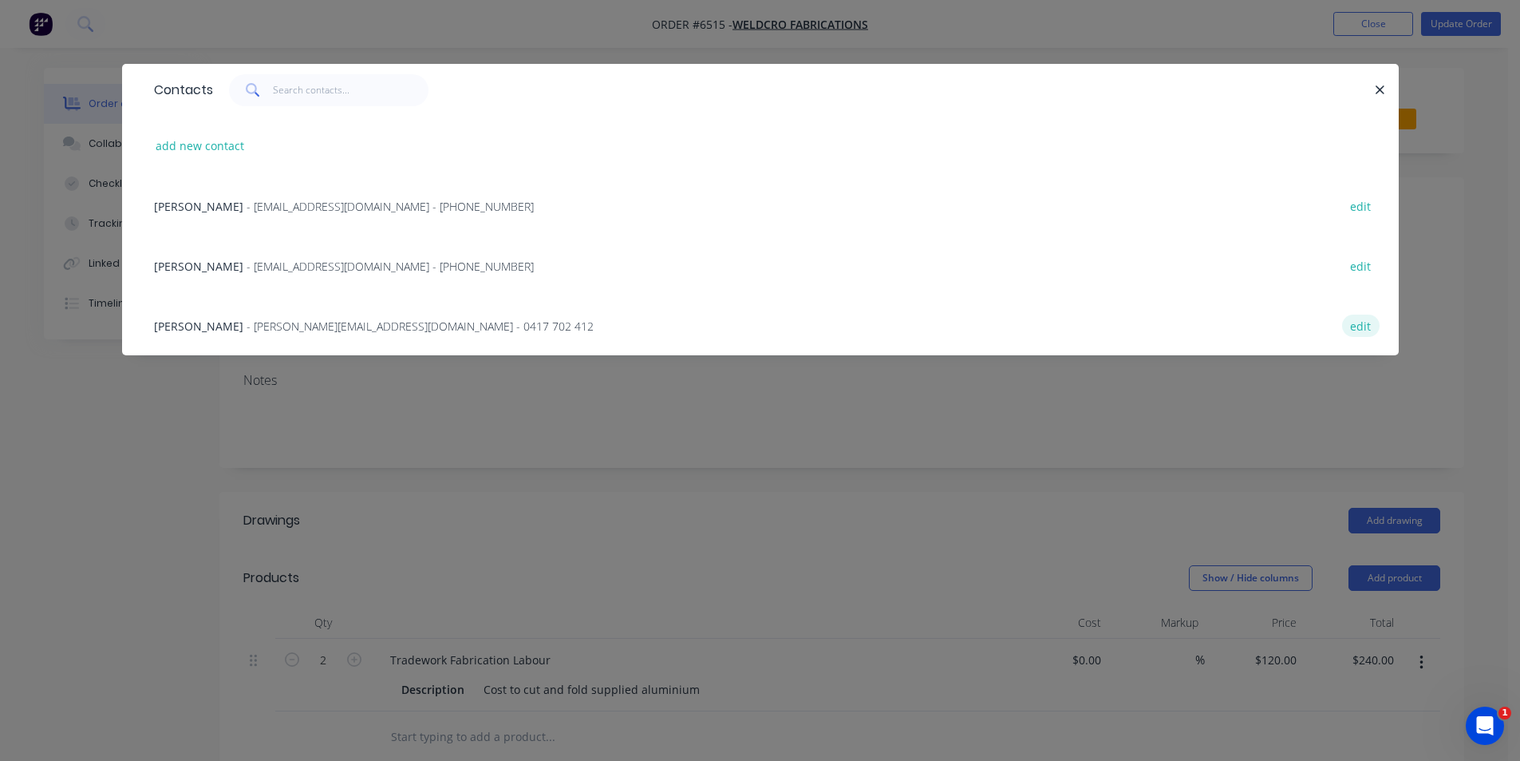
click at [1350, 330] on button "edit" at bounding box center [1361, 325] width 38 height 22
select select "AU"
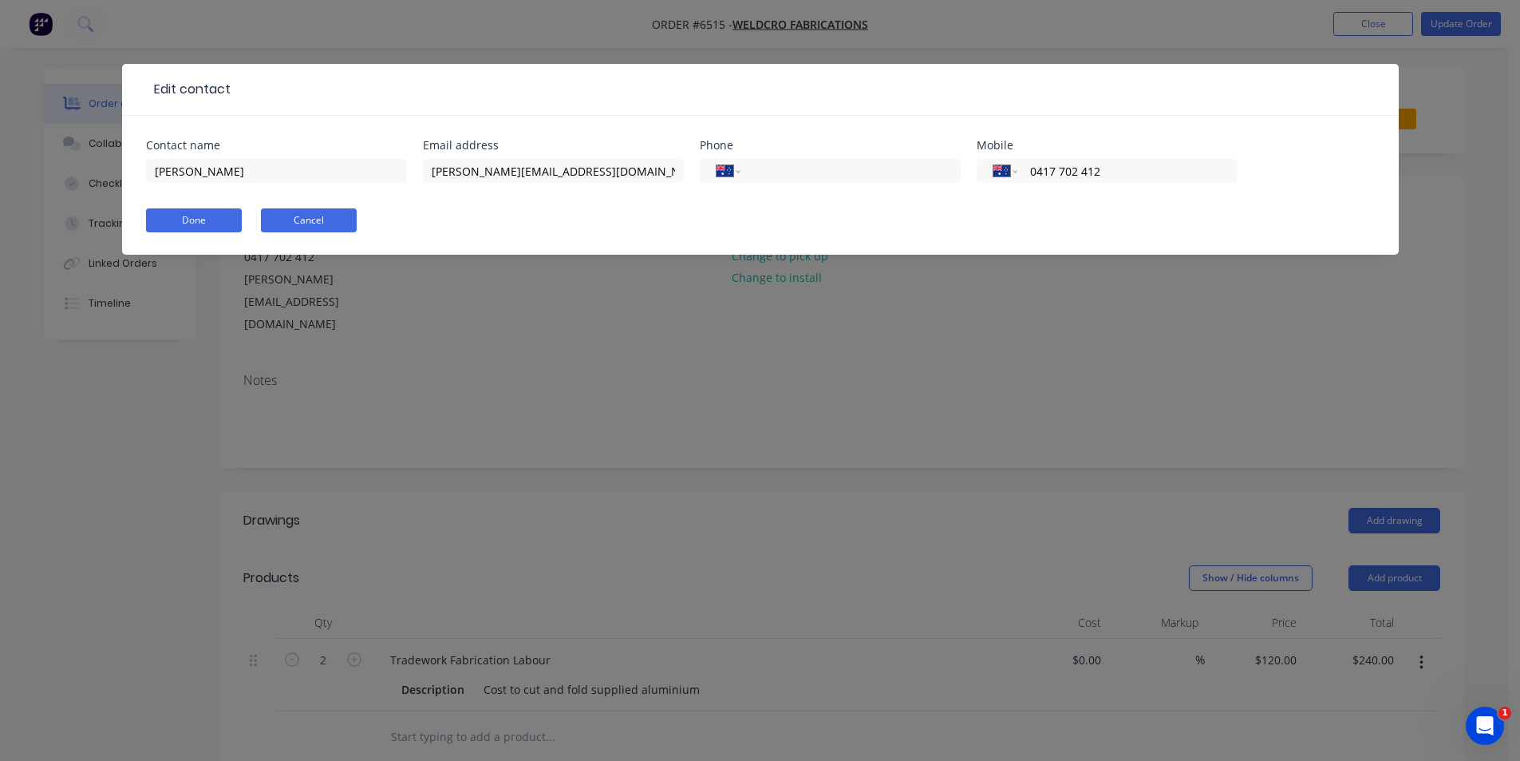
click at [347, 215] on button "Cancel" at bounding box center [309, 220] width 96 height 24
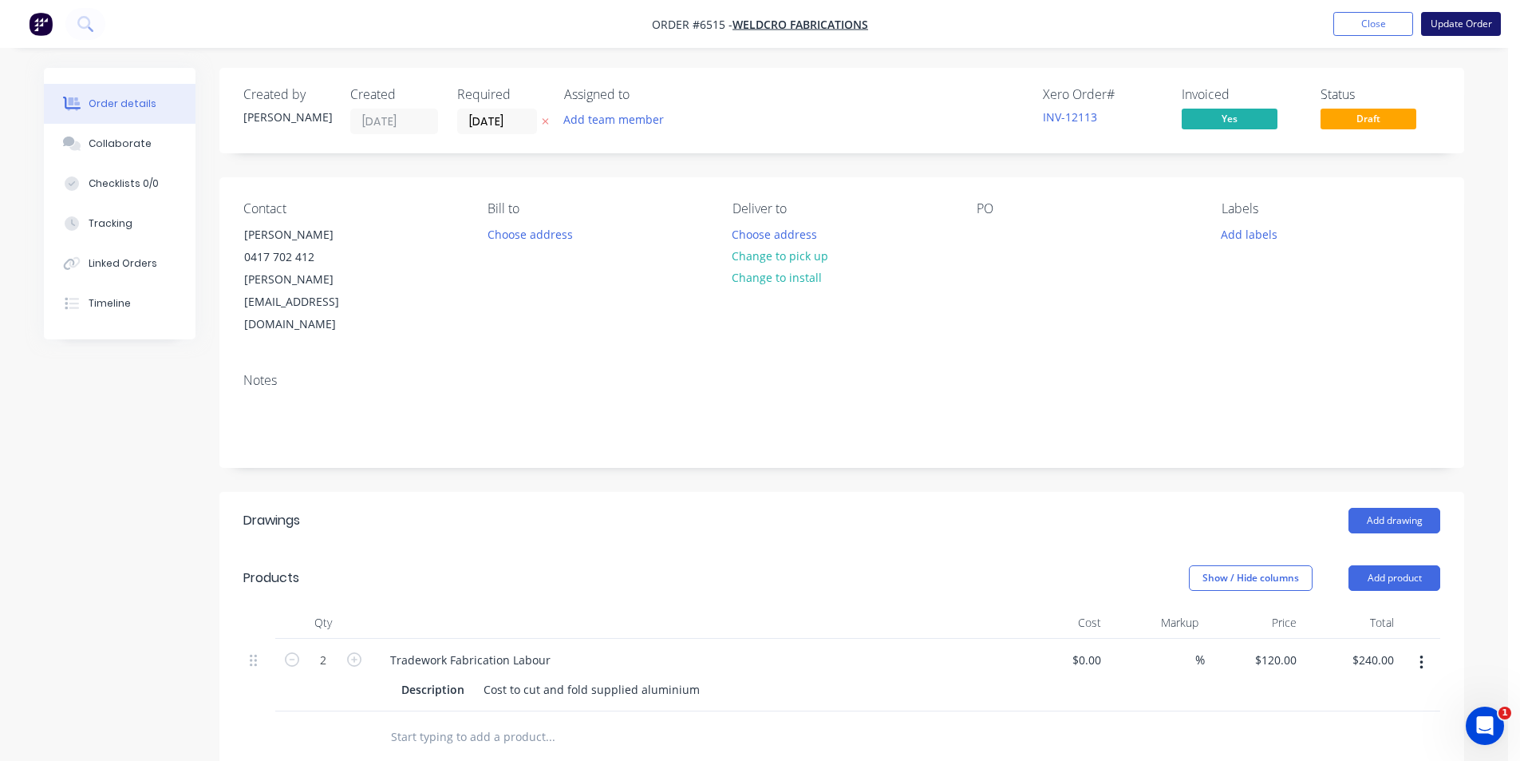
click at [1467, 34] on button "Update Order" at bounding box center [1461, 24] width 80 height 24
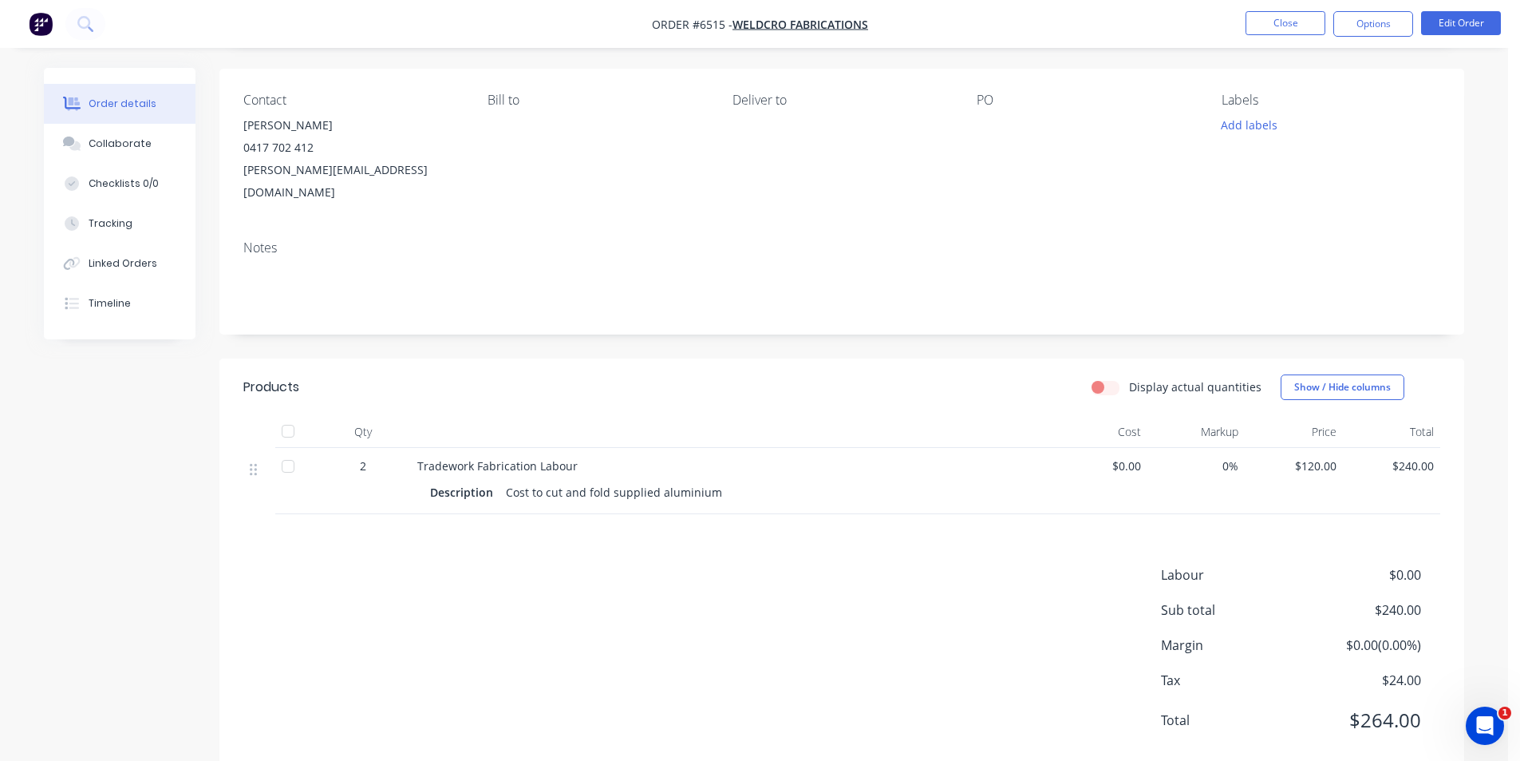
scroll to position [123, 0]
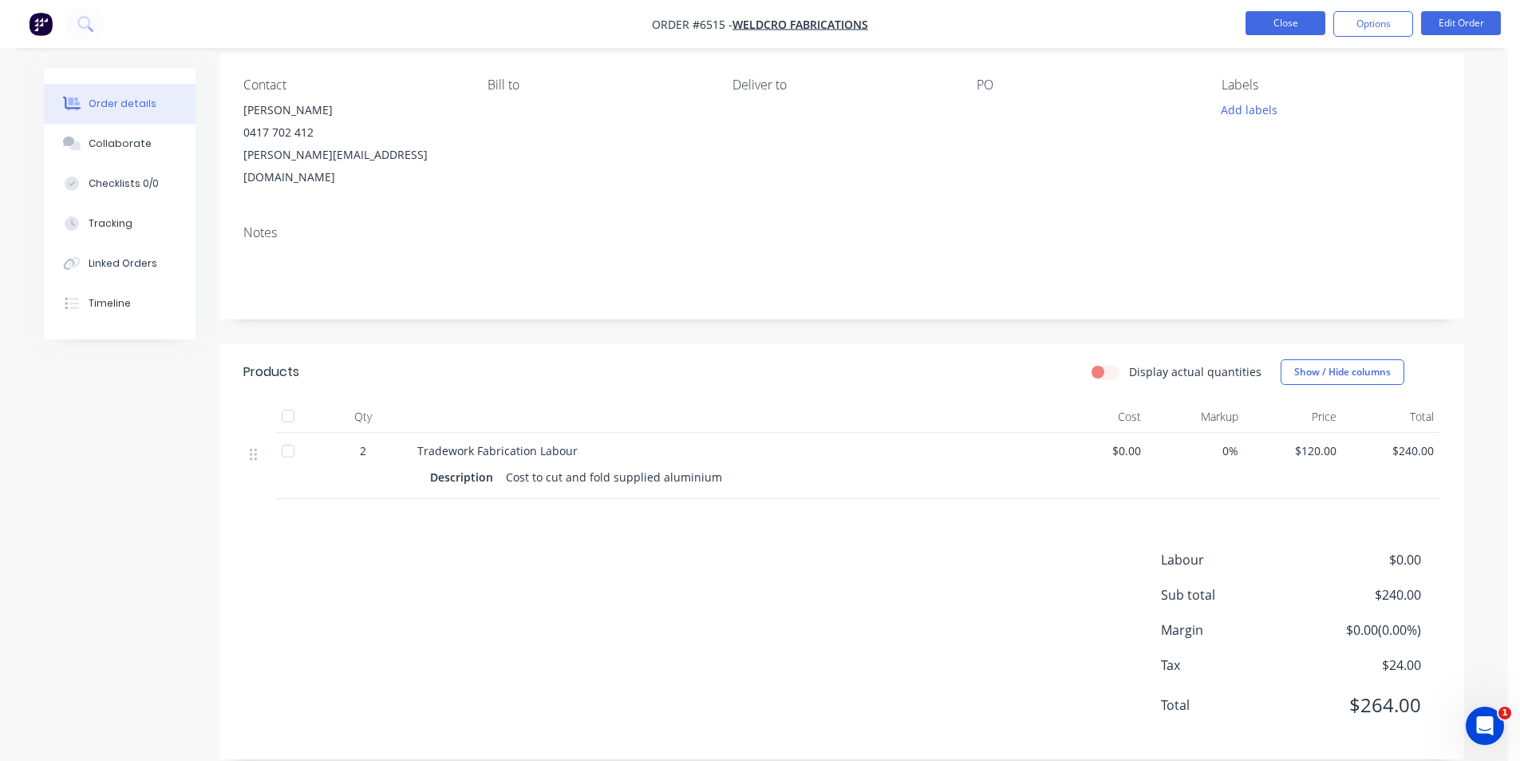
click at [1267, 28] on button "Close" at bounding box center [1286, 23] width 80 height 24
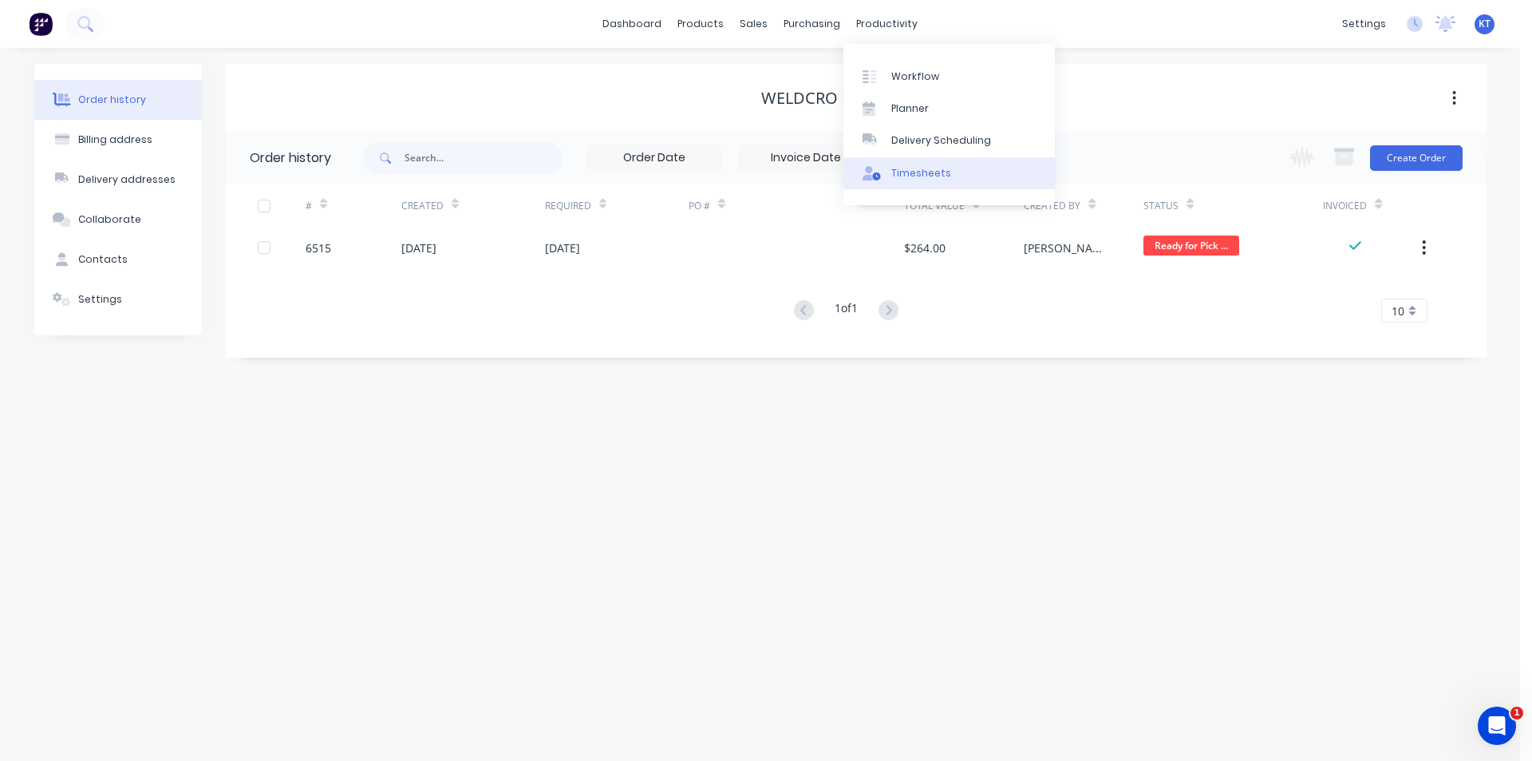
drag, startPoint x: 963, startPoint y: 149, endPoint x: 1045, endPoint y: 157, distance: 82.6
click at [962, 151] on link "Delivery Scheduling" at bounding box center [949, 141] width 211 height 32
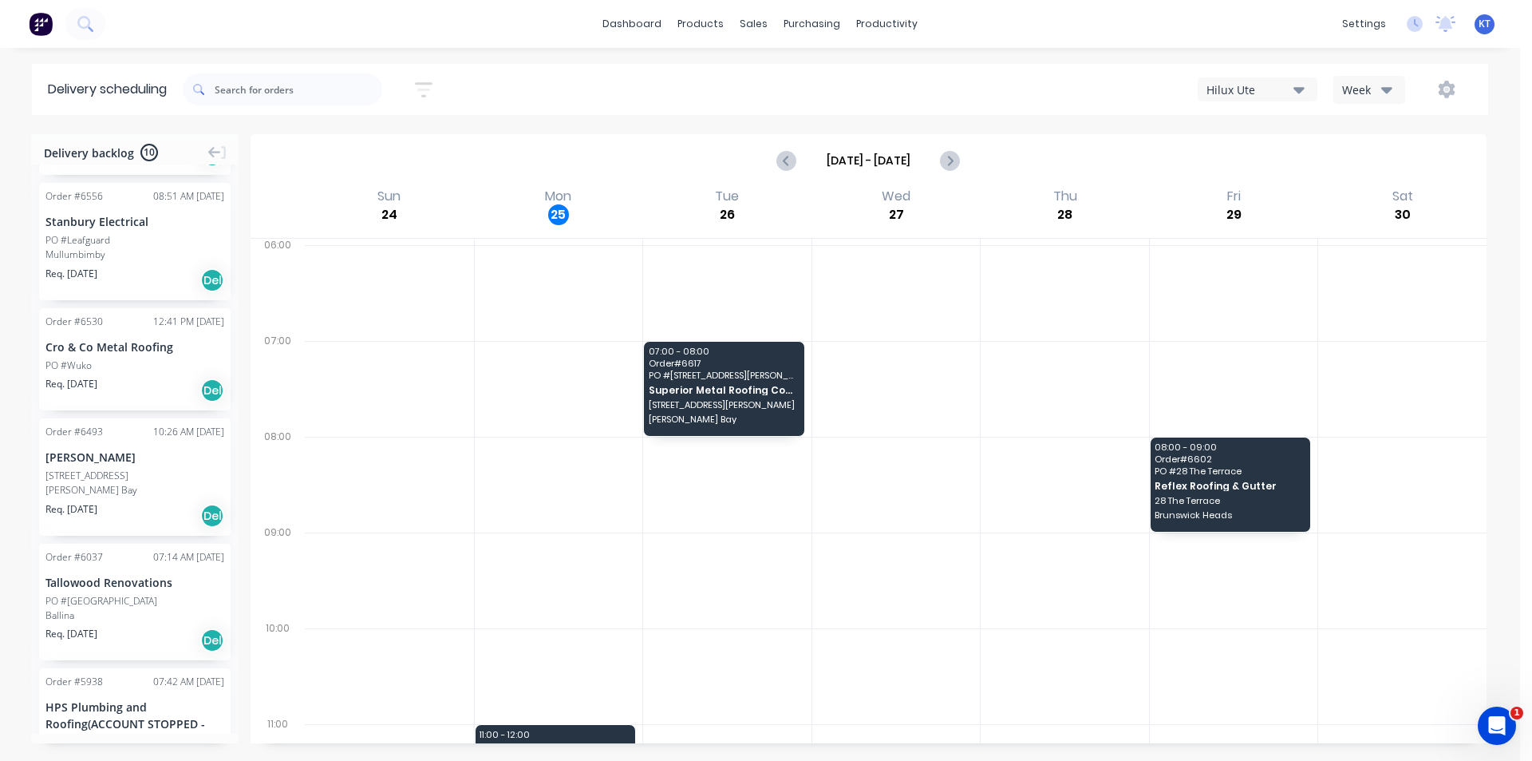
scroll to position [718, 0]
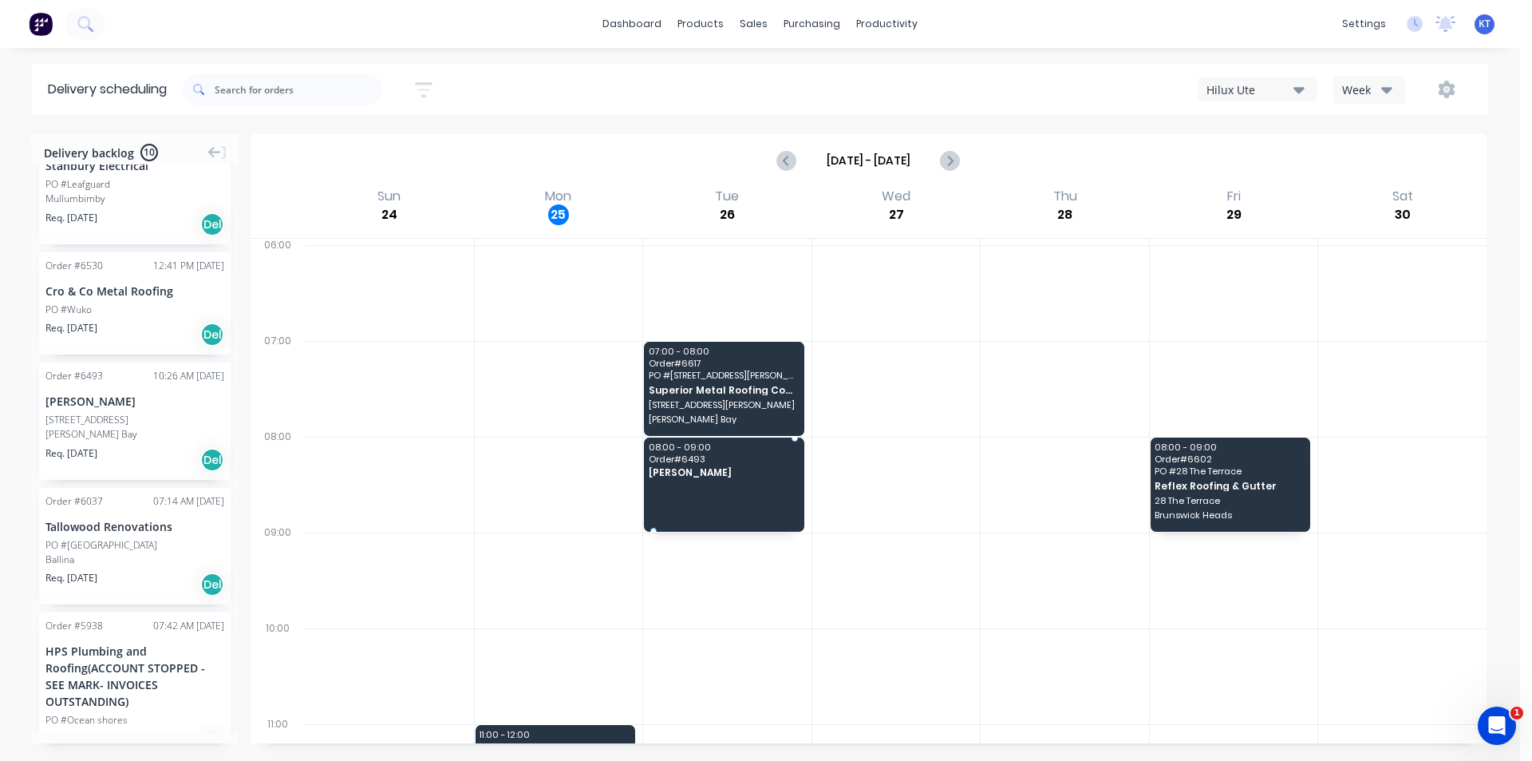
drag, startPoint x: 77, startPoint y: 387, endPoint x: 734, endPoint y: 482, distance: 664.5
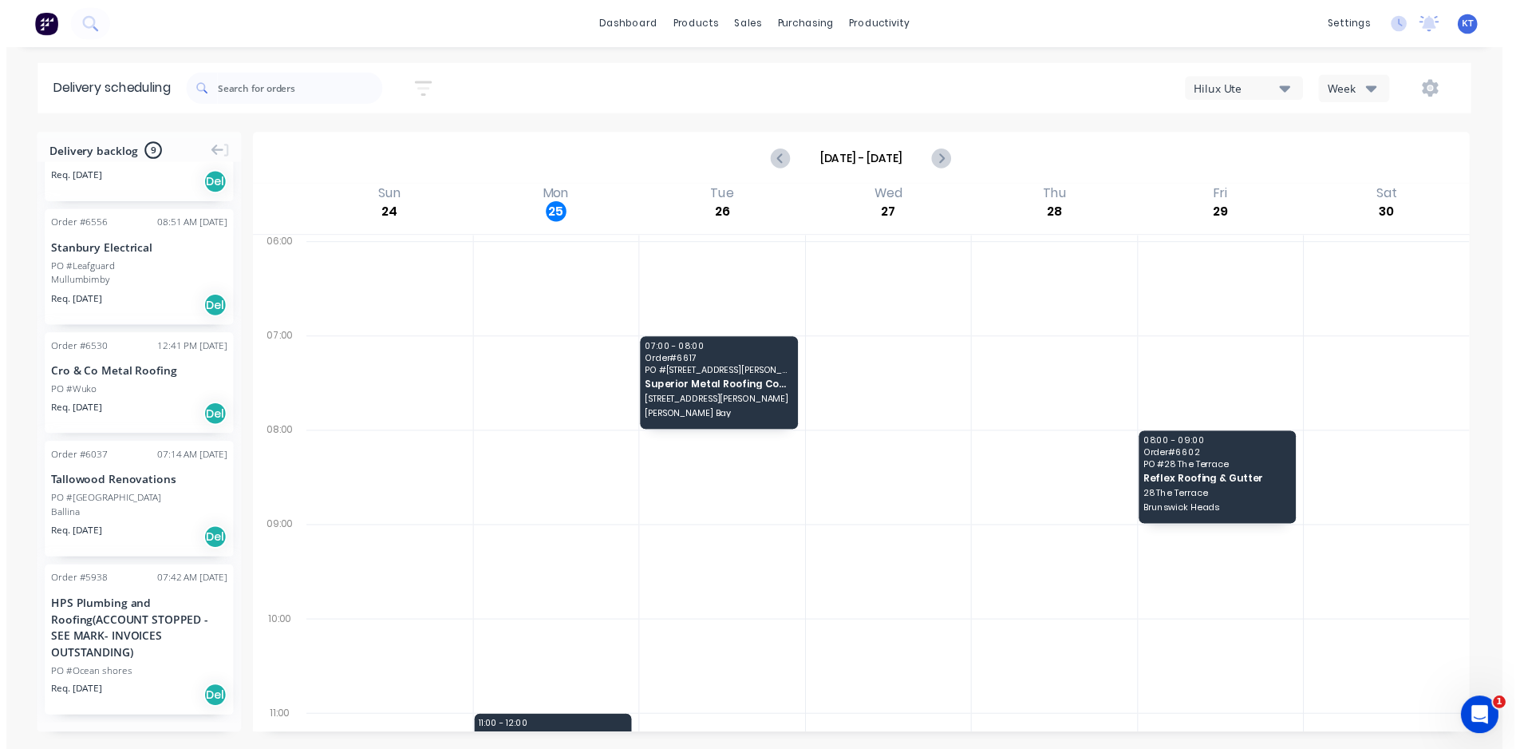
scroll to position [616, 0]
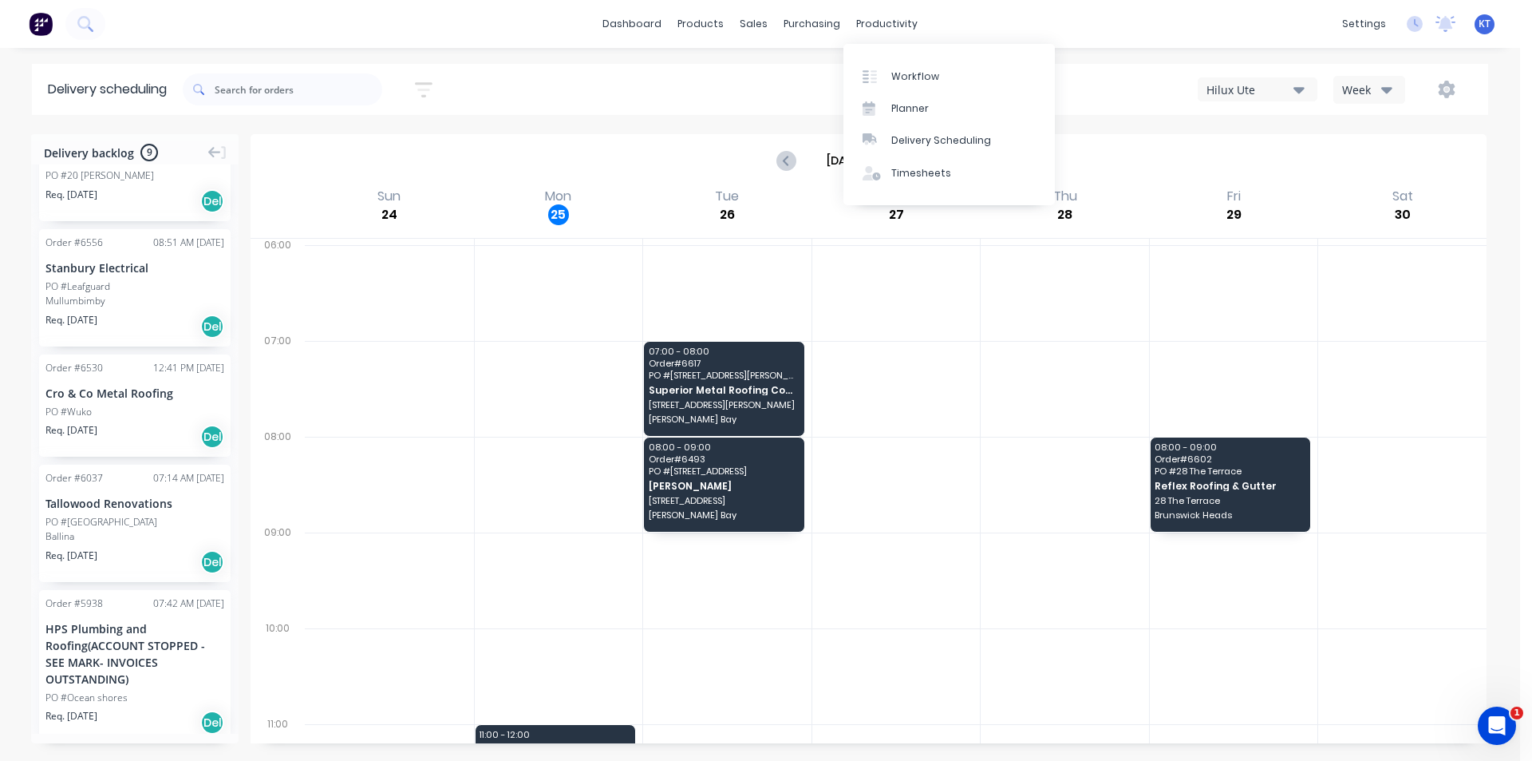
click at [878, 10] on div "dashboard products sales purchasing productivity dashboard products Product Cat…" at bounding box center [760, 24] width 1520 height 48
click at [907, 31] on div "productivity" at bounding box center [886, 24] width 77 height 24
click at [916, 65] on link "Workflow" at bounding box center [949, 76] width 211 height 32
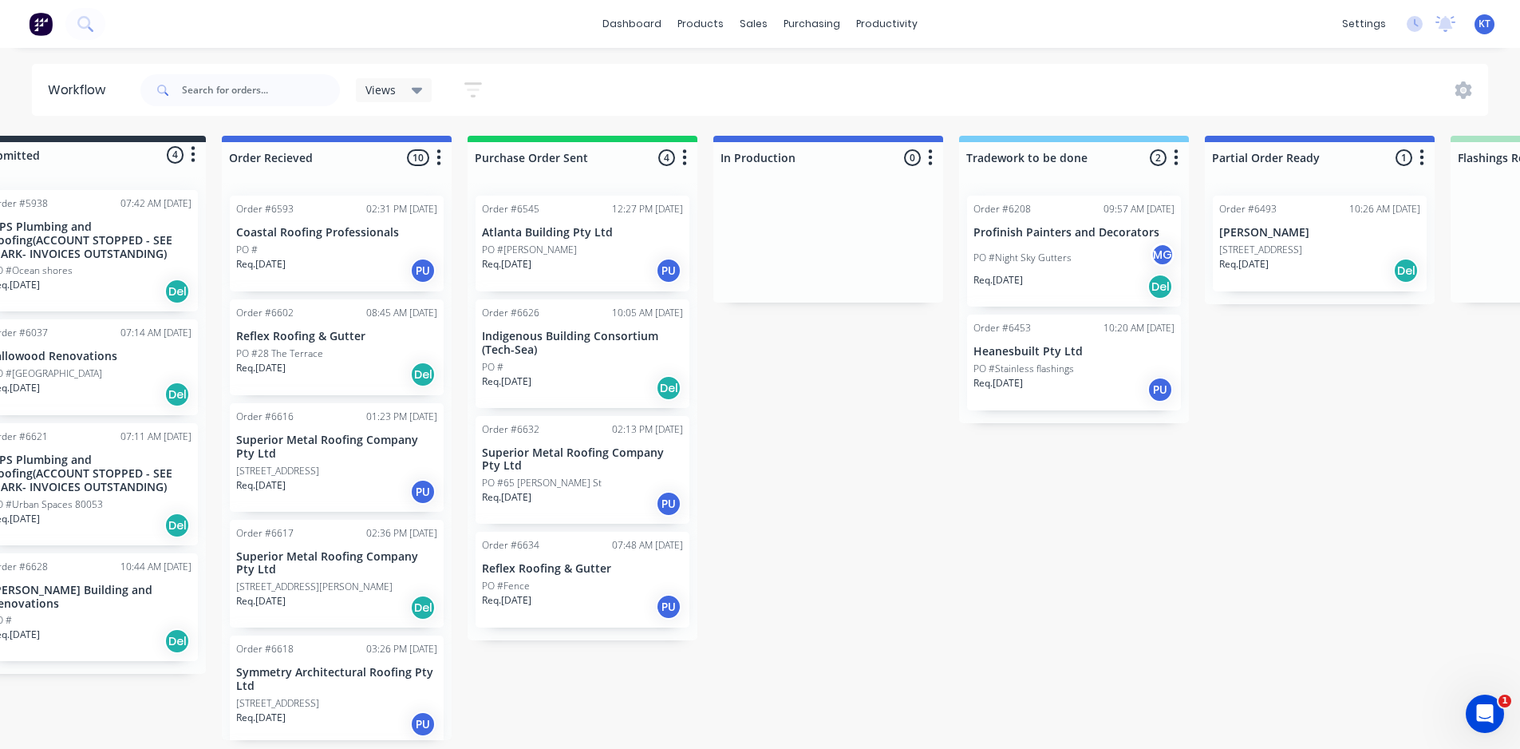
scroll to position [3, 0]
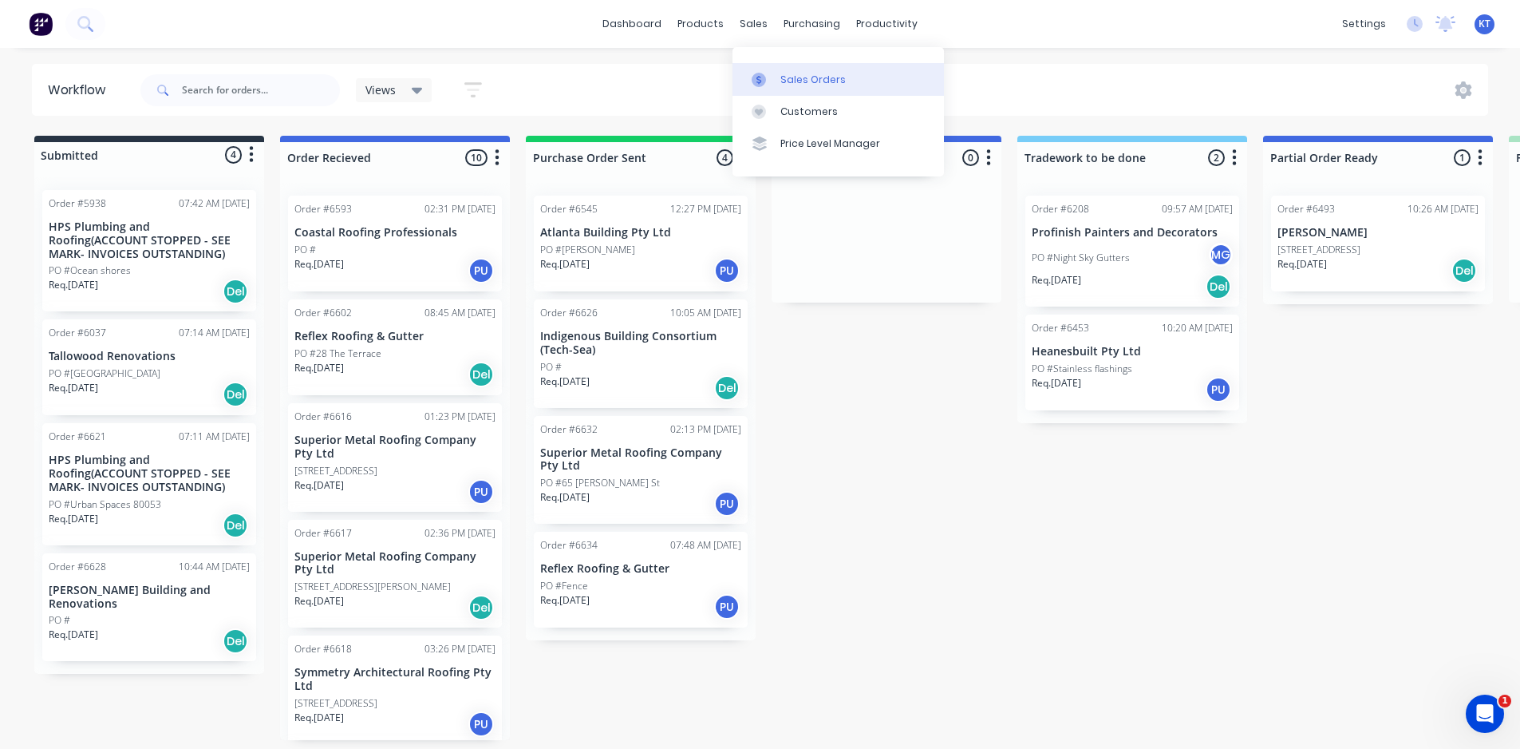
click at [781, 73] on div "Sales Orders" at bounding box center [813, 80] width 65 height 14
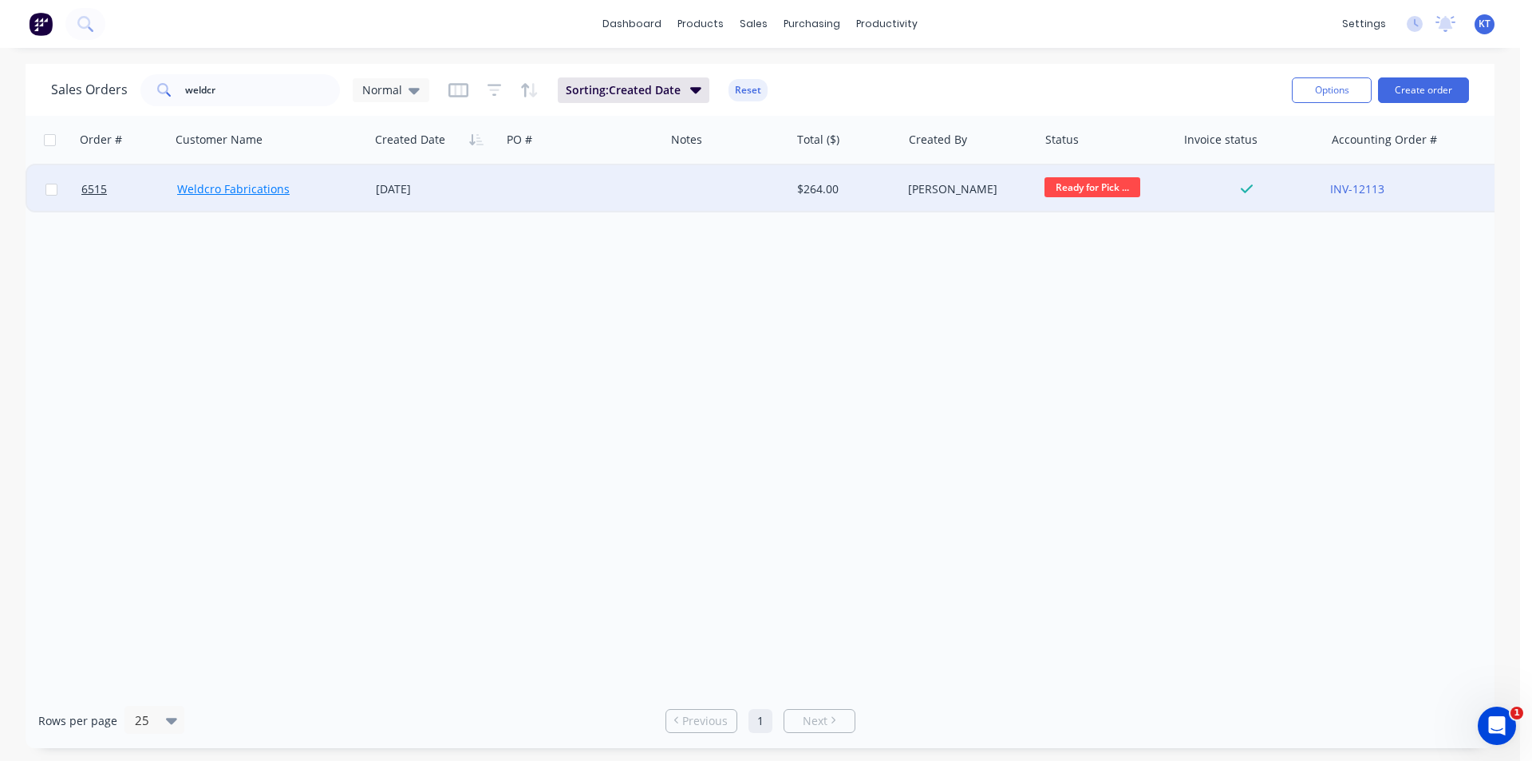
click at [263, 192] on link "Weldcro Fabrications" at bounding box center [233, 188] width 113 height 15
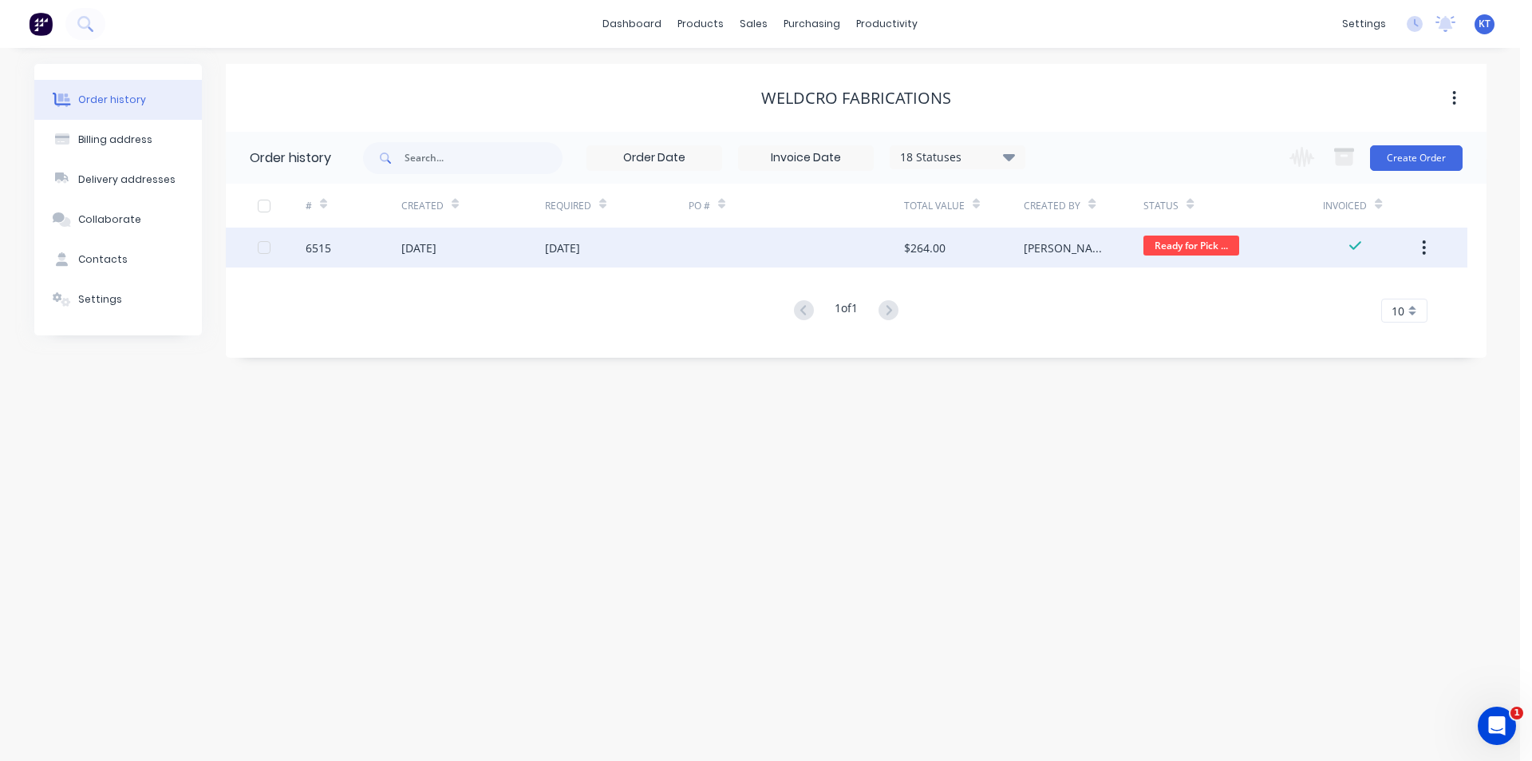
click at [987, 258] on div "$264.00" at bounding box center [964, 247] width 120 height 40
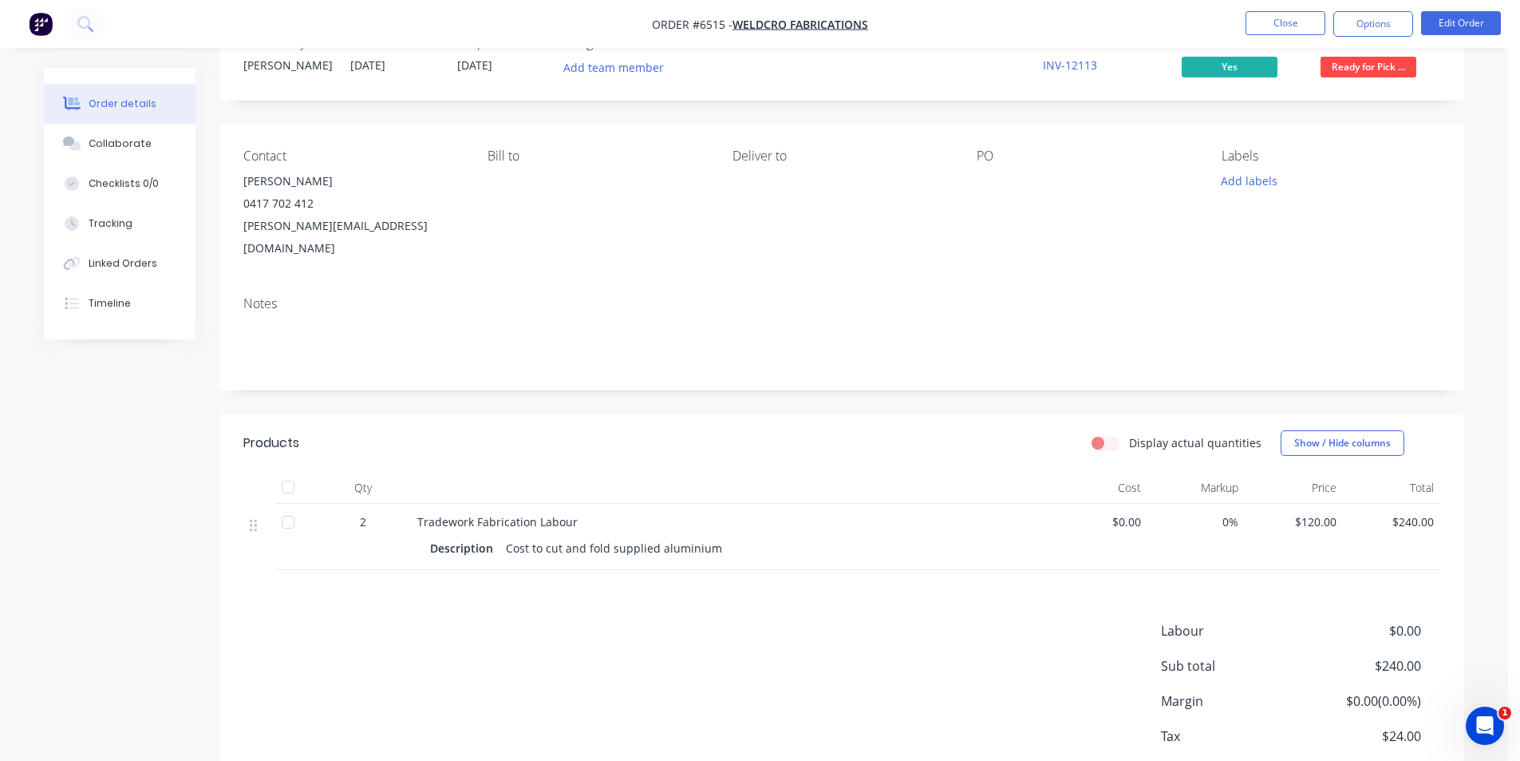
scroll to position [80, 0]
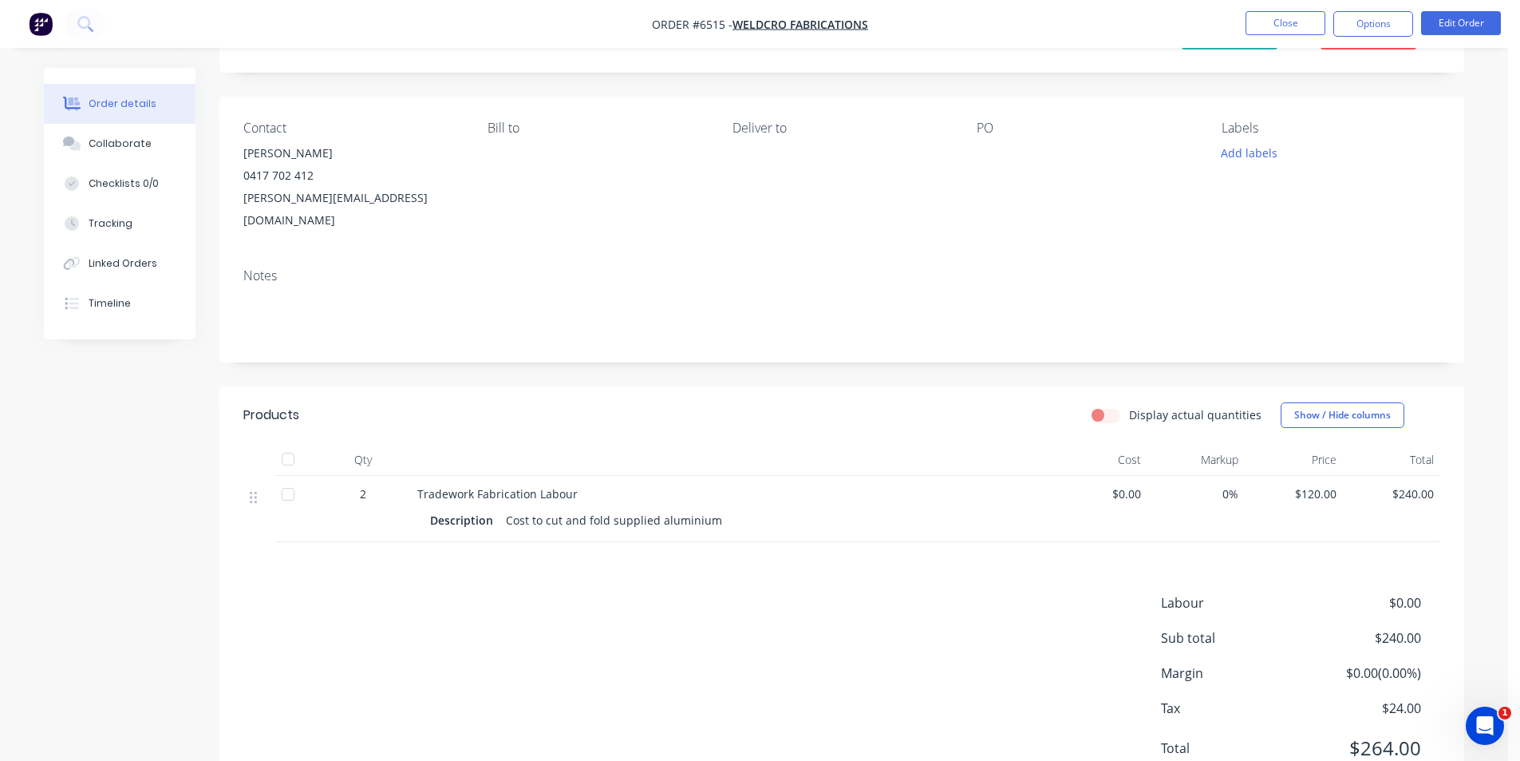
click at [293, 443] on div at bounding box center [288, 459] width 32 height 32
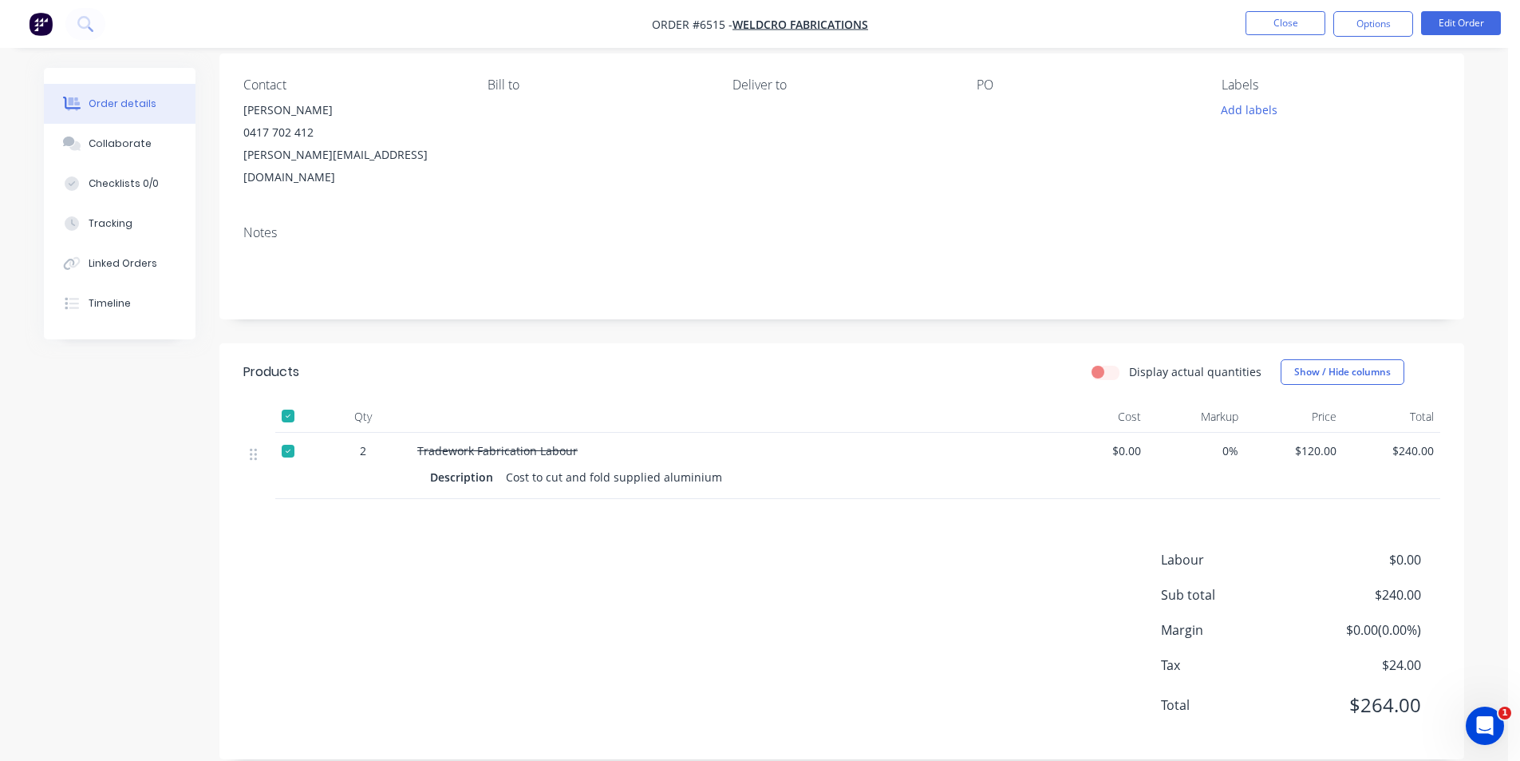
scroll to position [0, 0]
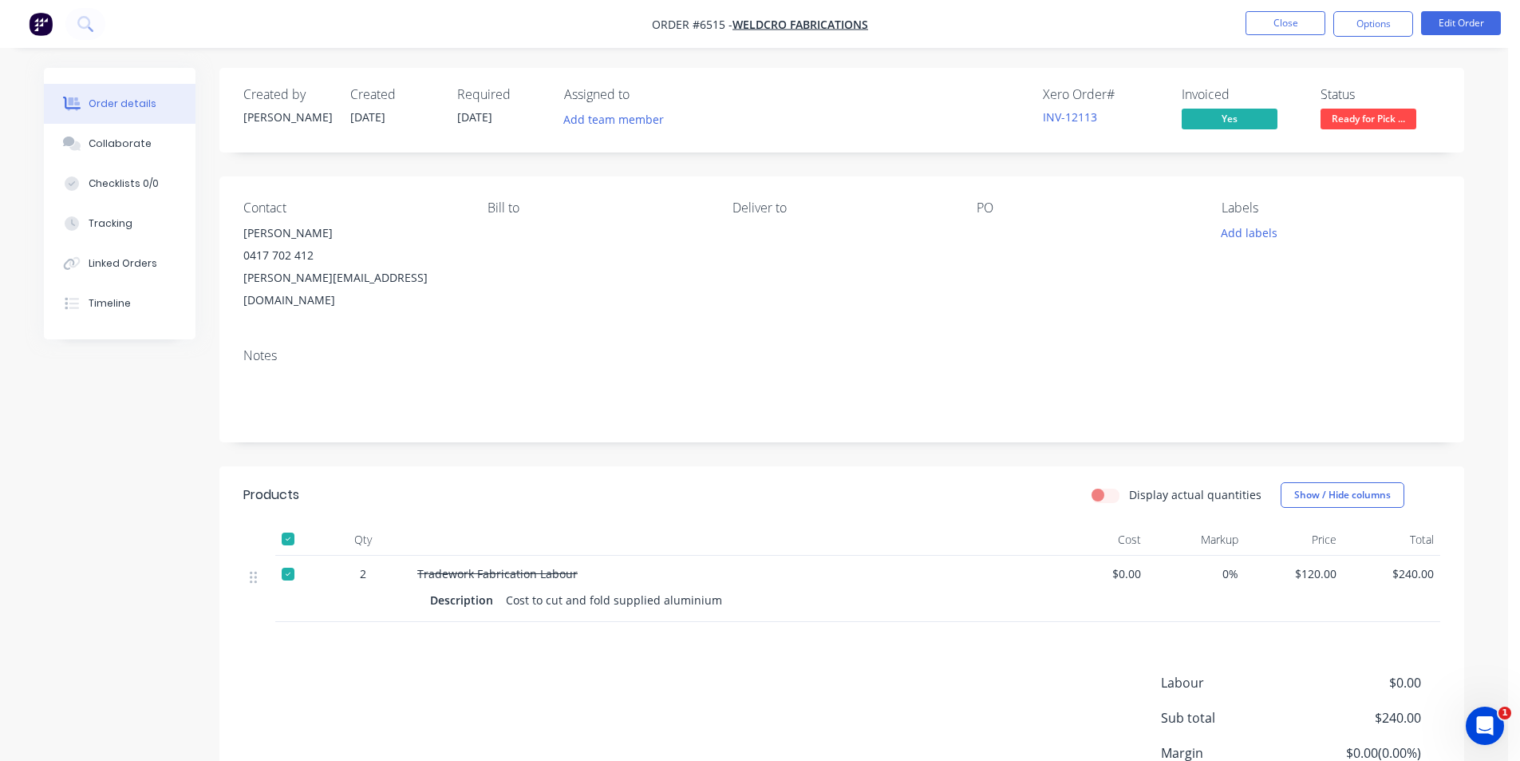
click at [1378, 103] on div "Ready for Pick Up" at bounding box center [1368, 92] width 90 height 21
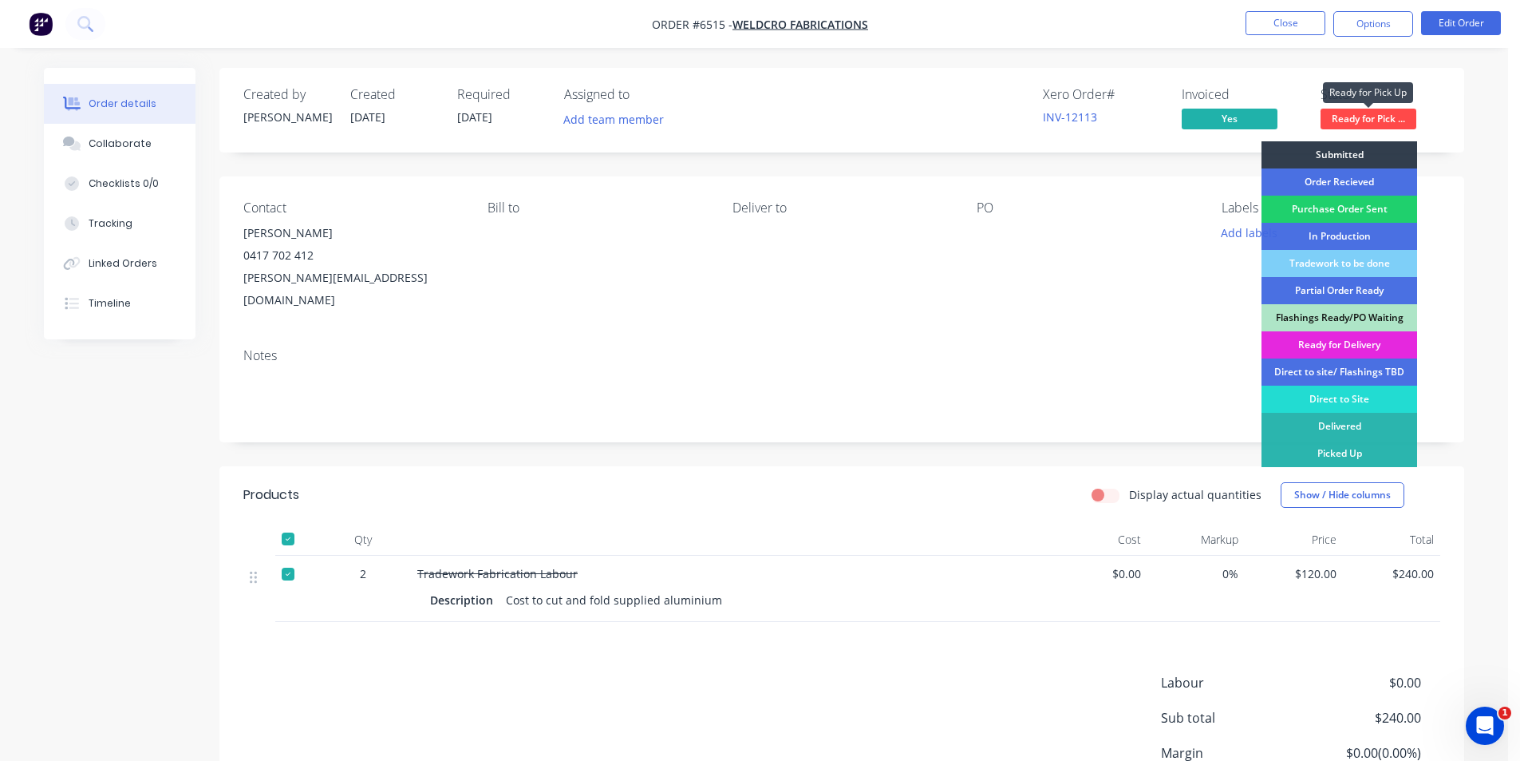
click at [1371, 116] on span "Ready for Pick ..." at bounding box center [1369, 119] width 96 height 20
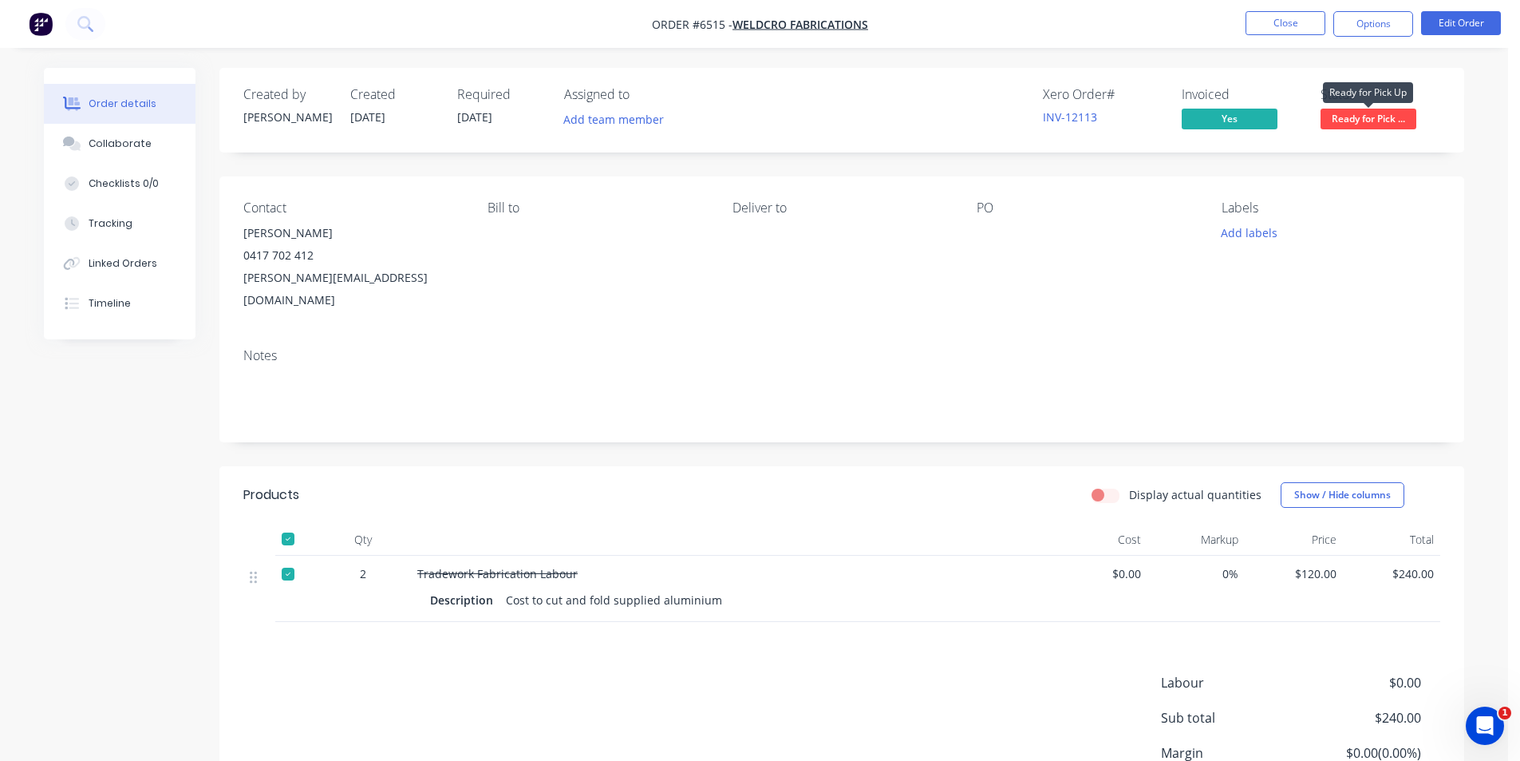
click at [1371, 116] on span "Ready for Pick ..." at bounding box center [1369, 119] width 96 height 20
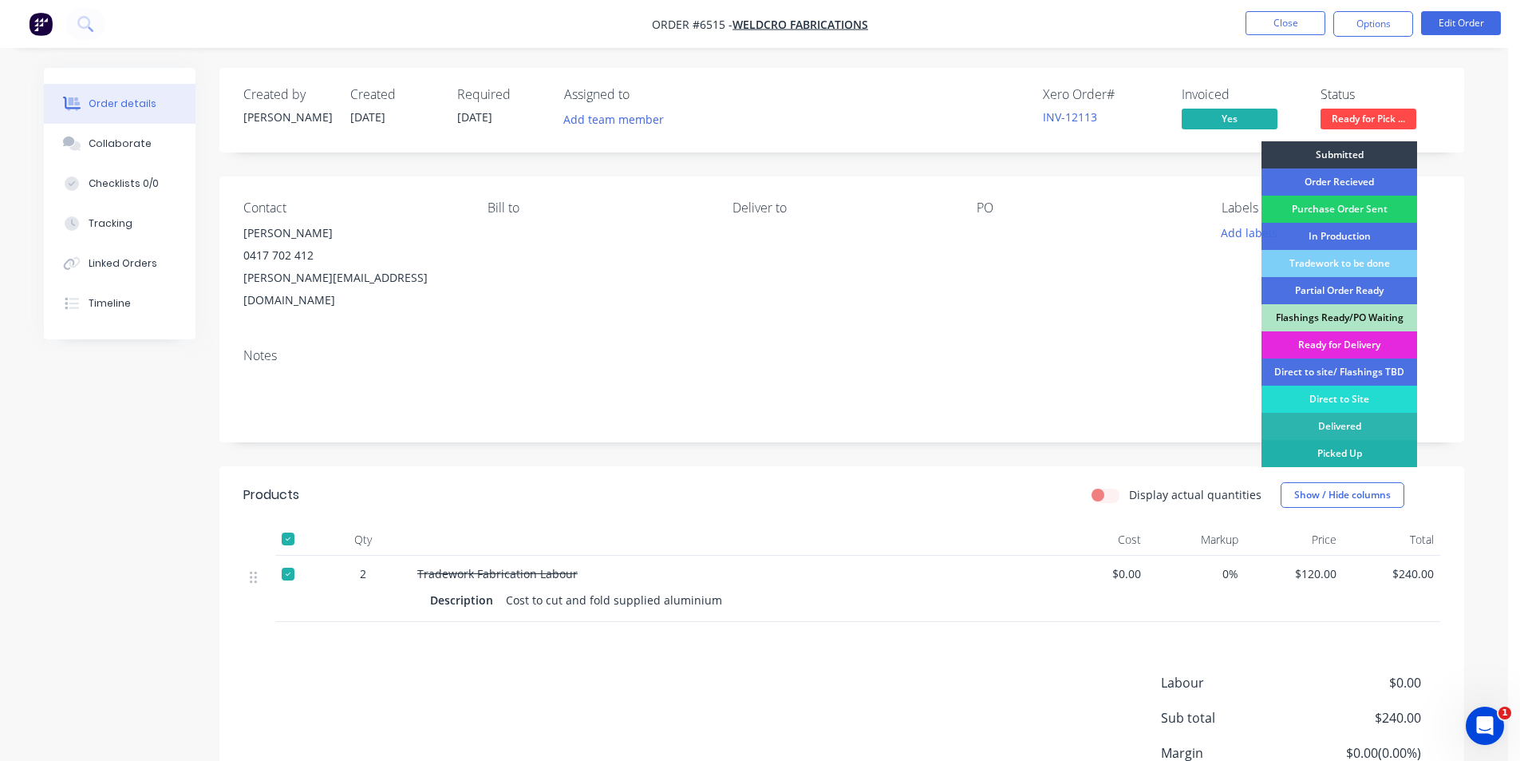
click at [1348, 447] on div "Picked Up" at bounding box center [1340, 453] width 156 height 27
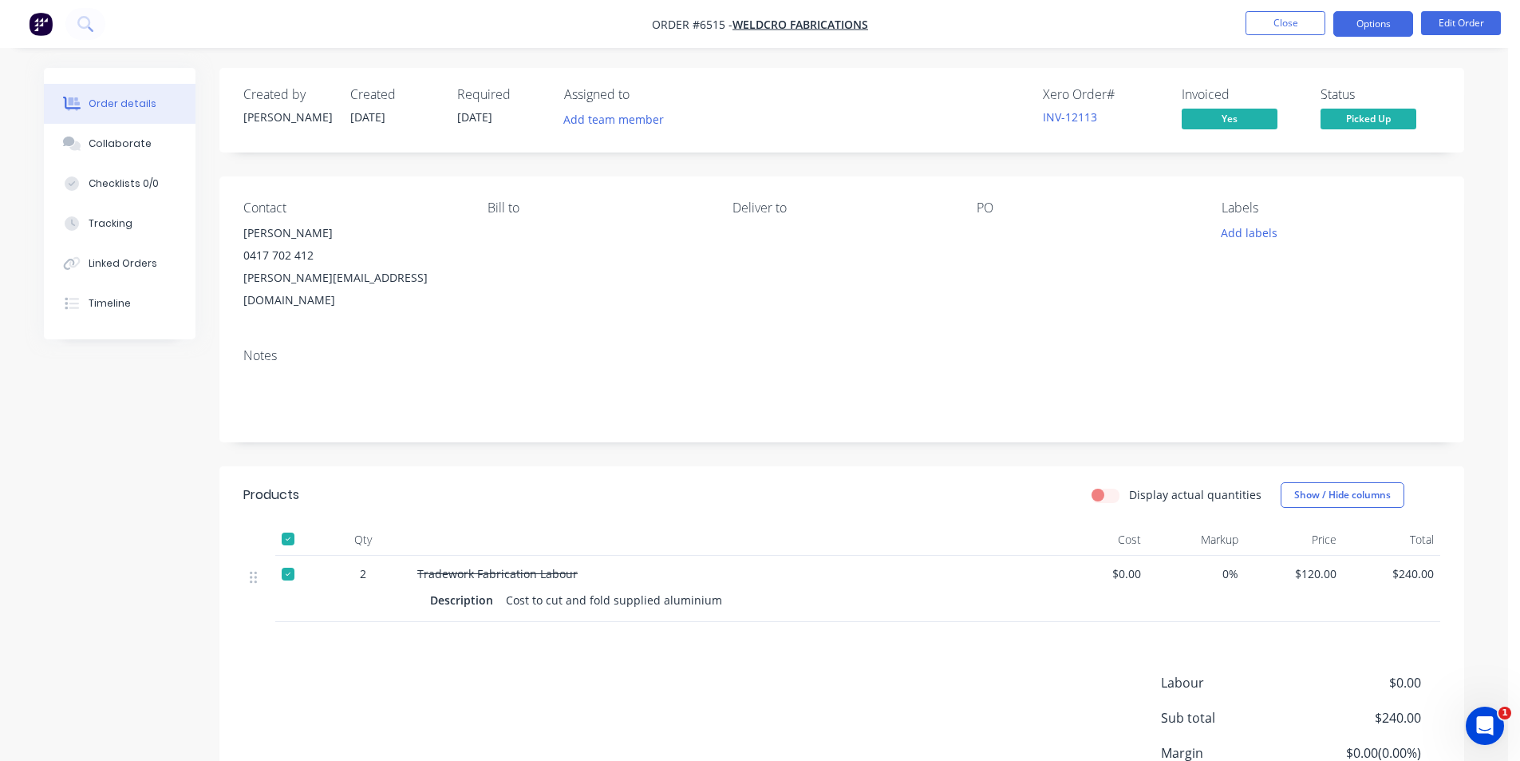
click at [1374, 18] on button "Options" at bounding box center [1374, 24] width 80 height 26
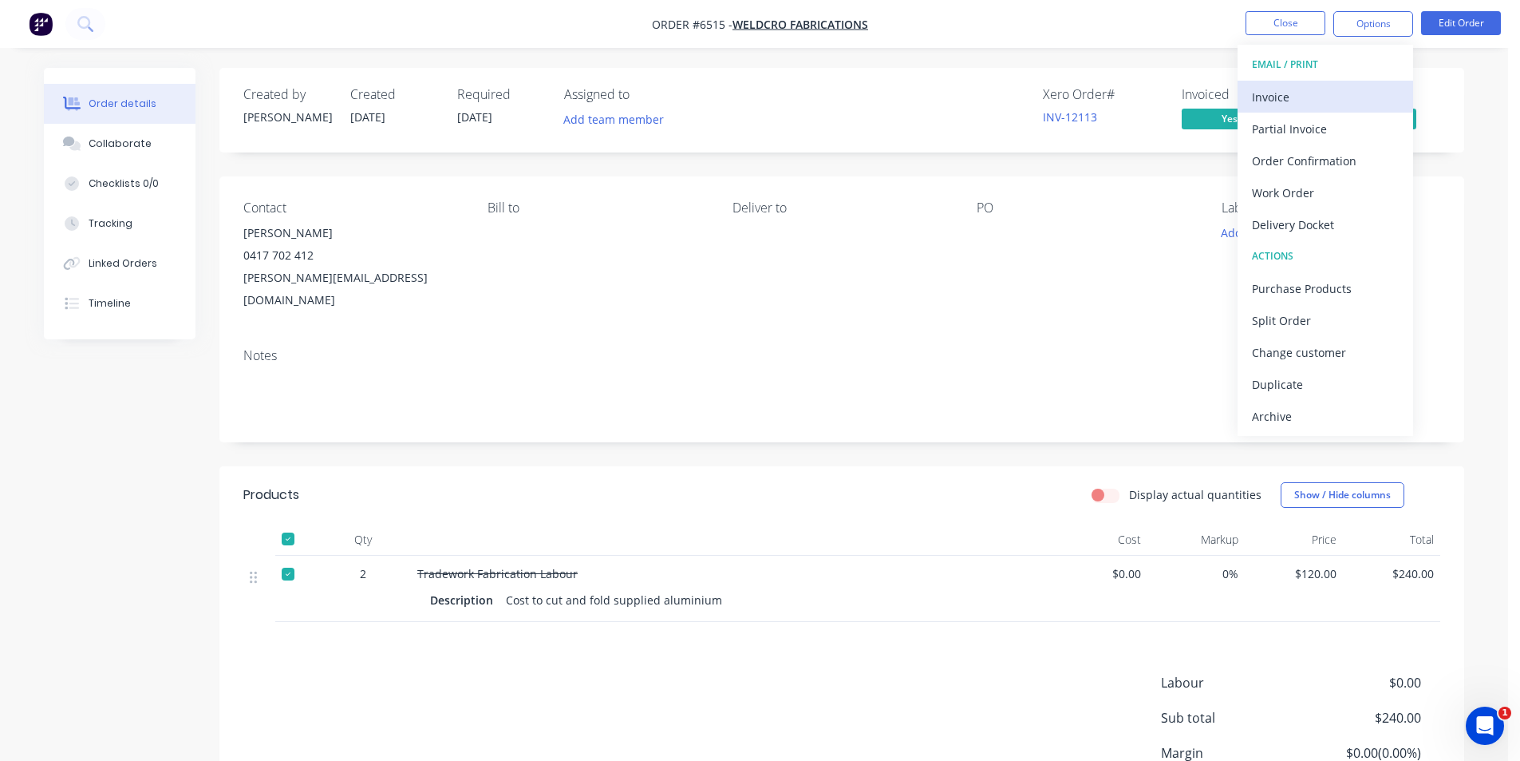
click at [1318, 100] on div "Invoice" at bounding box center [1325, 96] width 147 height 23
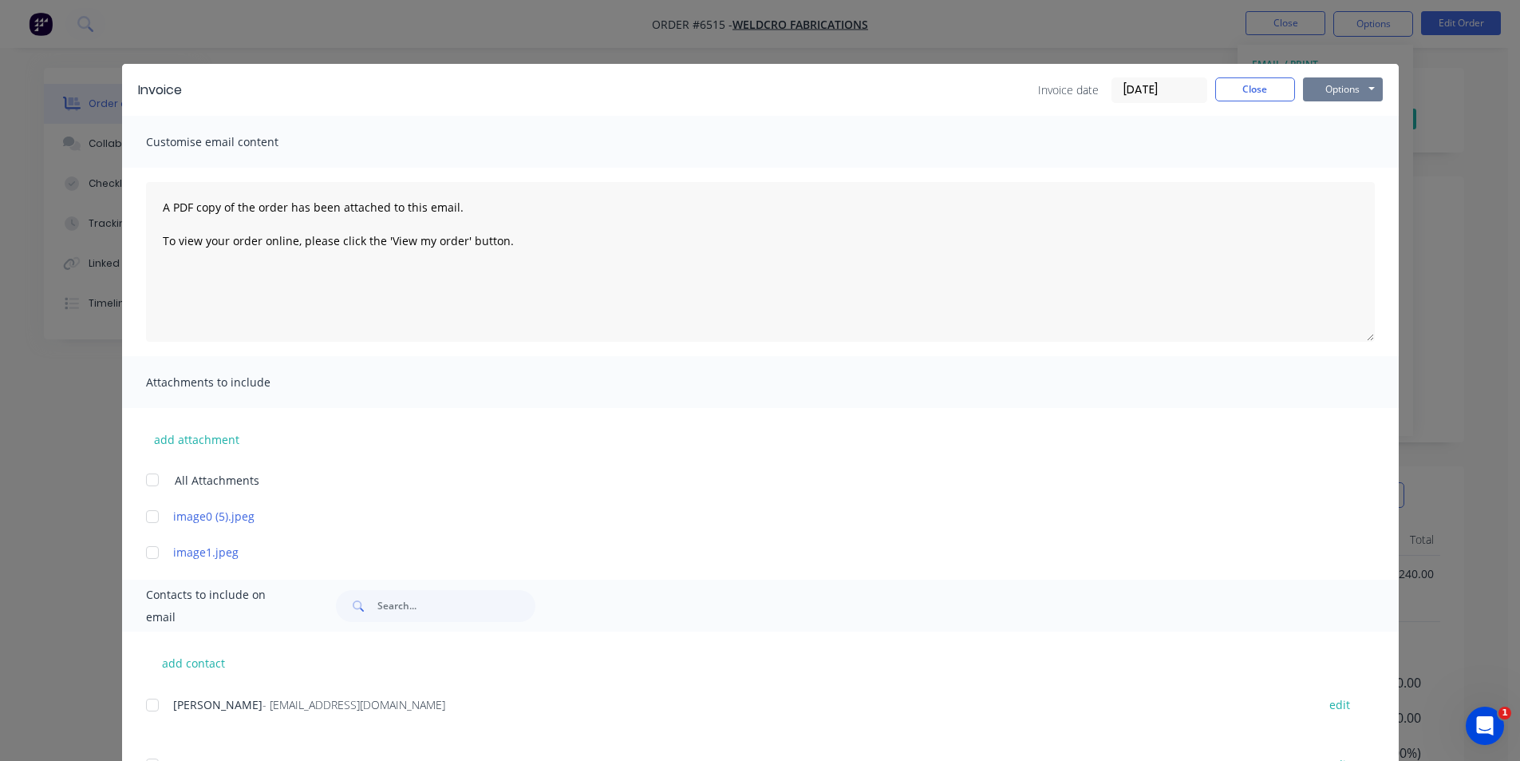
click at [1342, 85] on button "Options" at bounding box center [1343, 89] width 80 height 24
click at [1351, 149] on button "Print" at bounding box center [1354, 144] width 102 height 26
